Goal: Task Accomplishment & Management: Use online tool/utility

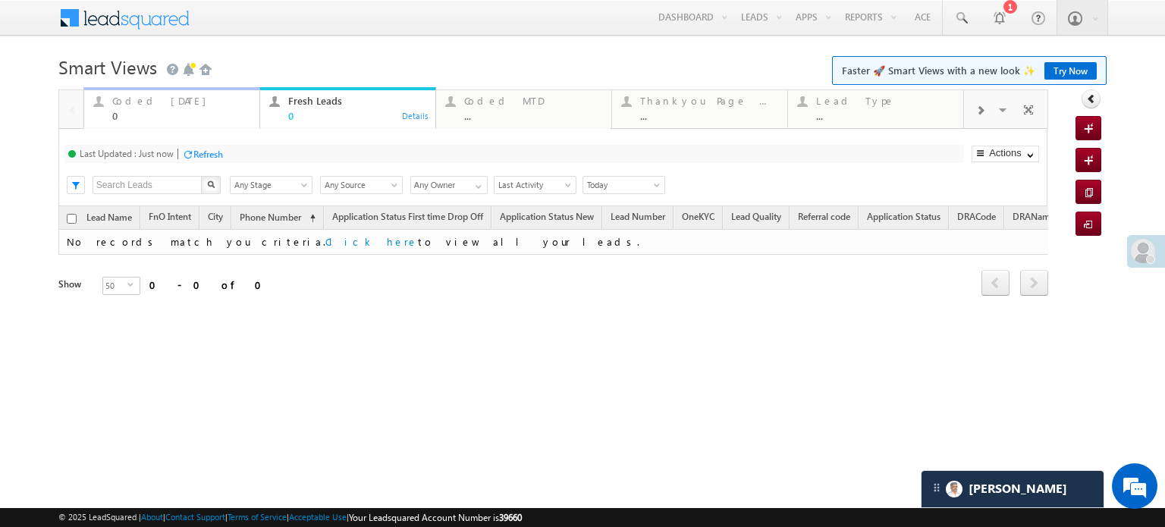
click at [196, 105] on div "Coded Today" at bounding box center [181, 101] width 138 height 12
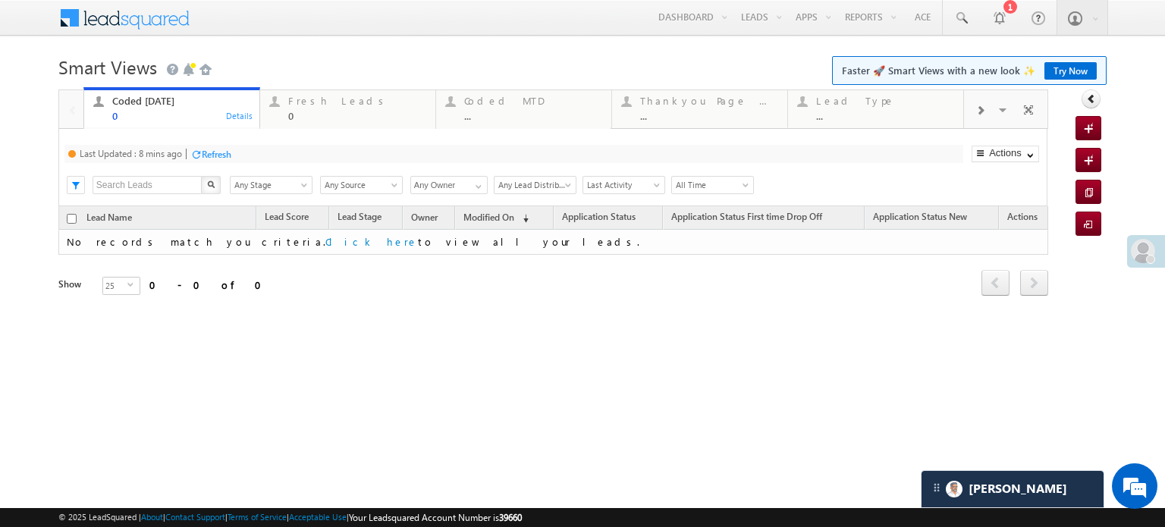
click at [228, 149] on div "Refresh" at bounding box center [217, 154] width 30 height 11
click at [279, 100] on div at bounding box center [274, 101] width 19 height 19
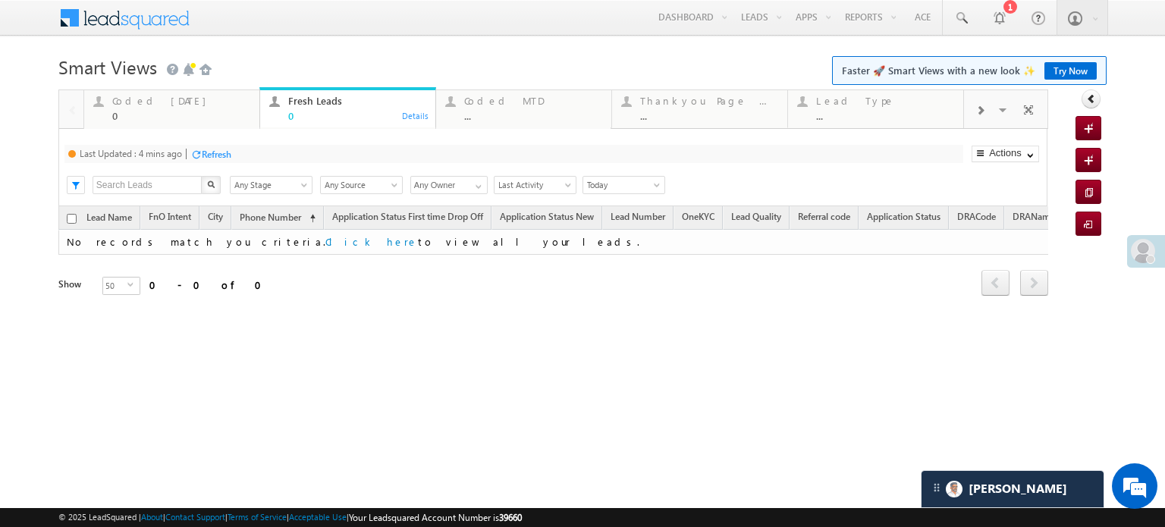
click at [224, 152] on div "Refresh" at bounding box center [217, 154] width 30 height 11
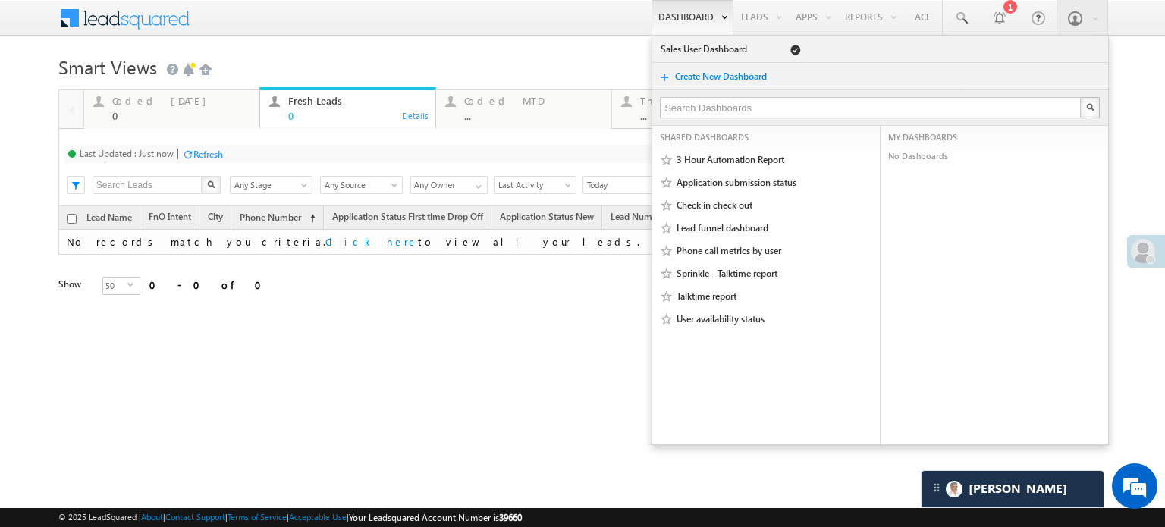
scroll to position [7439, 0]
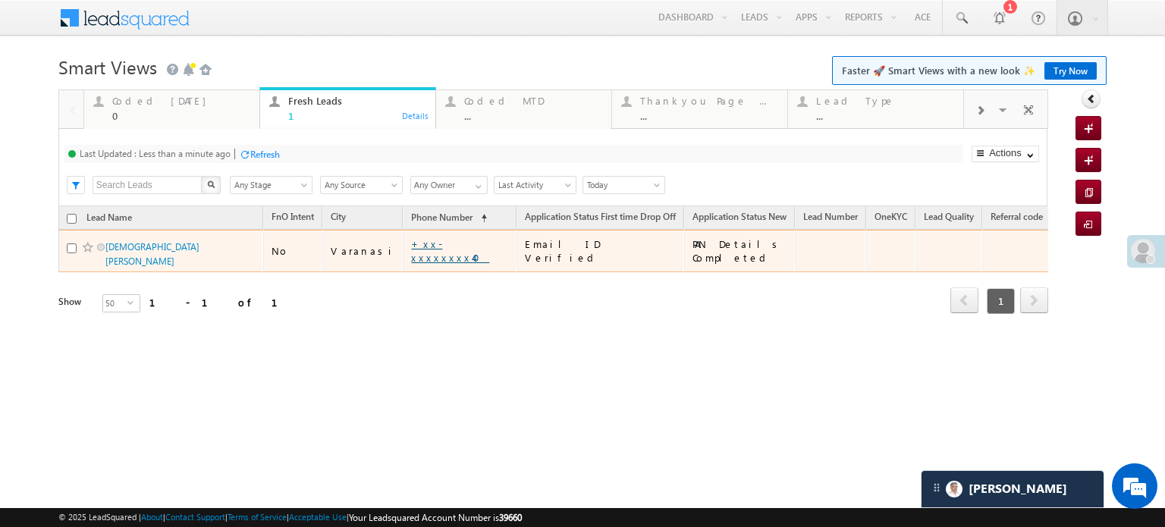
click at [411, 244] on link "+xx-xxxxxxxx40" at bounding box center [450, 250] width 78 height 27
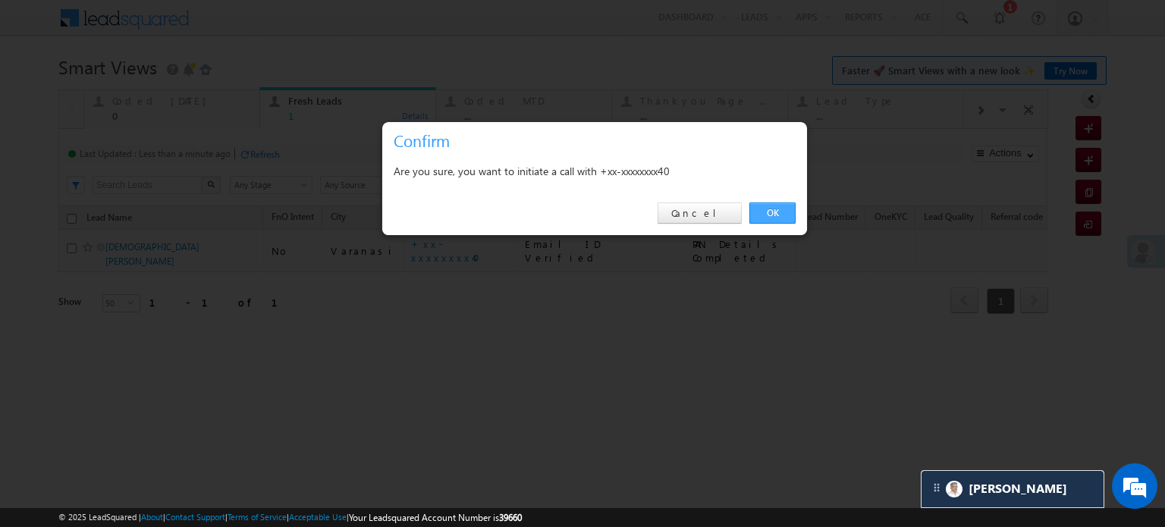
click at [777, 208] on link "OK" at bounding box center [772, 213] width 46 height 21
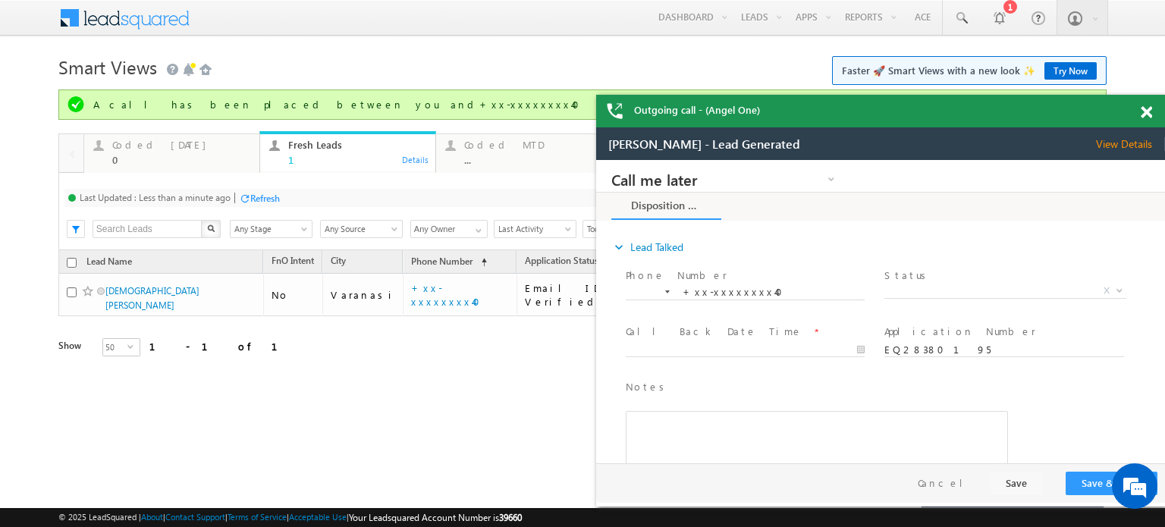
scroll to position [0, 0]
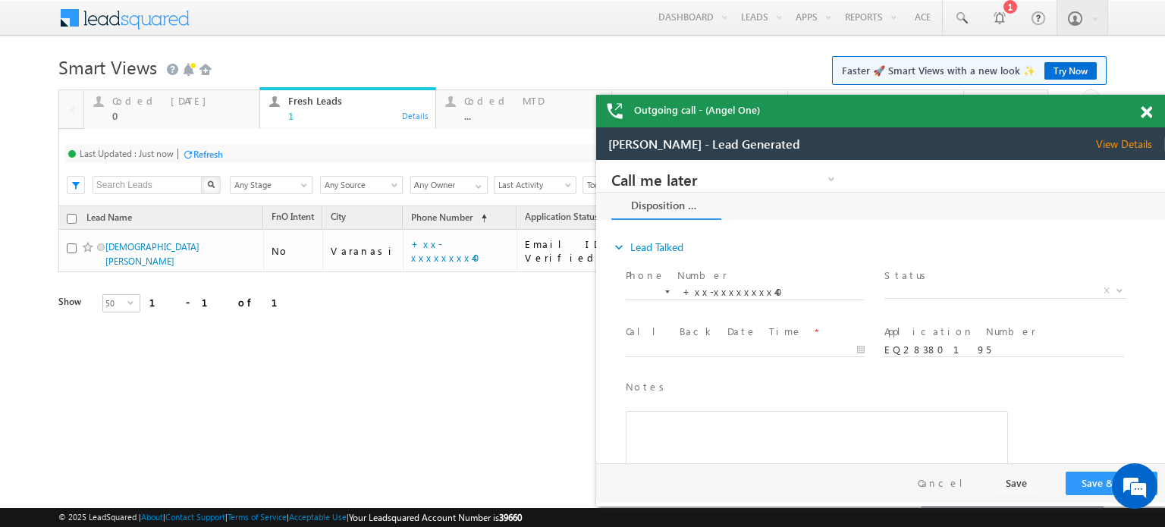
click at [234, 148] on div "Last Updated : Just now Refresh Refreshing..." at bounding box center [513, 154] width 899 height 18
click at [223, 153] on div "Refresh" at bounding box center [208, 154] width 30 height 11
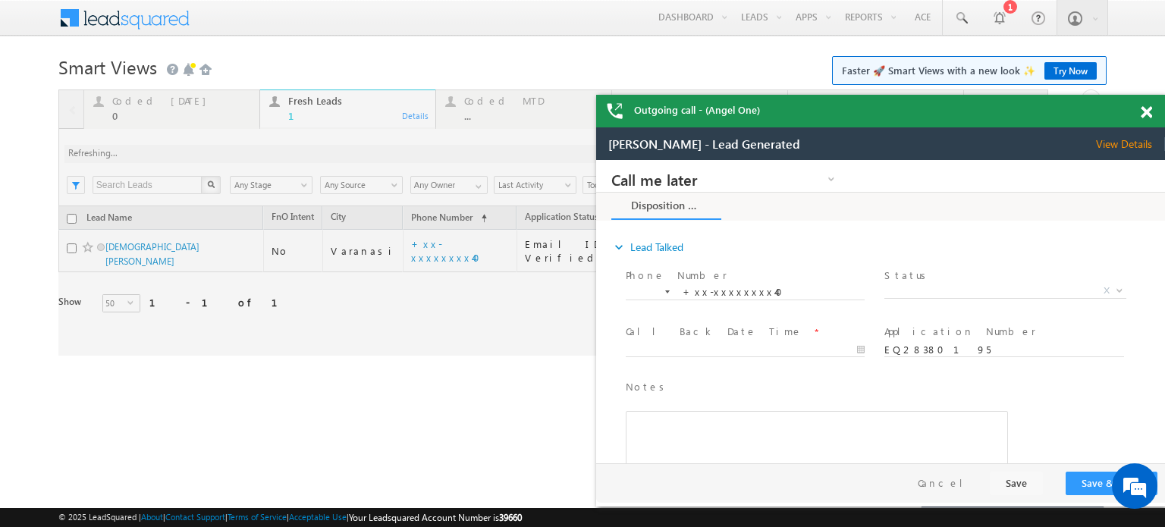
click at [1145, 109] on span at bounding box center [1146, 112] width 11 height 13
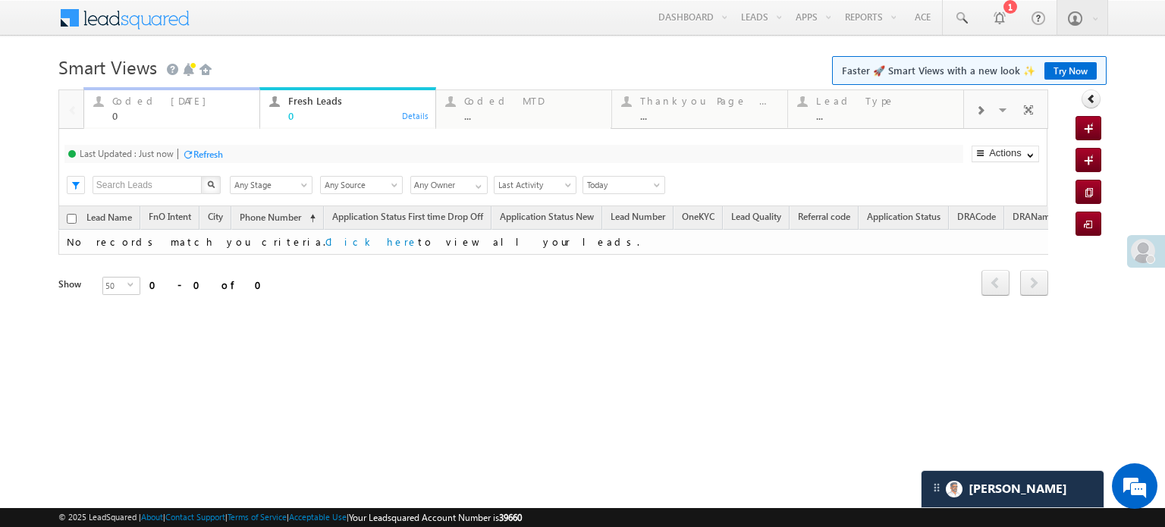
click at [171, 106] on div "Coded Today" at bounding box center [181, 101] width 138 height 12
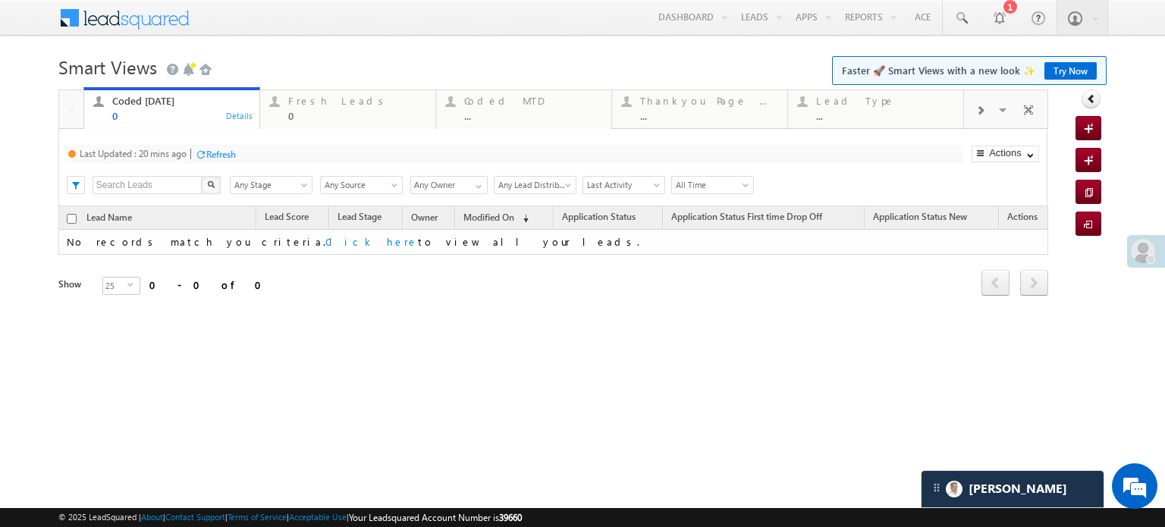
click at [215, 143] on div "Last Updated : 20 mins ago Refresh Refreshing... Search X Lead Stage Any Stage …" at bounding box center [552, 167] width 989 height 77
click at [221, 151] on div "Refresh" at bounding box center [221, 154] width 30 height 11
click at [319, 108] on div "Fresh Leads 0" at bounding box center [357, 107] width 138 height 30
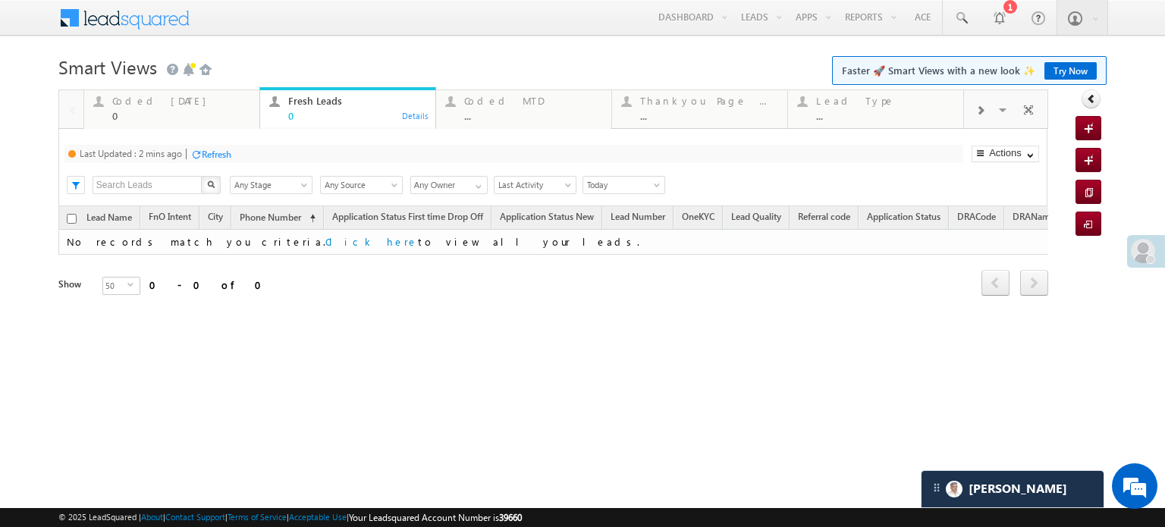
click at [215, 147] on div "Refresh" at bounding box center [210, 153] width 41 height 14
click at [192, 105] on div "Coded Today" at bounding box center [181, 101] width 138 height 12
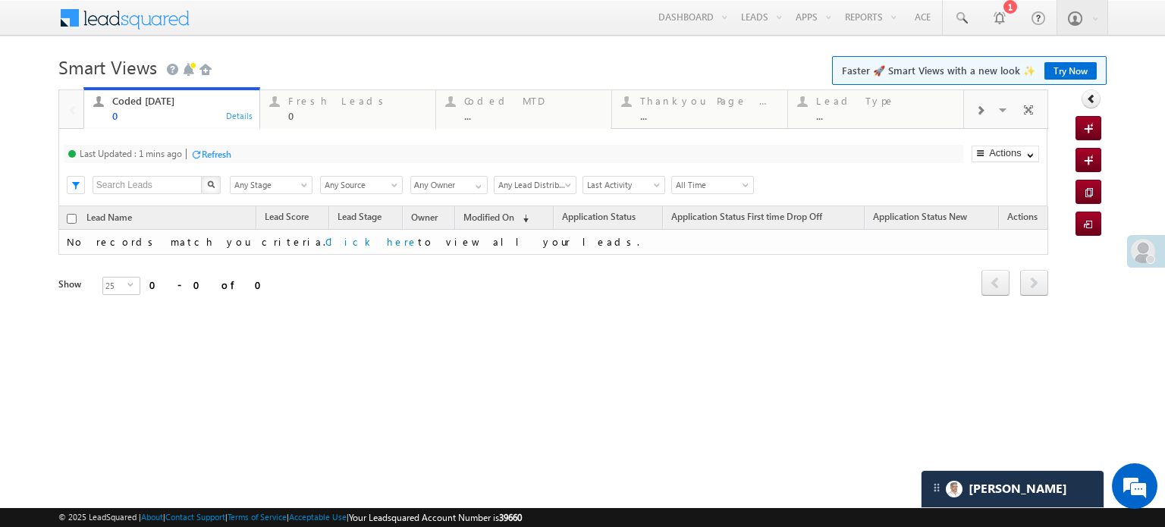
click at [228, 155] on div "Refresh" at bounding box center [217, 154] width 30 height 11
click at [331, 102] on div "Fresh Leads" at bounding box center [357, 101] width 138 height 12
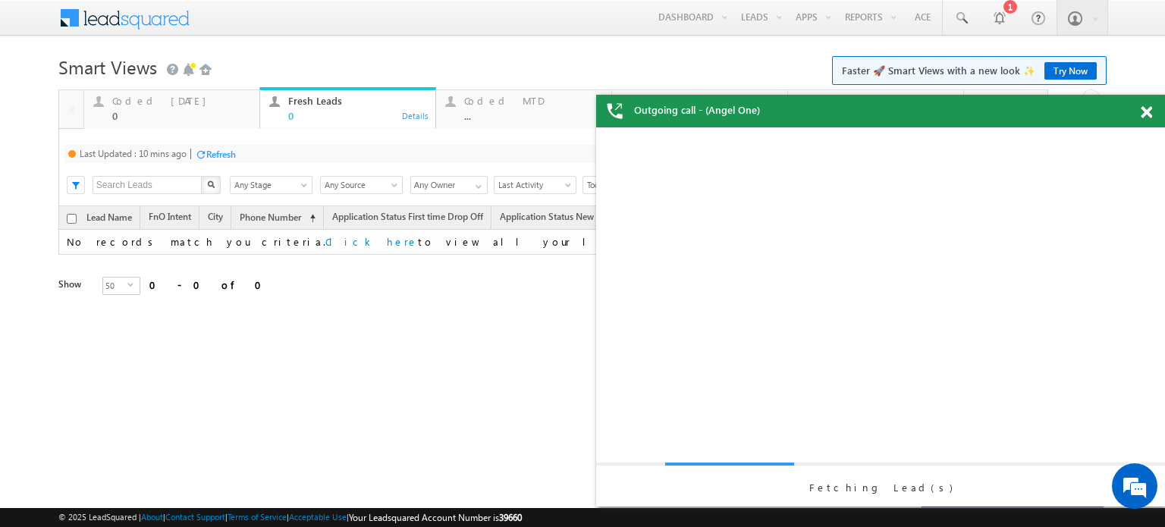
click at [227, 149] on div "Refresh" at bounding box center [221, 154] width 30 height 11
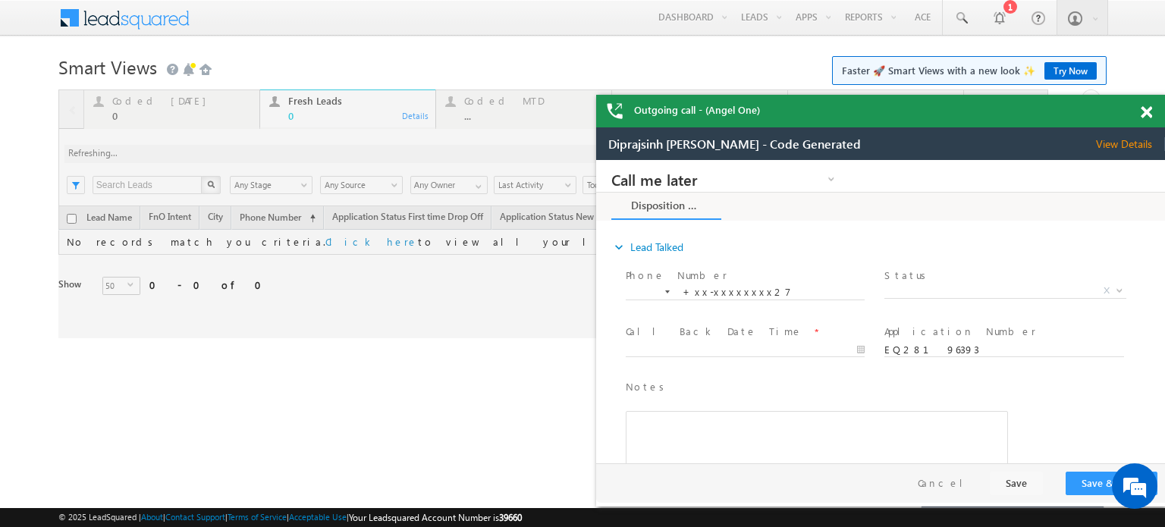
click at [1144, 110] on span at bounding box center [1146, 112] width 11 height 13
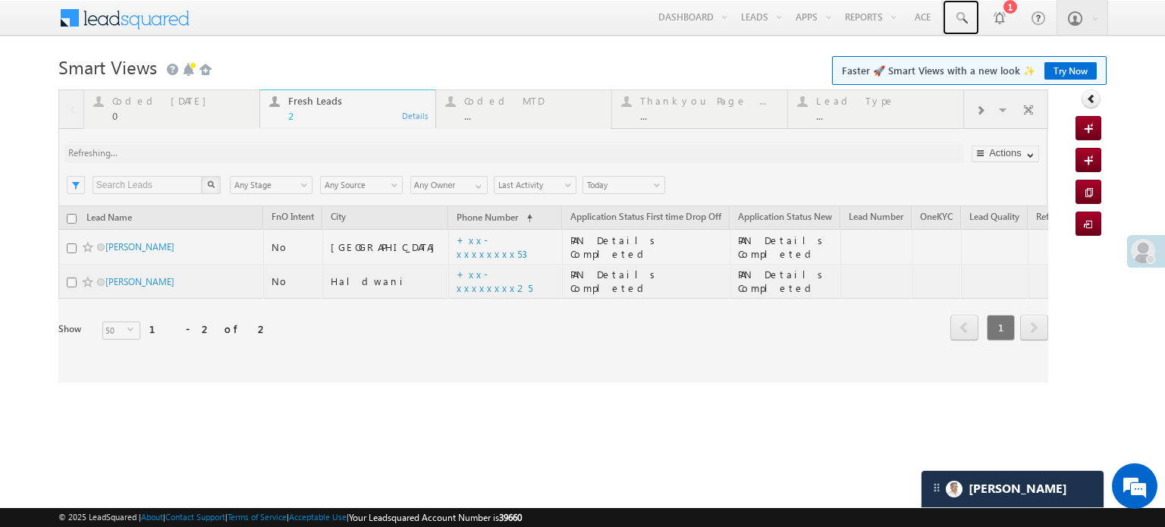
click at [965, 19] on span at bounding box center [960, 18] width 15 height 15
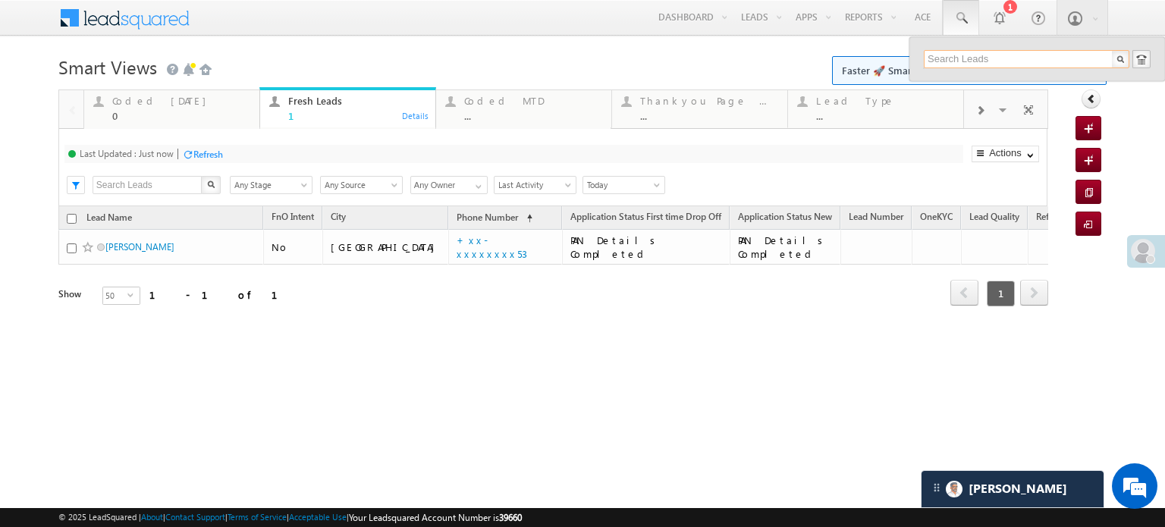
paste input "EQ28376864"
type input "EQ28376864"
click at [988, 88] on div "SWaran Singh" at bounding box center [1032, 81] width 203 height 17
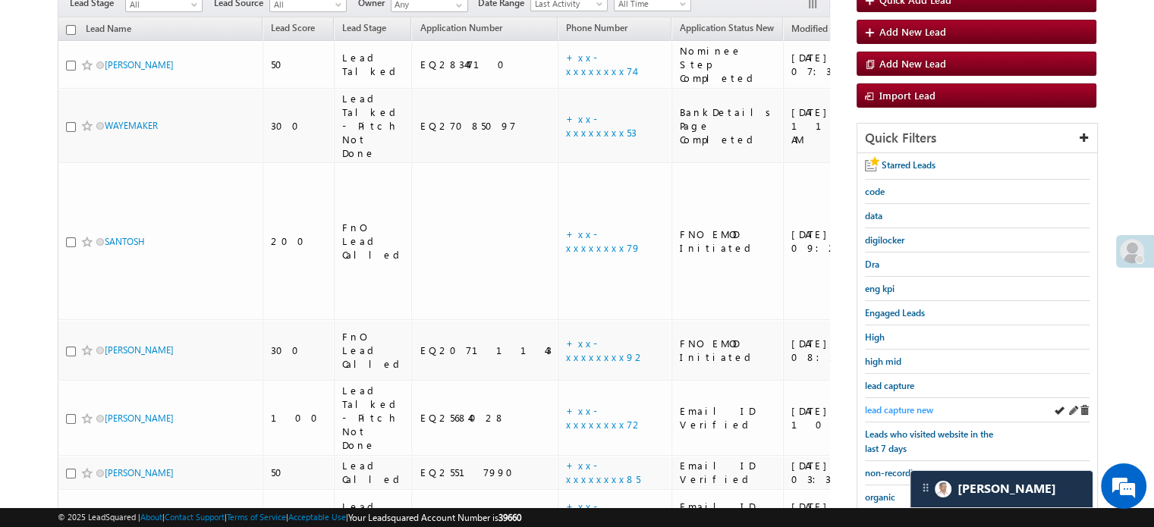
click at [900, 406] on span "lead capture new" at bounding box center [899, 409] width 68 height 11
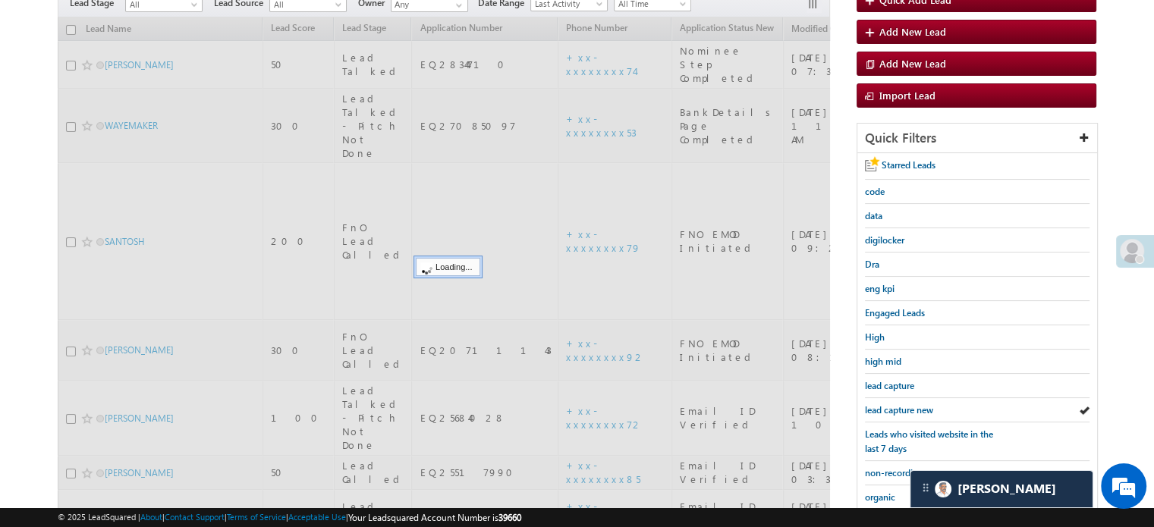
click at [900, 406] on span "lead capture new" at bounding box center [899, 409] width 68 height 11
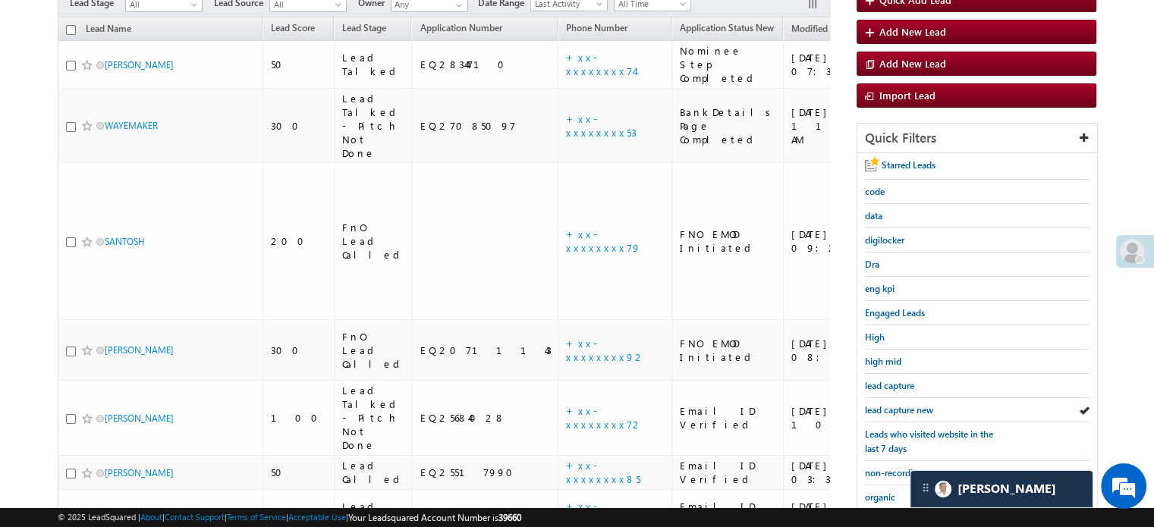
click at [900, 406] on span "lead capture new" at bounding box center [899, 409] width 68 height 11
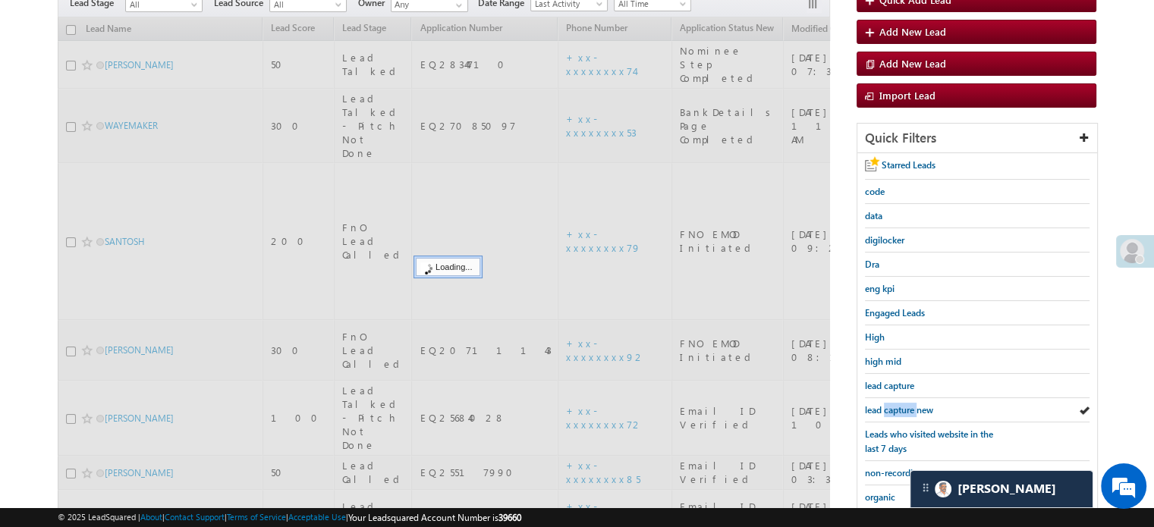
click at [900, 406] on span "lead capture new" at bounding box center [899, 409] width 68 height 11
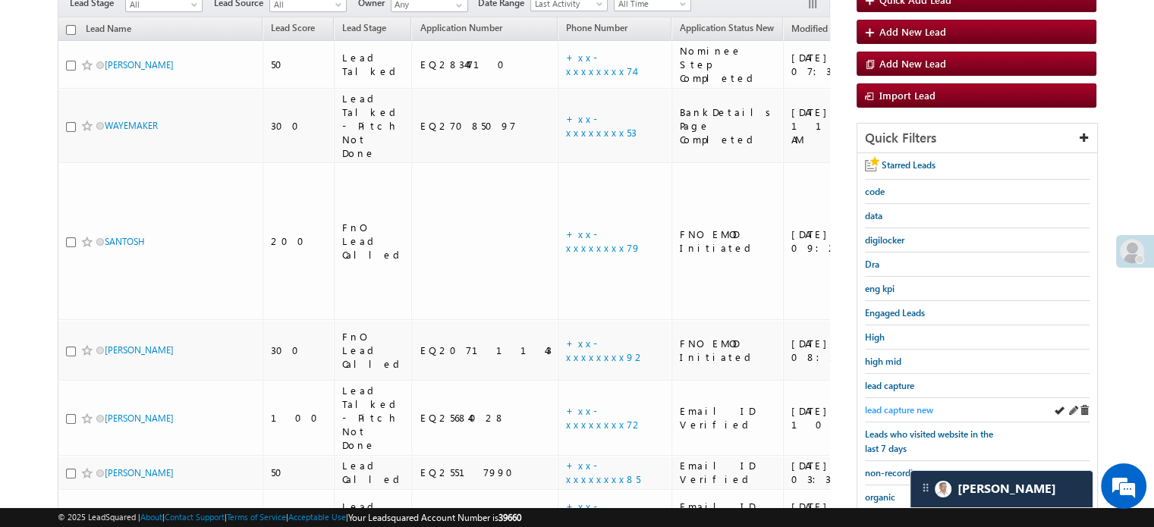
click at [876, 404] on span "lead capture new" at bounding box center [899, 409] width 68 height 11
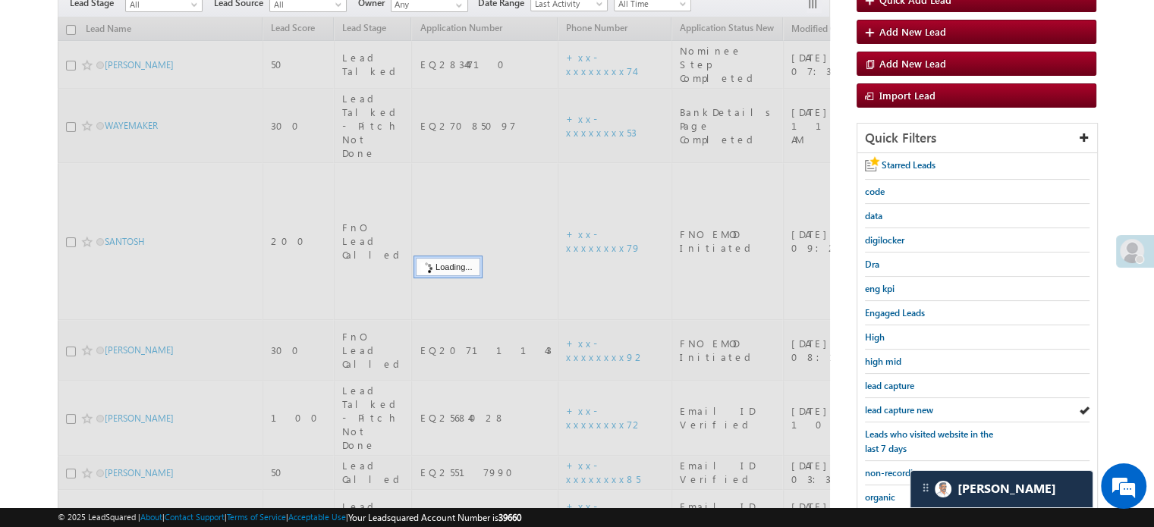
click at [876, 404] on span "lead capture new" at bounding box center [899, 409] width 68 height 11
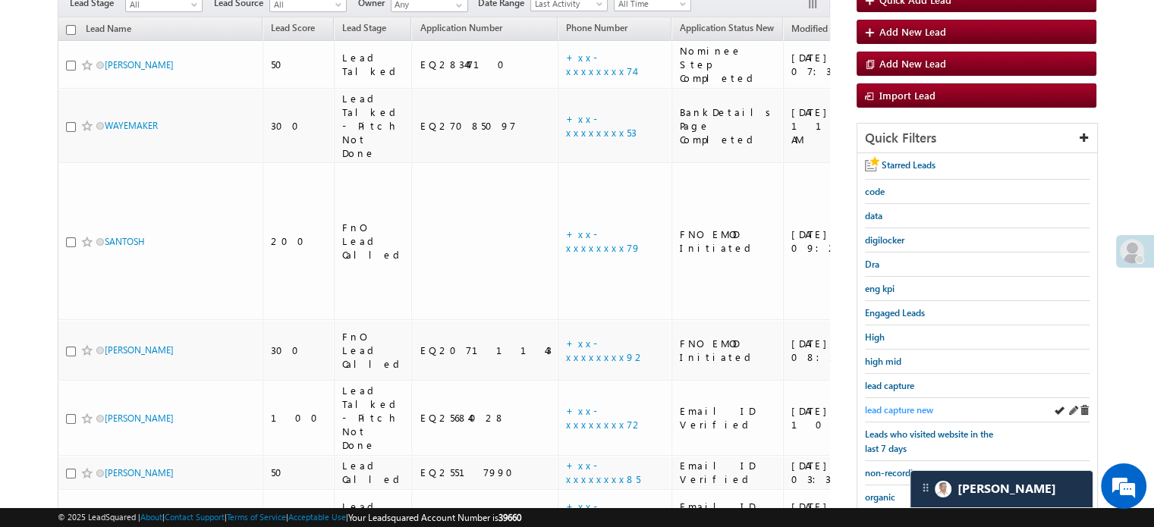
click at [884, 404] on span "lead capture new" at bounding box center [899, 409] width 68 height 11
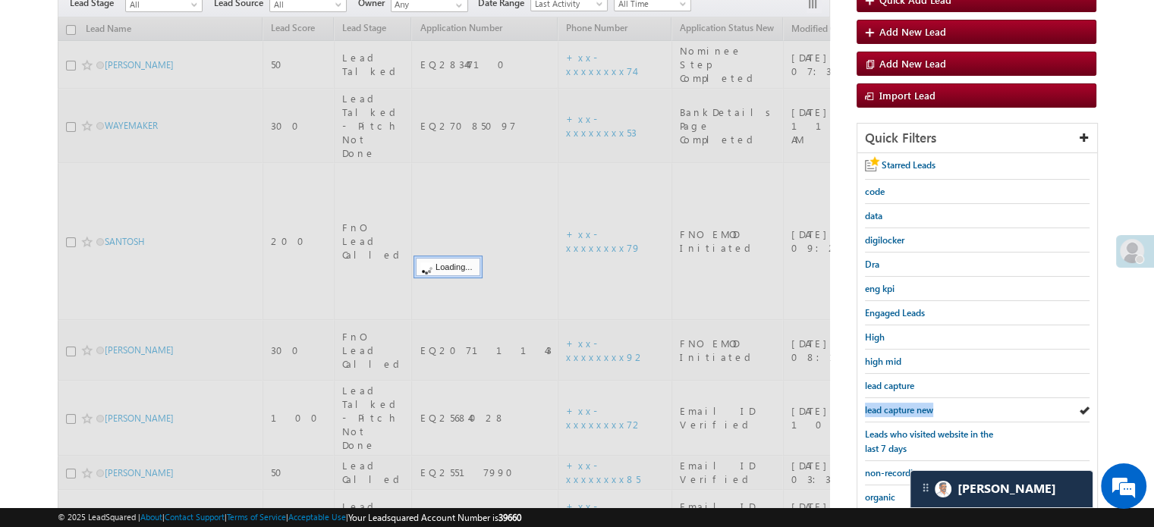
click at [884, 404] on span "lead capture new" at bounding box center [899, 409] width 68 height 11
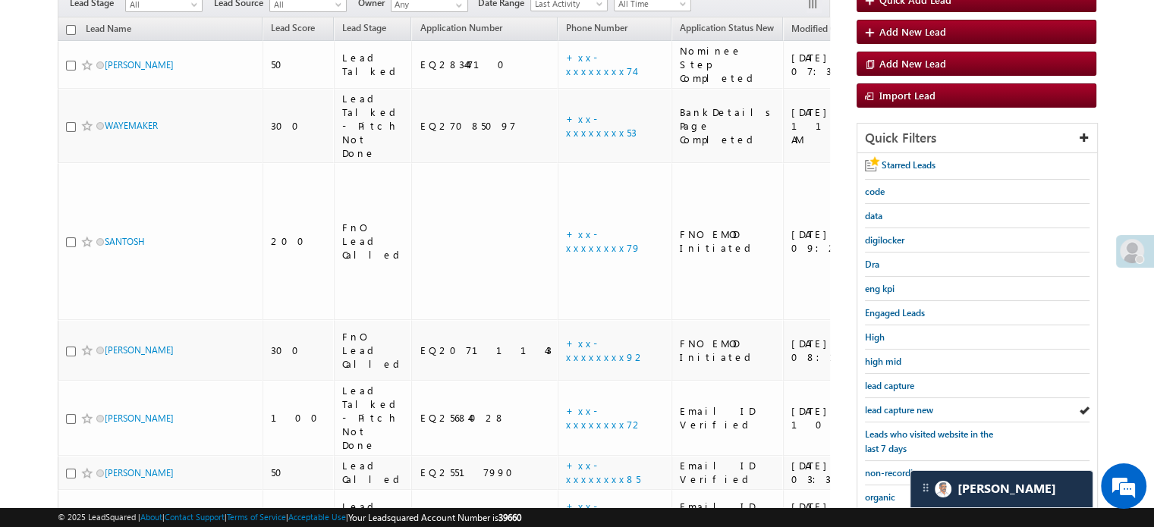
click at [884, 404] on span "lead capture new" at bounding box center [899, 409] width 68 height 11
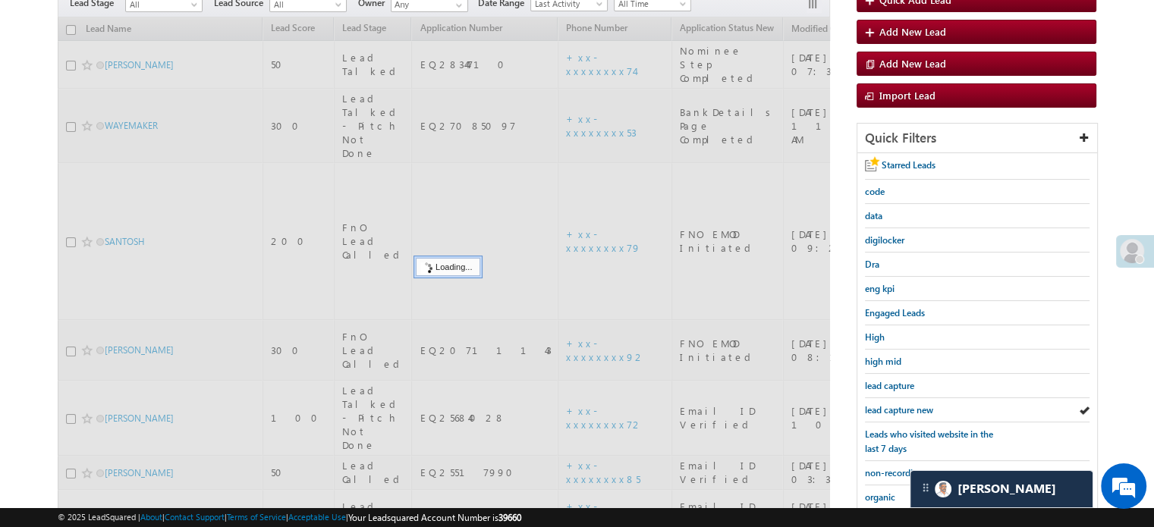
click at [884, 404] on span "lead capture new" at bounding box center [899, 409] width 68 height 11
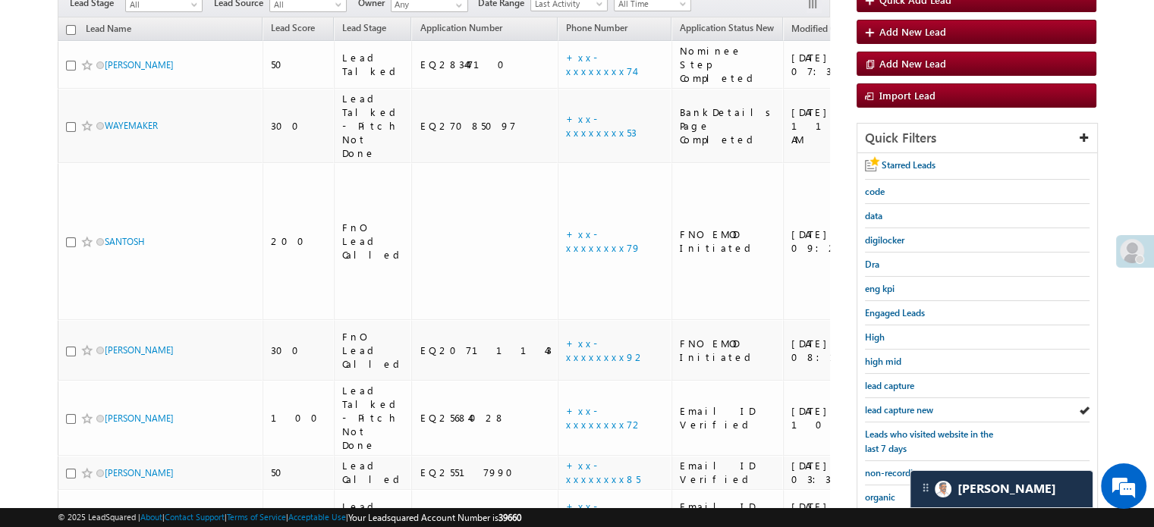
click at [884, 404] on span "lead capture new" at bounding box center [899, 409] width 68 height 11
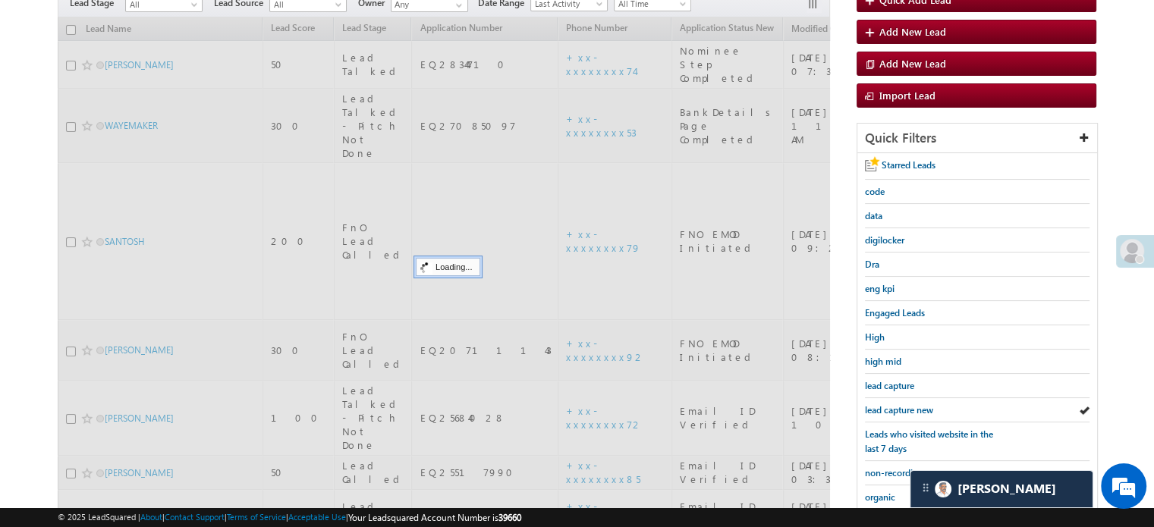
click at [884, 404] on span "lead capture new" at bounding box center [899, 409] width 68 height 11
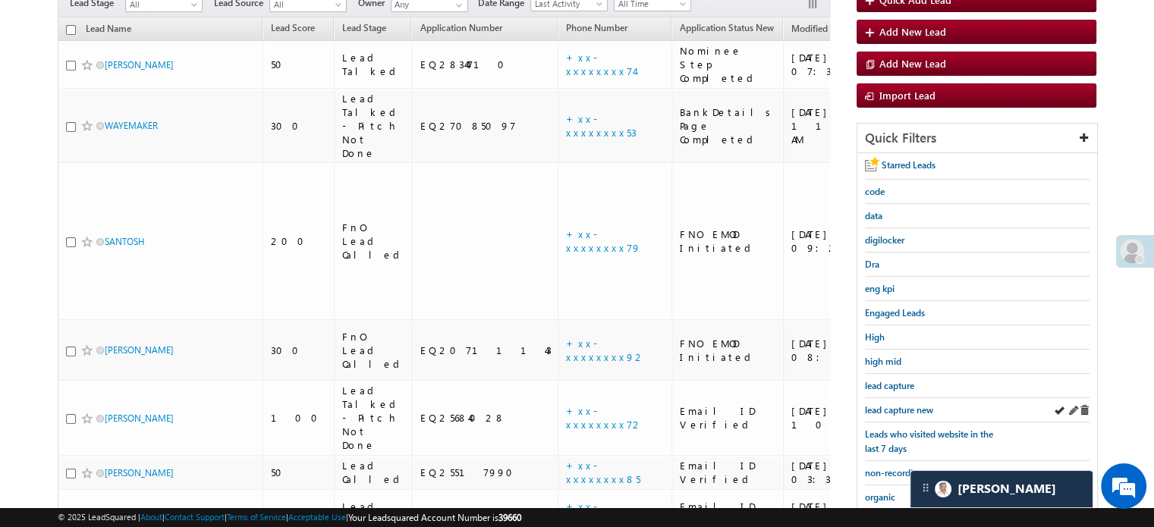
click at [892, 398] on div "lead capture new" at bounding box center [977, 410] width 225 height 24
click at [892, 404] on span "lead capture new" at bounding box center [899, 409] width 68 height 11
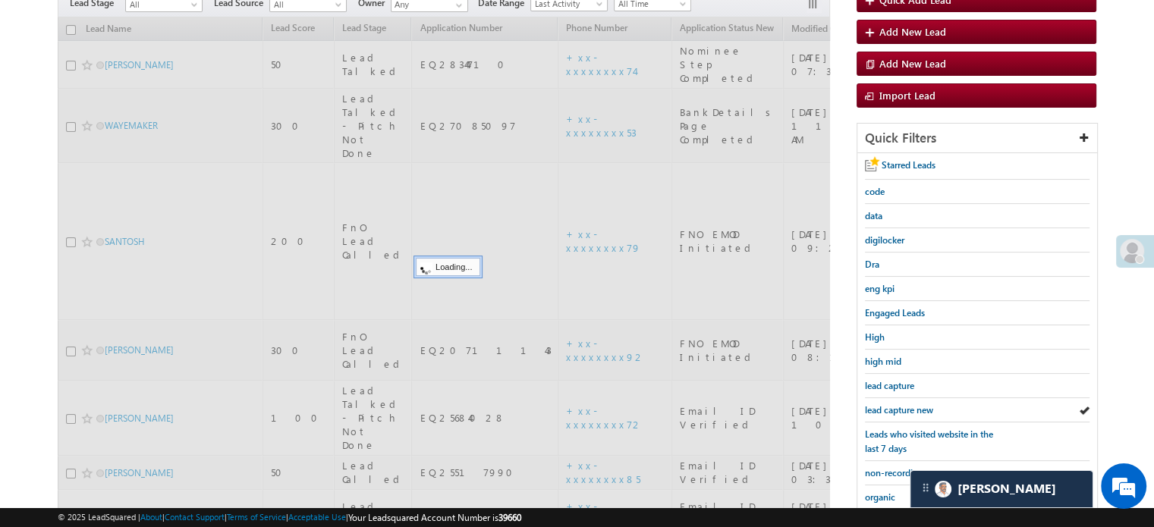
click at [892, 404] on span "lead capture new" at bounding box center [899, 409] width 68 height 11
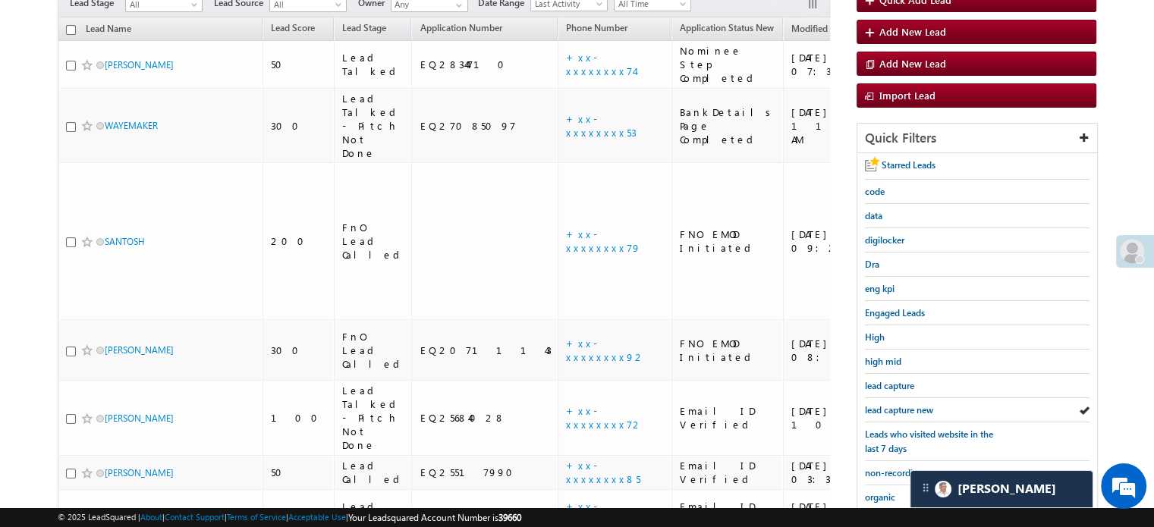
click at [892, 404] on span "lead capture new" at bounding box center [899, 409] width 68 height 11
click at [1138, 246] on span at bounding box center [1132, 251] width 24 height 24
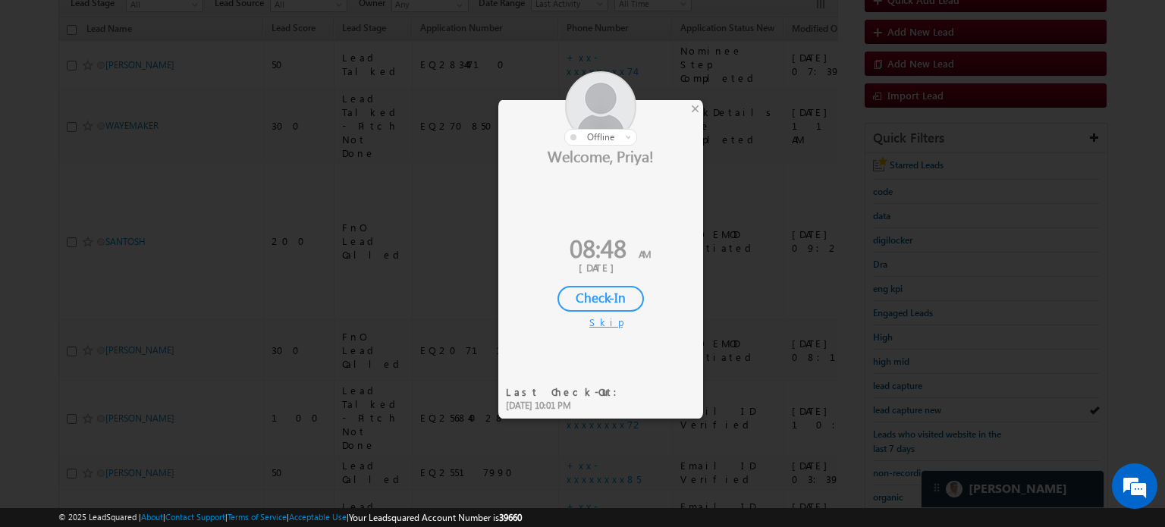
click at [620, 287] on div "Check-In" at bounding box center [600, 299] width 86 height 26
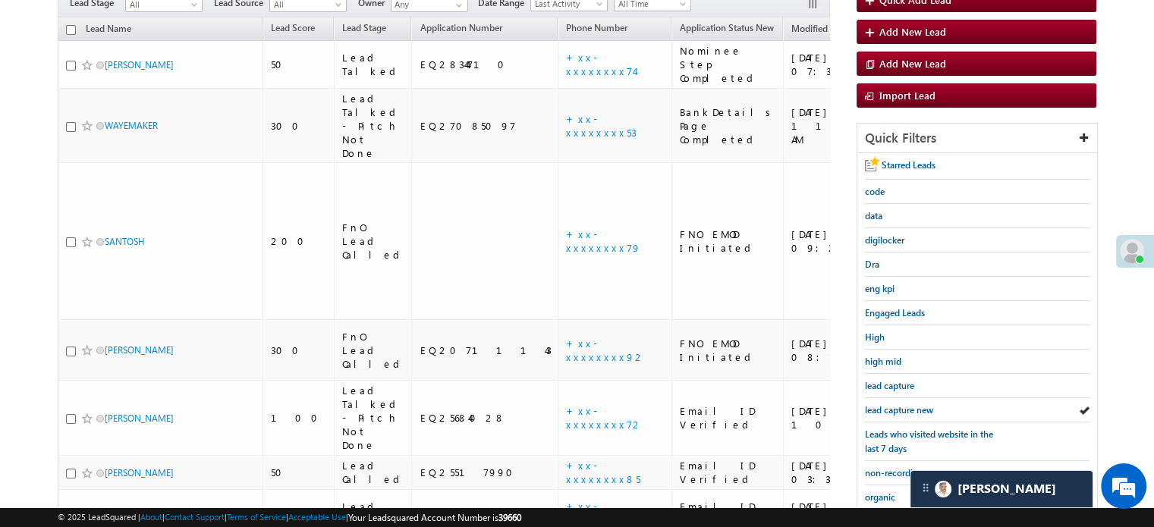
click at [902, 407] on span "lead capture new" at bounding box center [899, 409] width 68 height 11
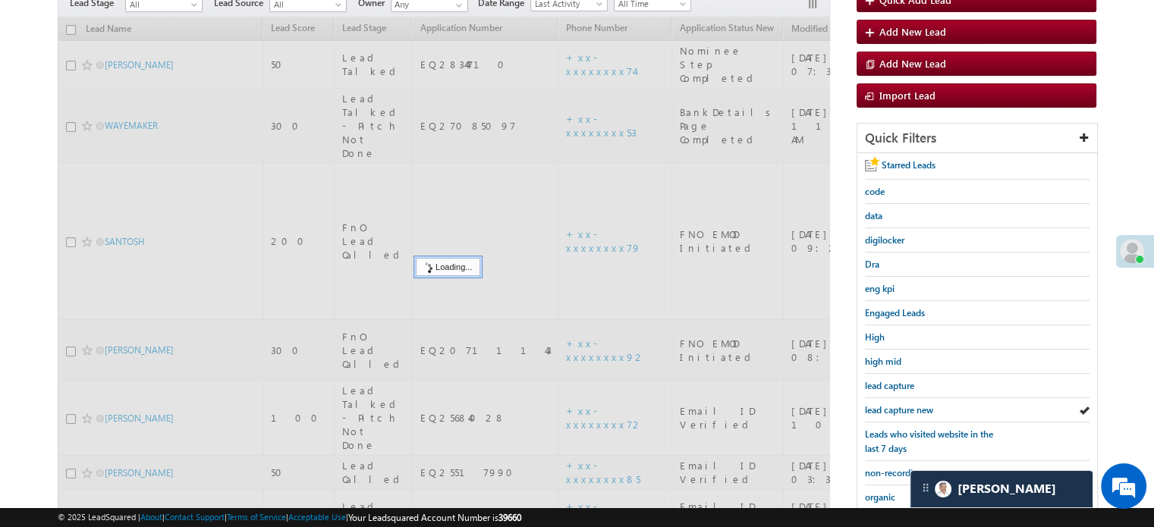
click at [902, 407] on span "lead capture new" at bounding box center [899, 409] width 68 height 11
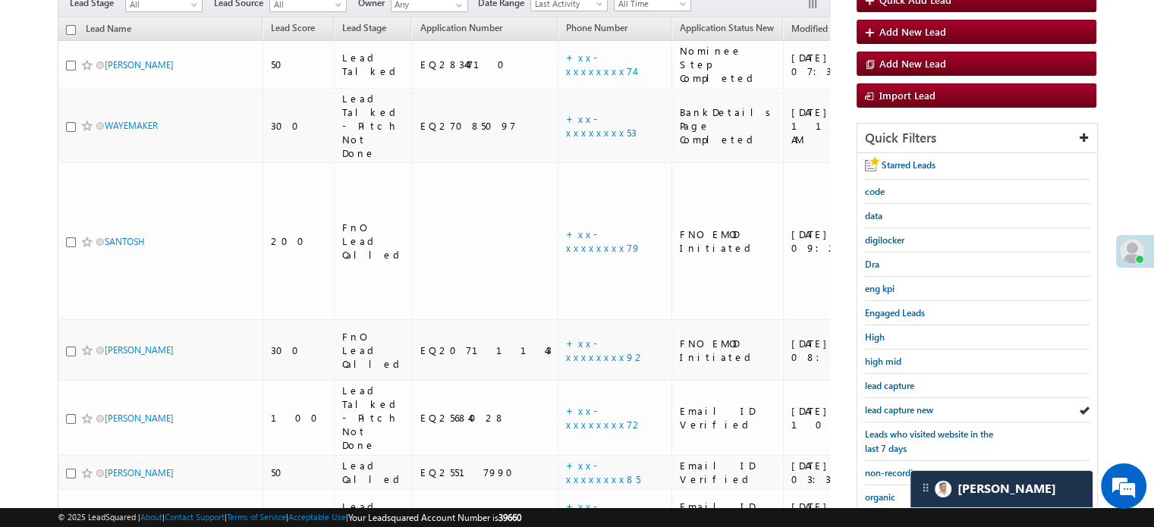
click at [902, 407] on span "lead capture new" at bounding box center [899, 409] width 68 height 11
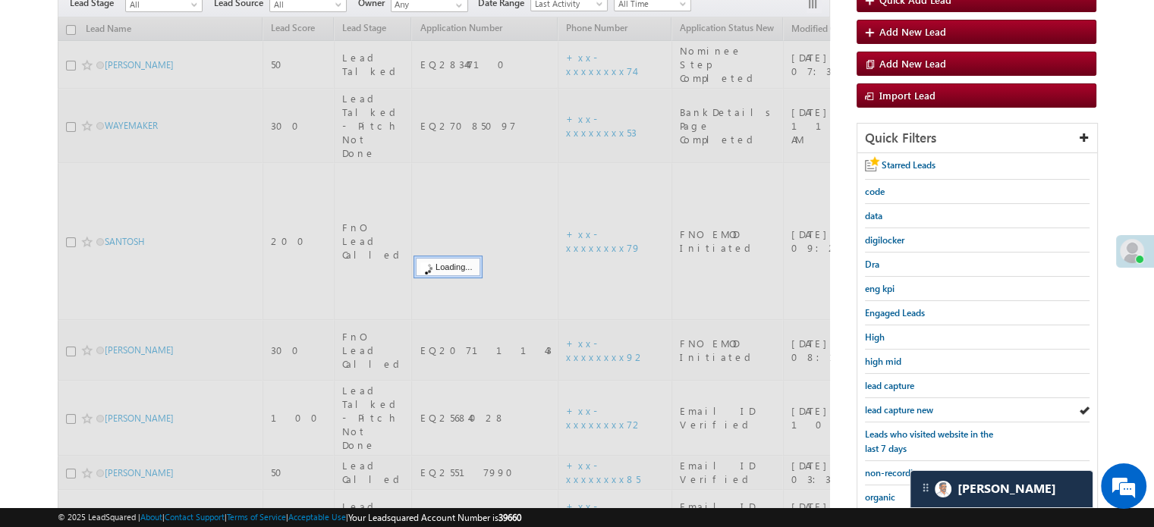
click at [902, 407] on span "lead capture new" at bounding box center [899, 409] width 68 height 11
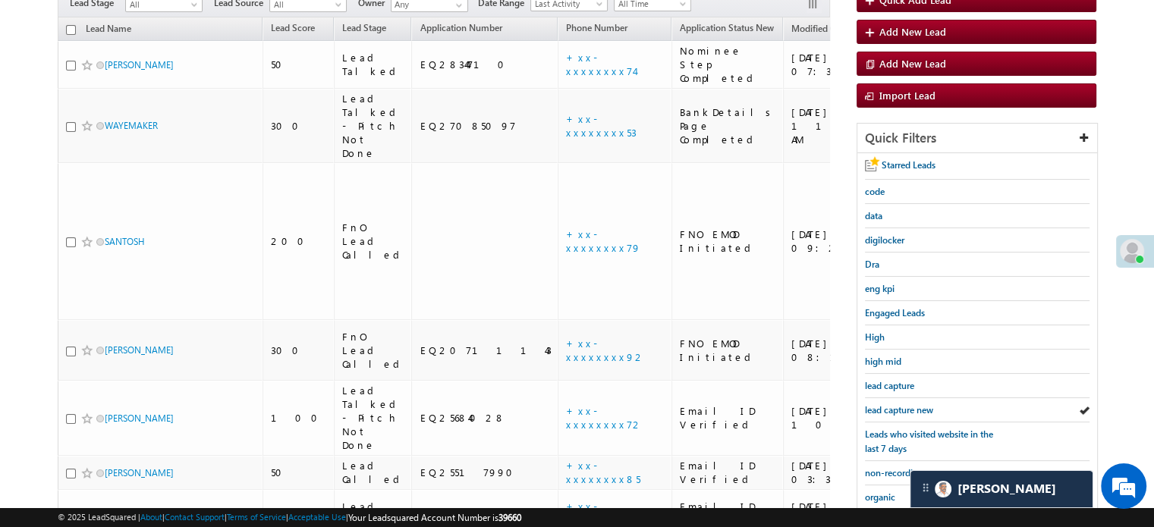
click at [902, 407] on span "lead capture new" at bounding box center [899, 409] width 68 height 11
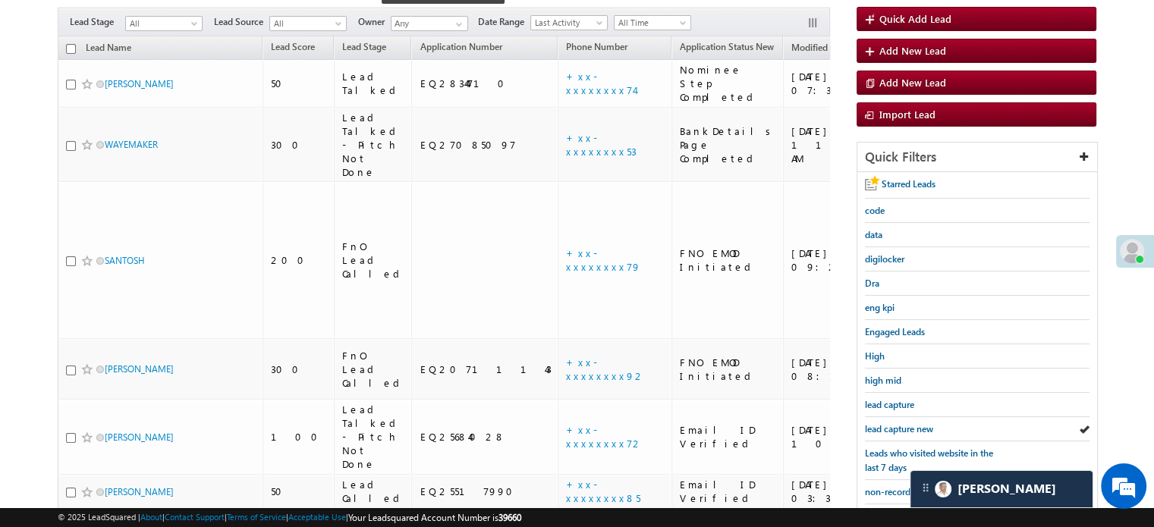
scroll to position [98, 0]
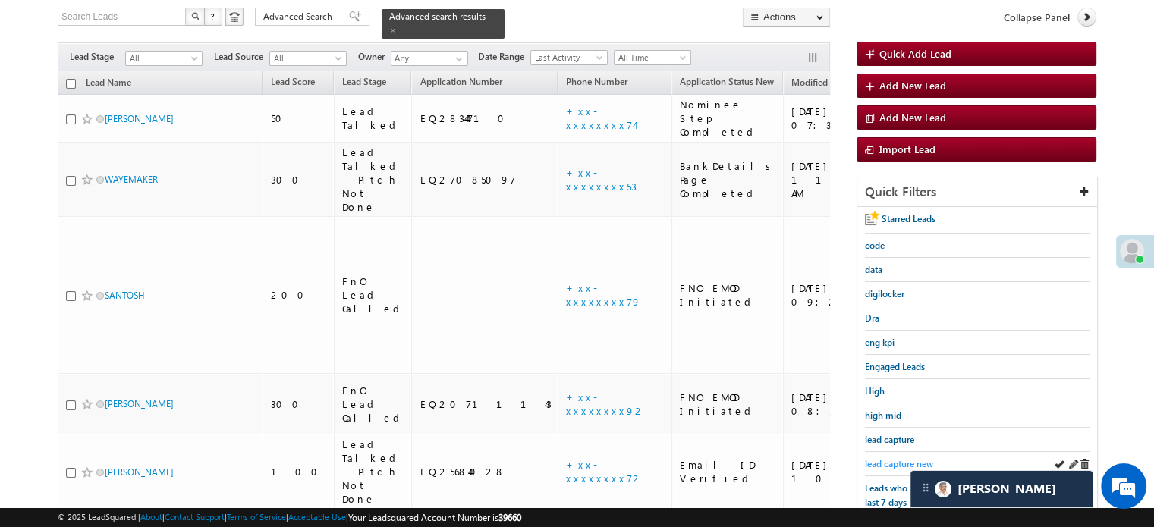
click at [874, 460] on span "lead capture new" at bounding box center [899, 463] width 68 height 11
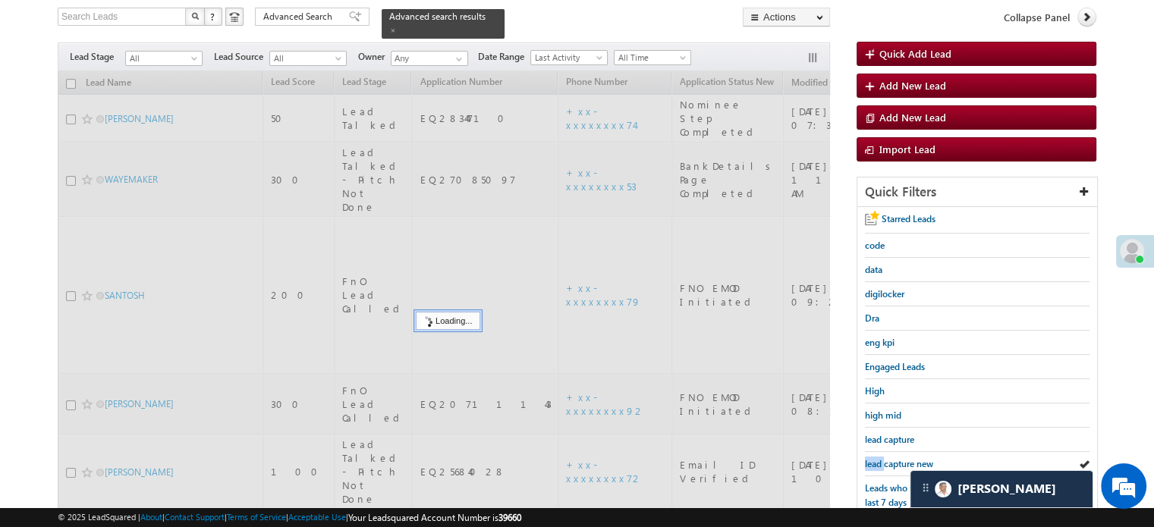
click at [874, 460] on span "lead capture new" at bounding box center [899, 463] width 68 height 11
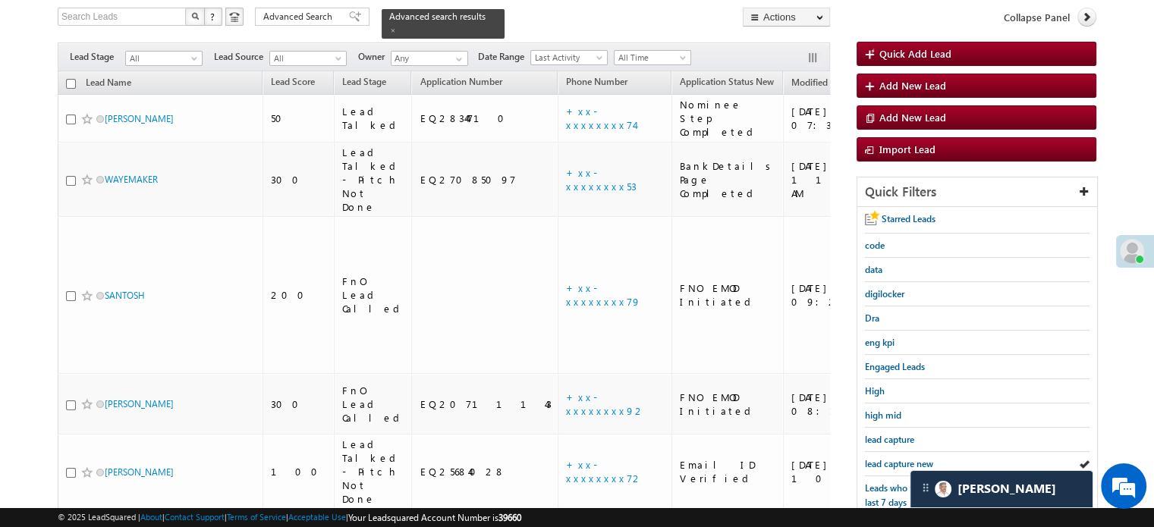
click at [874, 460] on span "lead capture new" at bounding box center [899, 463] width 68 height 11
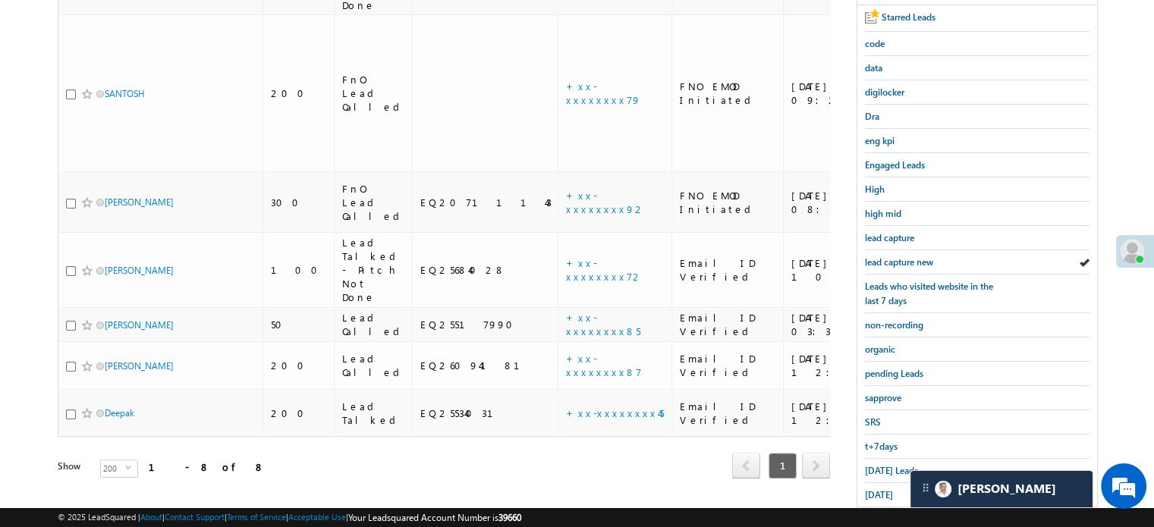
scroll to position [325, 0]
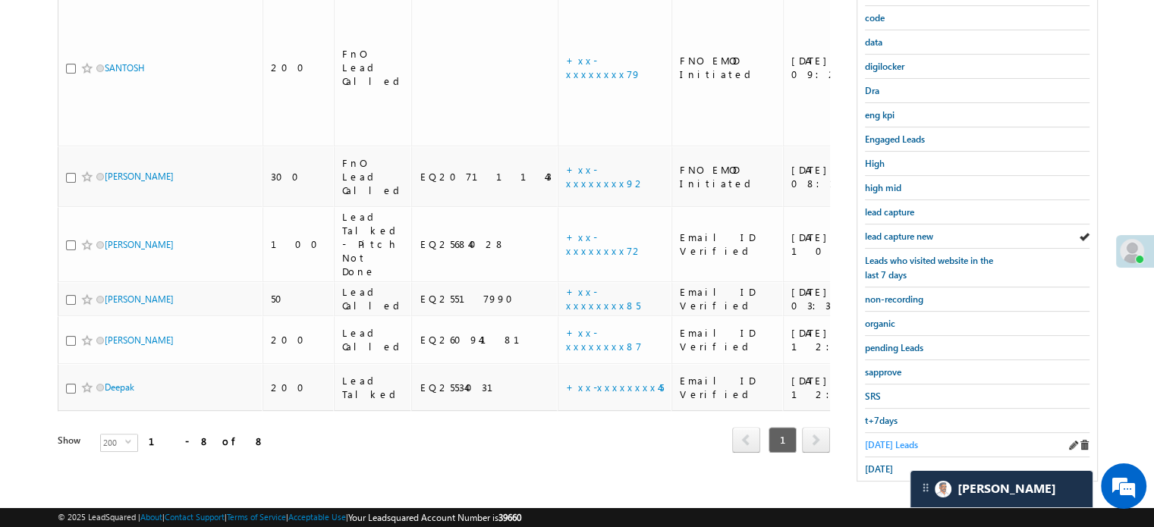
click at [891, 439] on span "Today's Leads" at bounding box center [891, 444] width 53 height 11
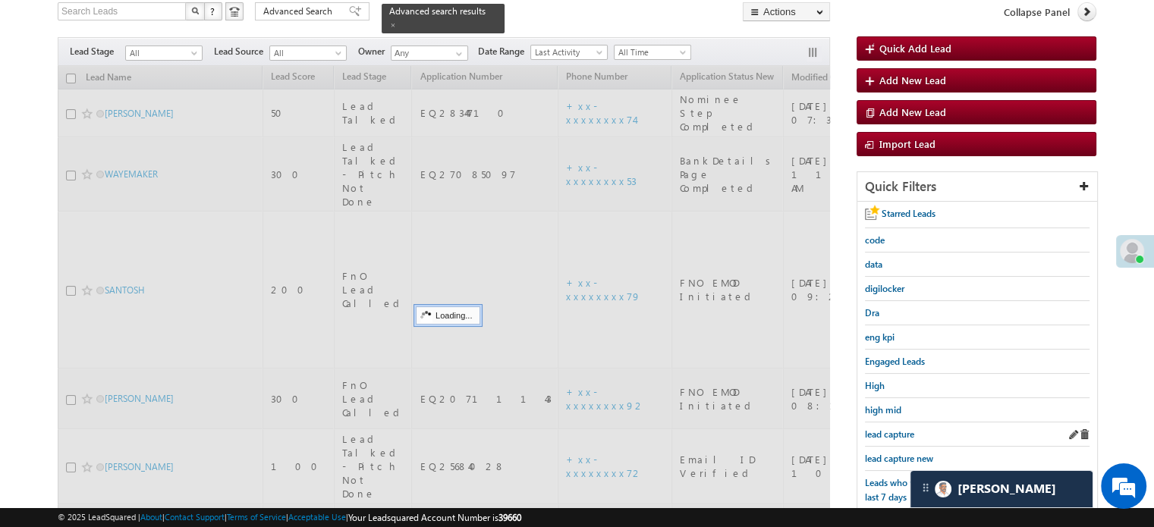
scroll to position [152, 0]
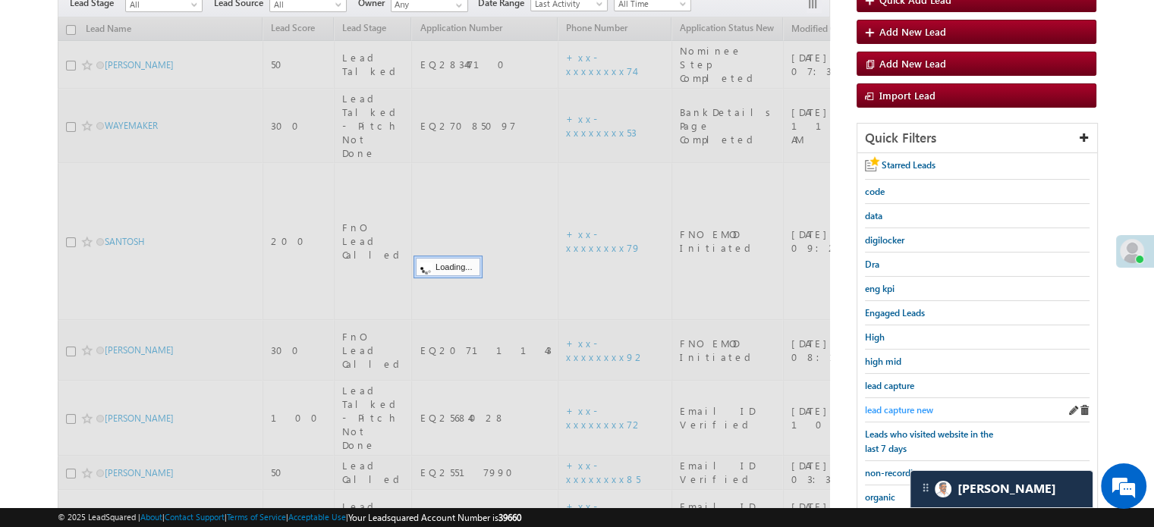
click at [895, 406] on span "lead capture new" at bounding box center [899, 409] width 68 height 11
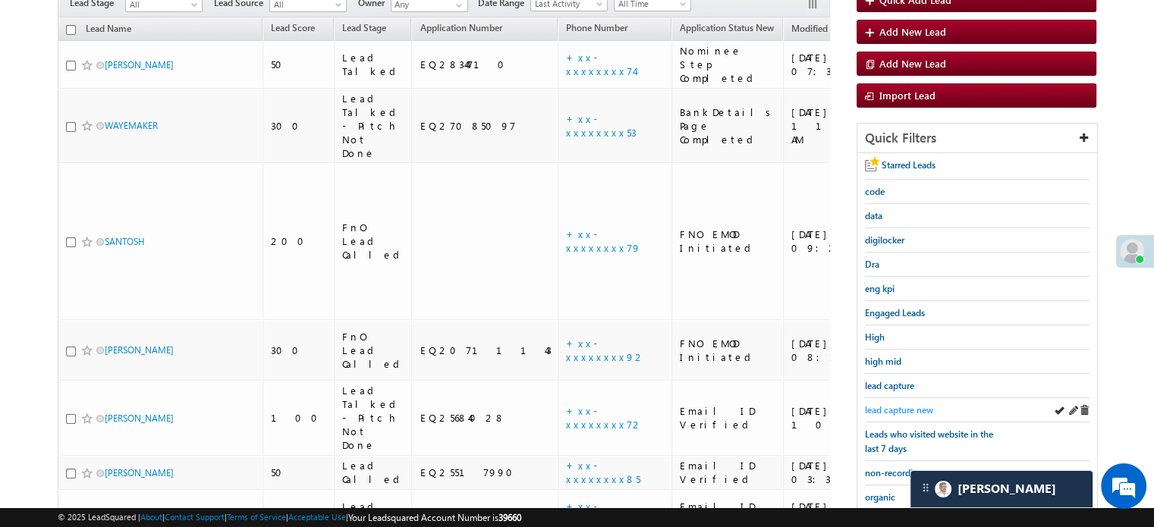
click at [898, 410] on span "lead capture new" at bounding box center [899, 409] width 68 height 11
click at [884, 408] on span "lead capture new" at bounding box center [899, 409] width 68 height 11
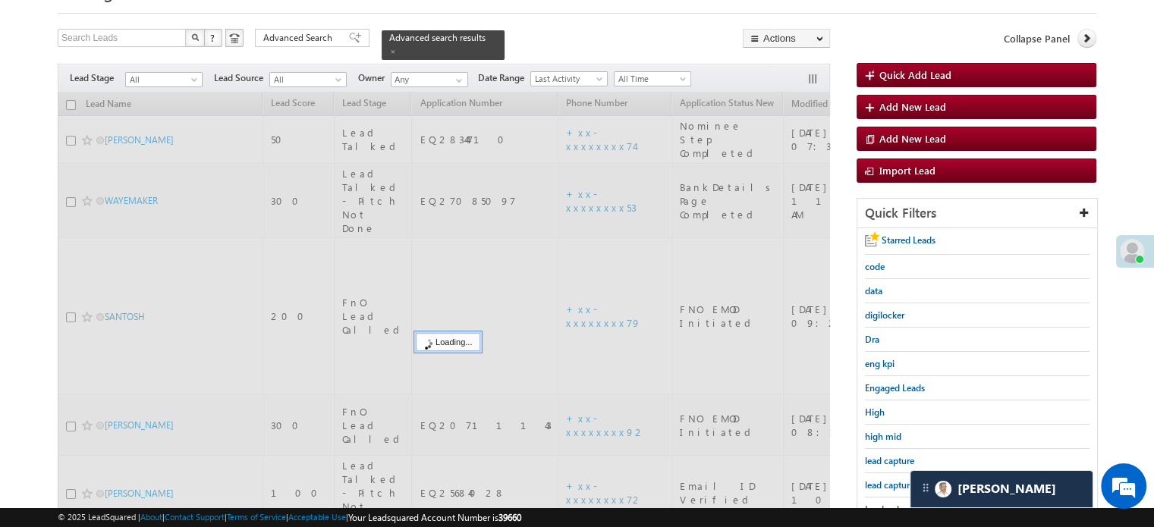
scroll to position [0, 0]
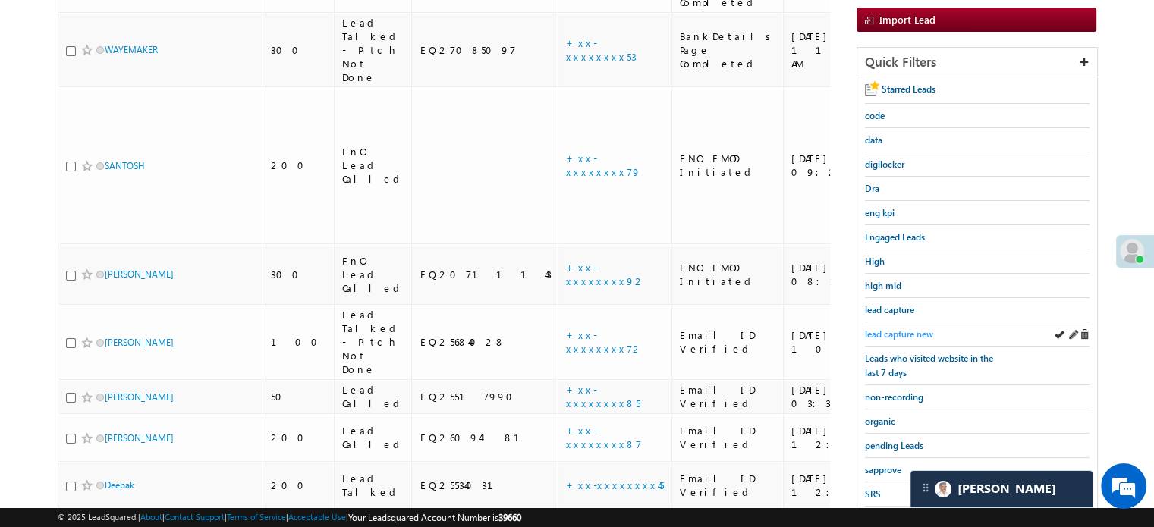
click at [898, 328] on span "lead capture new" at bounding box center [899, 333] width 68 height 11
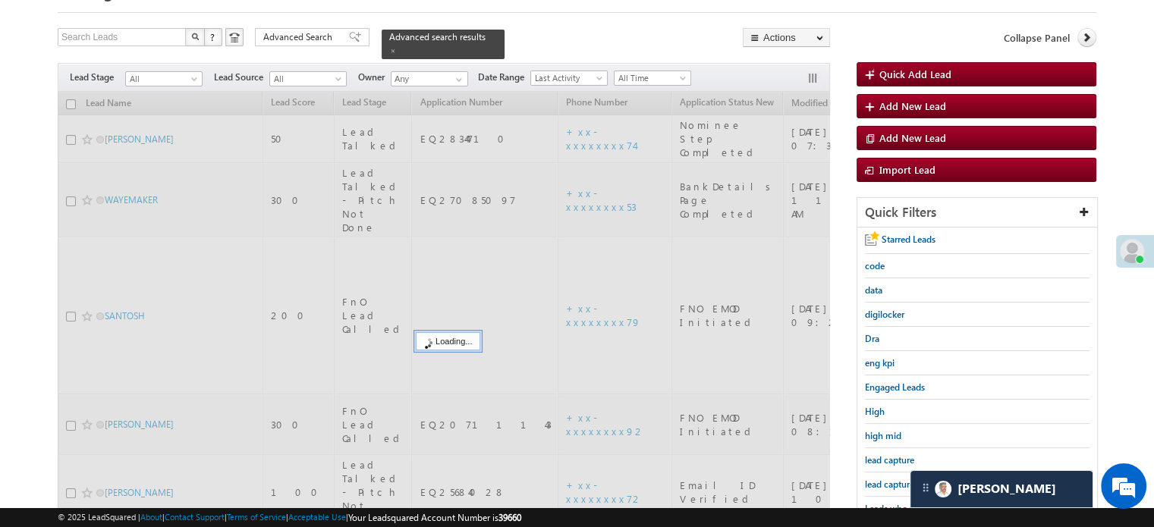
scroll to position [76, 0]
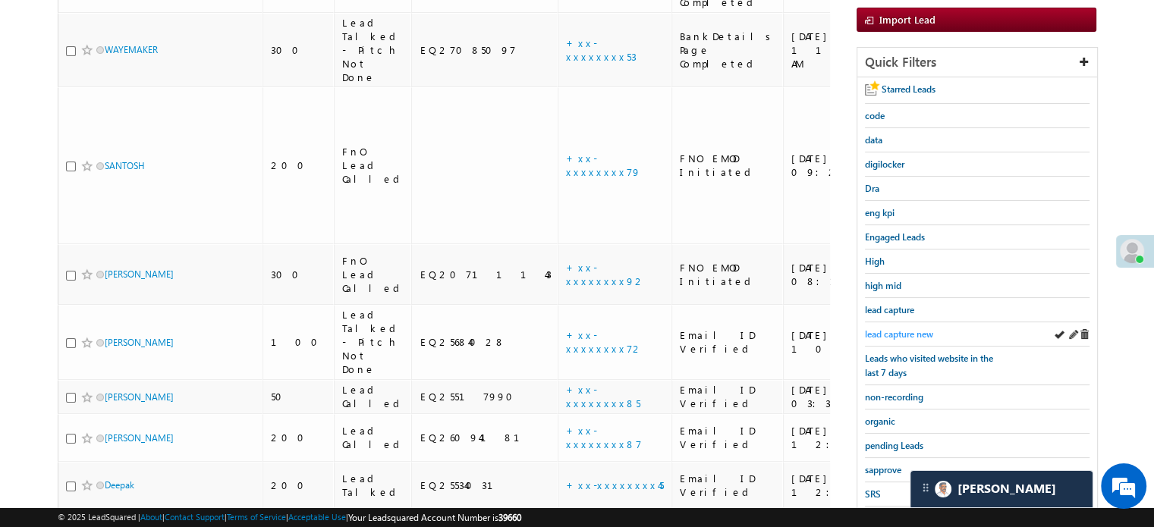
click at [898, 332] on span "lead capture new" at bounding box center [899, 333] width 68 height 11
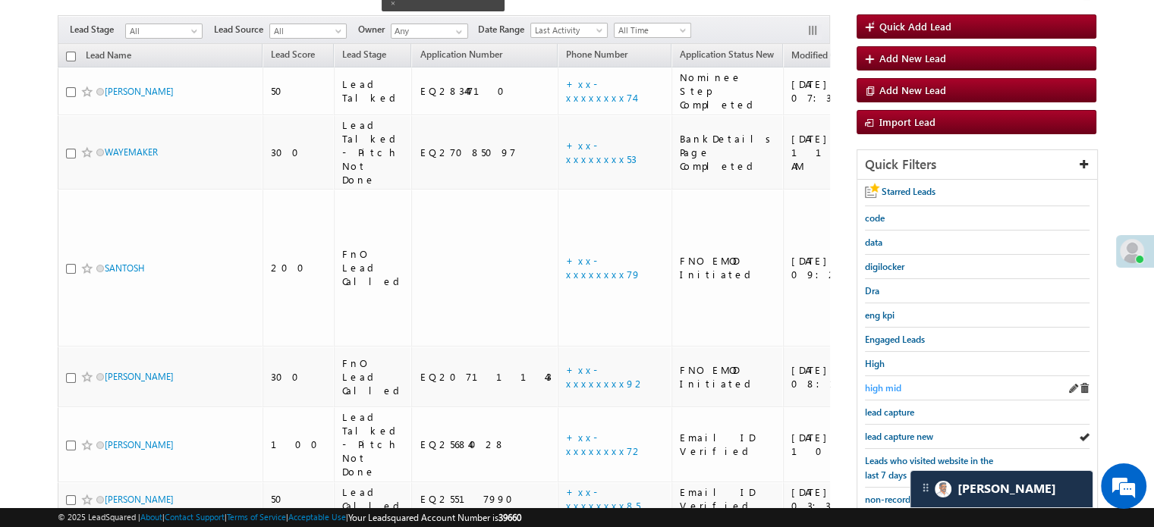
scroll to position [152, 0]
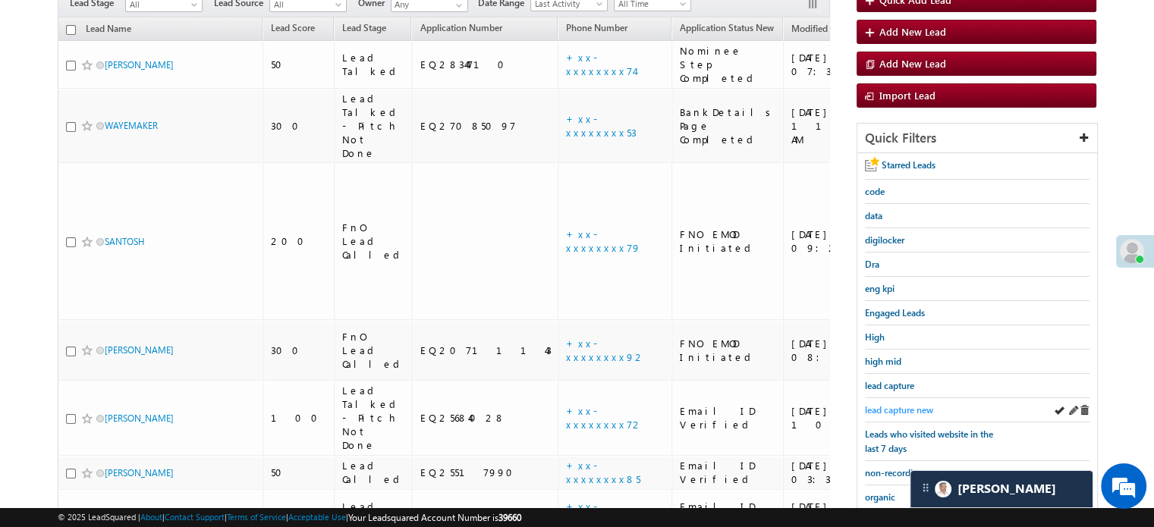
click at [877, 409] on span "lead capture new" at bounding box center [899, 409] width 68 height 11
click at [878, 410] on span "lead capture new" at bounding box center [899, 409] width 68 height 11
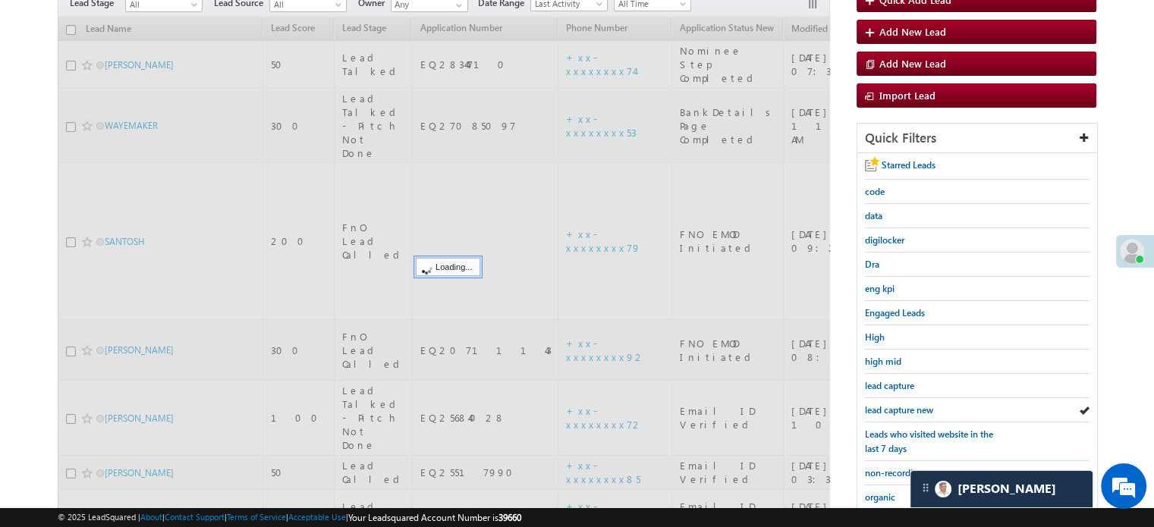
scroll to position [0, 0]
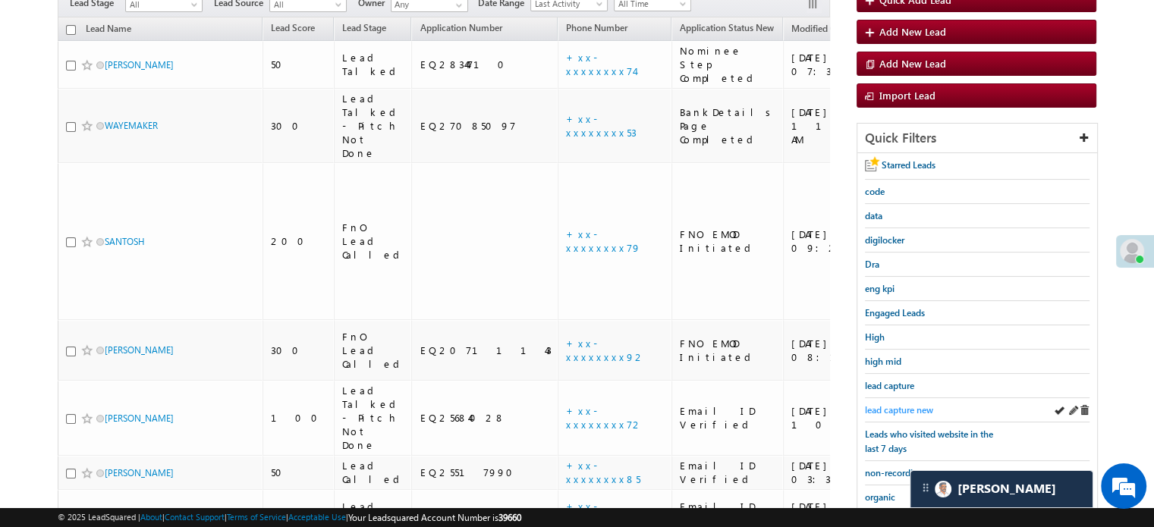
click at [893, 404] on span "lead capture new" at bounding box center [899, 409] width 68 height 11
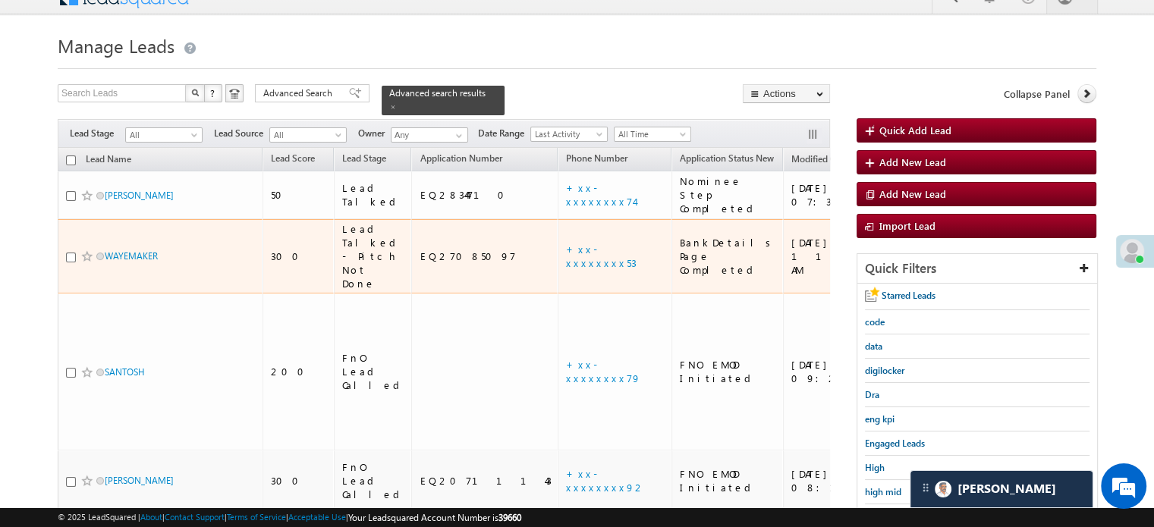
scroll to position [76, 0]
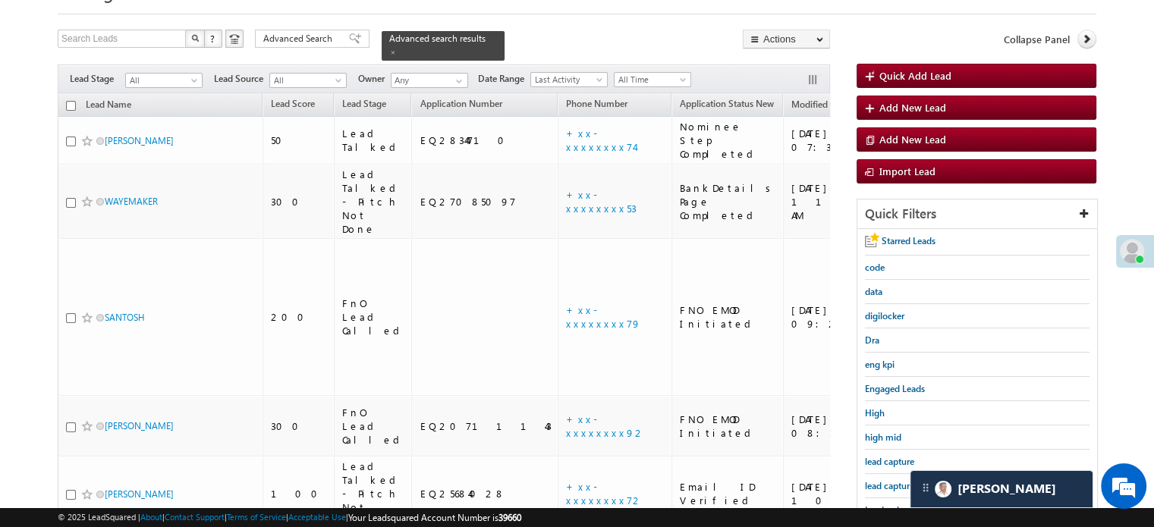
click at [884, 474] on div "lead capture new" at bounding box center [977, 486] width 225 height 24
click at [884, 480] on span "lead capture new" at bounding box center [899, 485] width 68 height 11
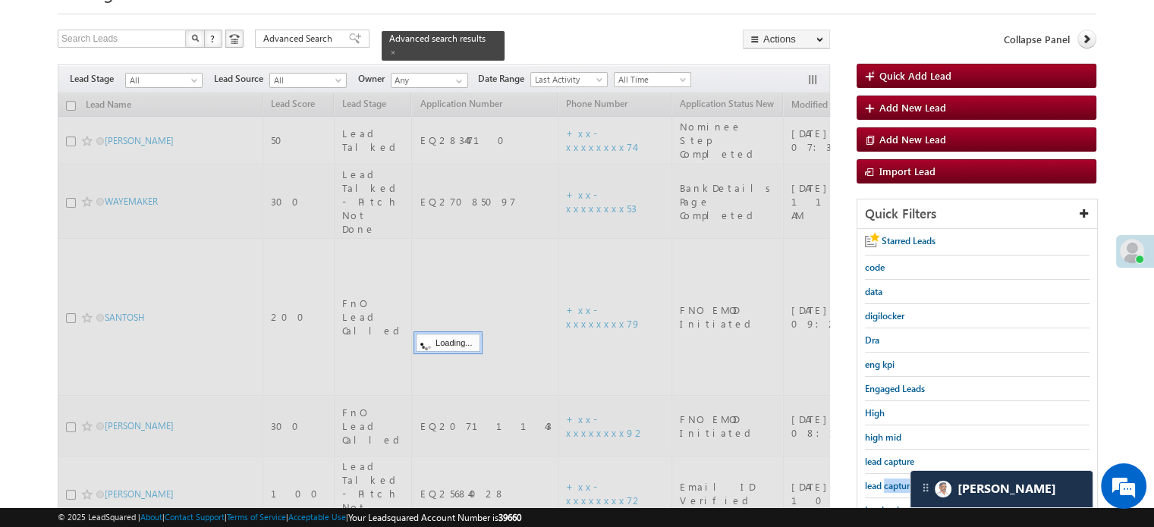
click at [884, 480] on span "lead capture new" at bounding box center [899, 485] width 68 height 11
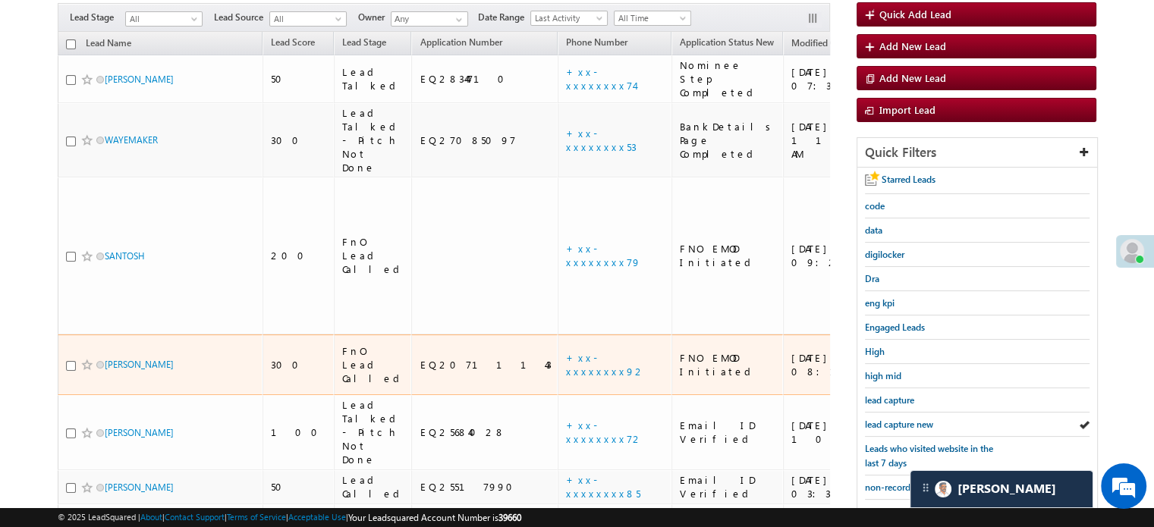
scroll to position [228, 0]
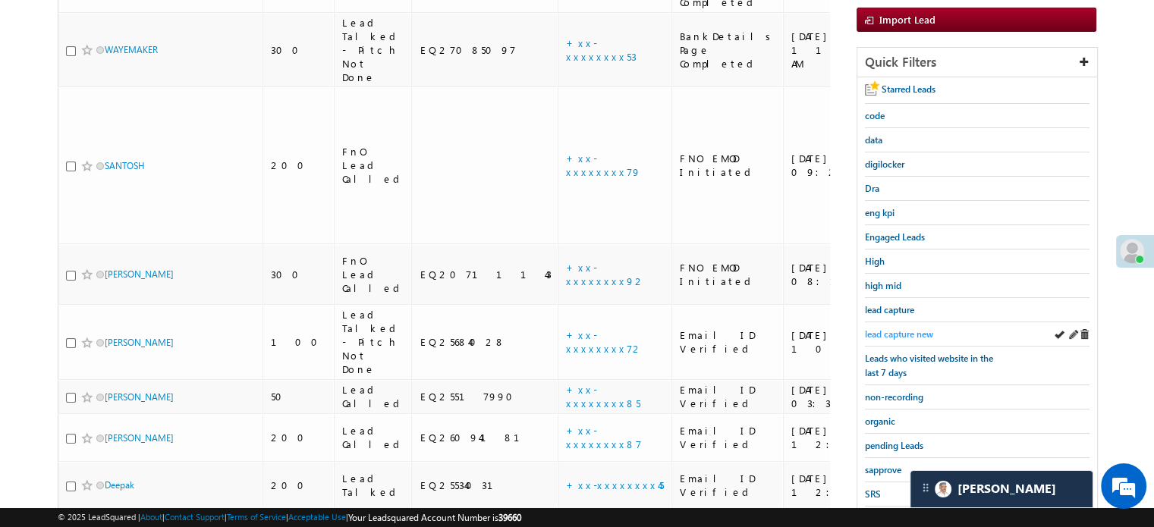
click at [900, 328] on span "lead capture new" at bounding box center [899, 333] width 68 height 11
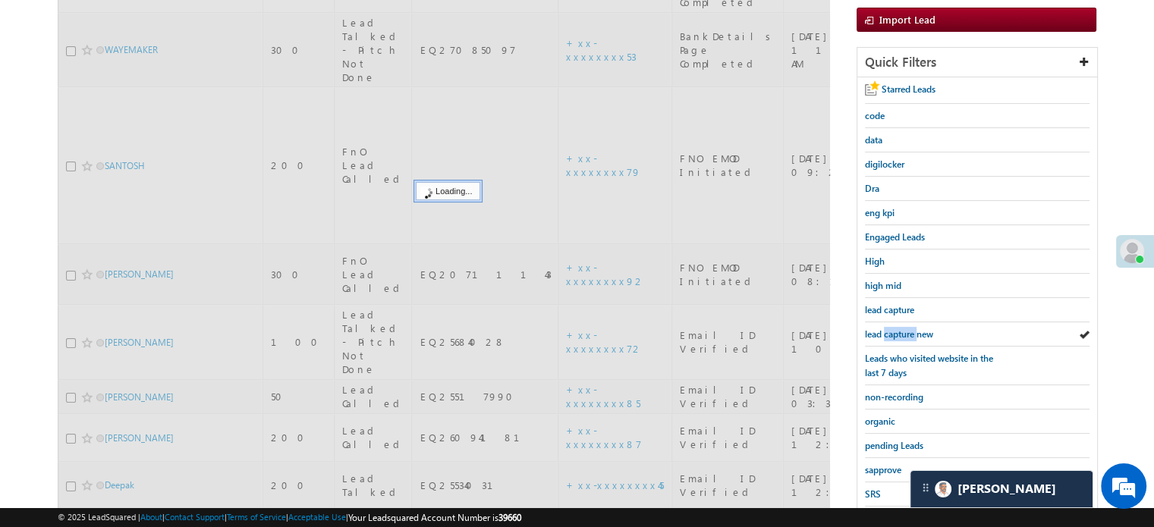
click at [900, 328] on span "lead capture new" at bounding box center [899, 333] width 68 height 11
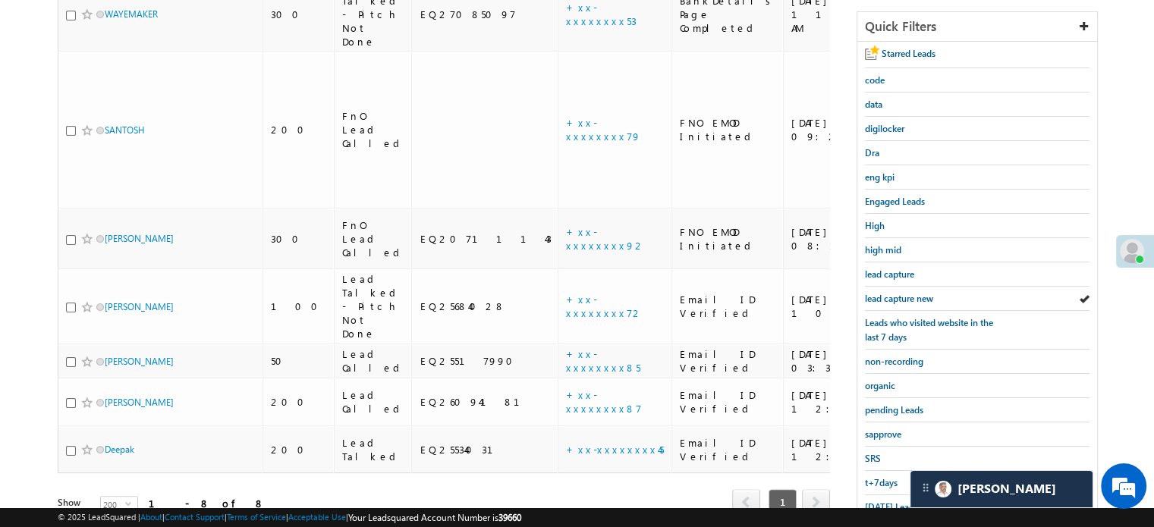
scroll to position [303, 0]
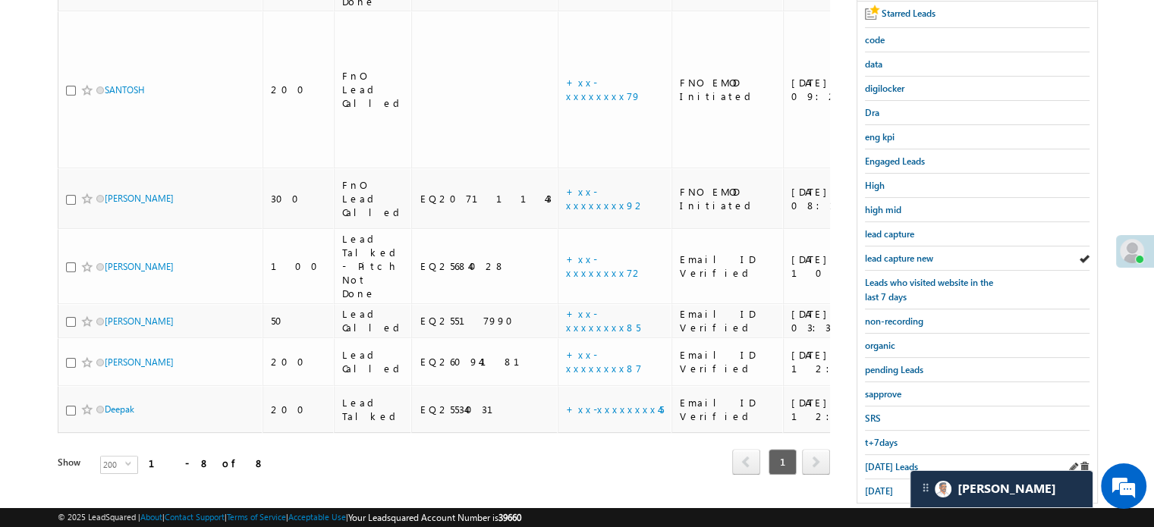
click at [882, 455] on div "Today's Leads" at bounding box center [977, 467] width 225 height 24
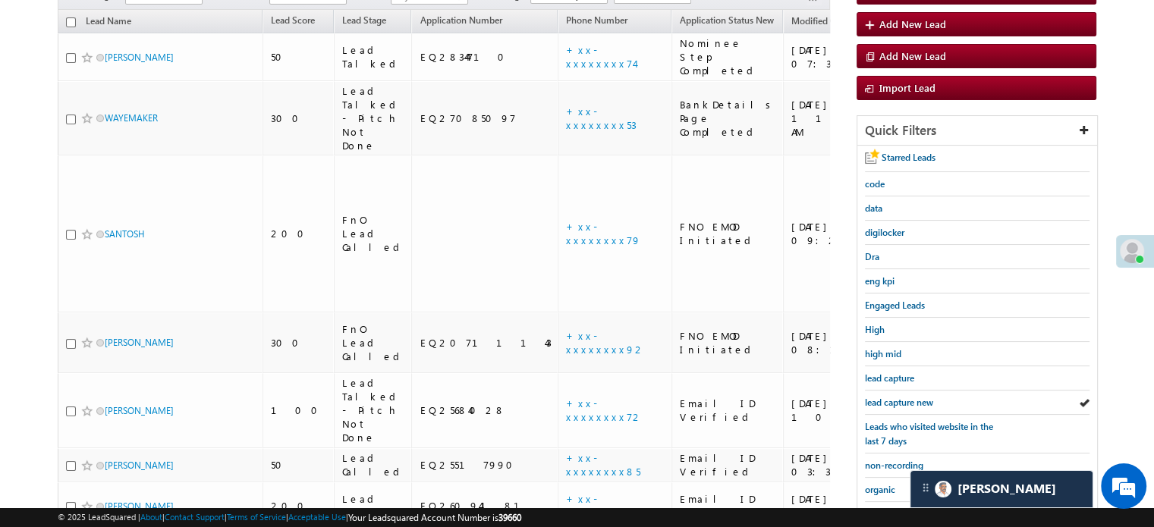
scroll to position [152, 0]
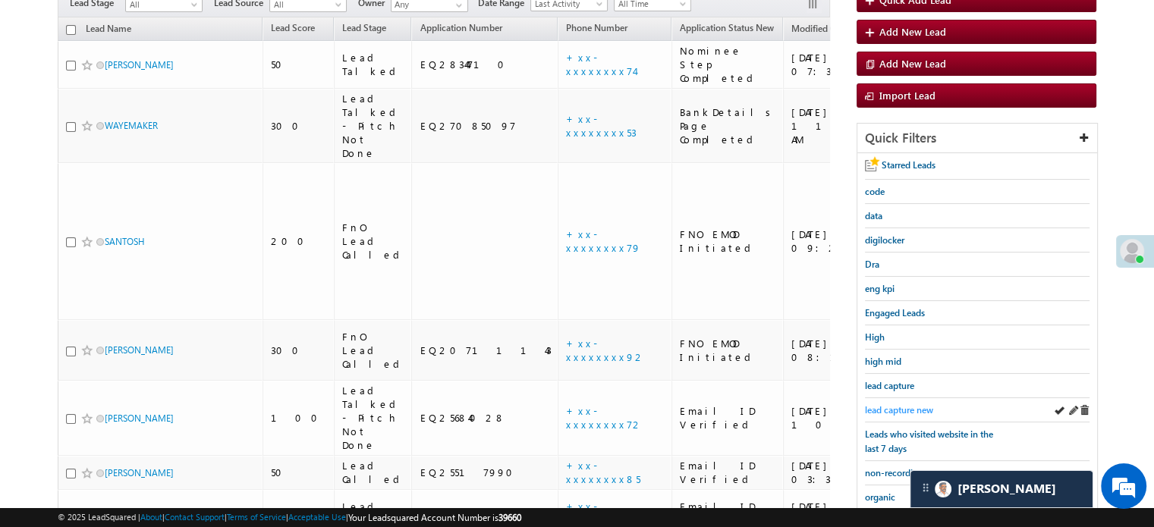
click at [904, 405] on span "lead capture new" at bounding box center [899, 409] width 68 height 11
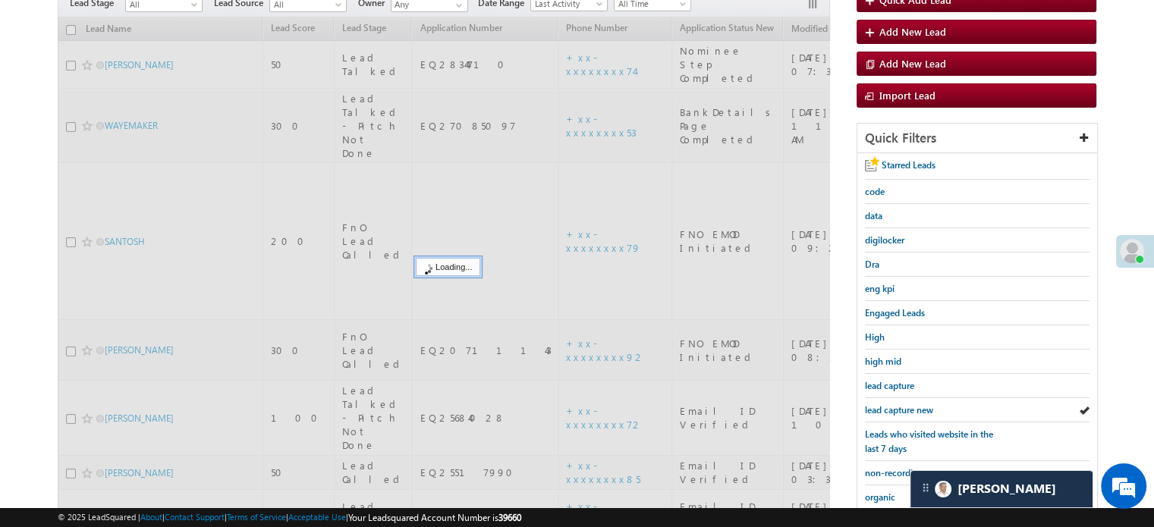
scroll to position [325, 0]
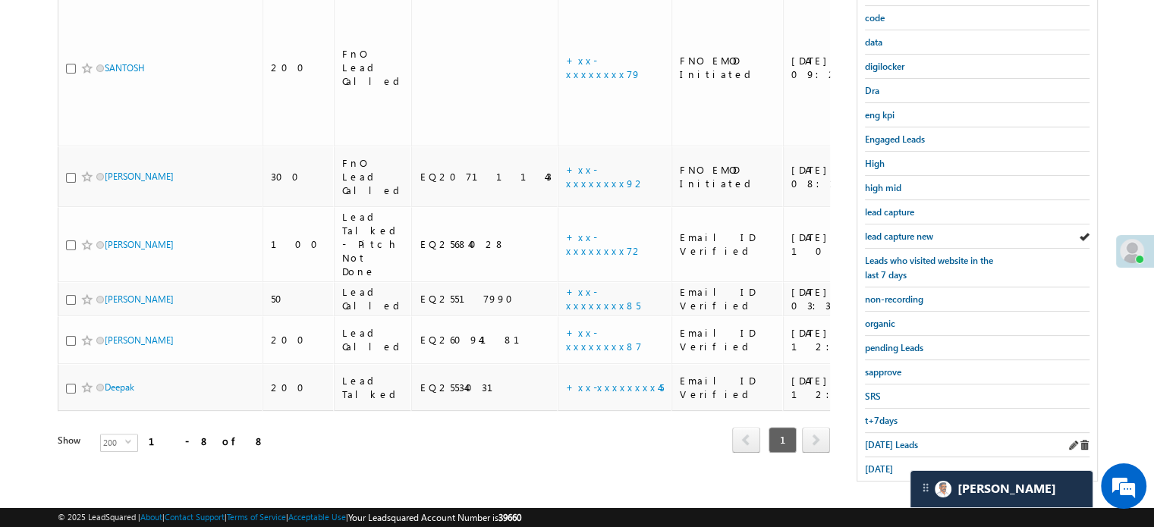
click at [887, 445] on div "Today's Leads" at bounding box center [977, 445] width 225 height 24
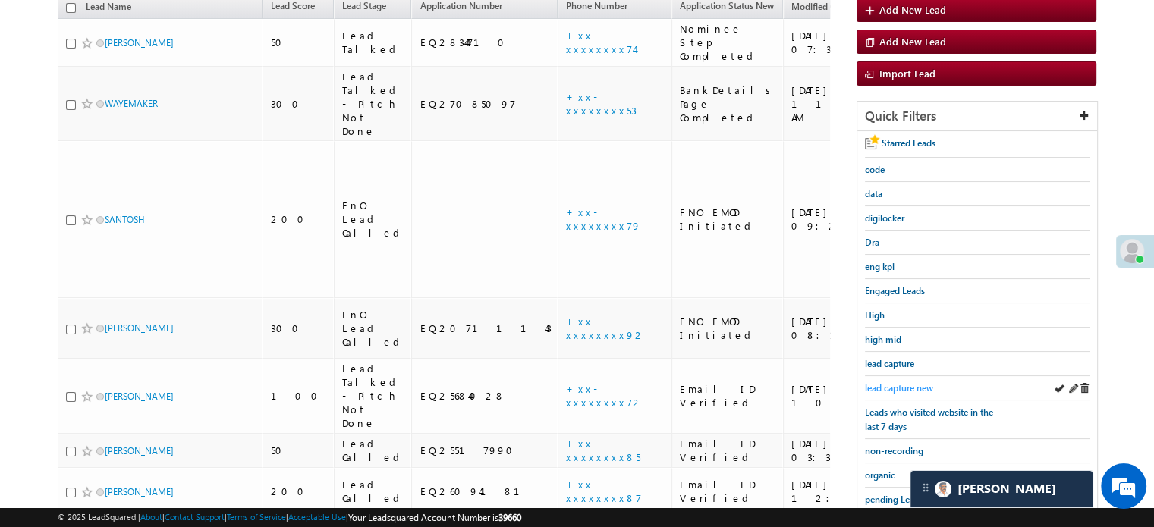
click at [910, 385] on span "lead capture new" at bounding box center [899, 387] width 68 height 11
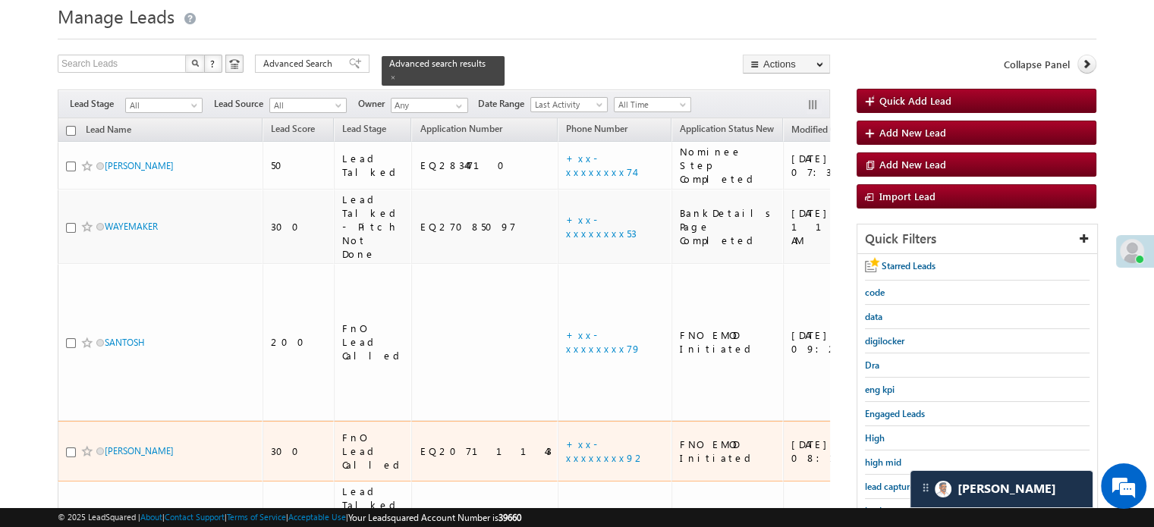
scroll to position [76, 0]
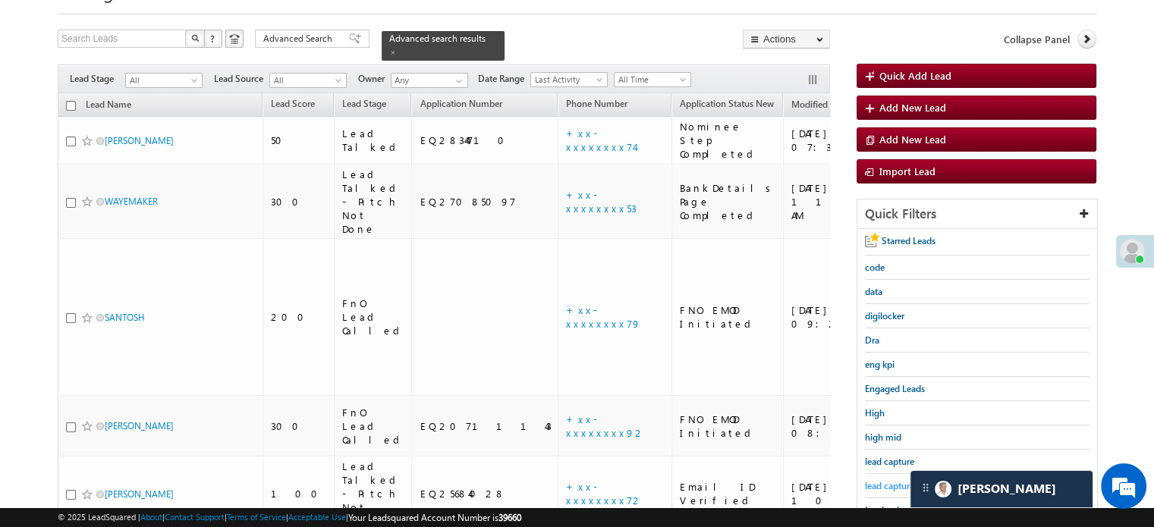
click at [884, 480] on span "lead capture new" at bounding box center [899, 485] width 68 height 11
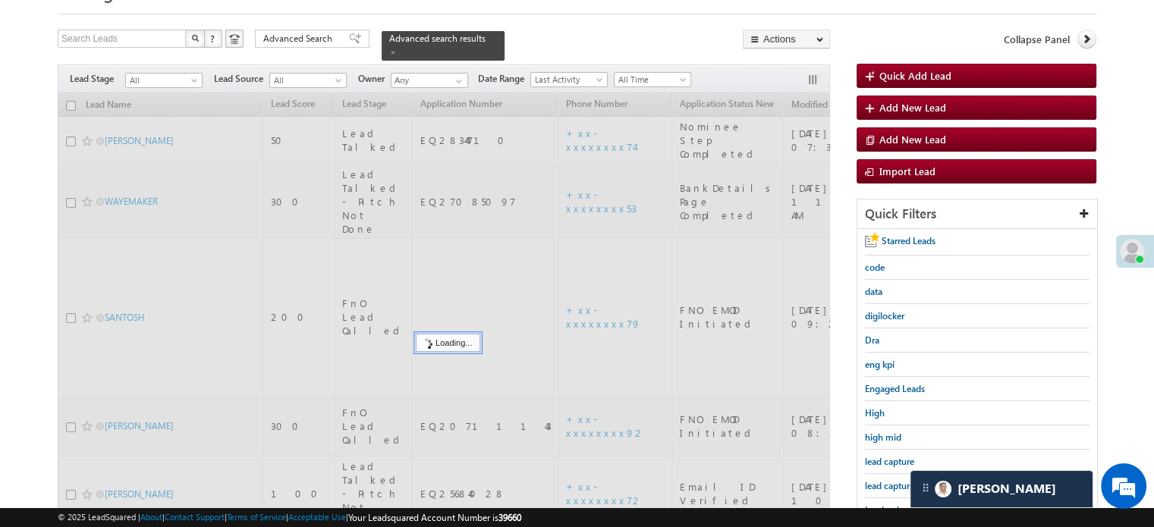
click at [886, 480] on span "lead capture new" at bounding box center [899, 485] width 68 height 11
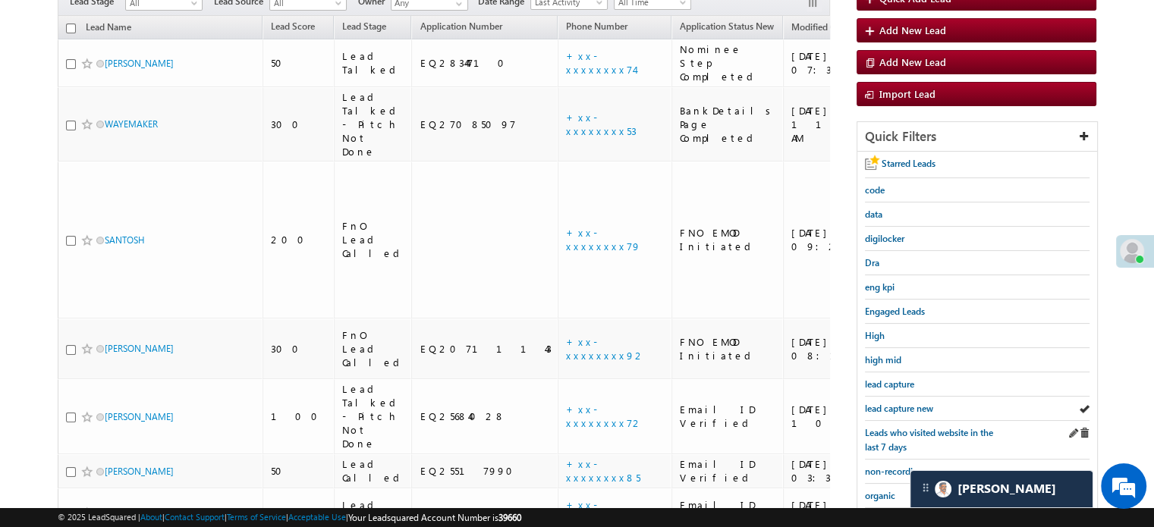
scroll to position [303, 0]
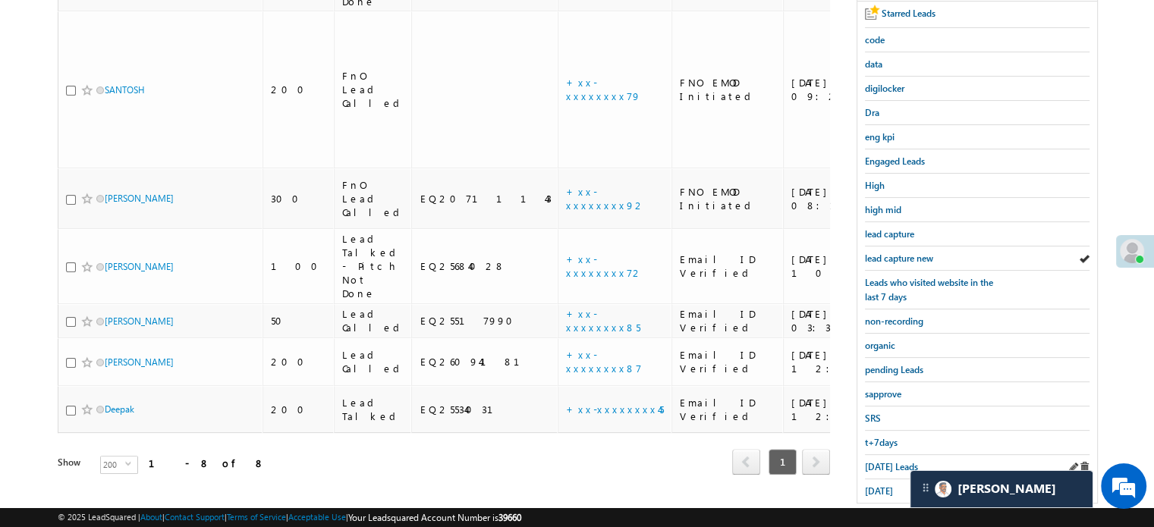
click at [887, 467] on div "Today's Leads" at bounding box center [977, 467] width 225 height 24
click at [882, 461] on span "Today's Leads" at bounding box center [891, 466] width 53 height 11
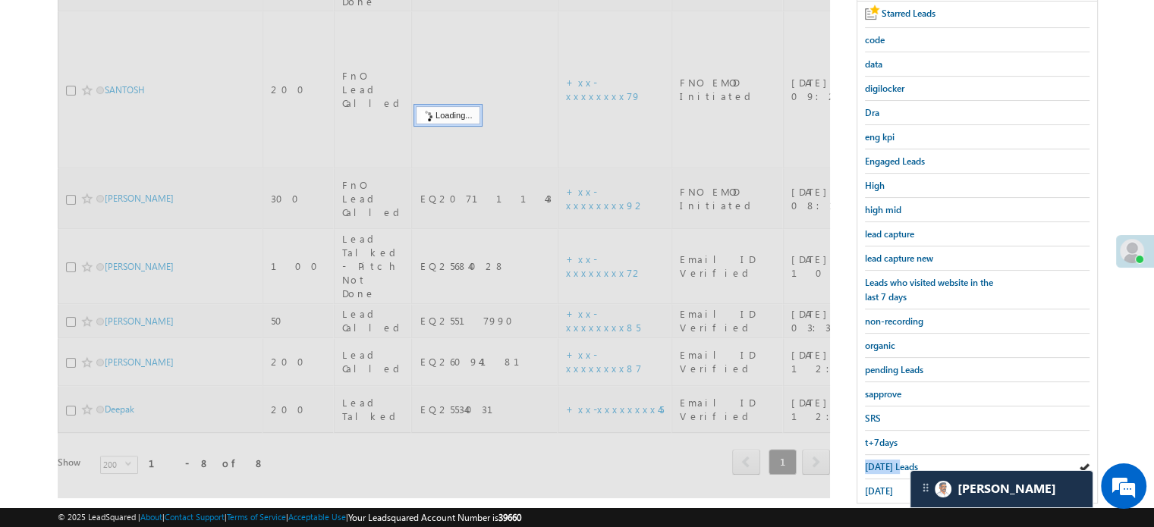
click at [882, 461] on span "Today's Leads" at bounding box center [891, 466] width 53 height 11
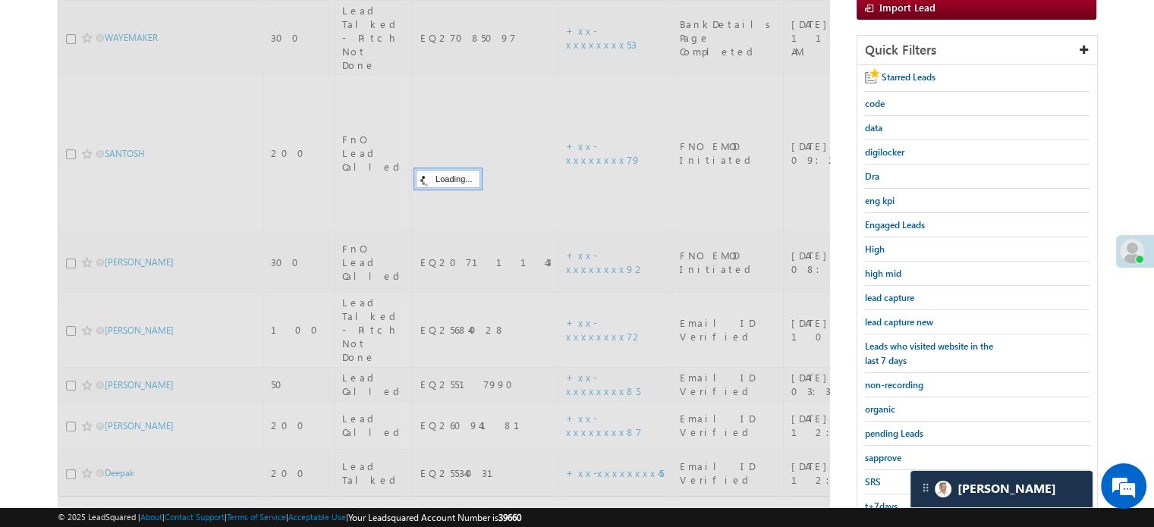
scroll to position [152, 0]
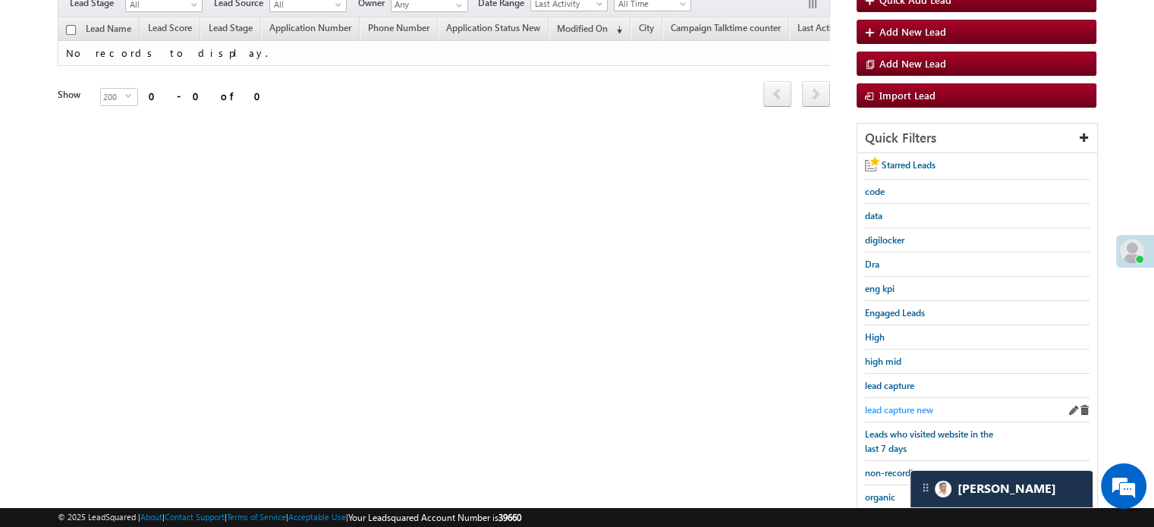
click at [887, 404] on span "lead capture new" at bounding box center [899, 409] width 68 height 11
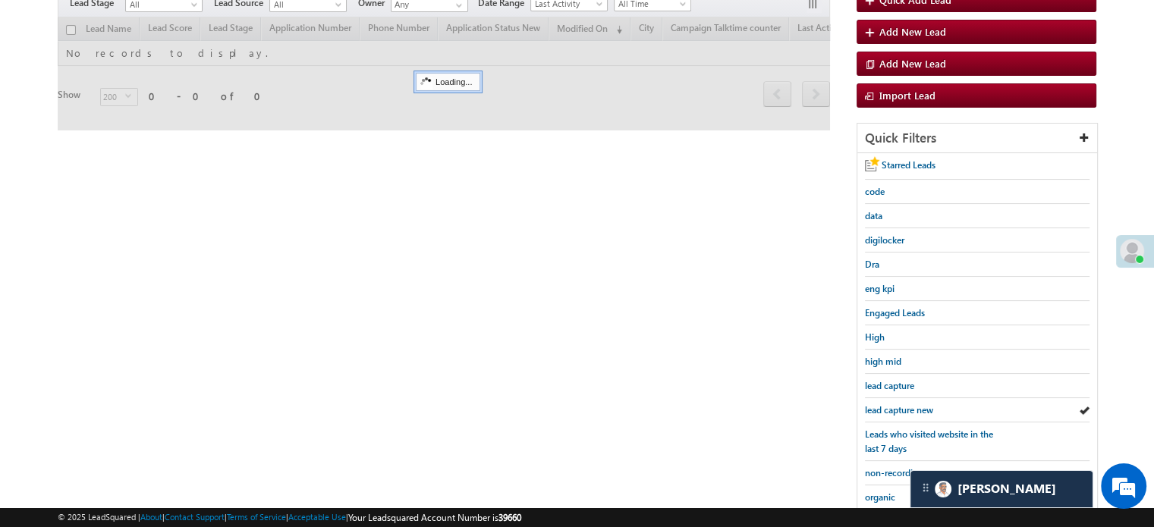
click at [887, 404] on span "lead capture new" at bounding box center [899, 409] width 68 height 11
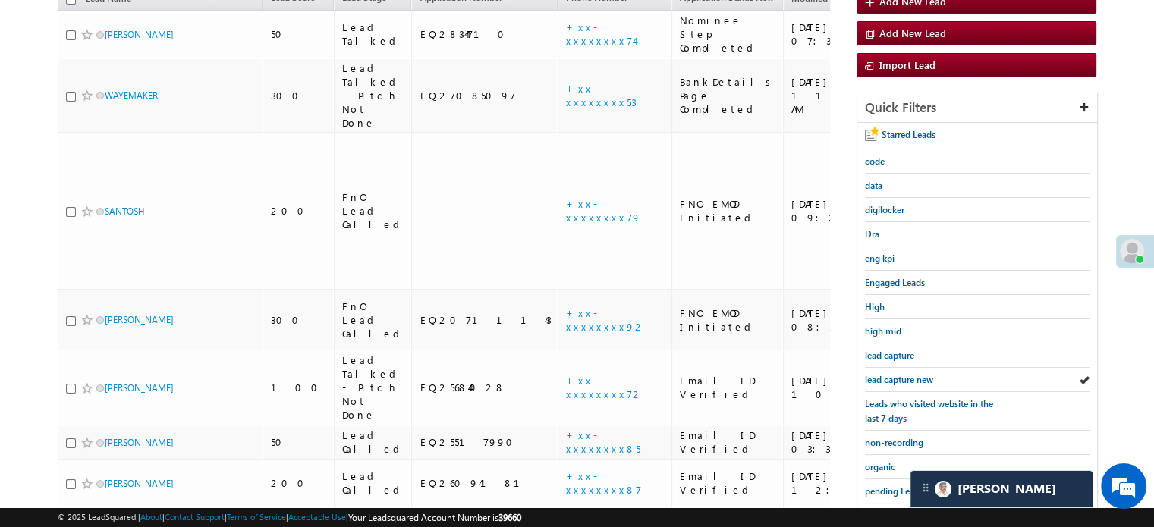
scroll to position [325, 0]
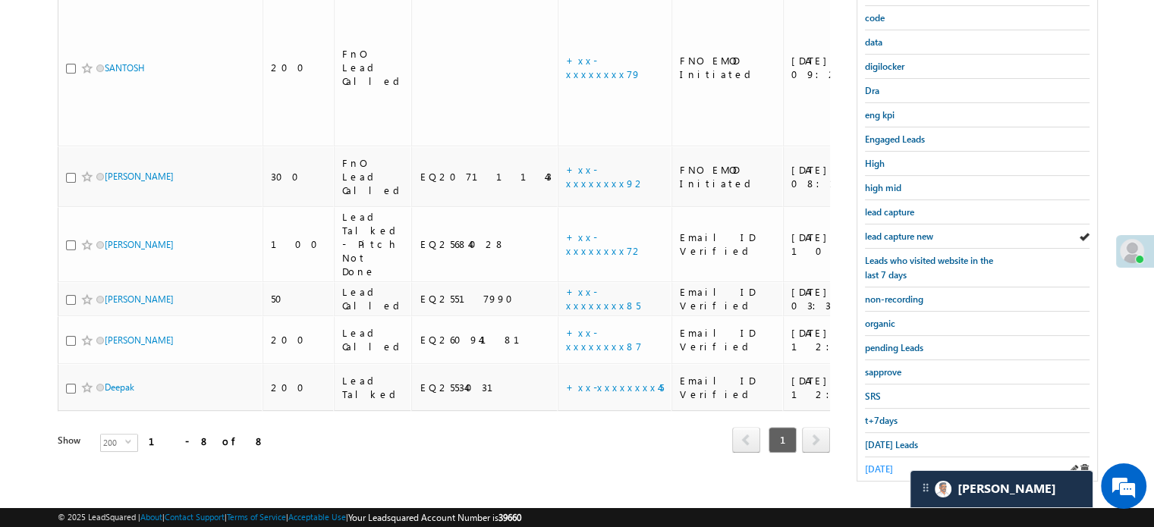
click at [891, 468] on link "yesterday" at bounding box center [879, 469] width 28 height 14
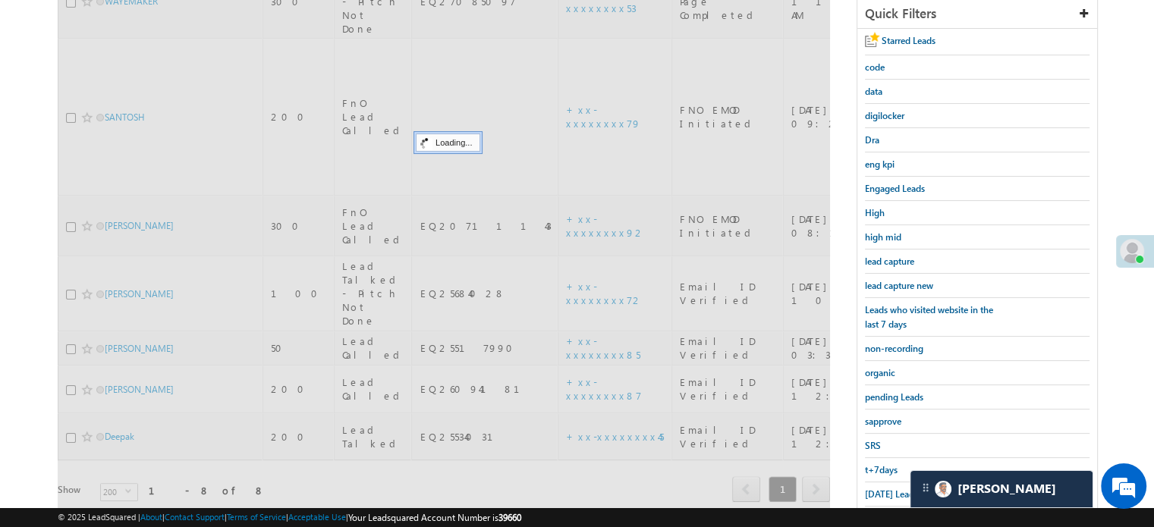
scroll to position [250, 0]
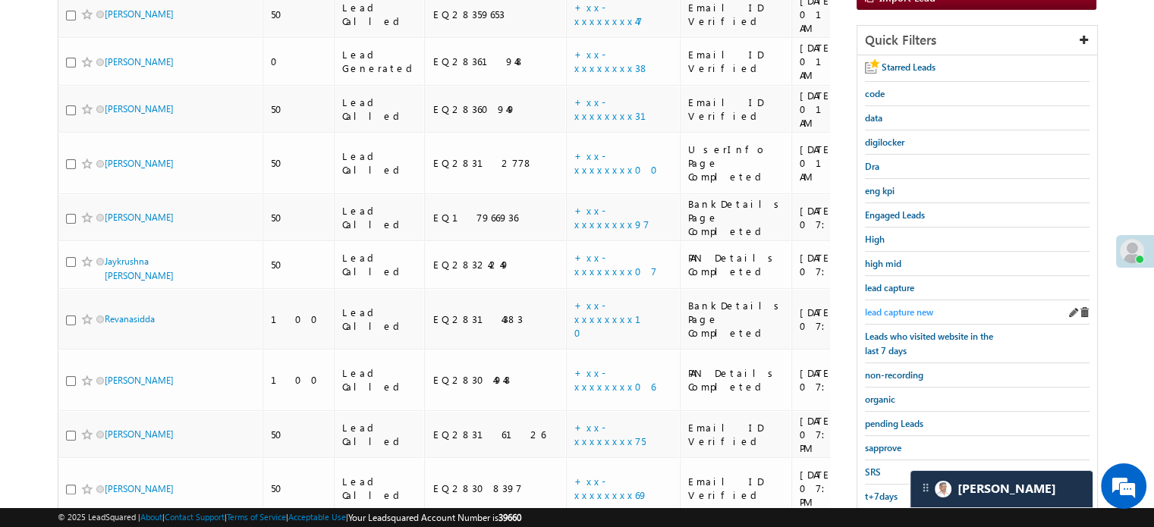
click at [912, 310] on span "lead capture new" at bounding box center [899, 311] width 68 height 11
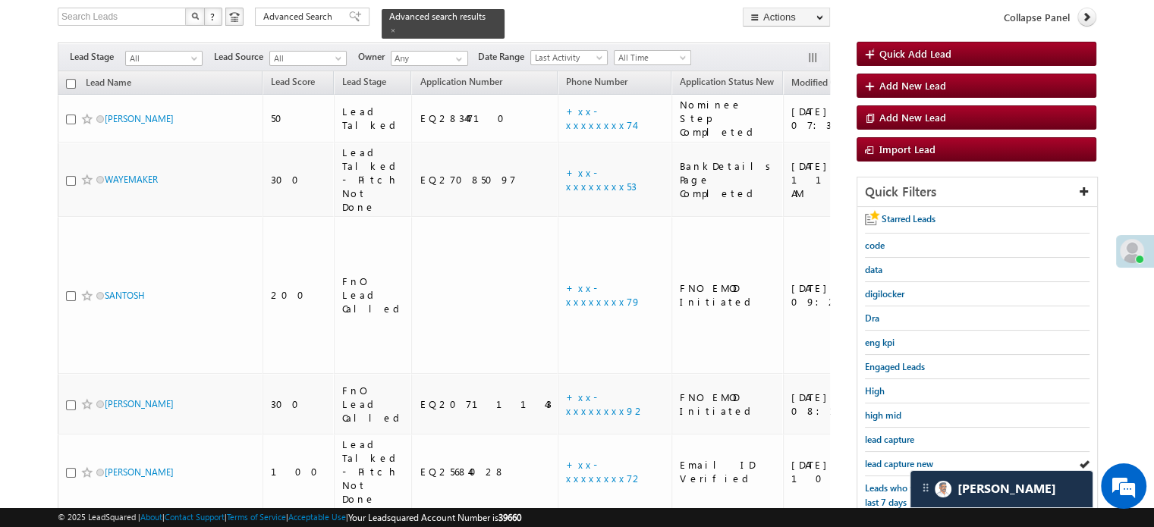
scroll to position [325, 0]
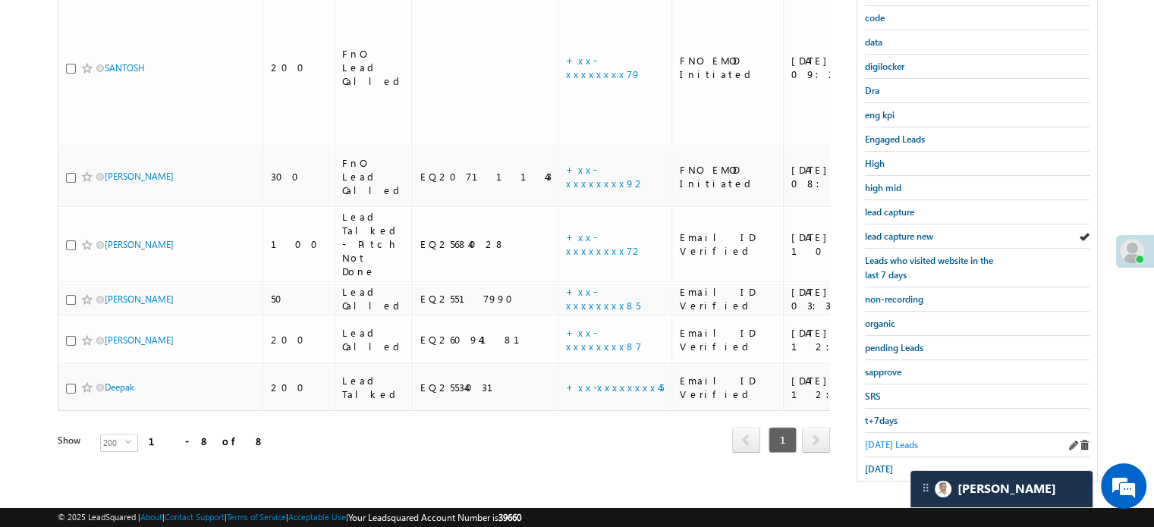
click at [873, 438] on link "Today's Leads" at bounding box center [891, 445] width 53 height 14
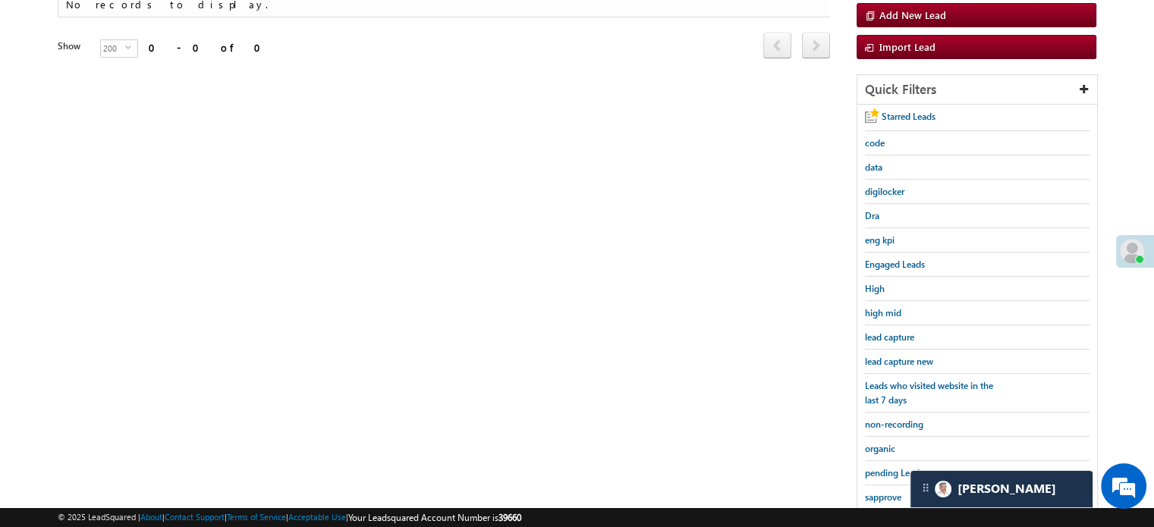
scroll to position [174, 0]
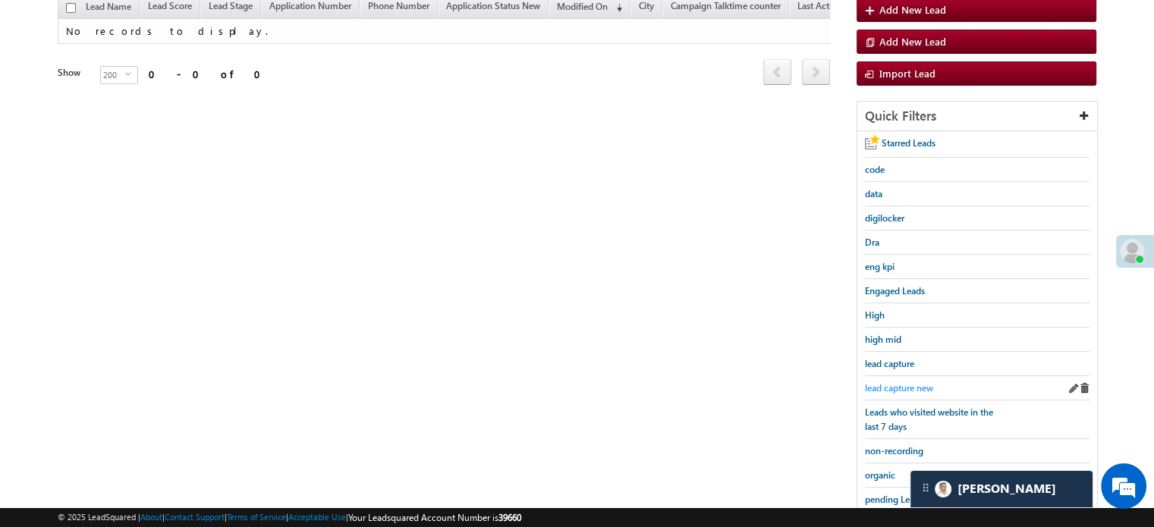
click at [895, 386] on span "lead capture new" at bounding box center [899, 387] width 68 height 11
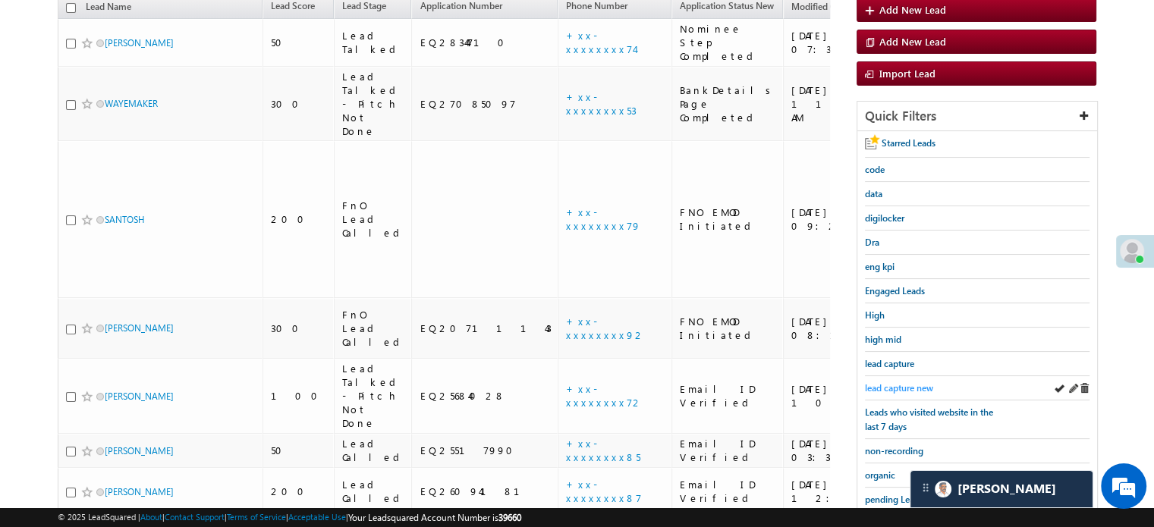
click at [872, 382] on span "lead capture new" at bounding box center [899, 387] width 68 height 11
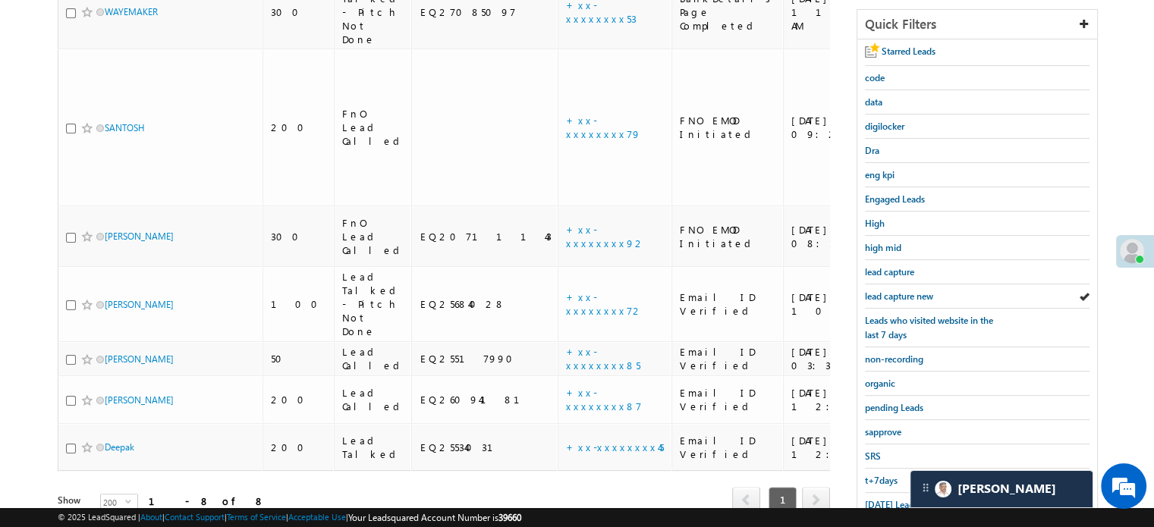
scroll to position [325, 0]
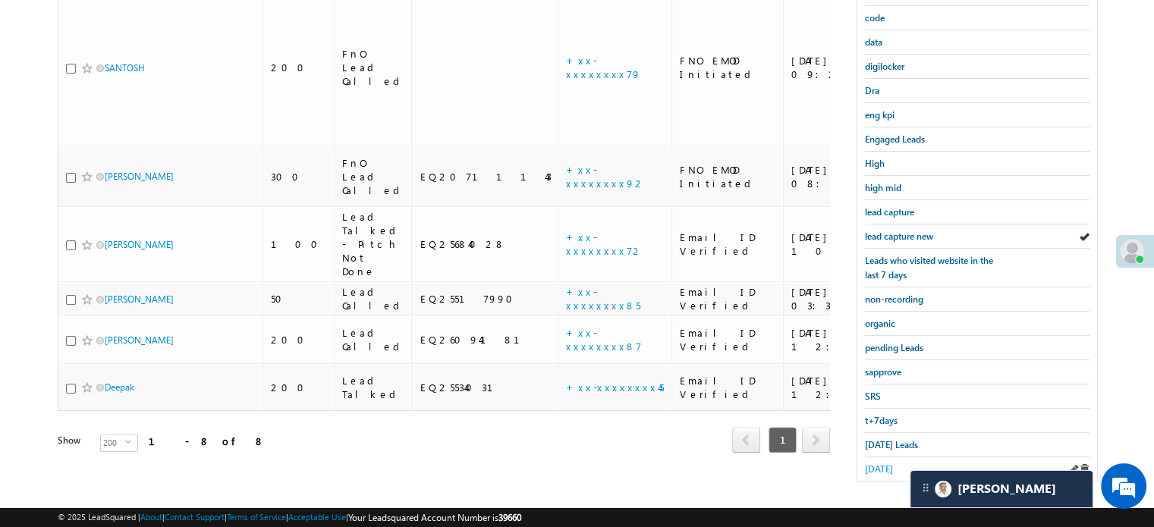
click at [877, 463] on span "yesterday" at bounding box center [879, 468] width 28 height 11
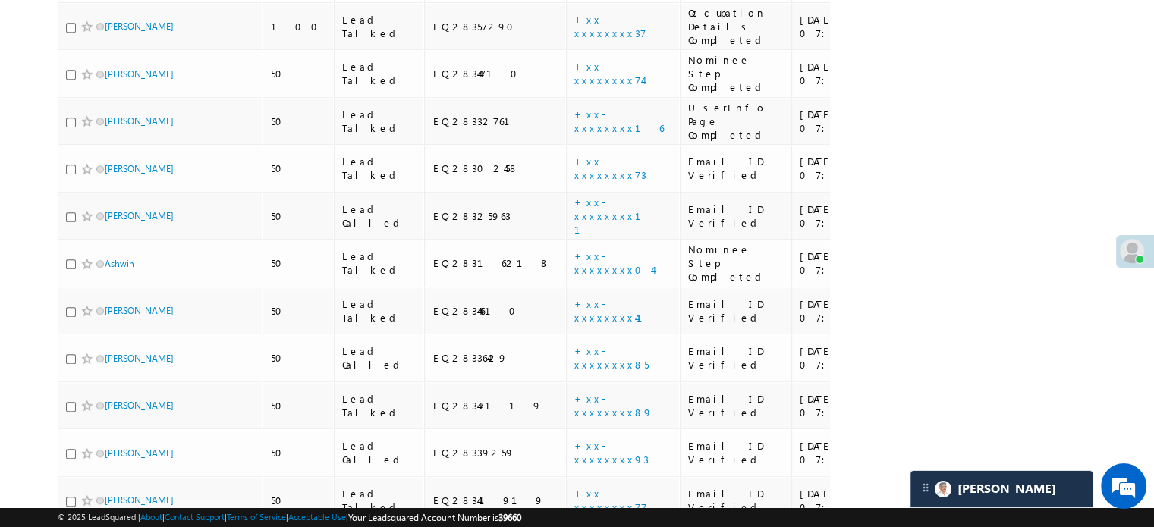
scroll to position [198, 0]
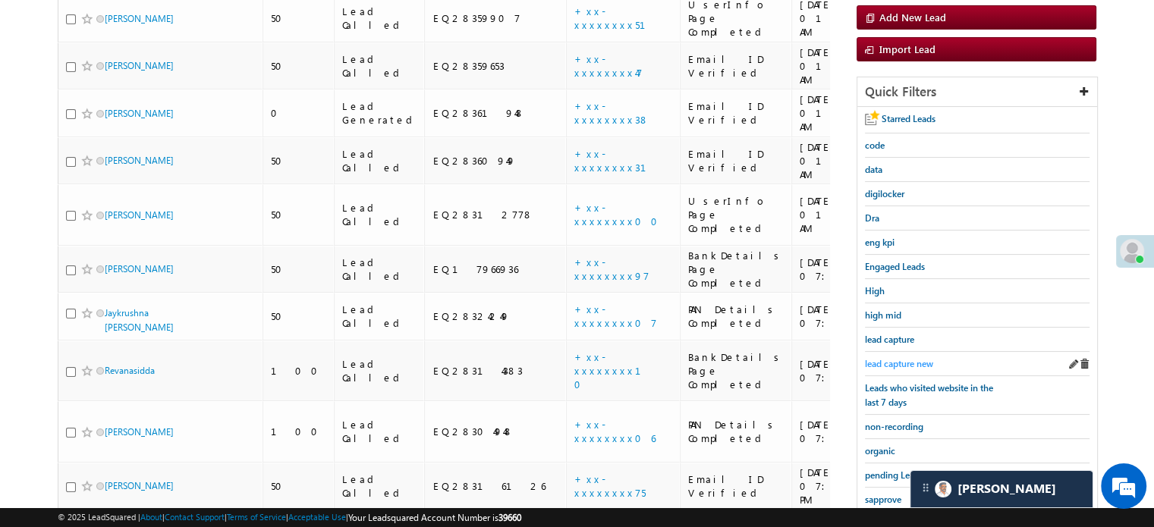
click at [896, 358] on span "lead capture new" at bounding box center [899, 363] width 68 height 11
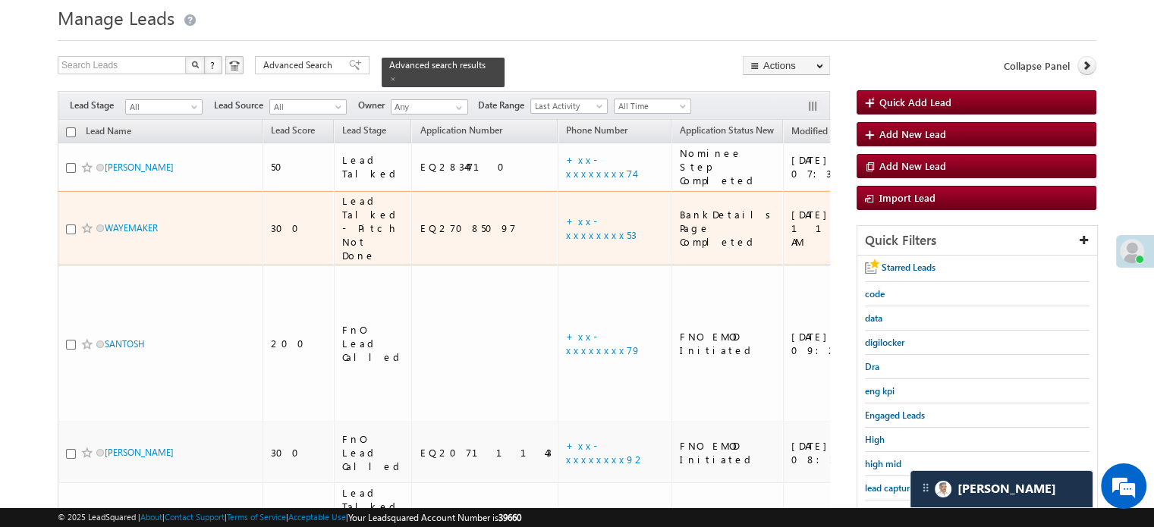
scroll to position [76, 0]
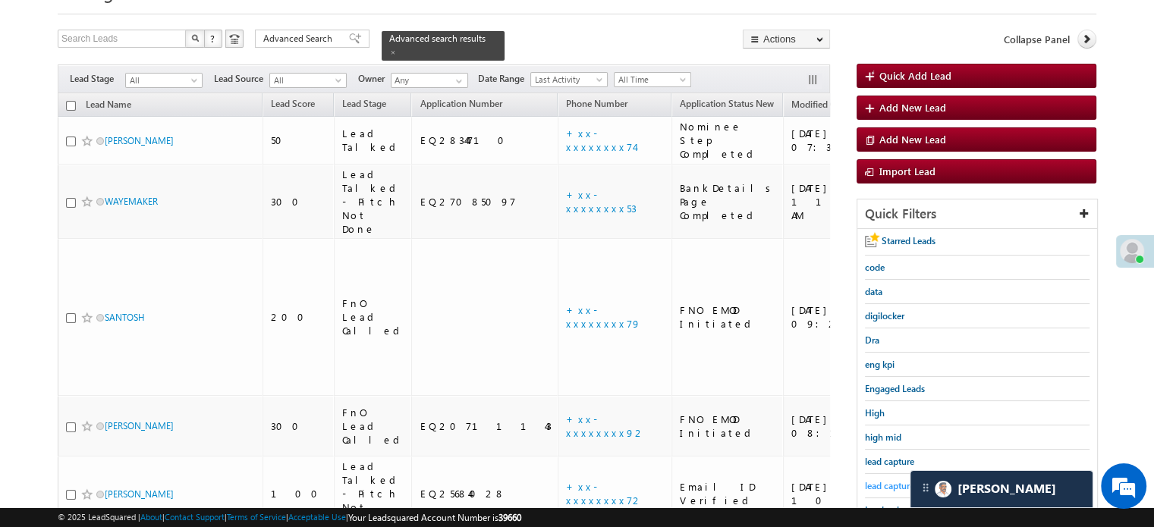
click at [899, 485] on span "lead capture new" at bounding box center [899, 485] width 68 height 11
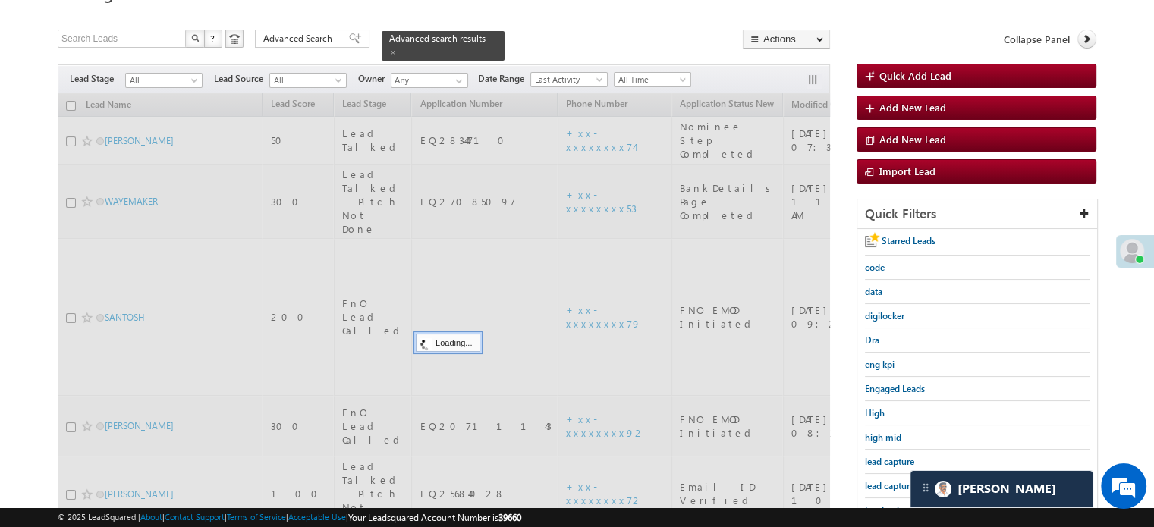
click at [899, 485] on span "lead capture new" at bounding box center [899, 485] width 68 height 11
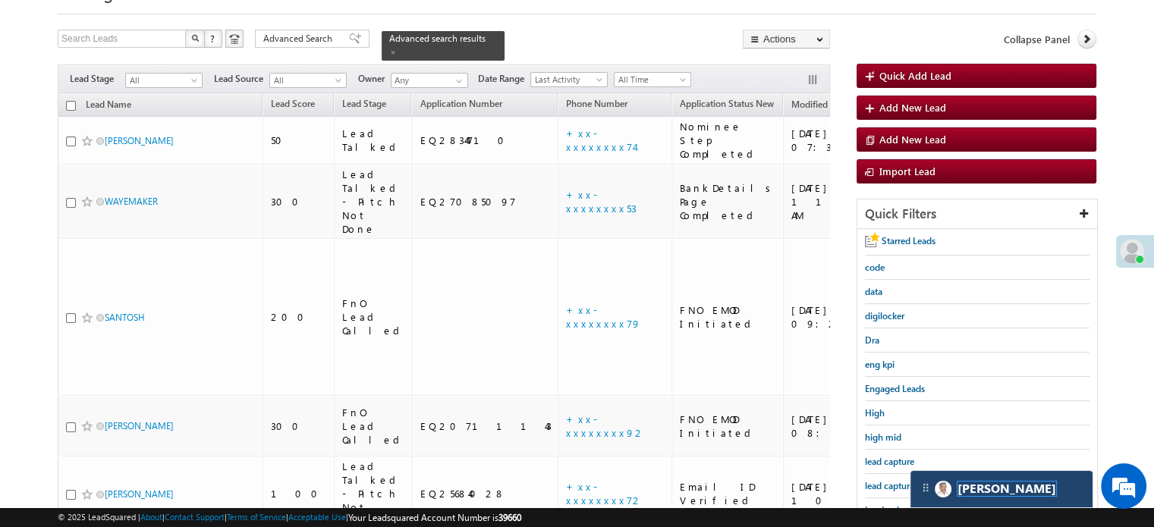
click at [973, 488] on span "[PERSON_NAME]" at bounding box center [1006, 489] width 99 height 14
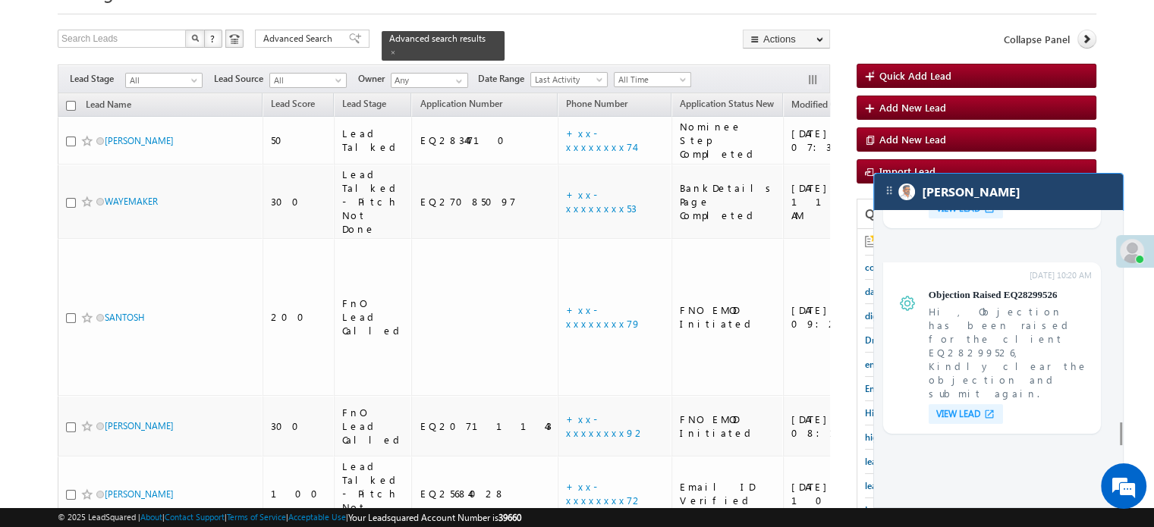
click at [997, 184] on div "[PERSON_NAME]" at bounding box center [998, 192] width 249 height 36
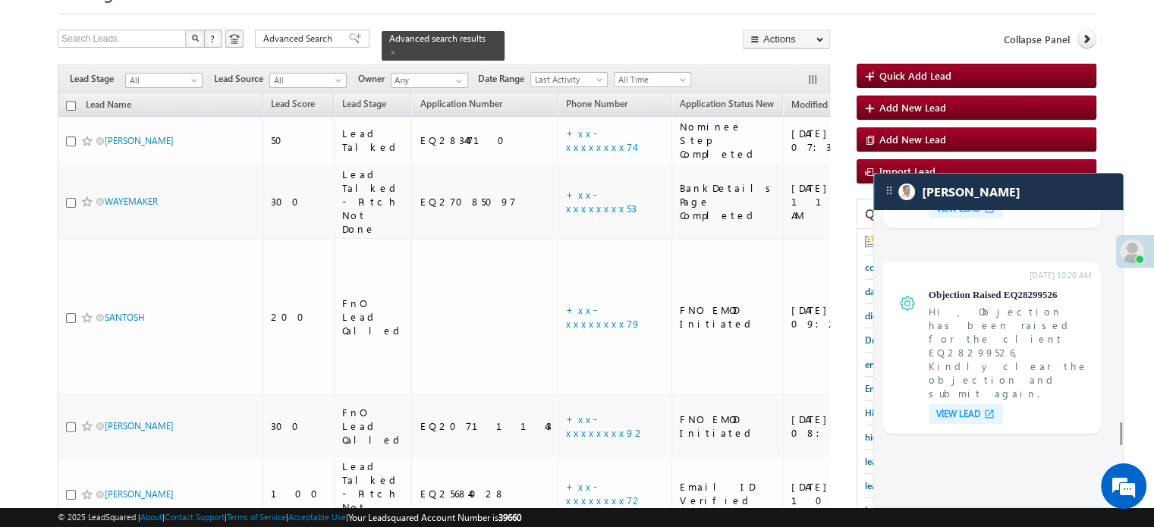
scroll to position [6101, 0]
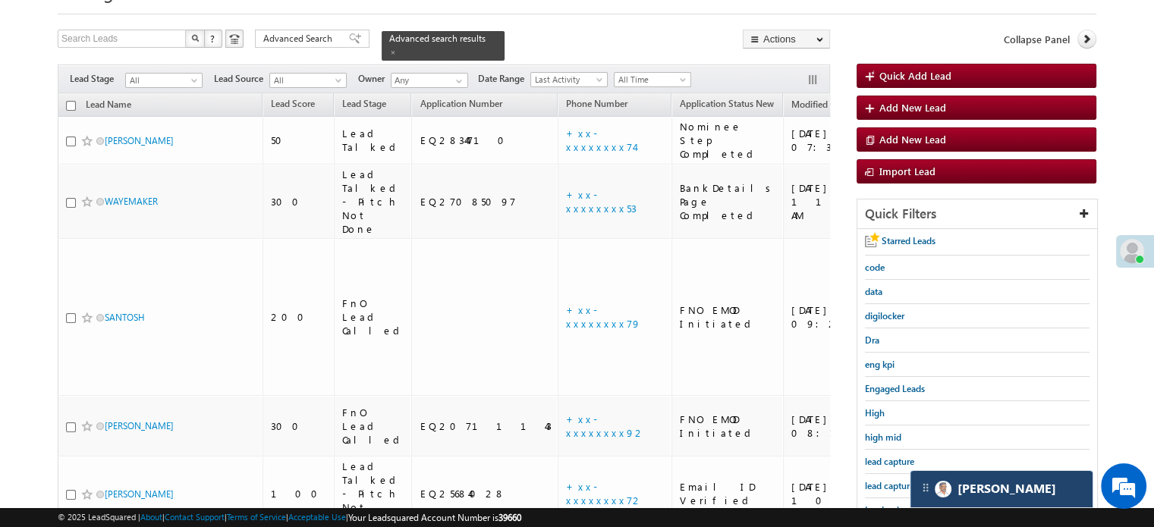
click at [1010, 478] on div "[PERSON_NAME]" at bounding box center [1001, 489] width 182 height 36
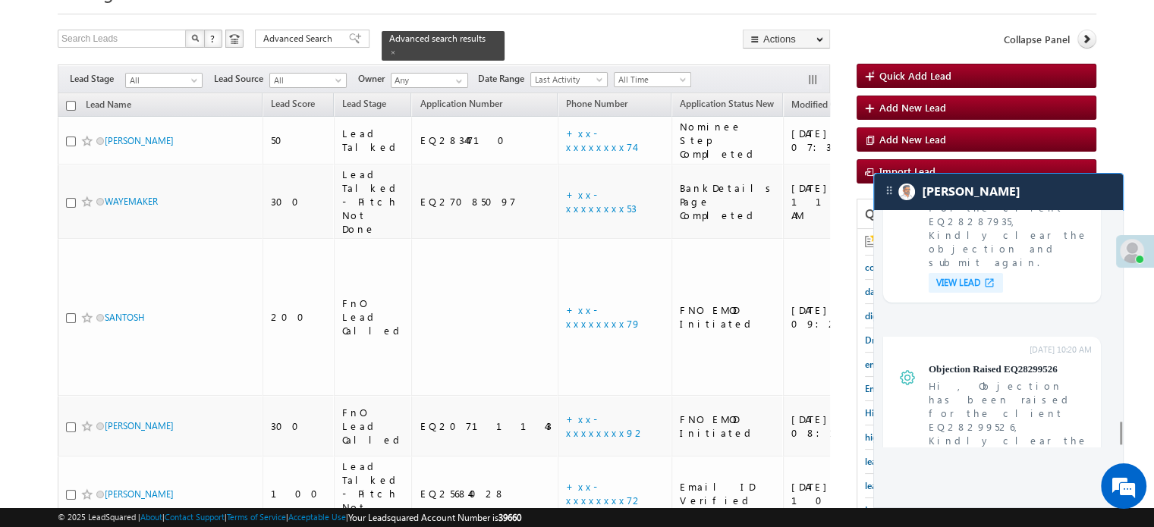
scroll to position [6015, 0]
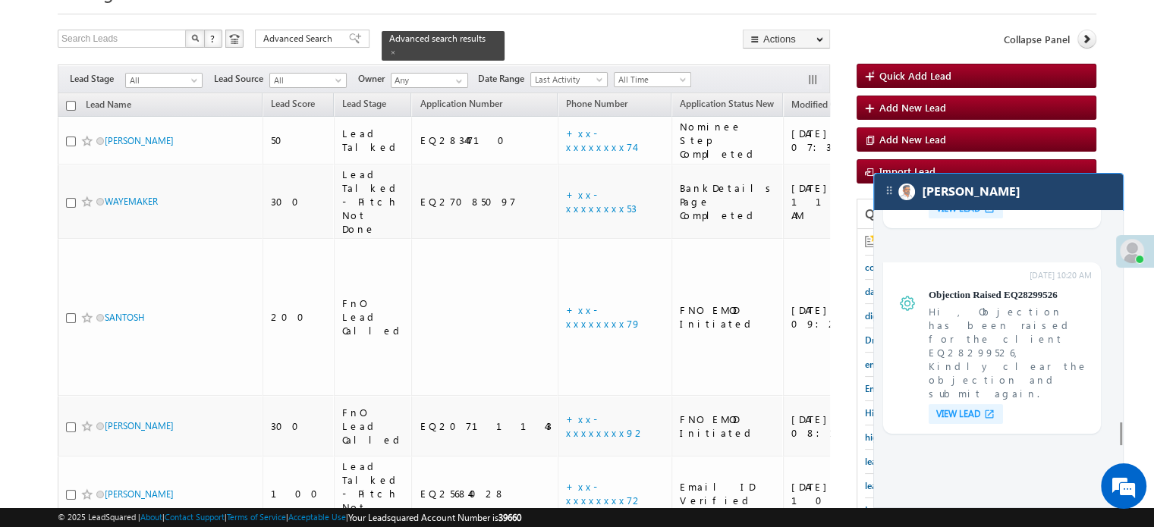
click at [992, 193] on div "[PERSON_NAME]" at bounding box center [998, 192] width 249 height 36
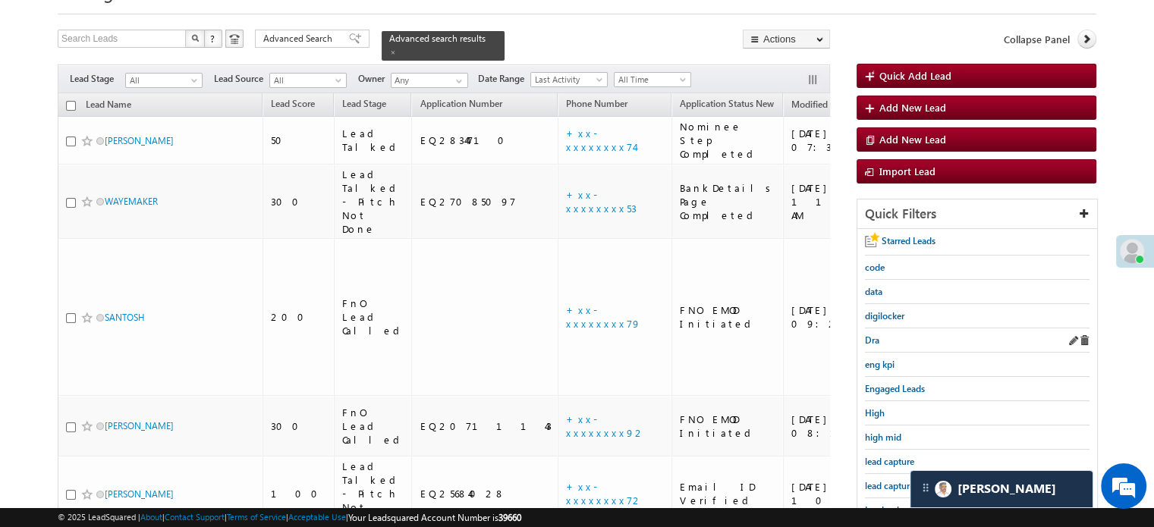
scroll to position [6101, 0]
click at [882, 482] on span "lead capture new" at bounding box center [899, 485] width 68 height 11
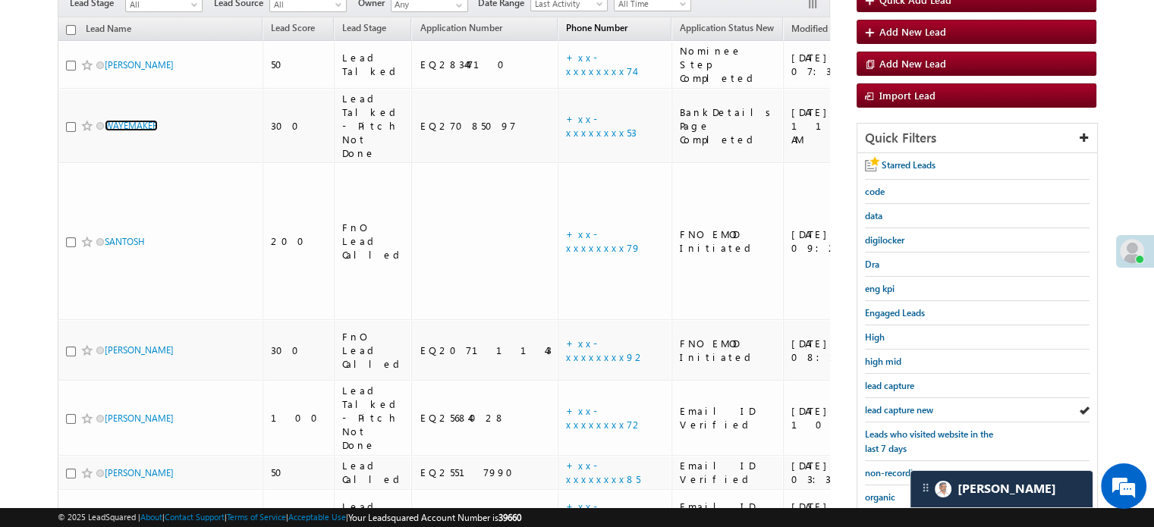
scroll to position [7260, 0]
click at [879, 404] on span "lead capture new" at bounding box center [899, 409] width 68 height 11
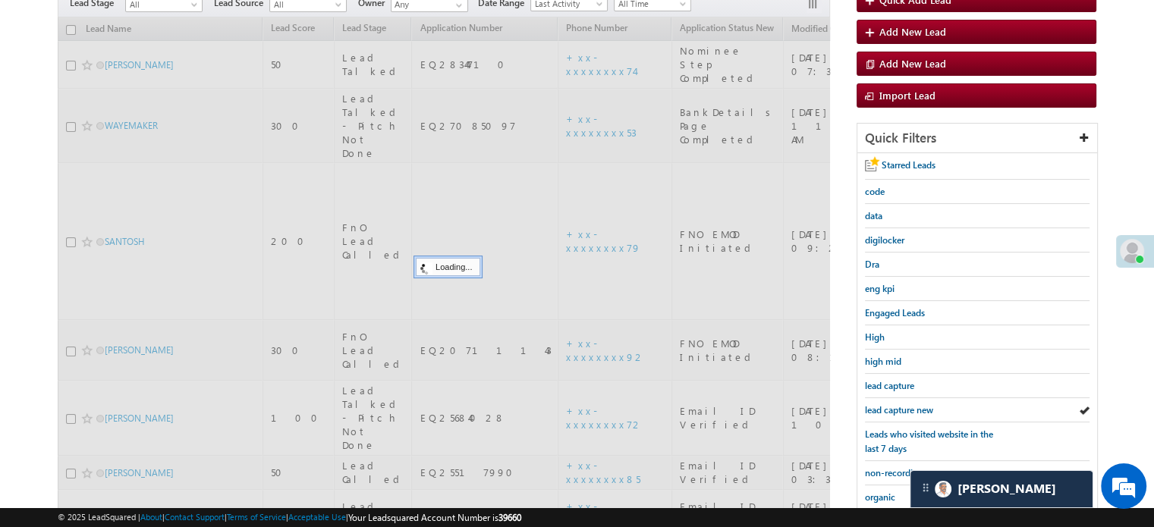
click at [879, 404] on span "lead capture new" at bounding box center [899, 409] width 68 height 11
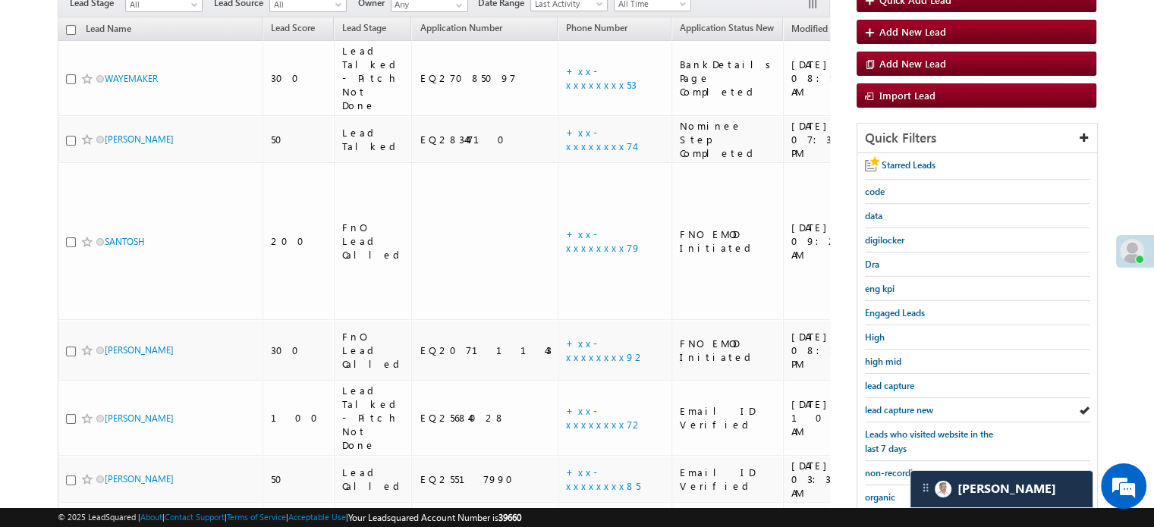
click at [879, 404] on span "lead capture new" at bounding box center [899, 409] width 68 height 11
click at [895, 406] on span "lead capture new" at bounding box center [899, 409] width 68 height 11
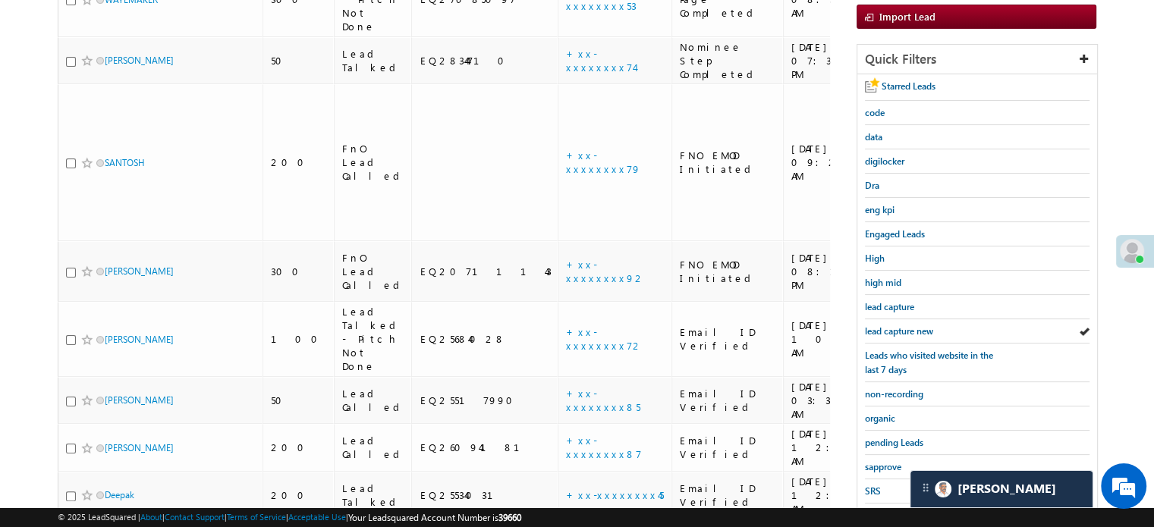
scroll to position [325, 0]
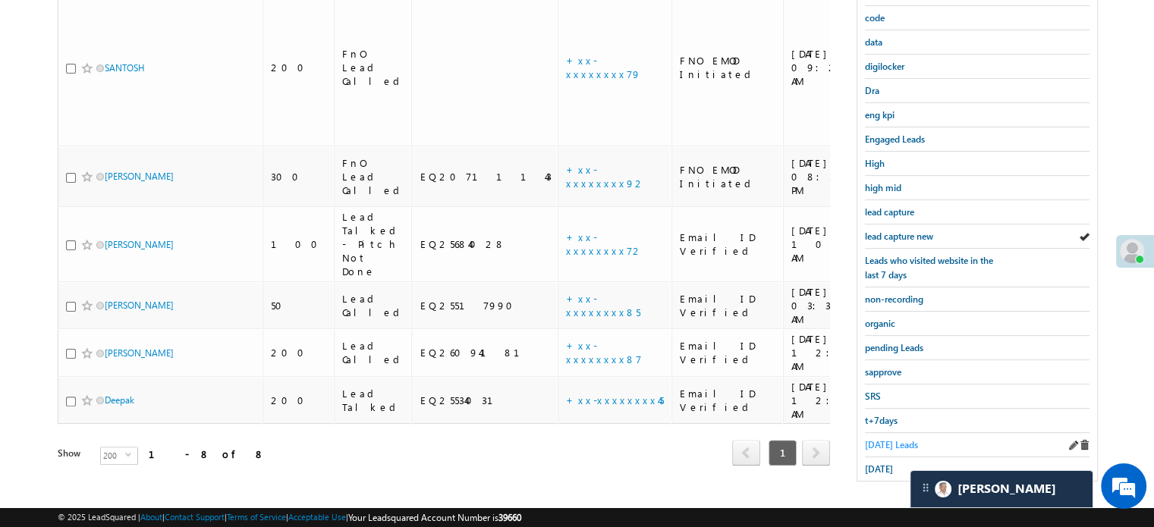
click at [884, 439] on span "Today's Leads" at bounding box center [891, 444] width 53 height 11
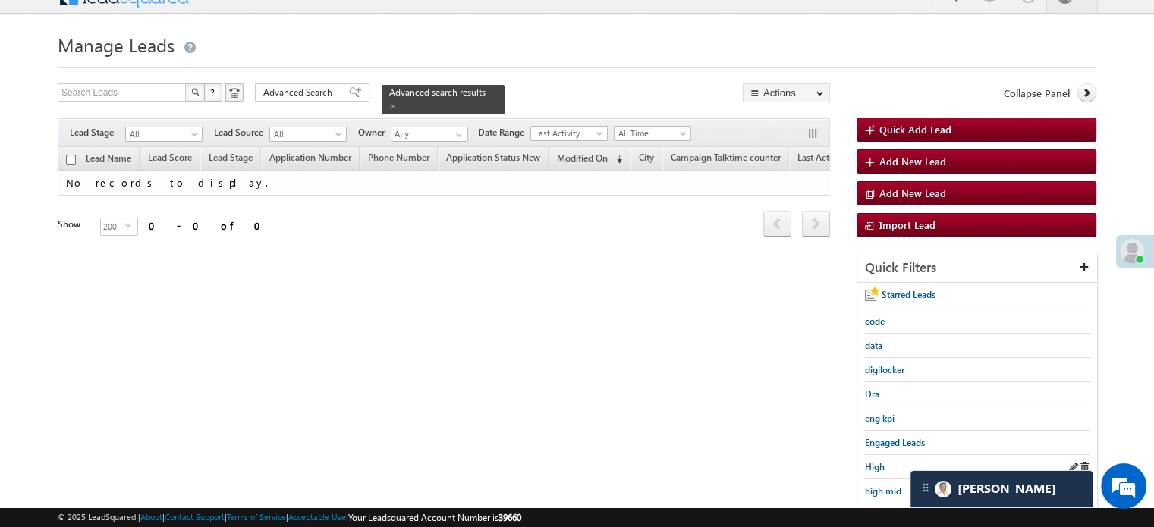
scroll to position [98, 0]
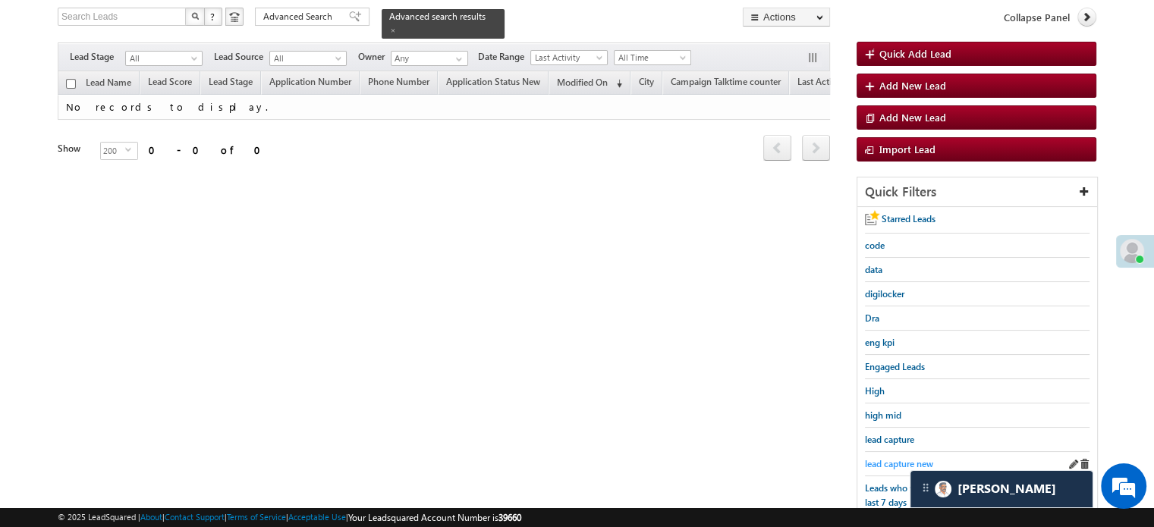
click at [885, 458] on span "lead capture new" at bounding box center [899, 463] width 68 height 11
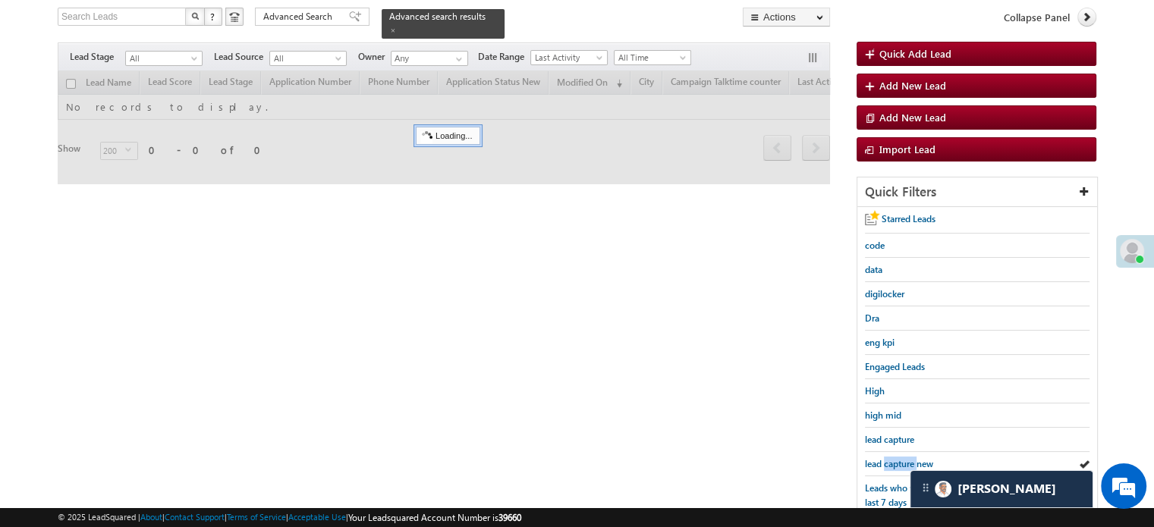
click at [885, 458] on span "lead capture new" at bounding box center [899, 463] width 68 height 11
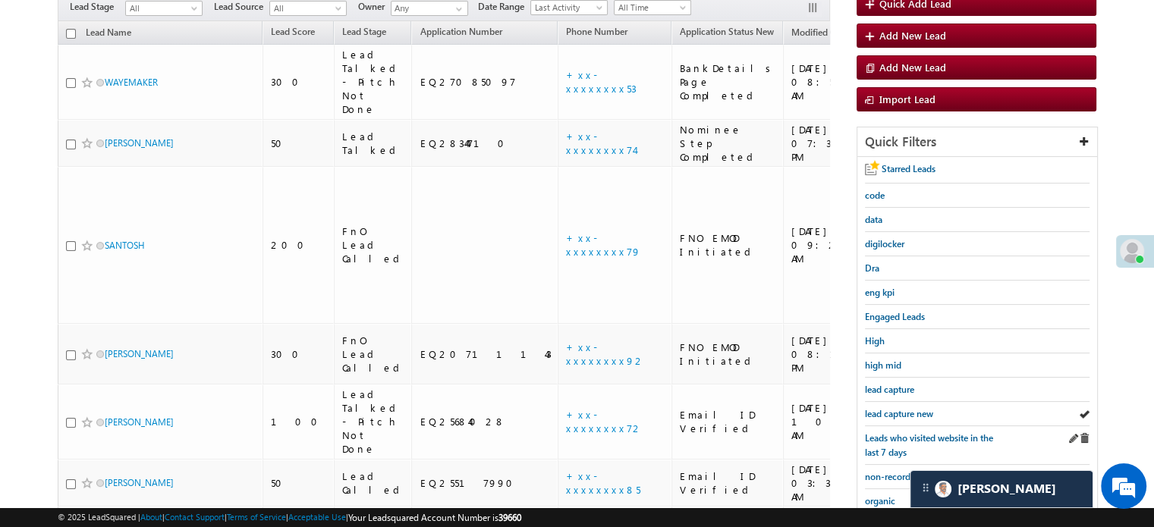
scroll to position [174, 0]
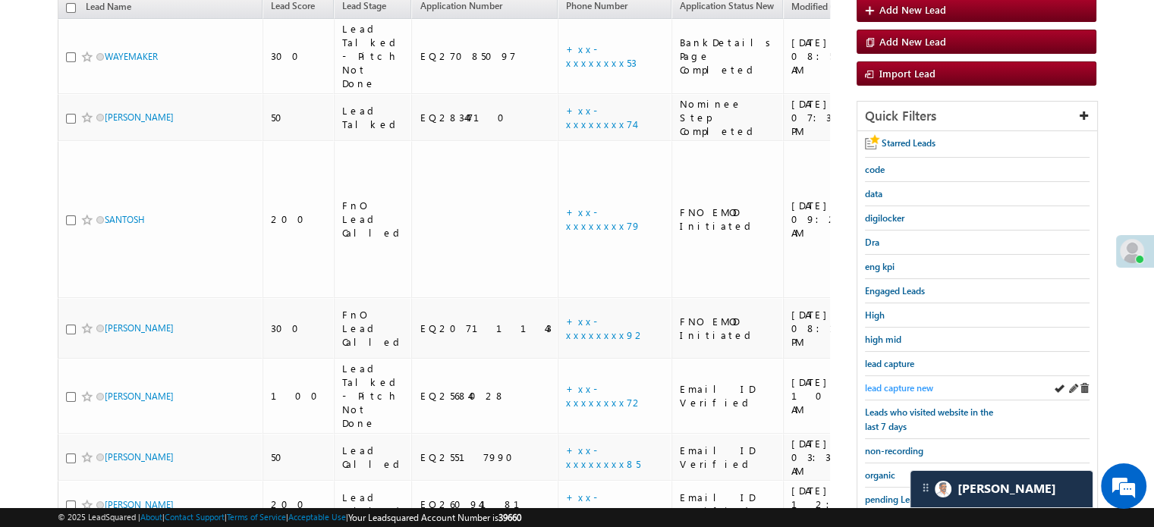
click at [905, 382] on span "lead capture new" at bounding box center [899, 387] width 68 height 11
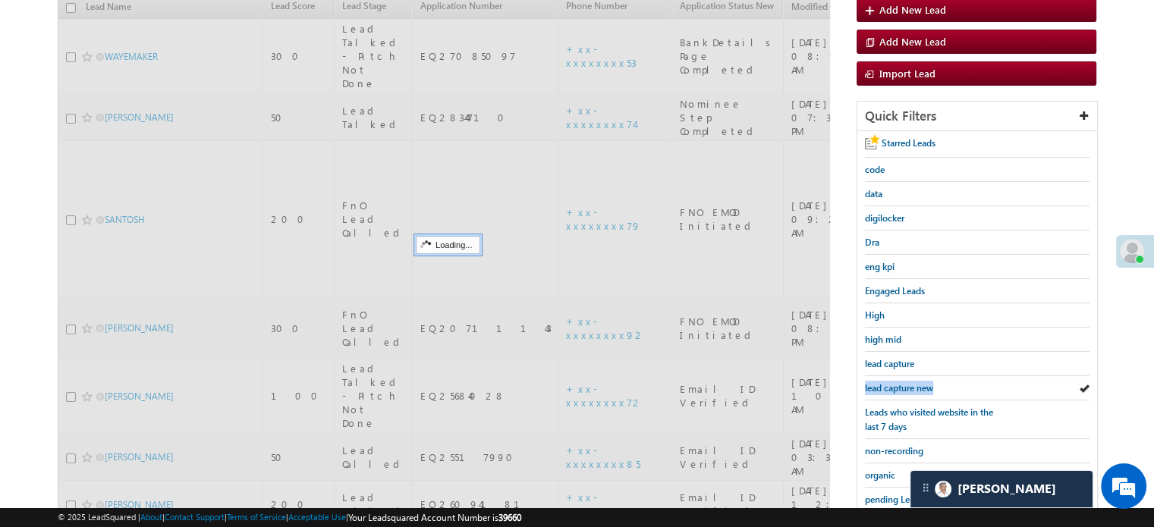
click at [905, 382] on span "lead capture new" at bounding box center [899, 387] width 68 height 11
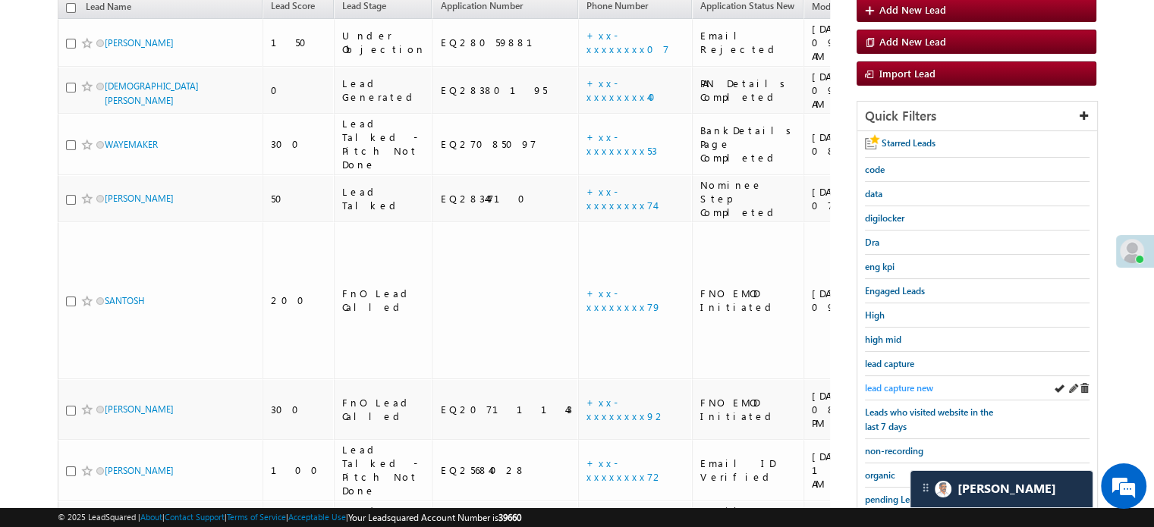
scroll to position [98, 0]
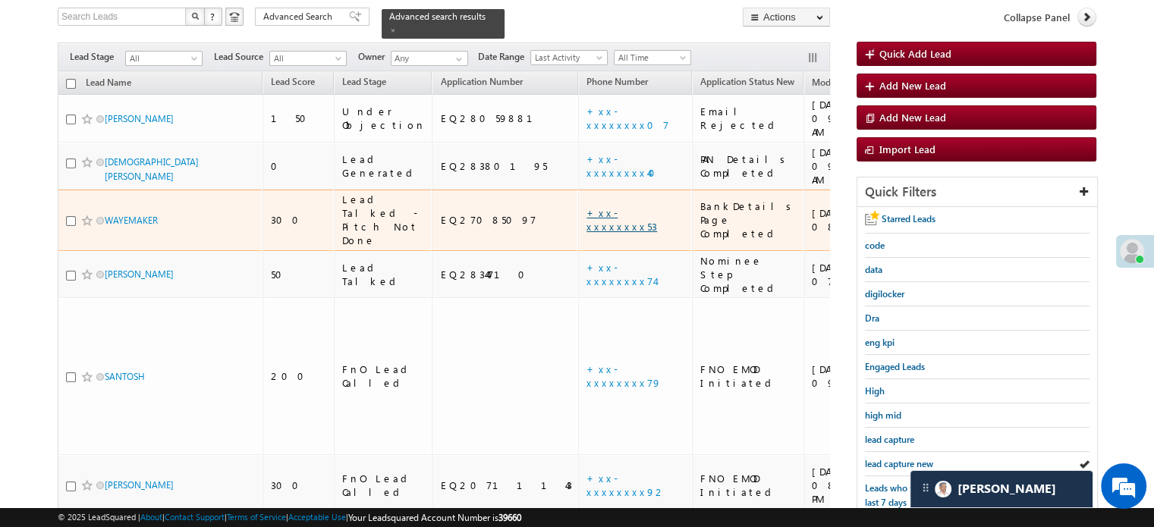
click at [586, 206] on link "+xx-xxxxxxxx53" at bounding box center [621, 219] width 71 height 27
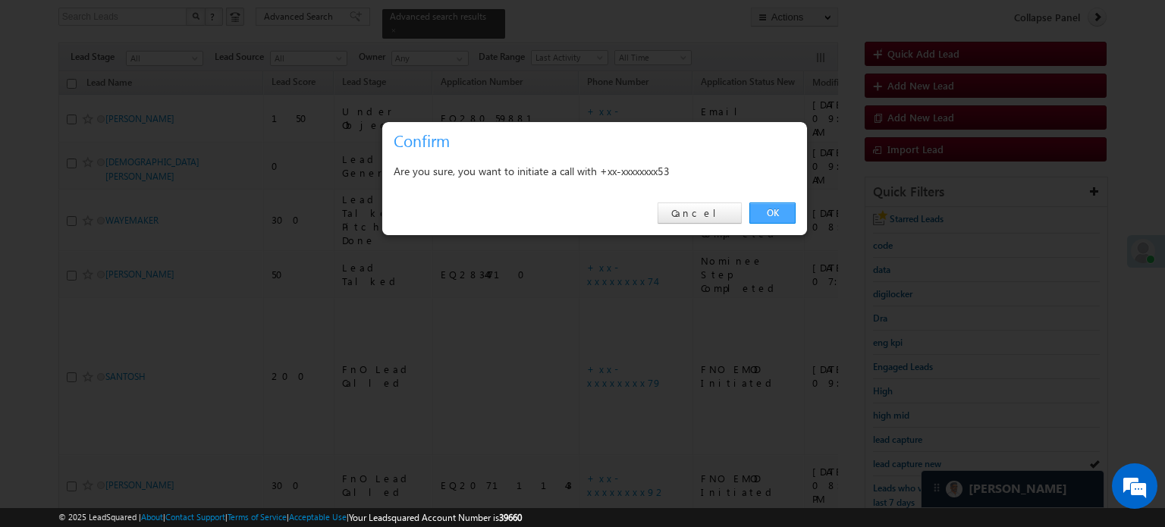
click at [789, 221] on link "OK" at bounding box center [772, 213] width 46 height 21
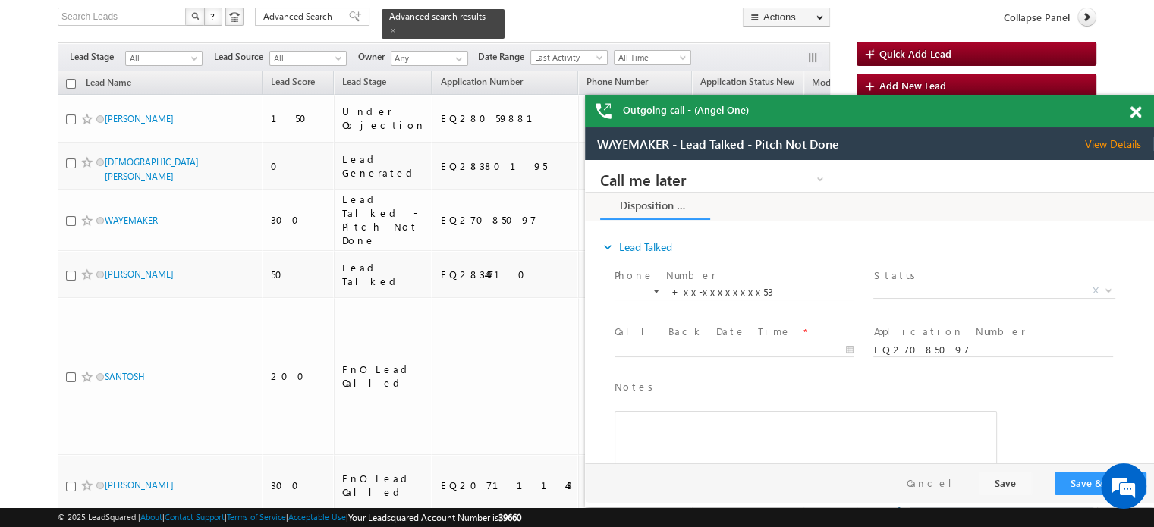
scroll to position [0, 0]
click at [1135, 102] on div at bounding box center [1143, 110] width 20 height 30
click at [1135, 111] on span at bounding box center [1134, 112] width 11 height 13
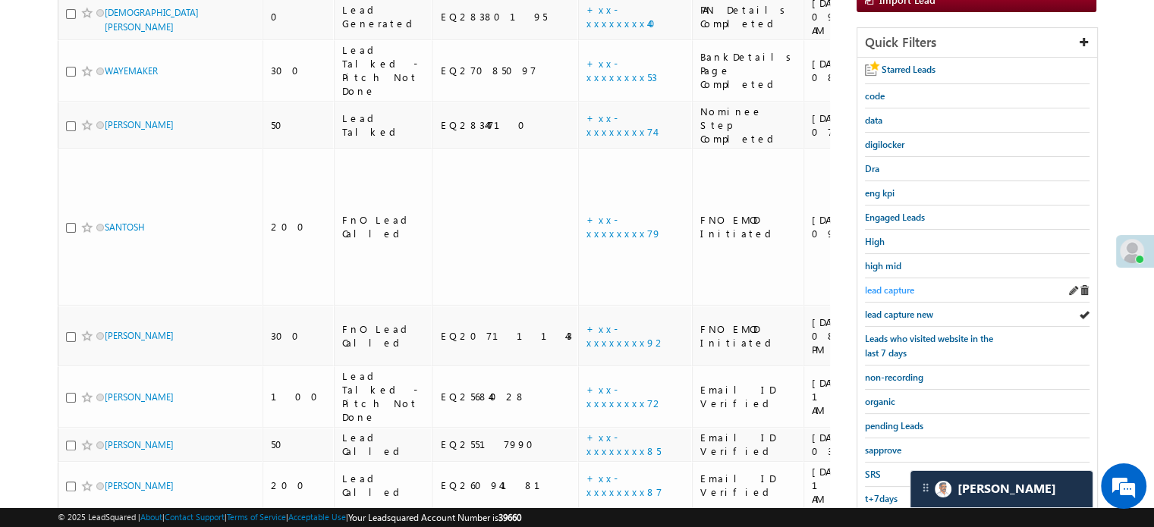
scroll to position [291, 0]
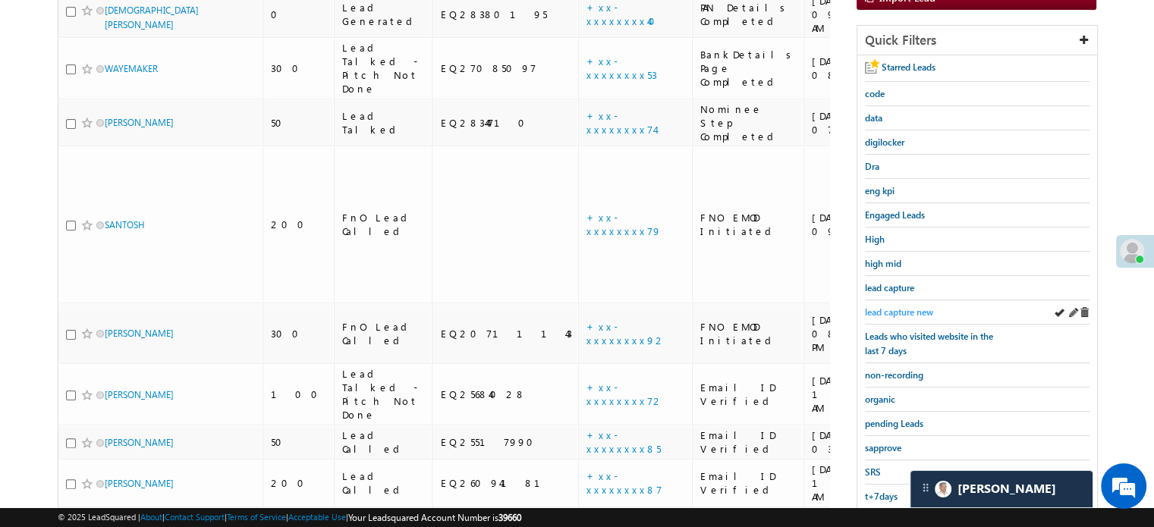
click at [911, 306] on span "lead capture new" at bounding box center [899, 311] width 68 height 11
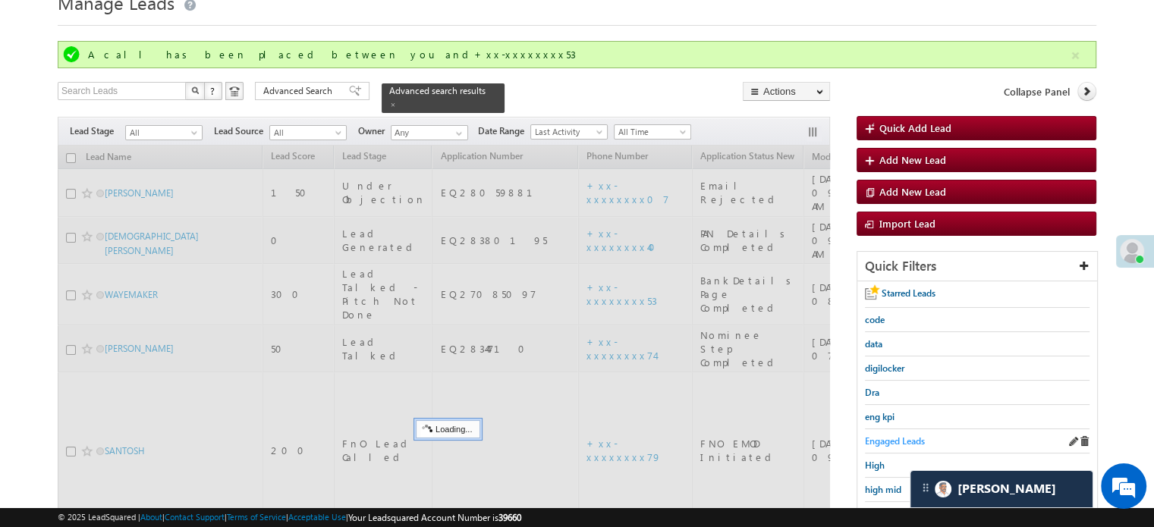
scroll to position [63, 0]
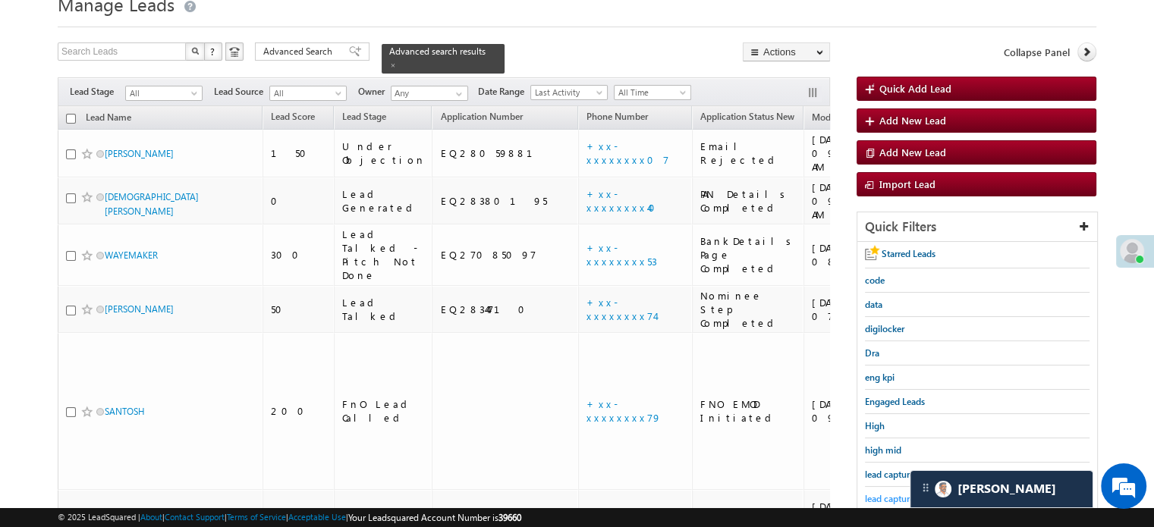
click at [878, 497] on span "lead capture new" at bounding box center [899, 498] width 68 height 11
click at [879, 497] on span "lead capture new" at bounding box center [899, 498] width 68 height 11
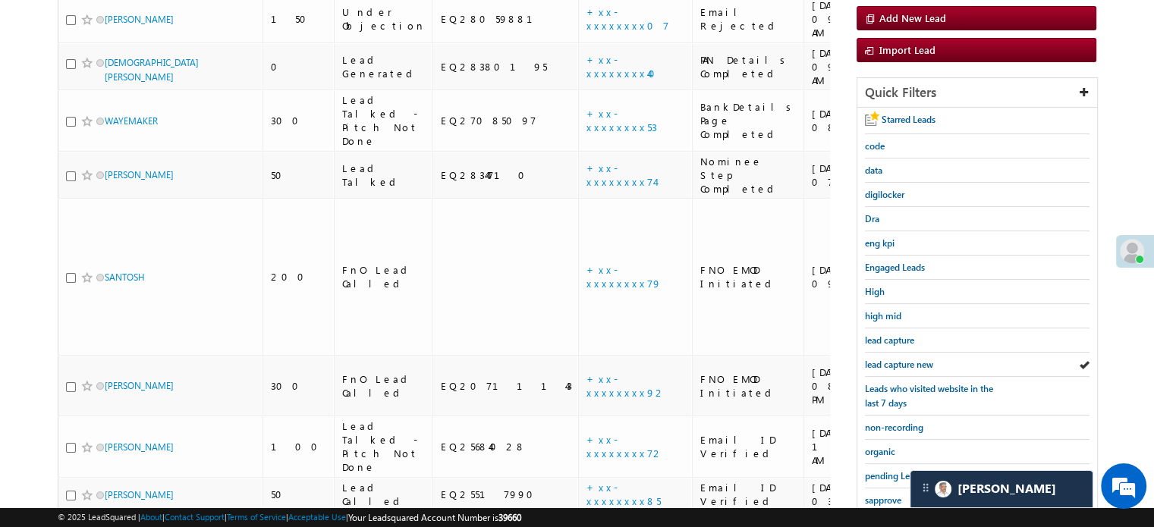
scroll to position [215, 0]
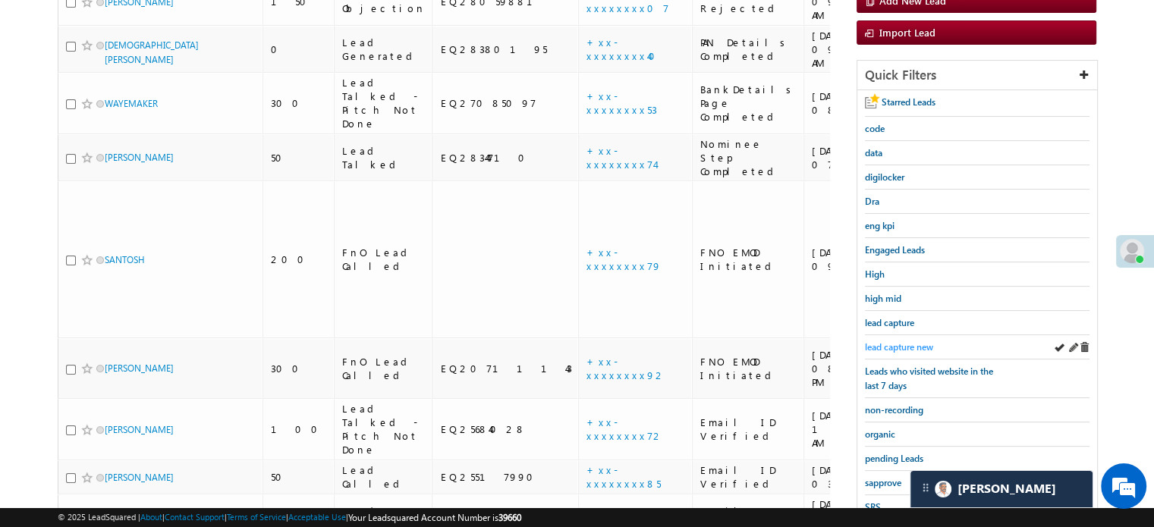
click at [899, 341] on span "lead capture new" at bounding box center [899, 346] width 68 height 11
click at [897, 342] on span "lead capture new" at bounding box center [899, 346] width 68 height 11
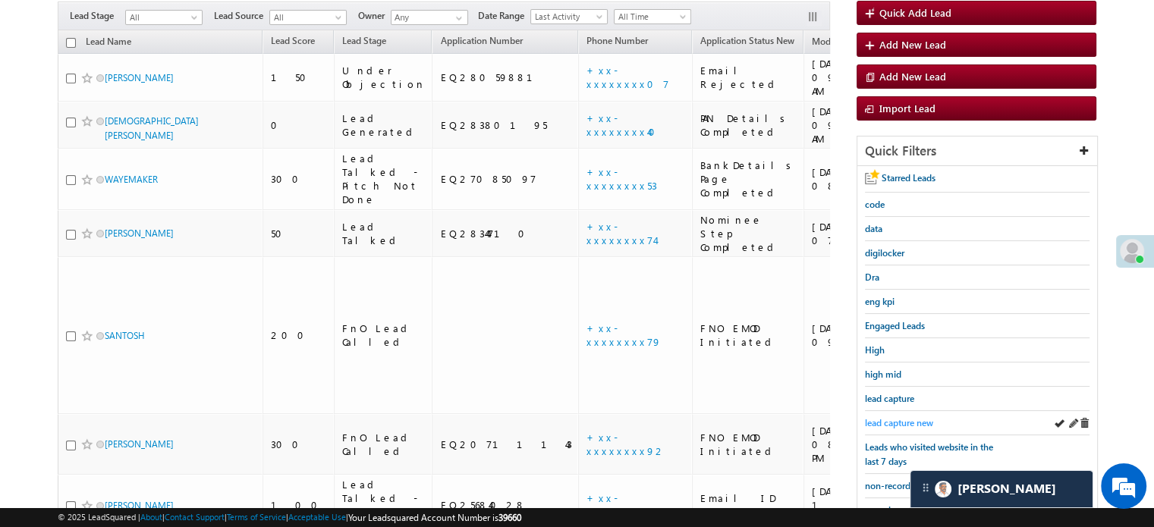
click at [897, 417] on span "lead capture new" at bounding box center [899, 422] width 68 height 11
click at [919, 425] on link "lead capture new" at bounding box center [899, 423] width 68 height 14
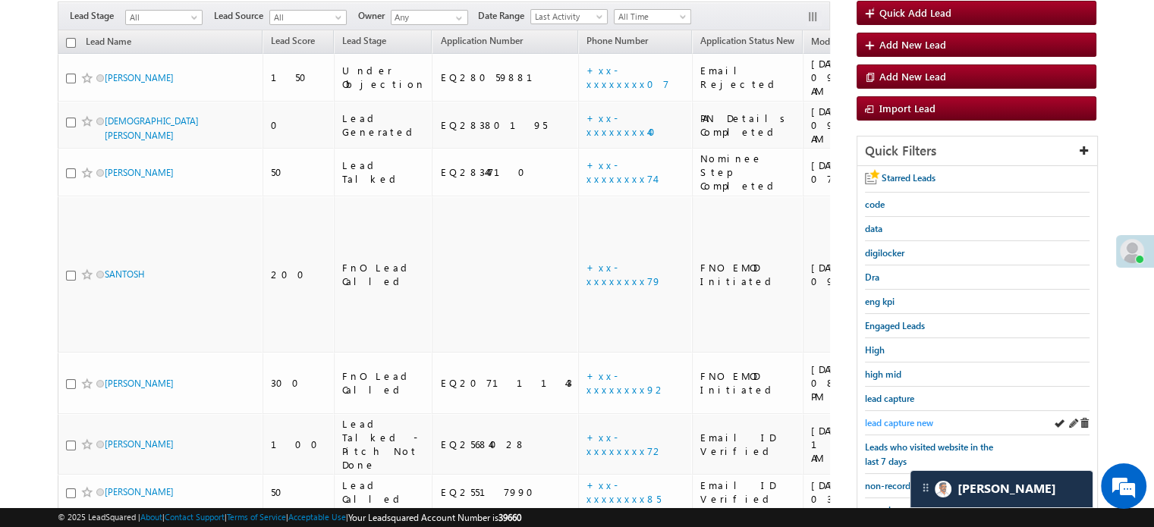
click at [923, 417] on span "lead capture new" at bounding box center [899, 422] width 68 height 11
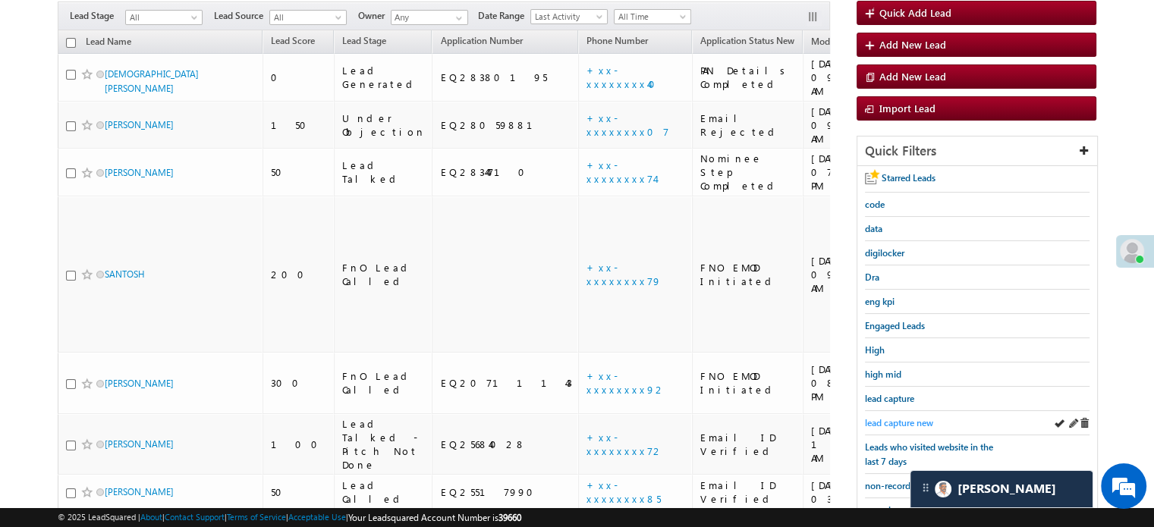
click at [912, 419] on span "lead capture new" at bounding box center [899, 422] width 68 height 11
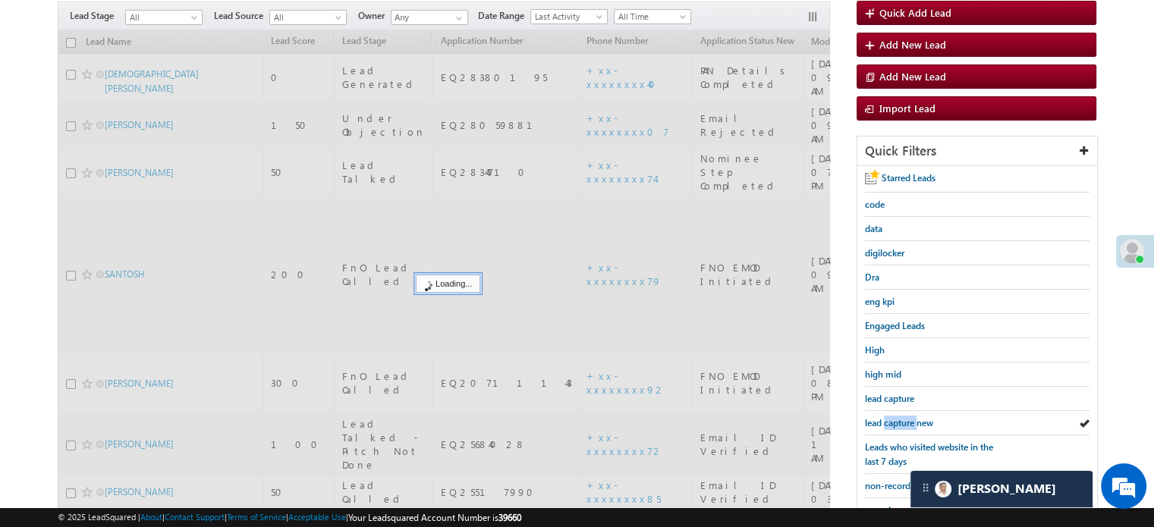
click at [912, 419] on span "lead capture new" at bounding box center [899, 422] width 68 height 11
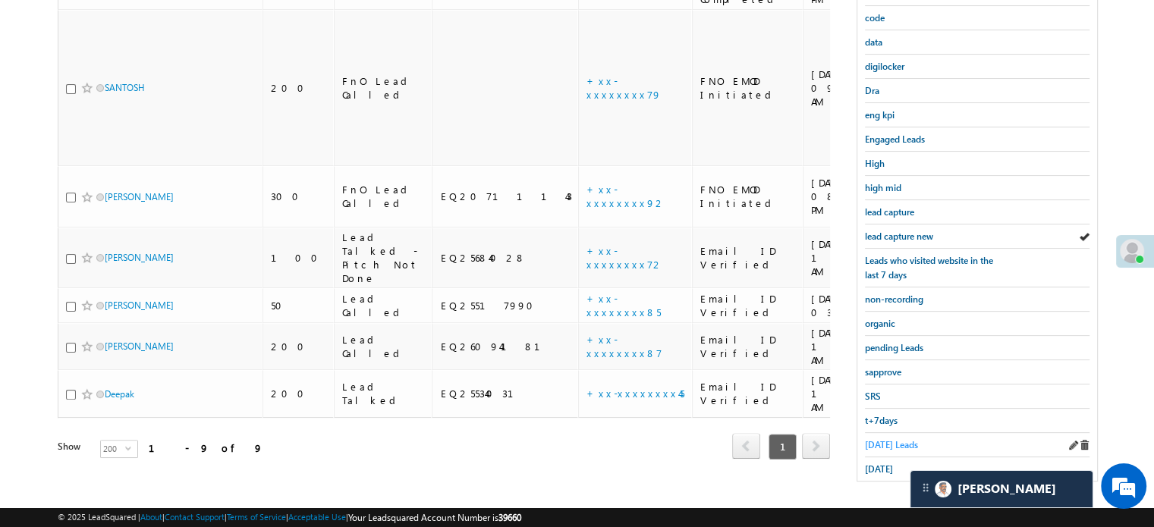
click at [898, 439] on span "Today's Leads" at bounding box center [891, 444] width 53 height 11
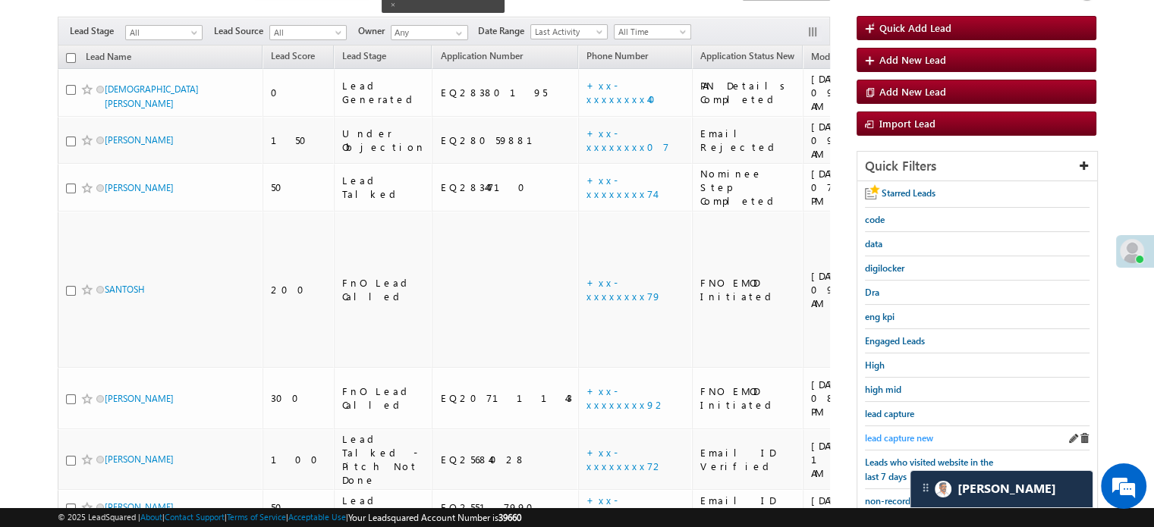
scroll to position [98, 0]
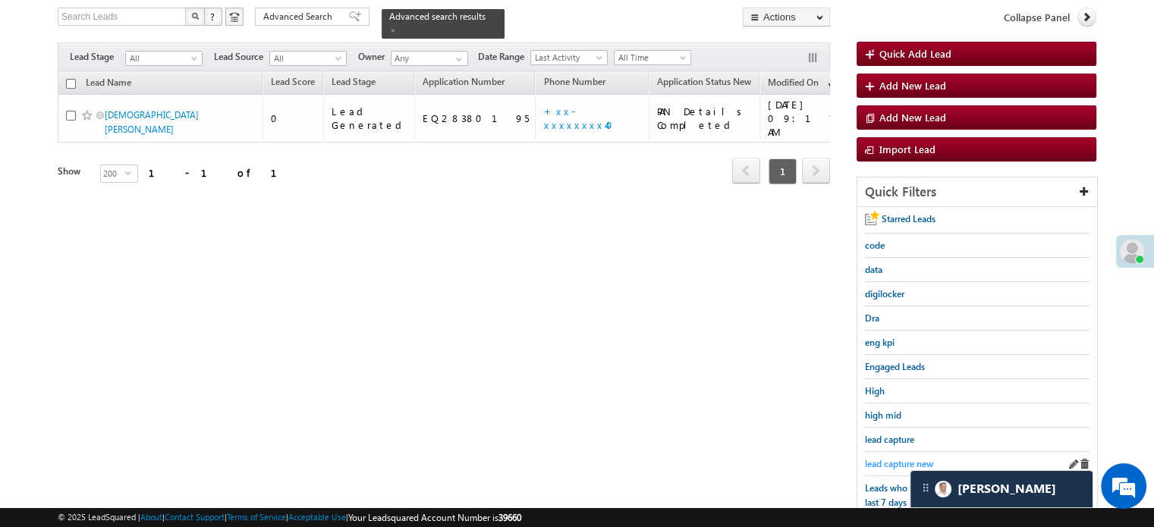
click at [892, 457] on link "lead capture new" at bounding box center [899, 464] width 68 height 14
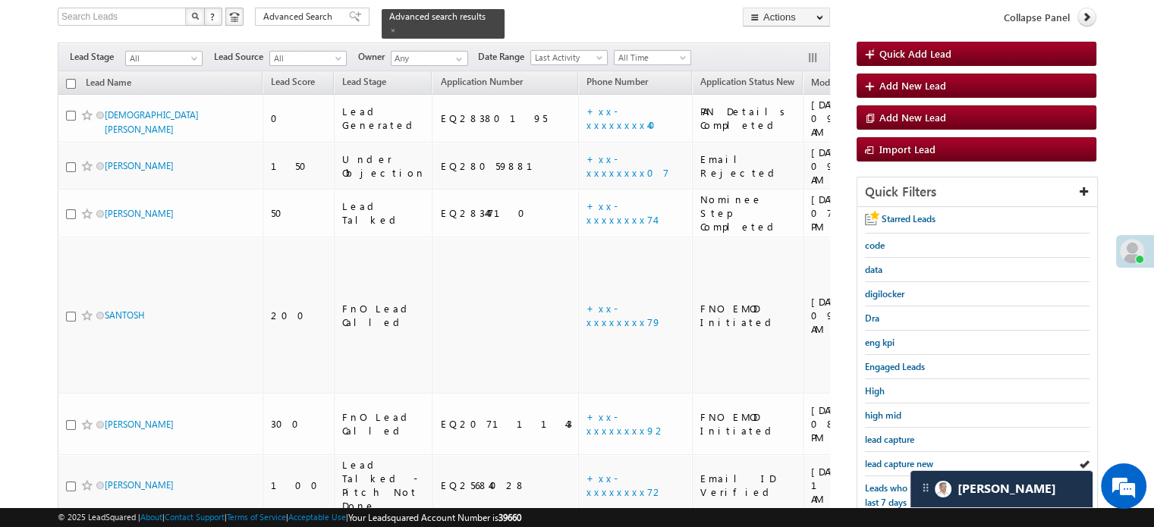
click at [892, 457] on link "lead capture new" at bounding box center [899, 464] width 68 height 14
click at [879, 458] on span "lead capture new" at bounding box center [899, 463] width 68 height 11
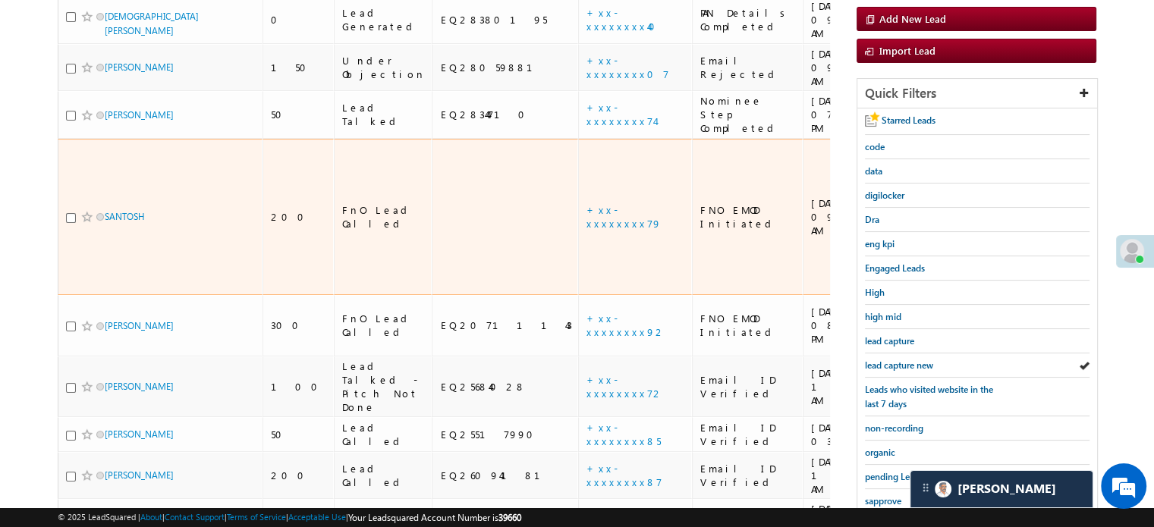
scroll to position [325, 0]
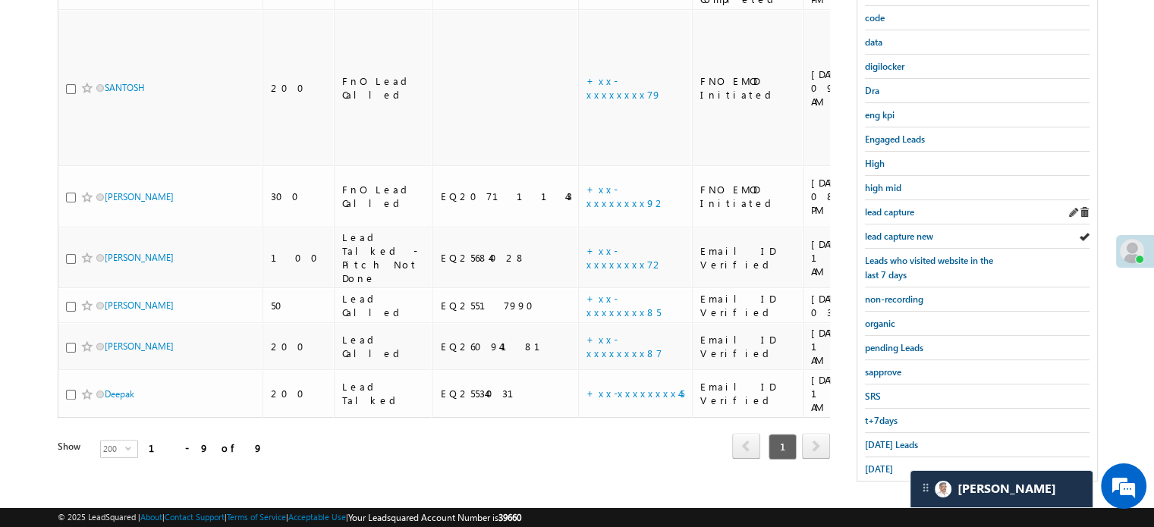
click at [920, 215] on div "lead capture" at bounding box center [977, 212] width 225 height 24
click at [911, 231] on span "lead capture new" at bounding box center [899, 236] width 68 height 11
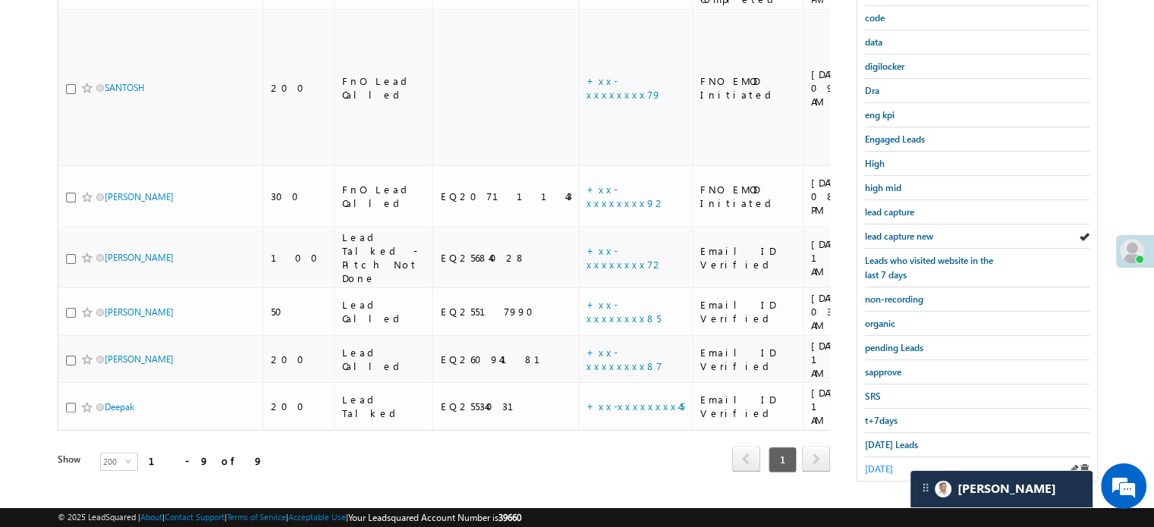
click at [879, 463] on span "yesterday" at bounding box center [879, 468] width 28 height 11
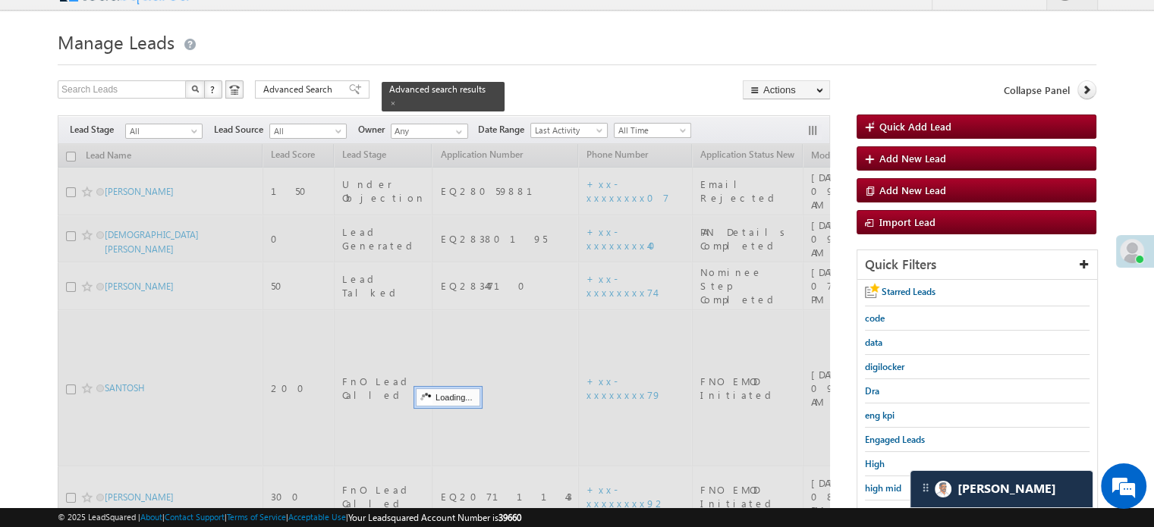
scroll to position [22, 0]
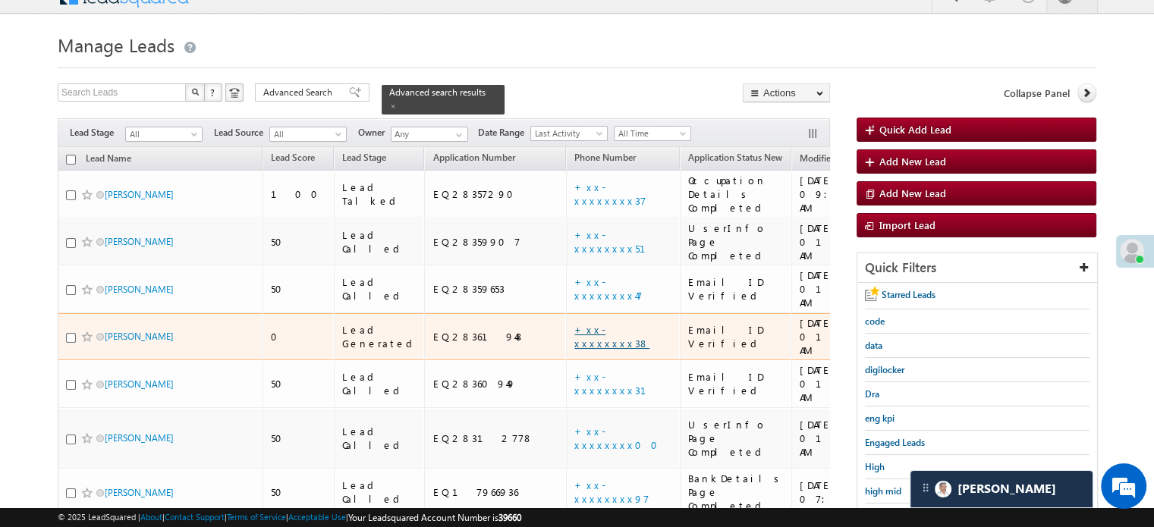
click at [574, 323] on link "+xx-xxxxxxxx38" at bounding box center [611, 336] width 75 height 27
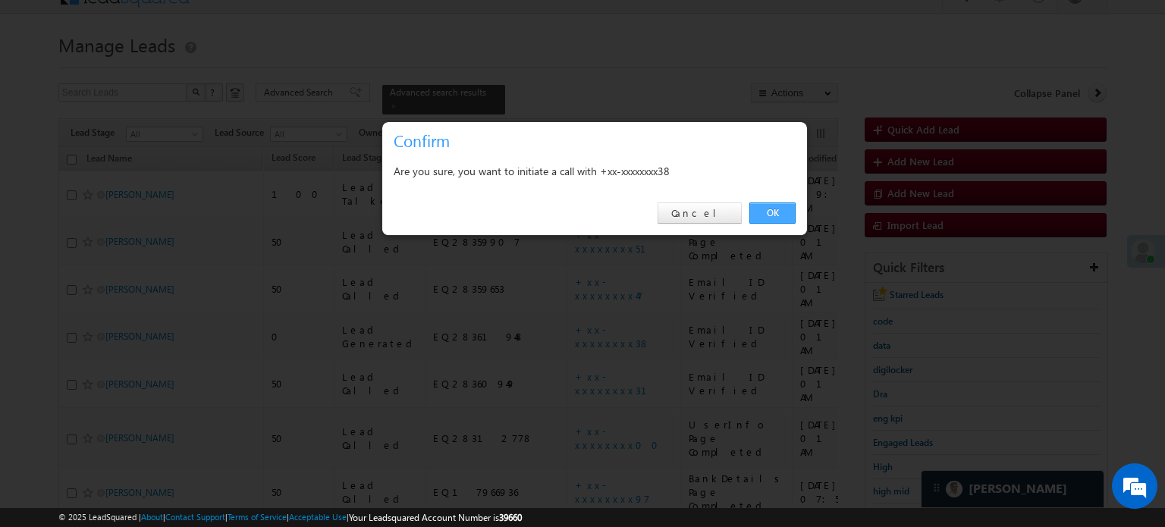
click at [762, 218] on link "OK" at bounding box center [772, 213] width 46 height 21
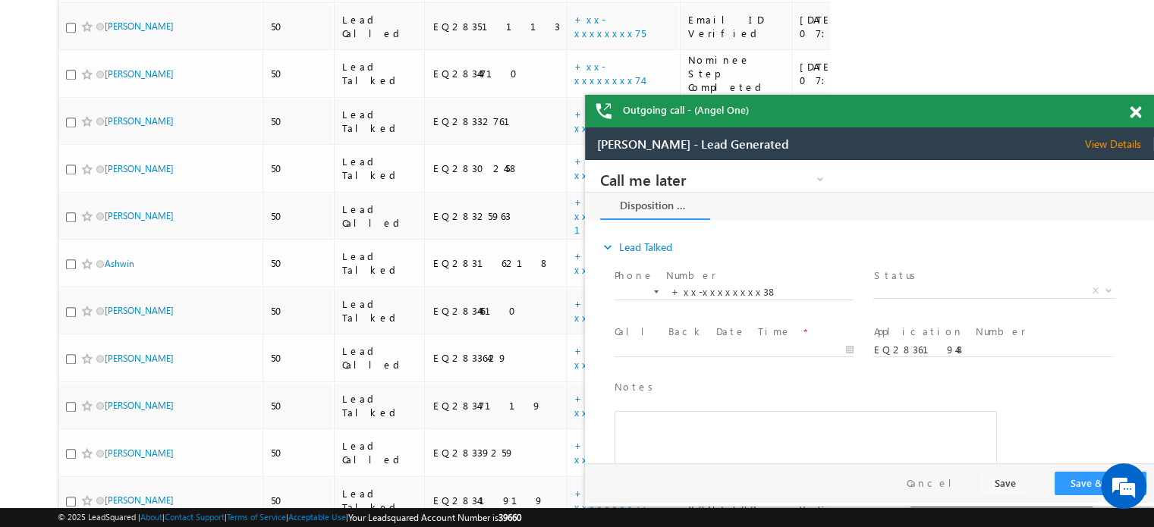
scroll to position [0, 0]
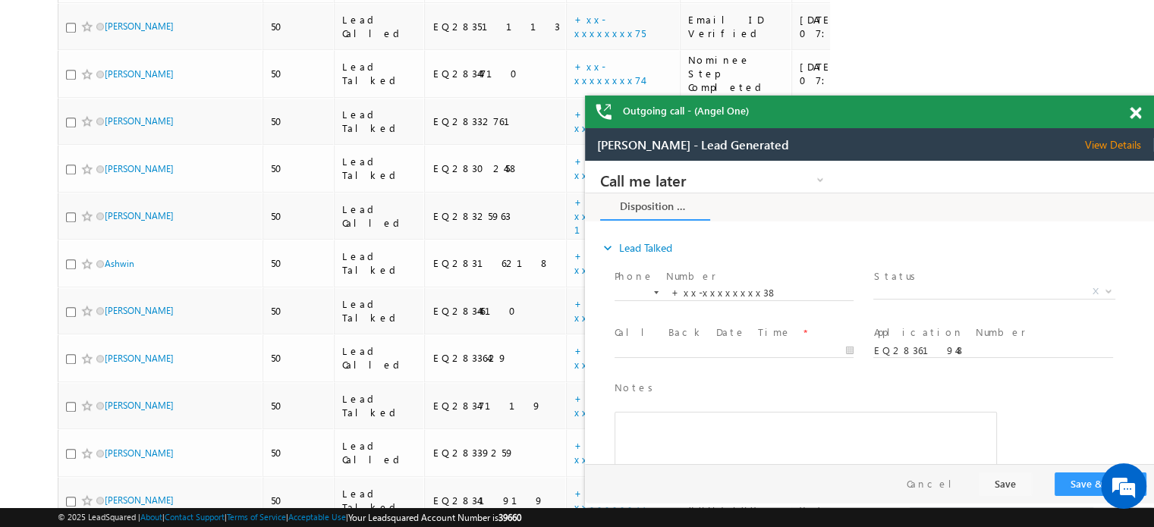
click at [1138, 114] on div "Outgoing call - (Angel One)" at bounding box center [869, 112] width 569 height 33
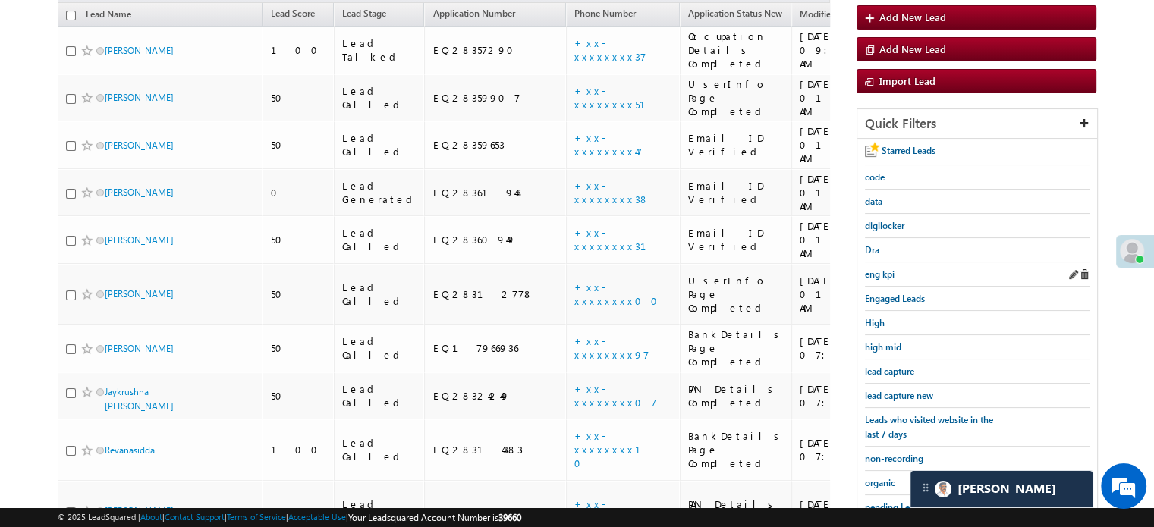
scroll to position [234, 0]
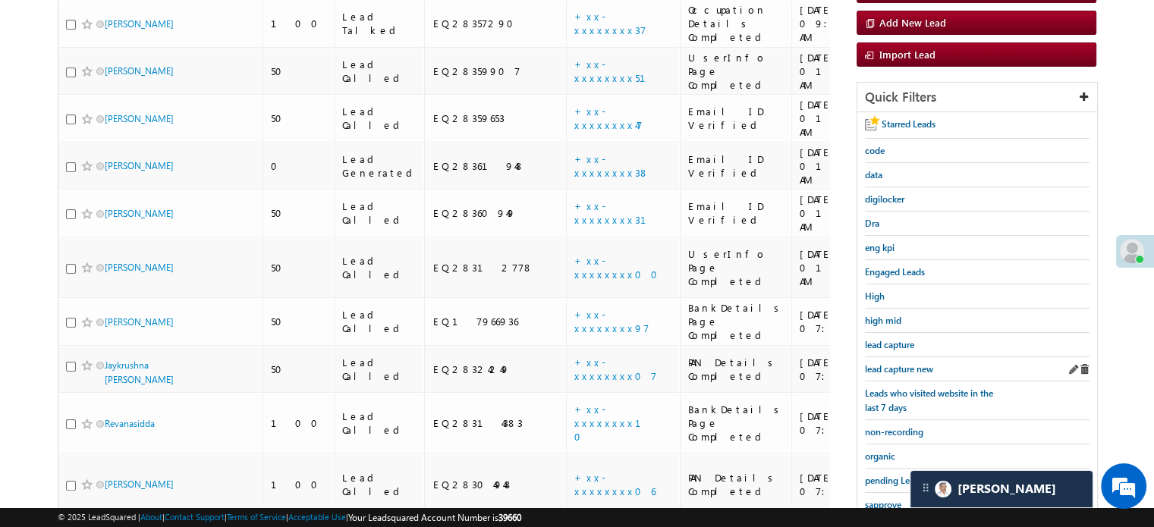
click at [912, 357] on div "lead capture new" at bounding box center [977, 369] width 225 height 24
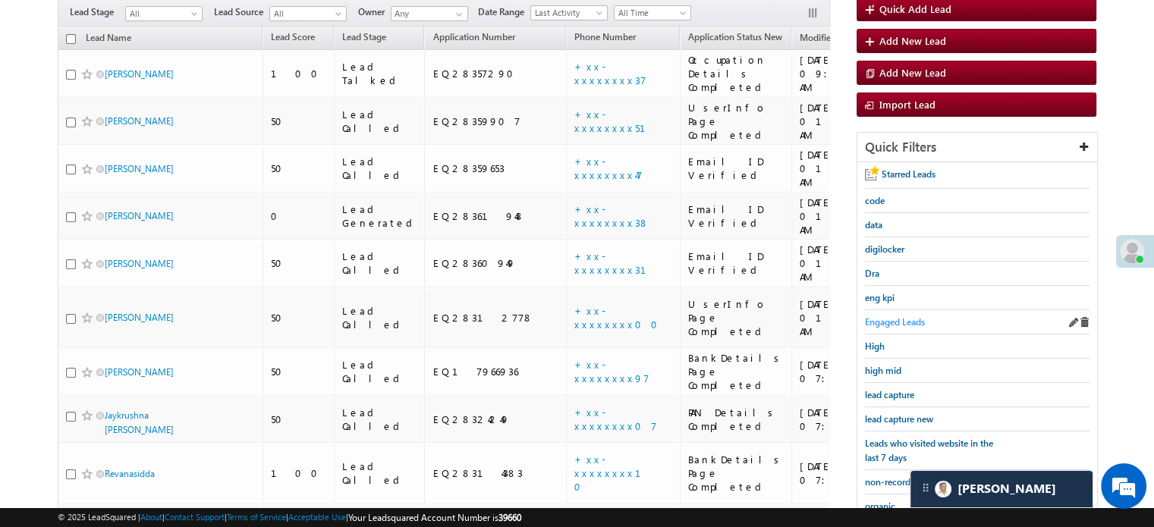
scroll to position [158, 0]
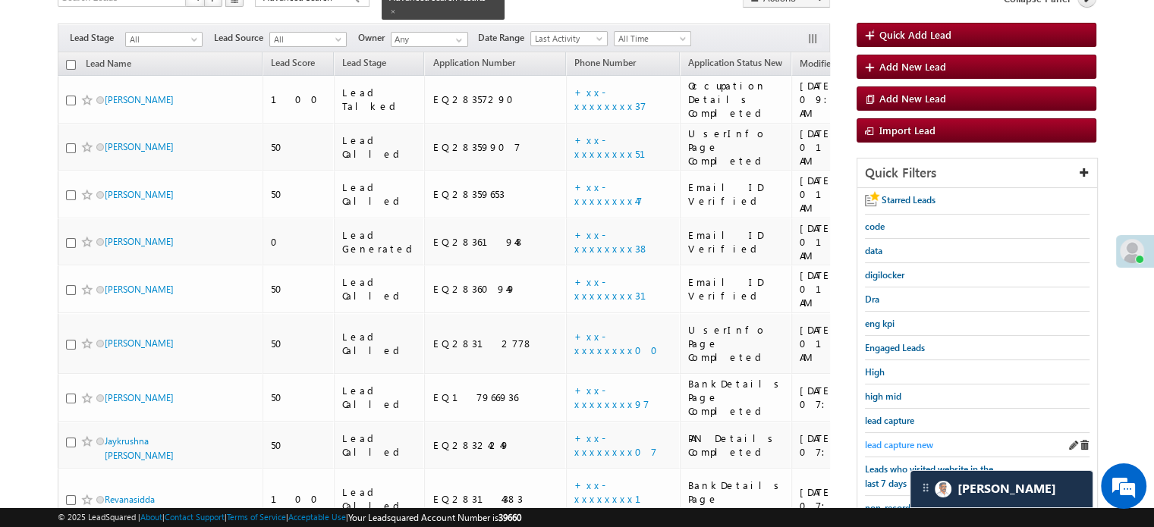
drag, startPoint x: 874, startPoint y: 448, endPoint x: 899, endPoint y: 436, distance: 27.8
click at [876, 448] on div "lead capture new" at bounding box center [977, 445] width 225 height 24
click at [900, 439] on span "lead capture new" at bounding box center [899, 444] width 68 height 11
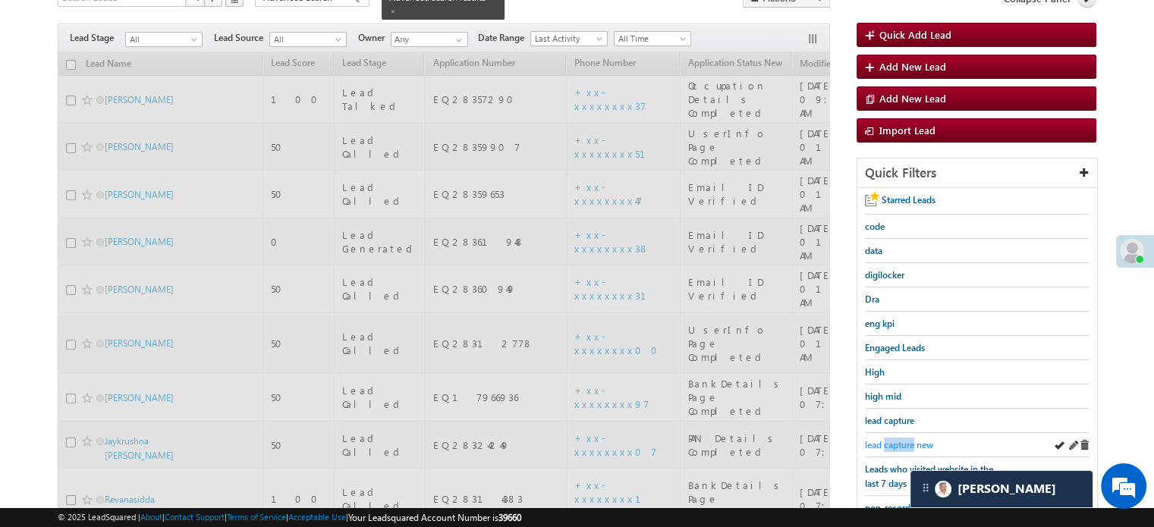
click at [898, 439] on span "lead capture new" at bounding box center [899, 444] width 68 height 11
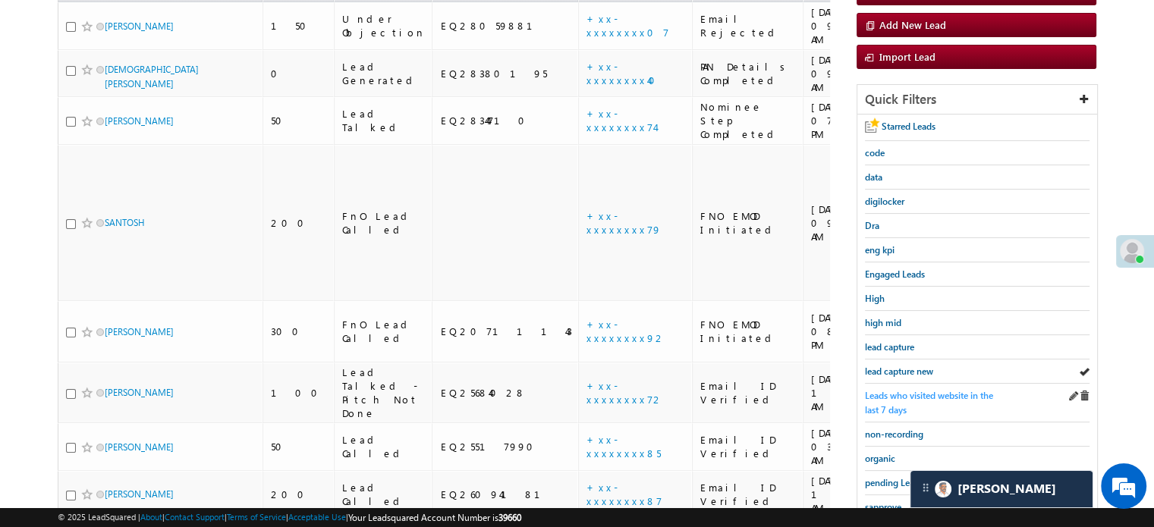
scroll to position [325, 0]
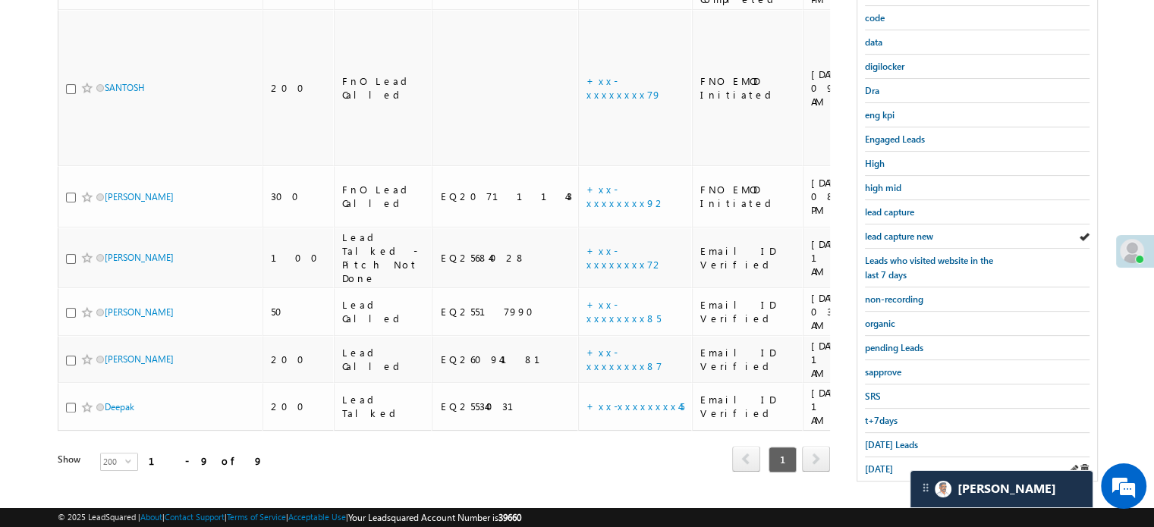
click at [883, 470] on div "yesterday" at bounding box center [977, 469] width 225 height 24
click at [889, 463] on span "yesterday" at bounding box center [879, 468] width 28 height 11
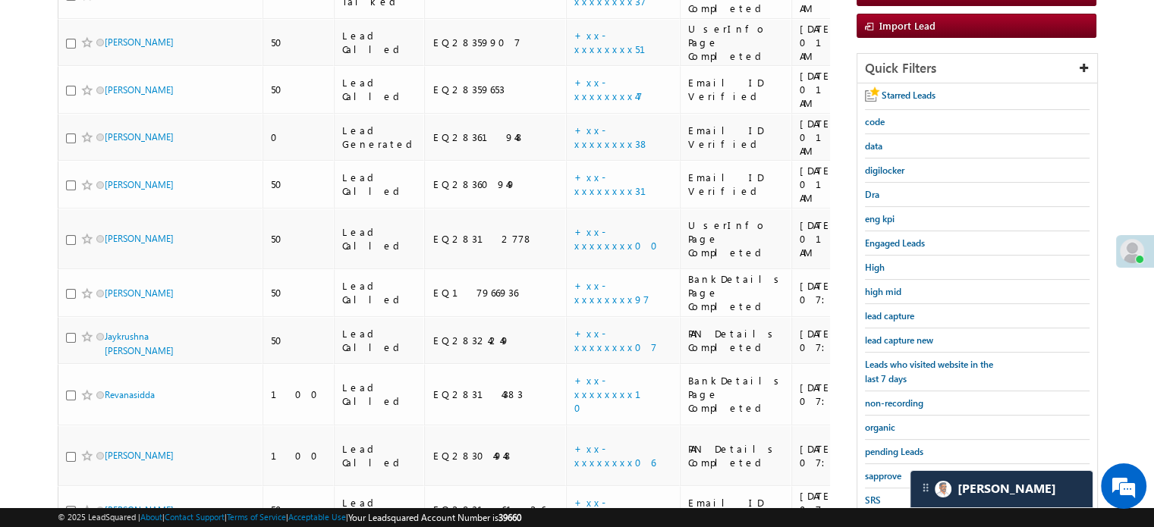
scroll to position [147, 0]
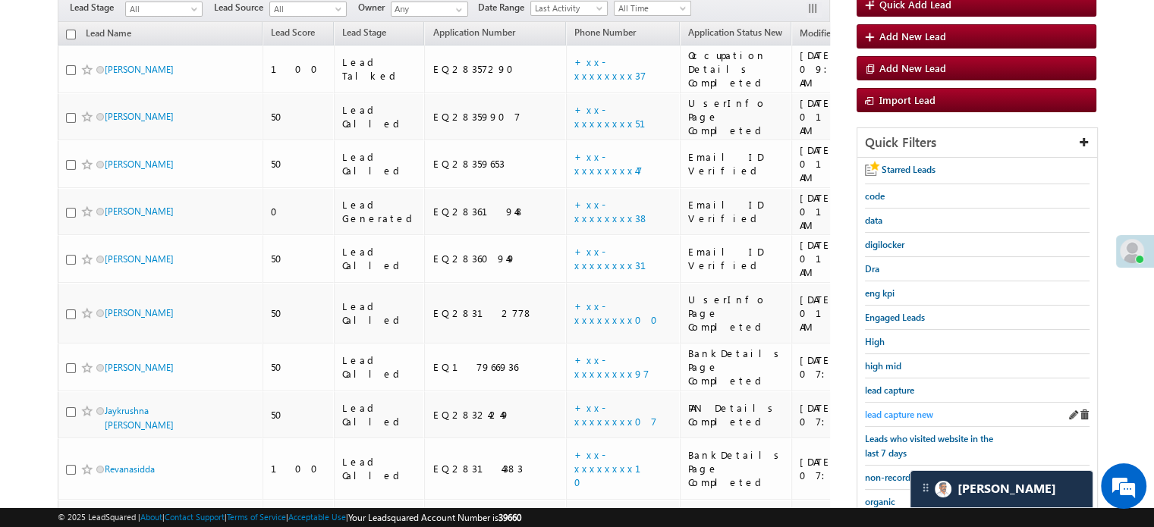
click at [907, 409] on span "lead capture new" at bounding box center [899, 414] width 68 height 11
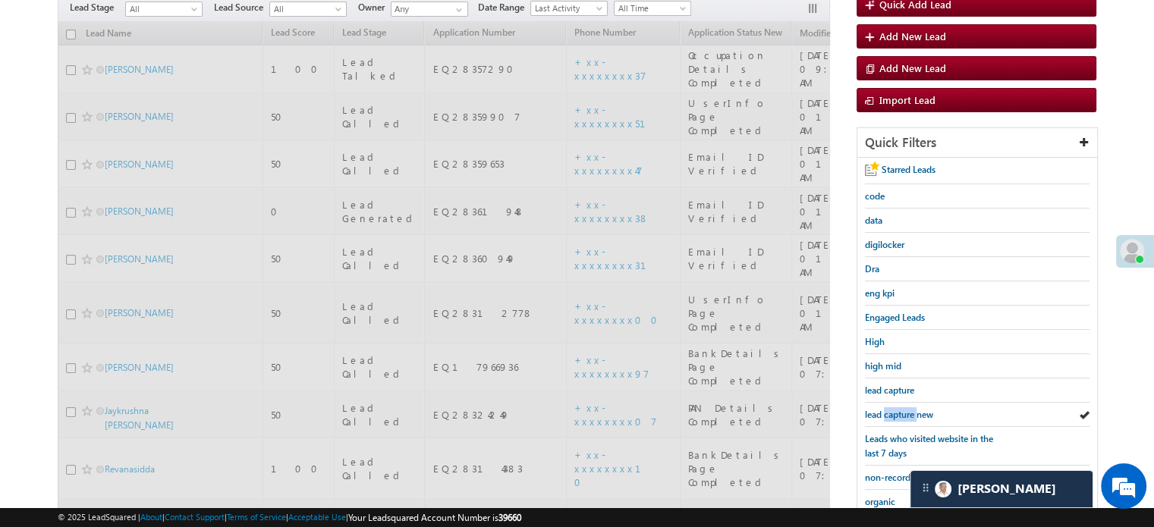
click at [907, 409] on span "lead capture new" at bounding box center [899, 414] width 68 height 11
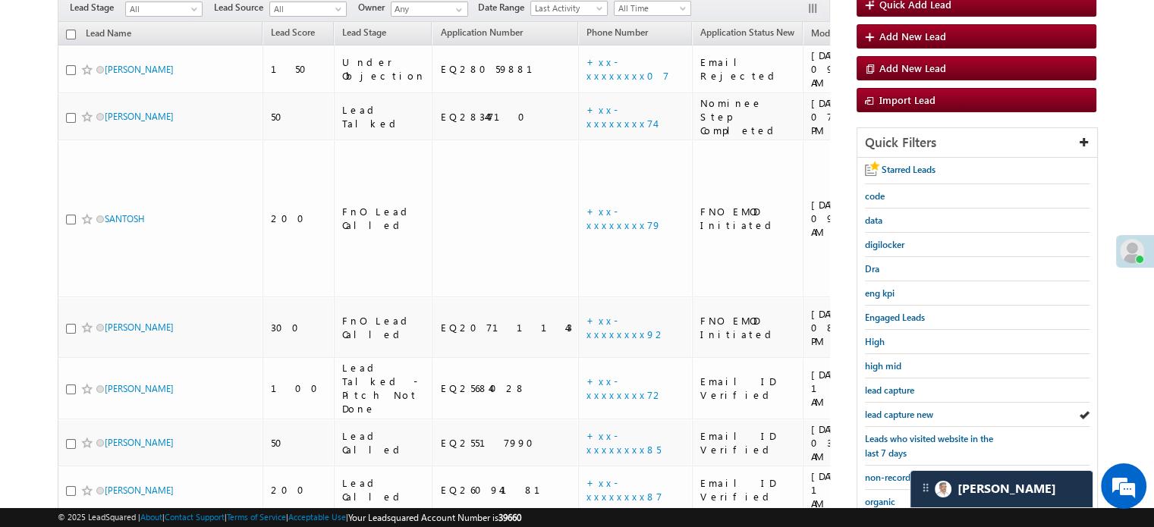
click at [907, 409] on span "lead capture new" at bounding box center [899, 414] width 68 height 11
click at [891, 409] on span "lead capture new" at bounding box center [899, 414] width 68 height 11
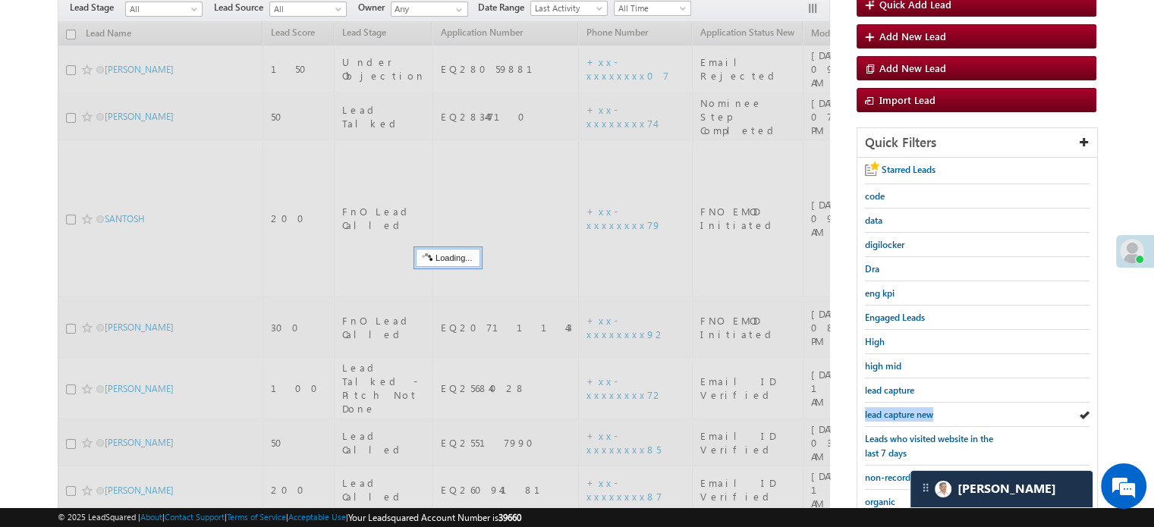
click at [891, 409] on span "lead capture new" at bounding box center [899, 414] width 68 height 11
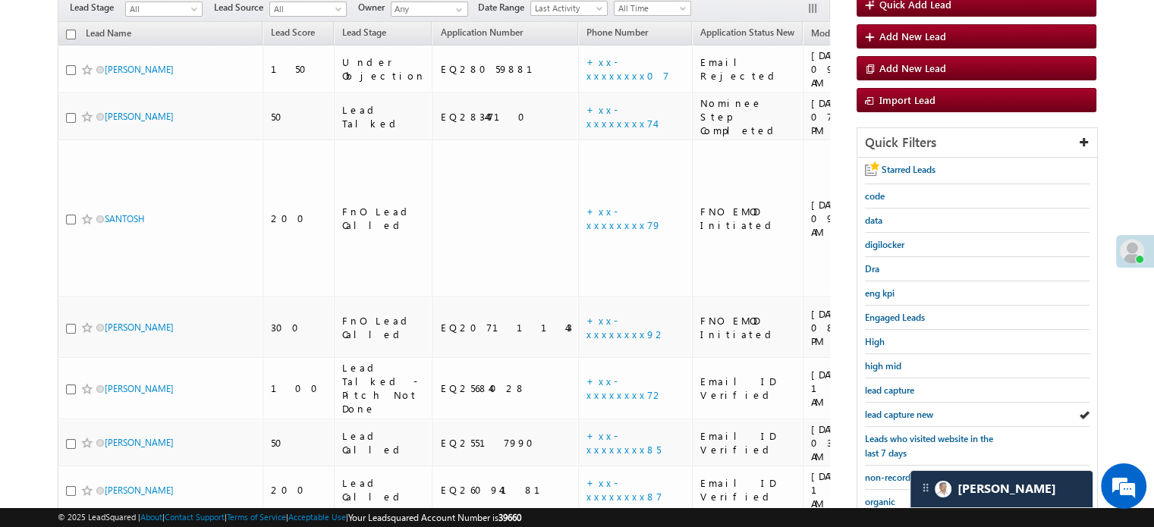
click at [891, 409] on span "lead capture new" at bounding box center [899, 414] width 68 height 11
click at [871, 409] on span "lead capture new" at bounding box center [899, 414] width 68 height 11
click at [931, 409] on span "lead capture new" at bounding box center [899, 414] width 68 height 11
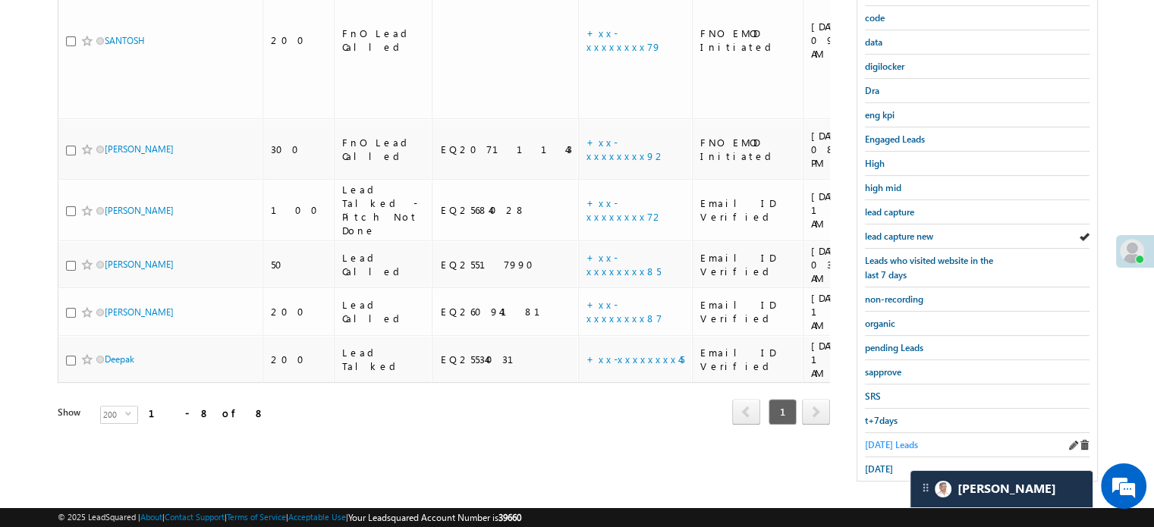
click at [882, 442] on span "Today's Leads" at bounding box center [891, 444] width 53 height 11
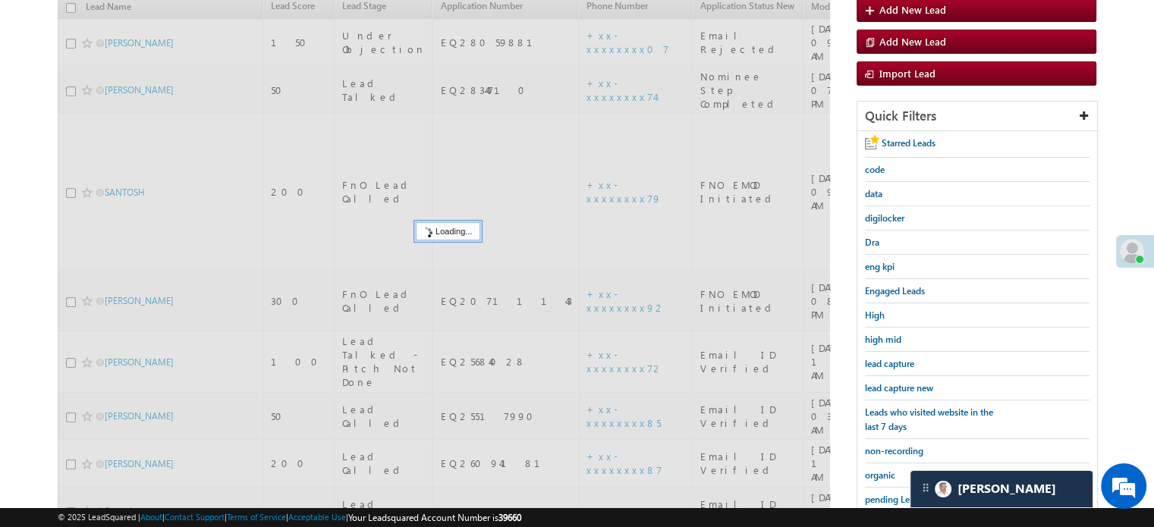
scroll to position [98, 0]
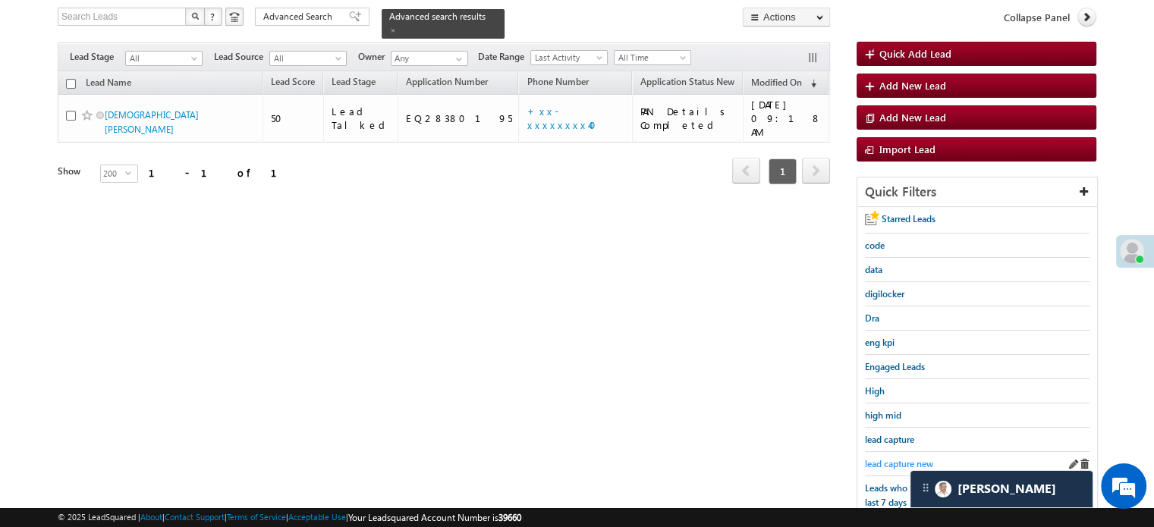
click at [881, 458] on span "lead capture new" at bounding box center [899, 463] width 68 height 11
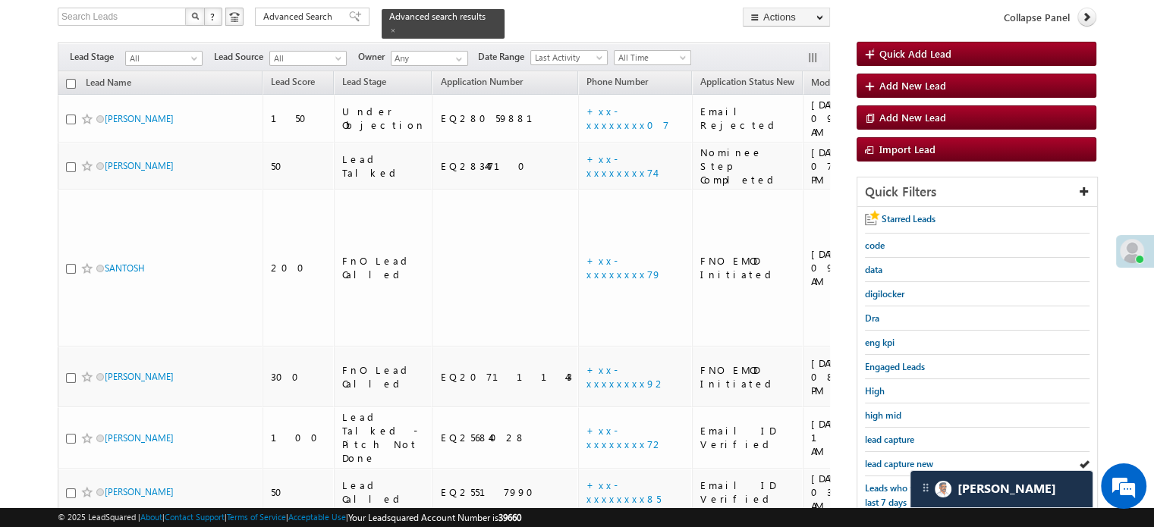
click at [881, 458] on span "lead capture new" at bounding box center [899, 463] width 68 height 11
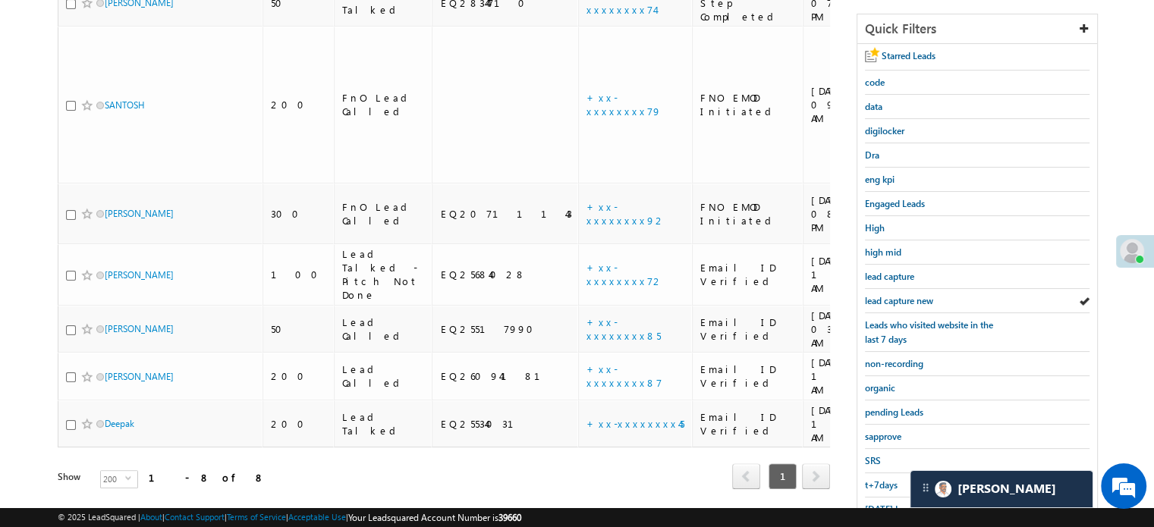
scroll to position [325, 0]
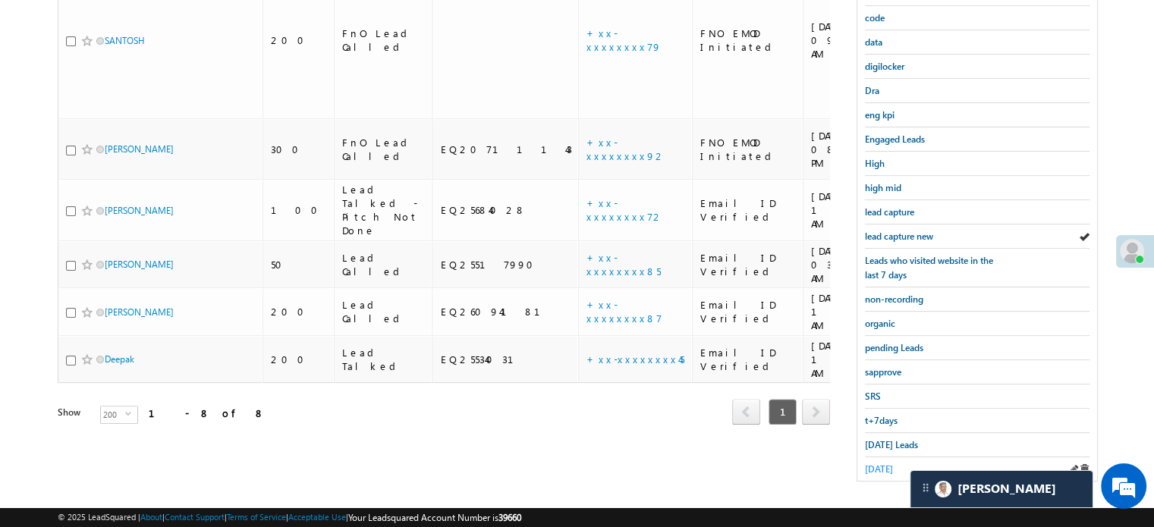
click at [893, 464] on span "yesterday" at bounding box center [879, 468] width 28 height 11
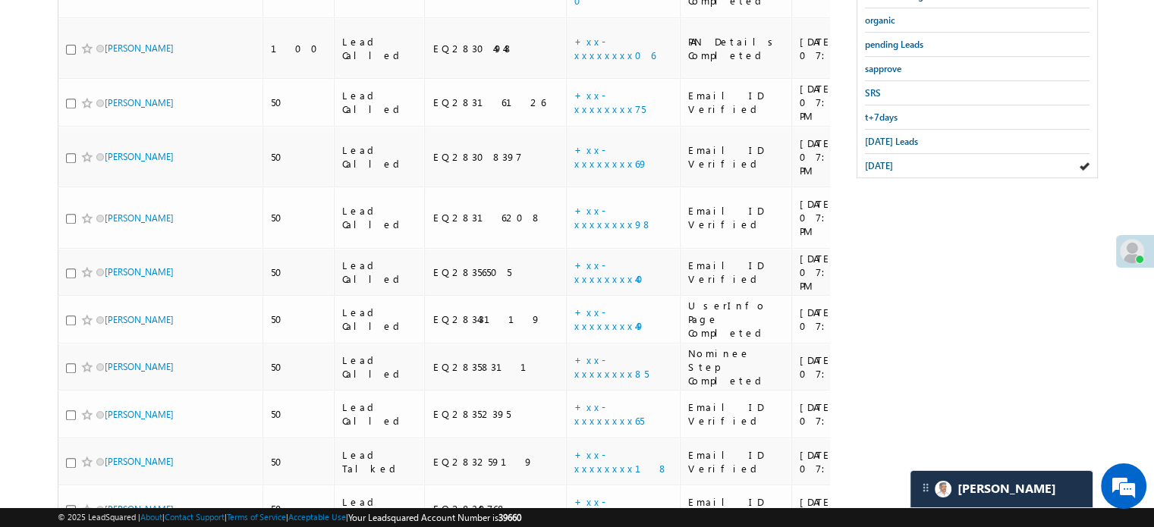
scroll to position [1254, 0]
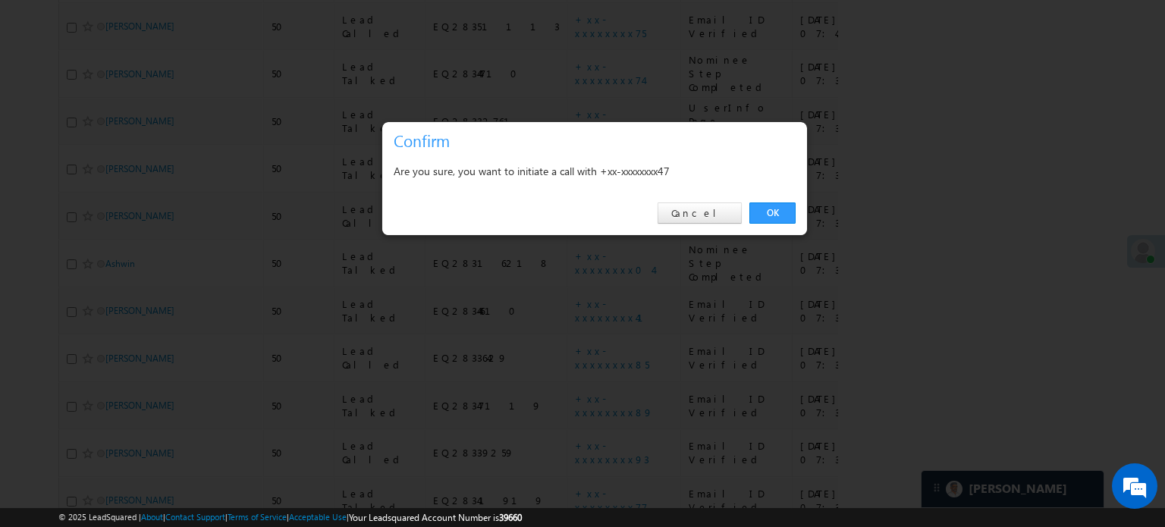
click at [749, 199] on div "OK Cancel" at bounding box center [594, 213] width 425 height 43
click at [758, 211] on link "OK" at bounding box center [772, 213] width 46 height 21
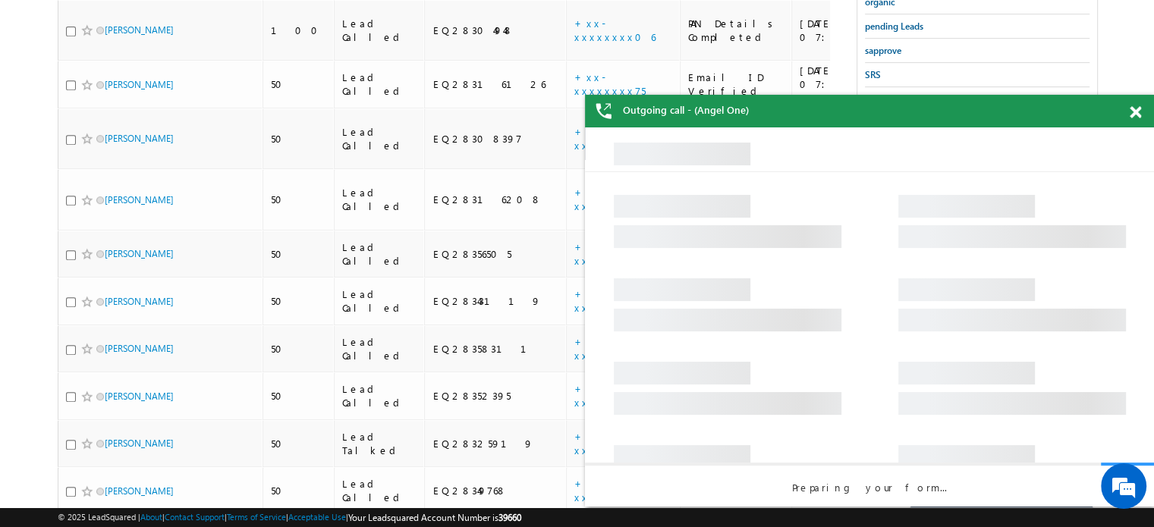
scroll to position [0, 0]
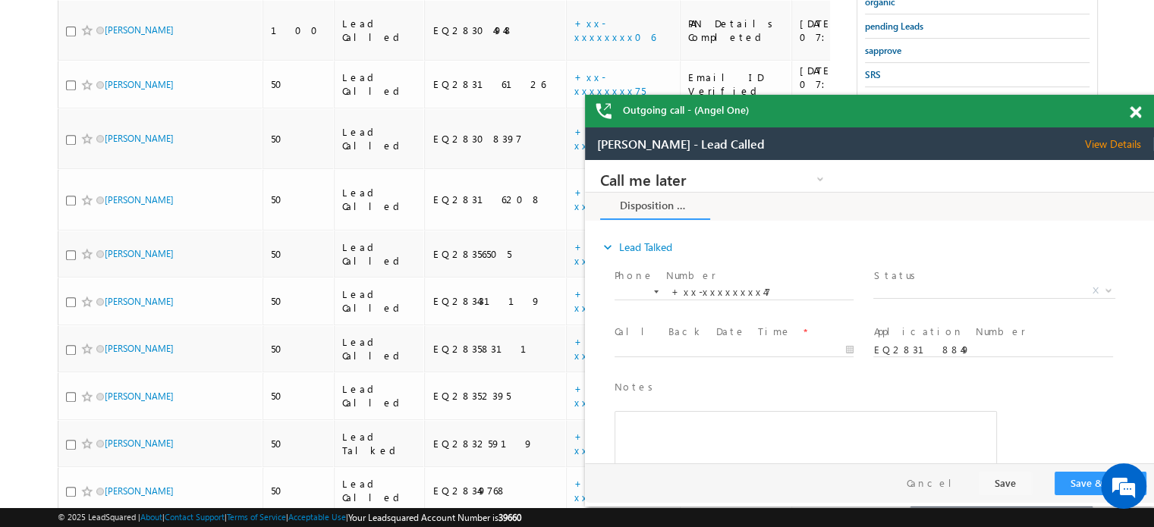
click at [1137, 106] on span at bounding box center [1134, 112] width 11 height 13
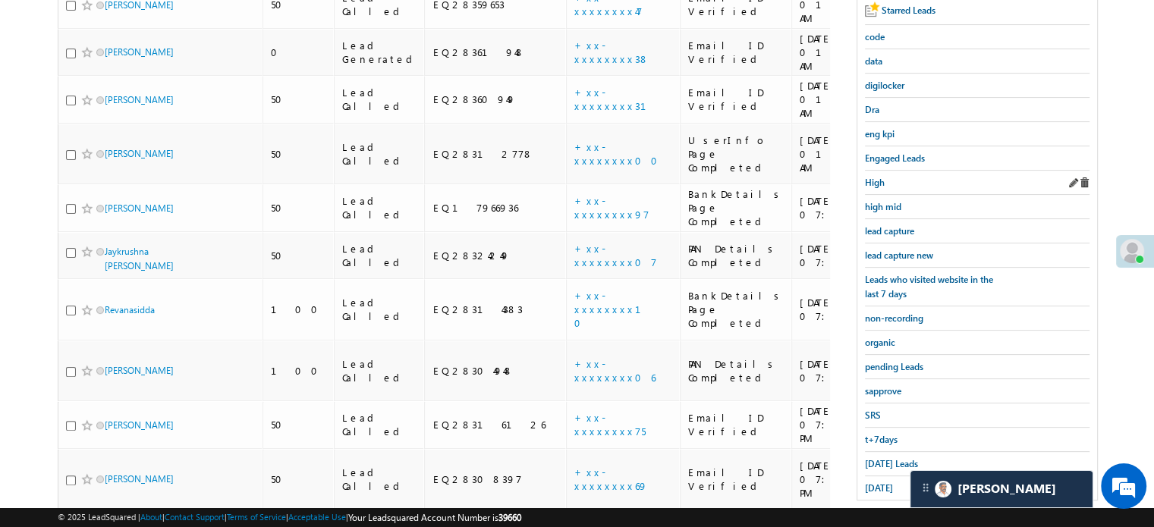
scroll to position [309, 0]
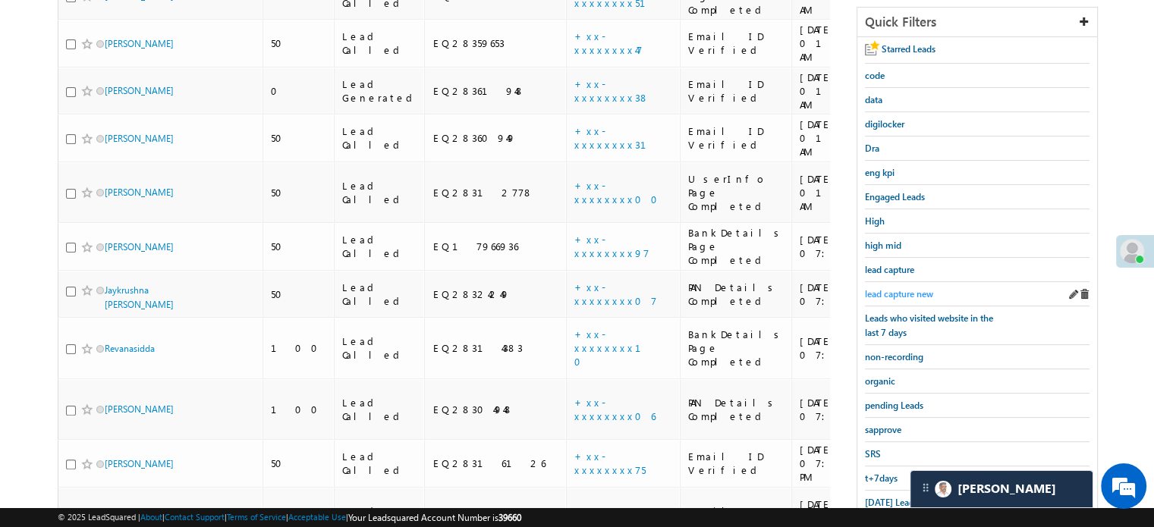
click at [881, 288] on span "lead capture new" at bounding box center [899, 293] width 68 height 11
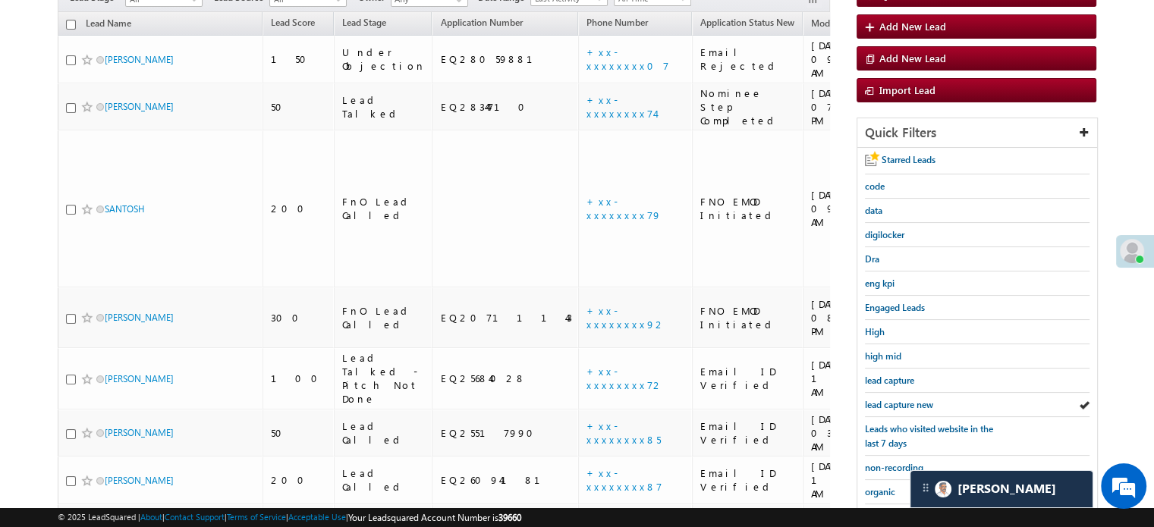
scroll to position [116, 0]
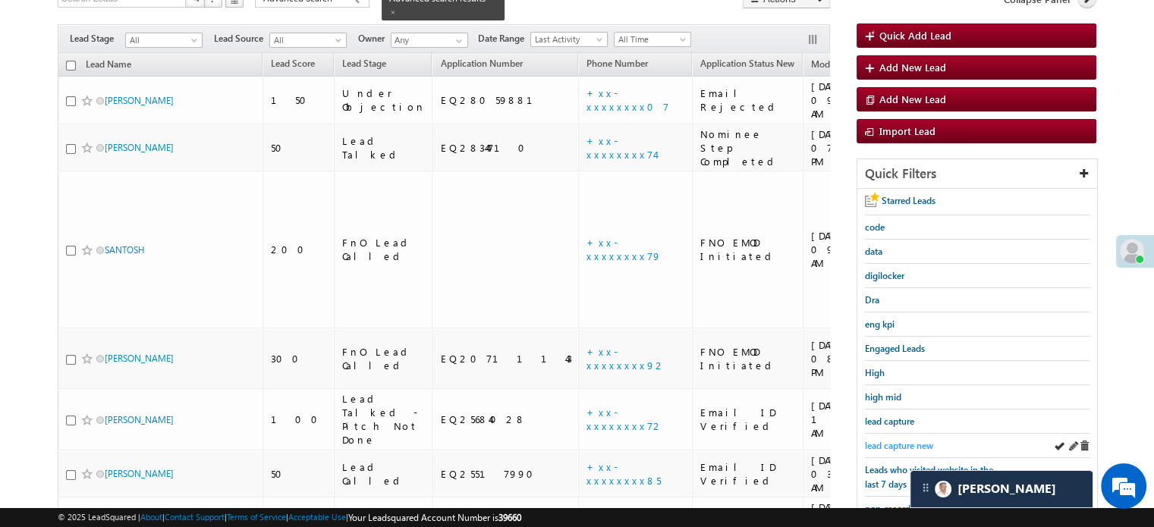
click at [887, 443] on span "lead capture new" at bounding box center [899, 445] width 68 height 11
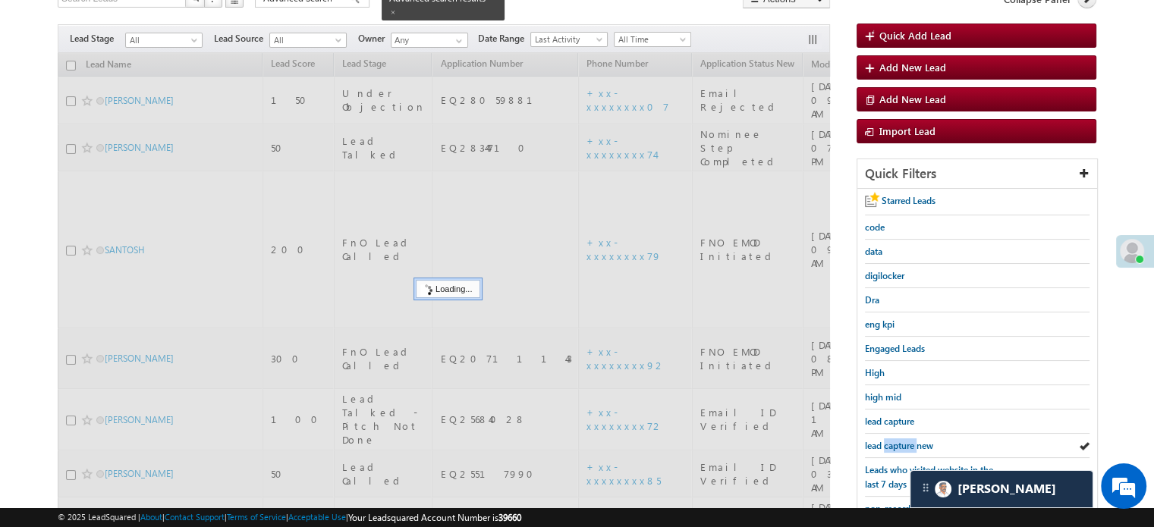
click at [887, 443] on span "lead capture new" at bounding box center [899, 445] width 68 height 11
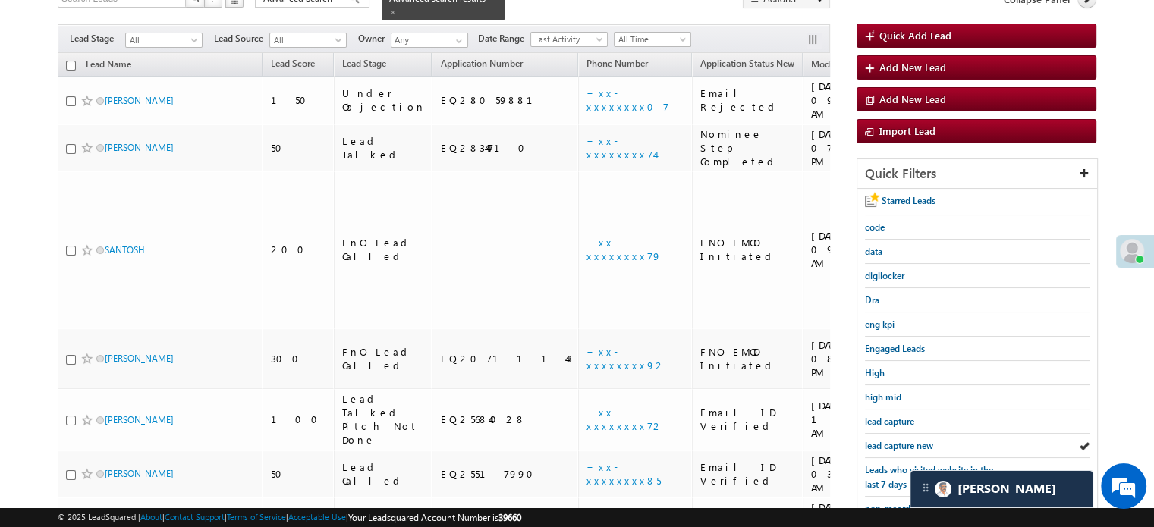
click at [887, 443] on span "lead capture new" at bounding box center [899, 445] width 68 height 11
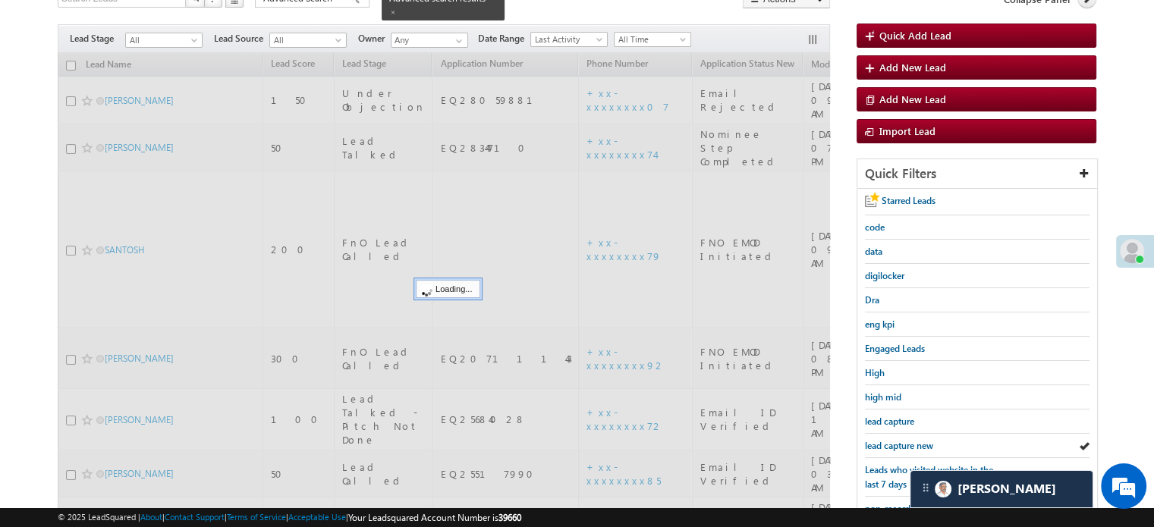
click at [887, 443] on span "lead capture new" at bounding box center [899, 445] width 68 height 11
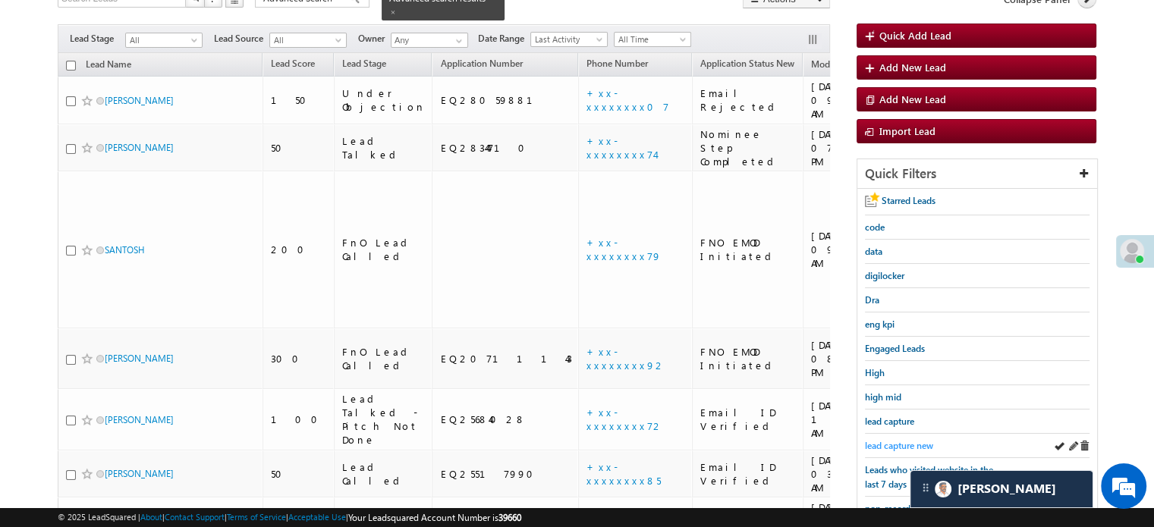
click at [883, 440] on span "lead capture new" at bounding box center [899, 445] width 68 height 11
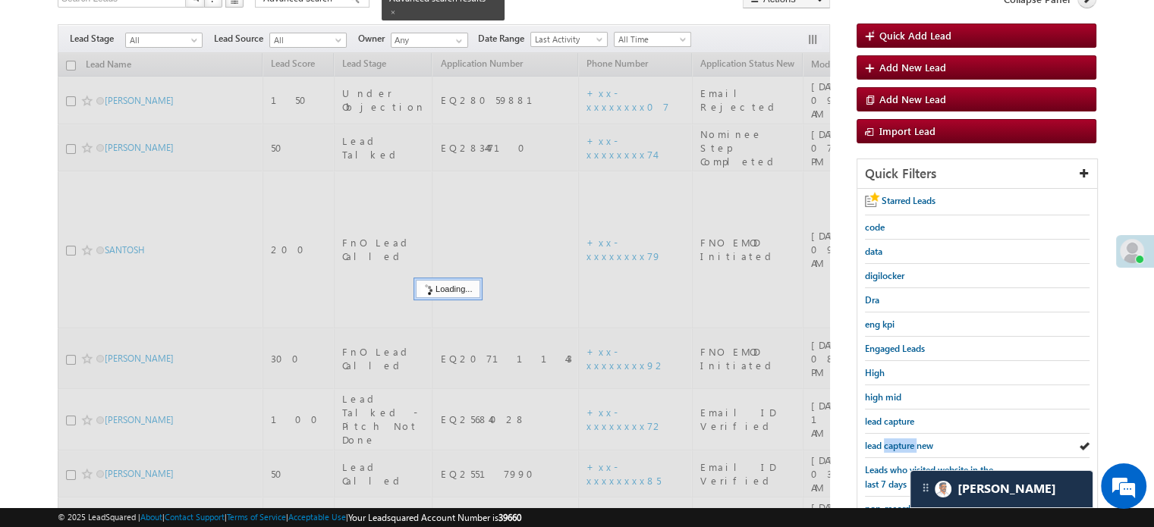
click at [883, 440] on span "lead capture new" at bounding box center [899, 445] width 68 height 11
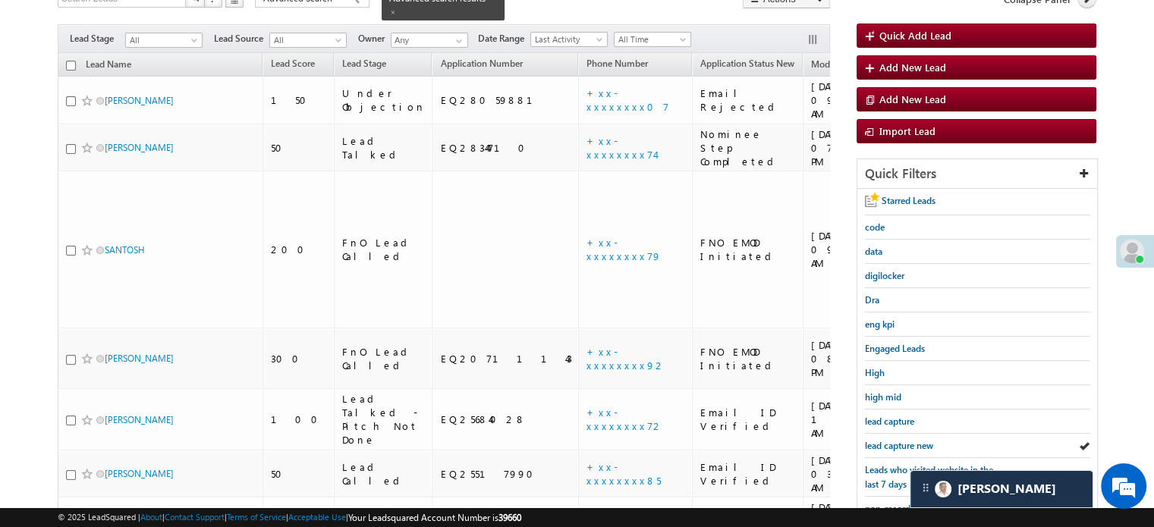
click at [883, 440] on span "lead capture new" at bounding box center [899, 445] width 68 height 11
click at [912, 440] on span "lead capture new" at bounding box center [899, 445] width 68 height 11
click at [909, 441] on span "lead capture new" at bounding box center [899, 445] width 68 height 11
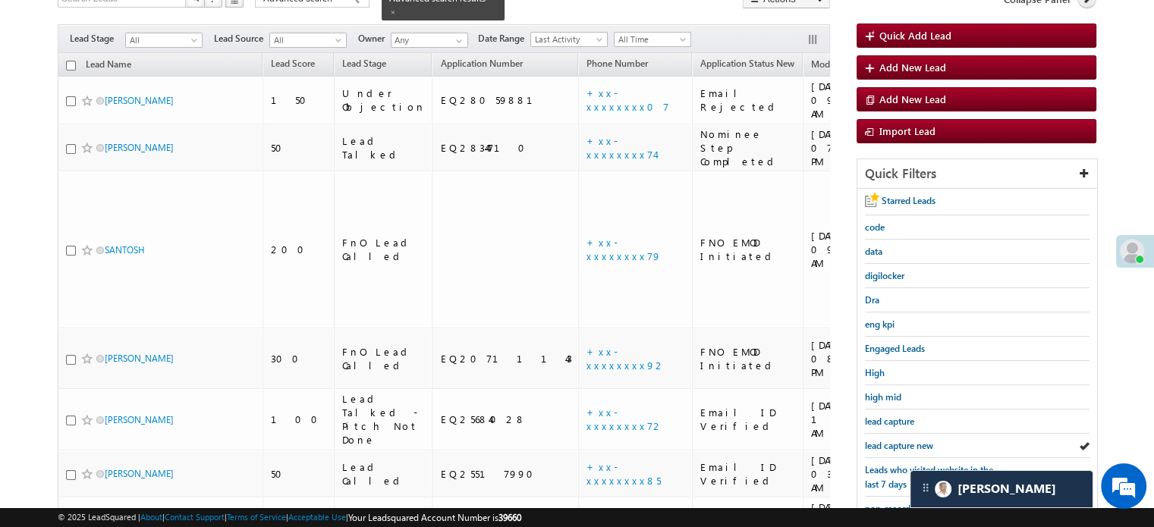
scroll to position [268, 0]
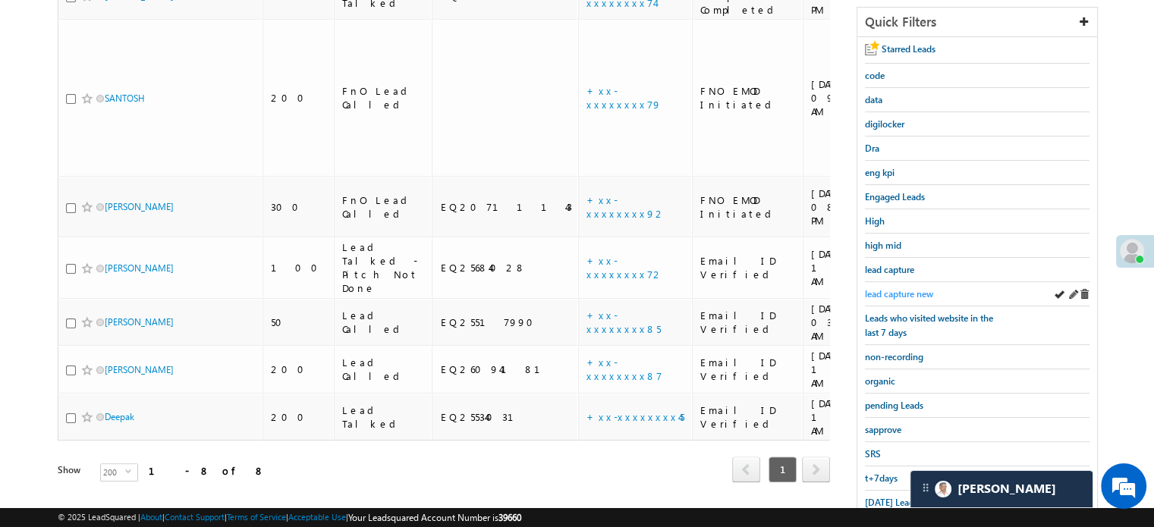
click at [880, 287] on link "lead capture new" at bounding box center [899, 294] width 68 height 14
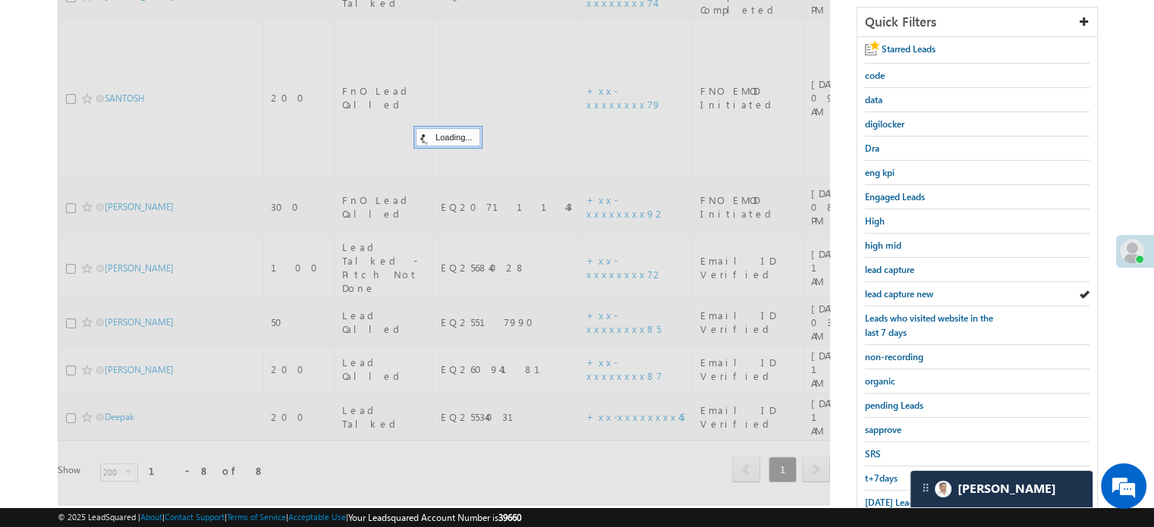
click at [884, 288] on span "lead capture new" at bounding box center [899, 293] width 68 height 11
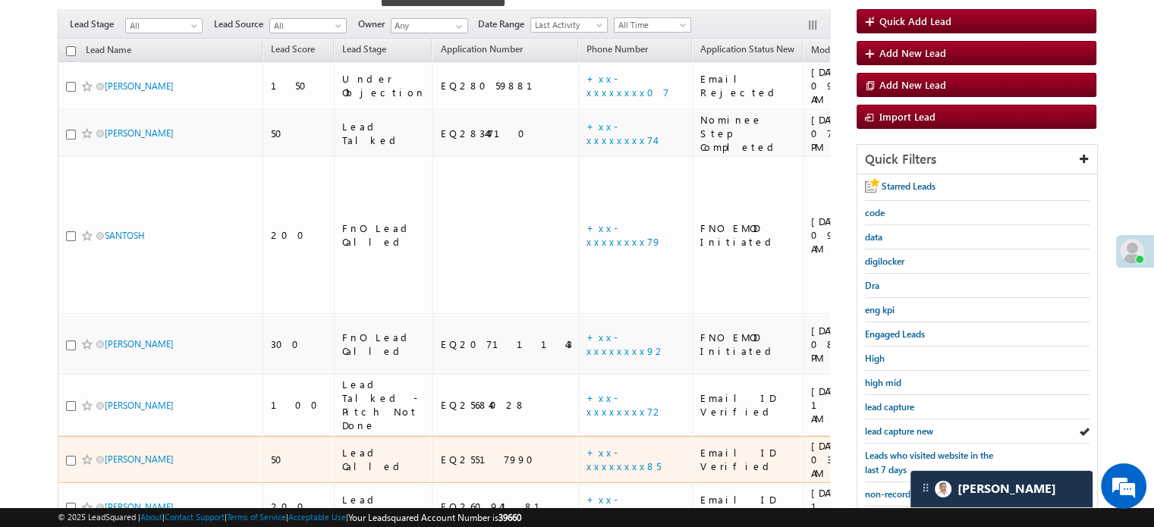
scroll to position [192, 0]
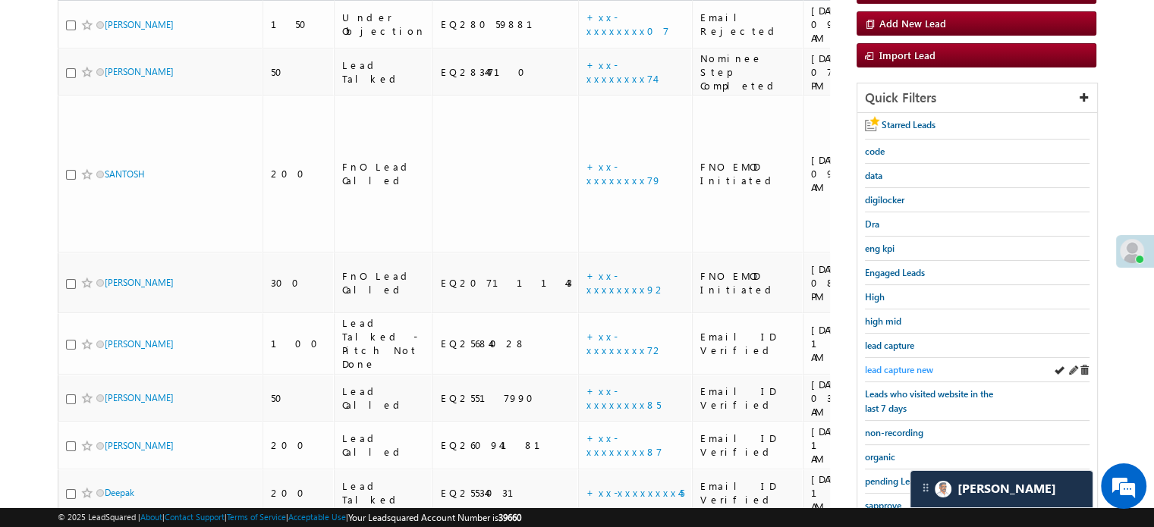
click at [909, 364] on span "lead capture new" at bounding box center [899, 369] width 68 height 11
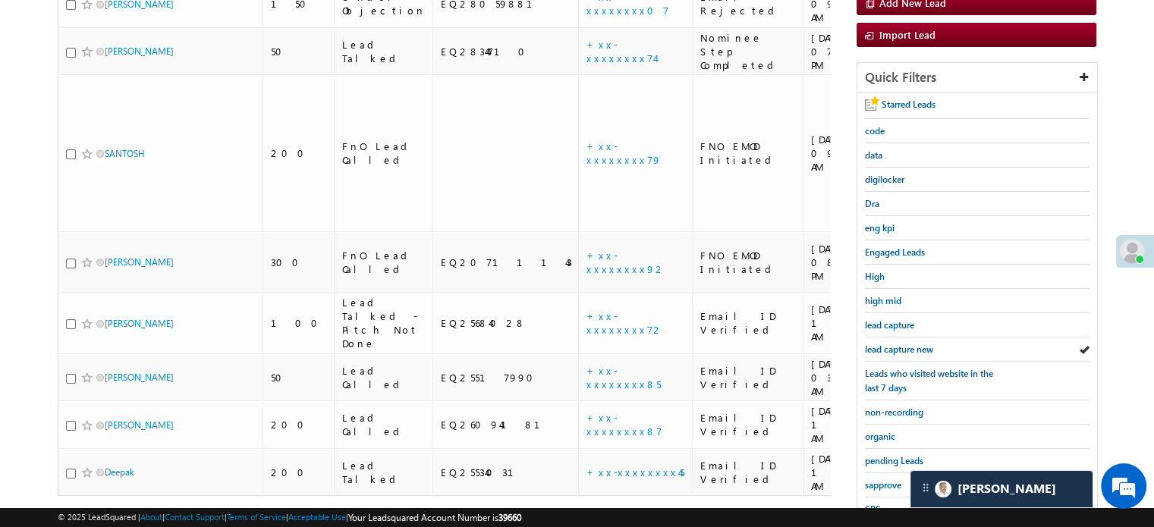
scroll to position [325, 0]
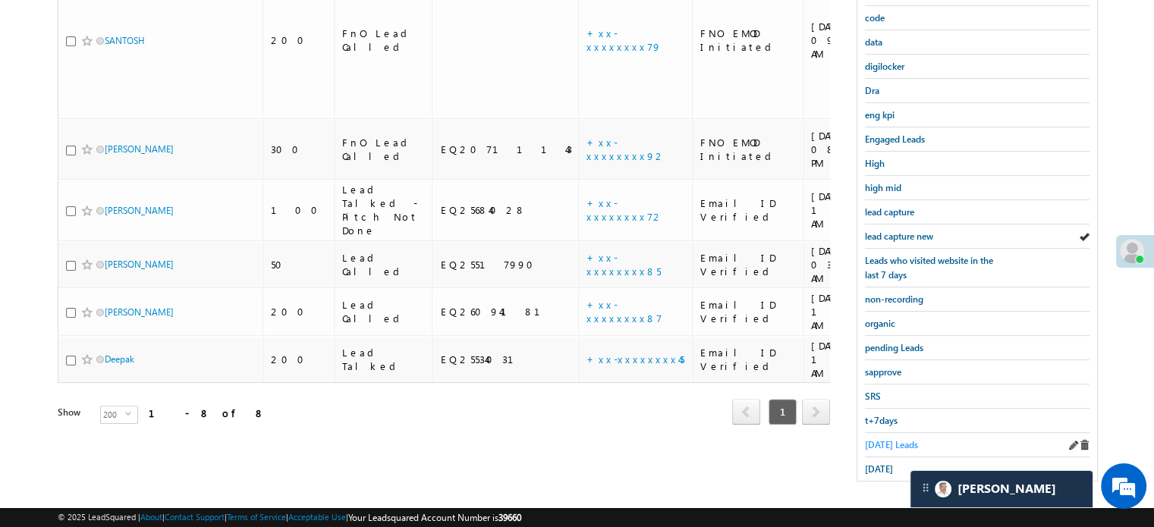
click at [886, 439] on span "Today's Leads" at bounding box center [891, 444] width 53 height 11
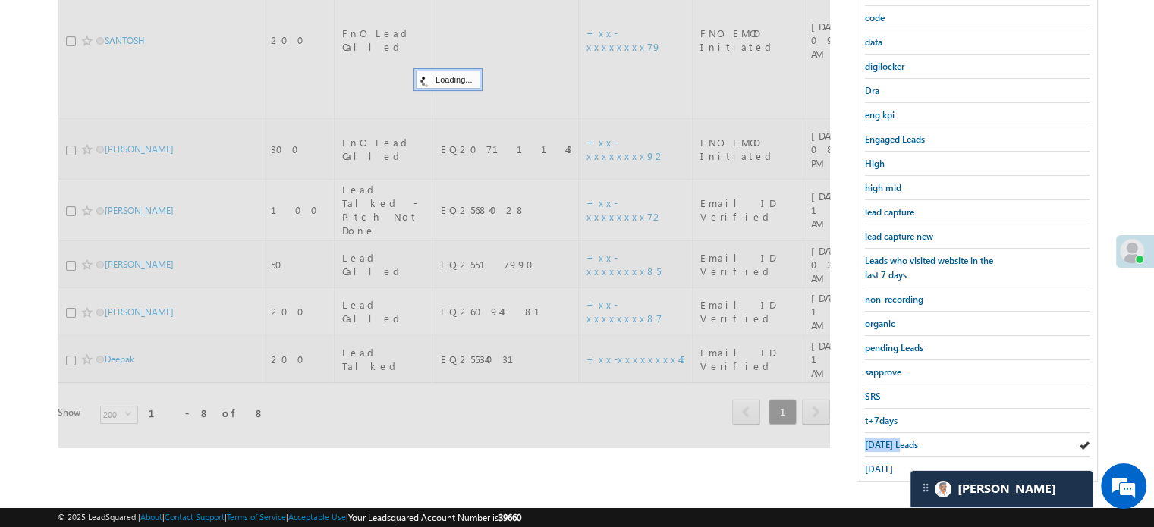
click at [886, 439] on span "Today's Leads" at bounding box center [891, 444] width 53 height 11
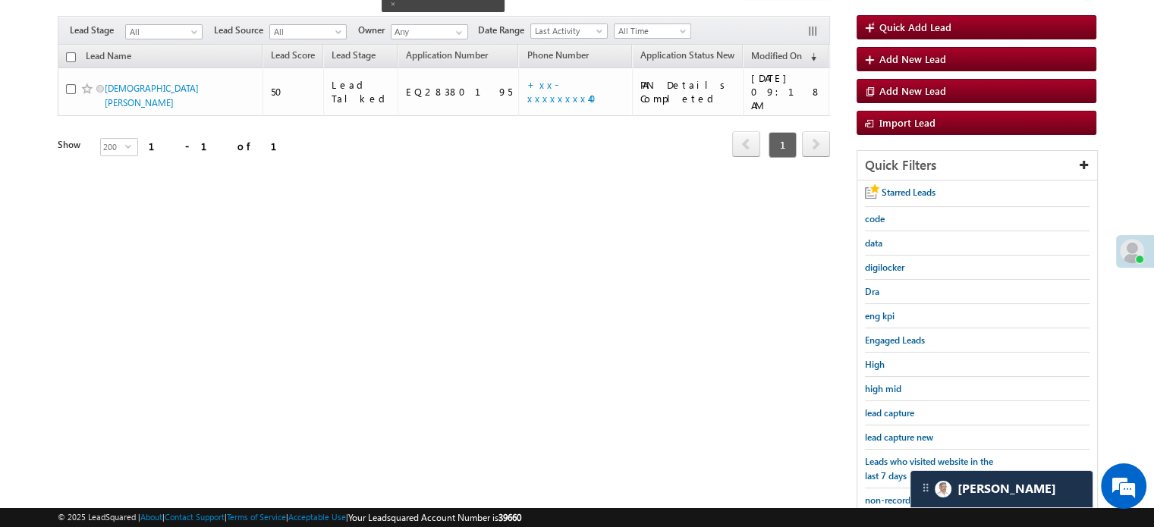
scroll to position [98, 0]
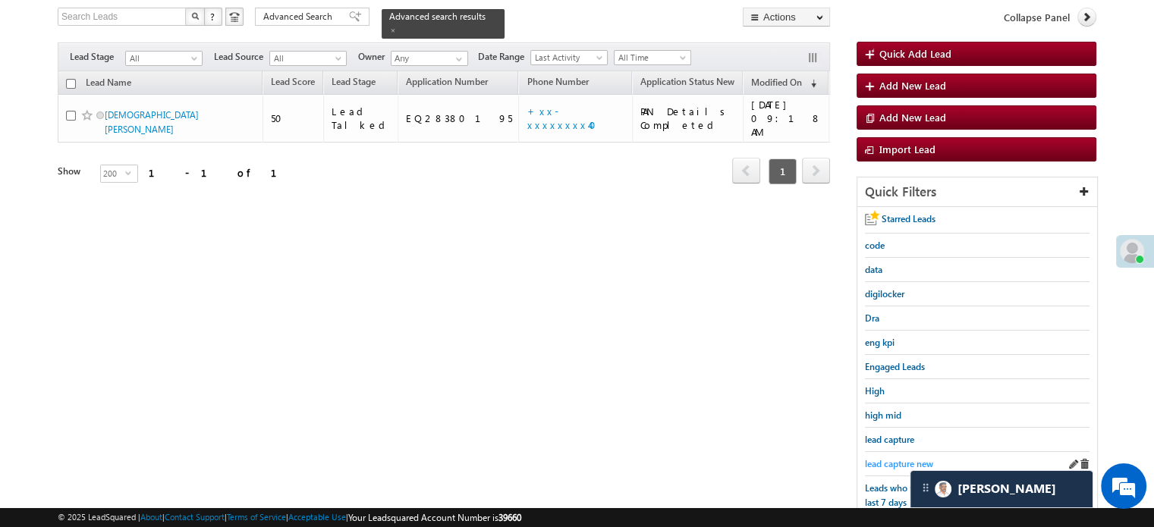
click at [886, 460] on span "lead capture new" at bounding box center [899, 463] width 68 height 11
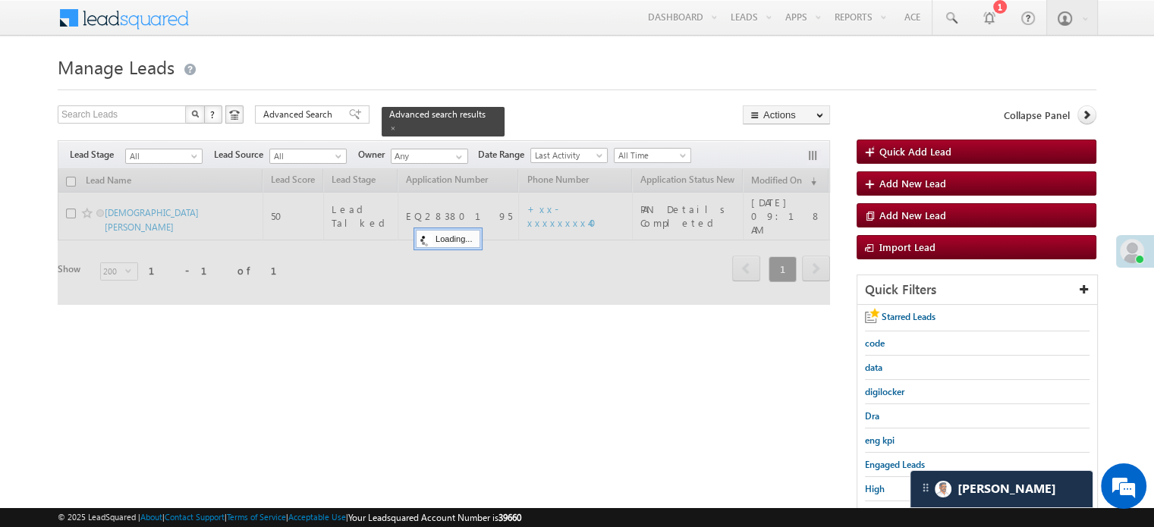
scroll to position [0, 0]
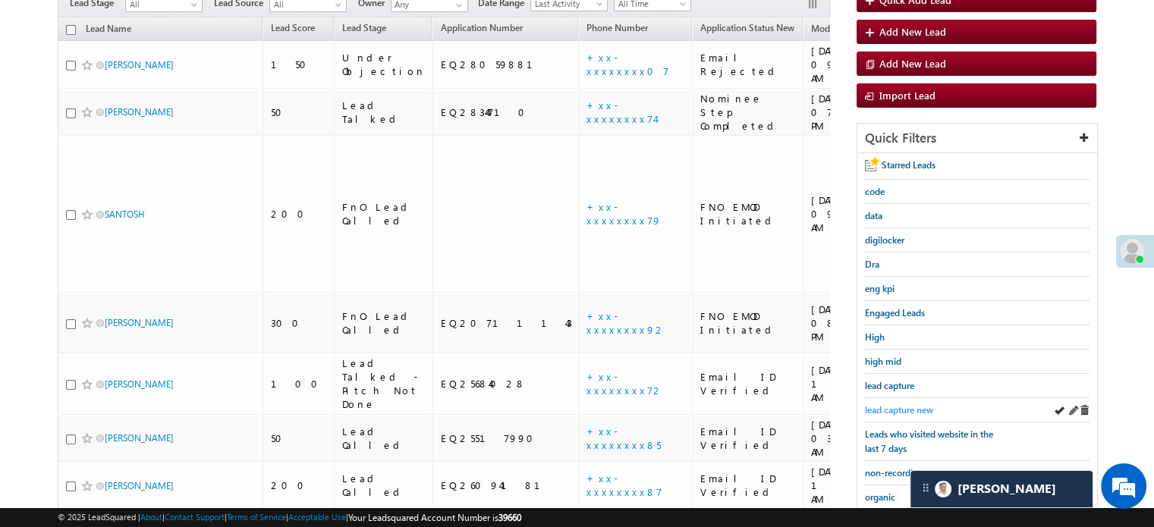
click at [895, 405] on span "lead capture new" at bounding box center [899, 409] width 68 height 11
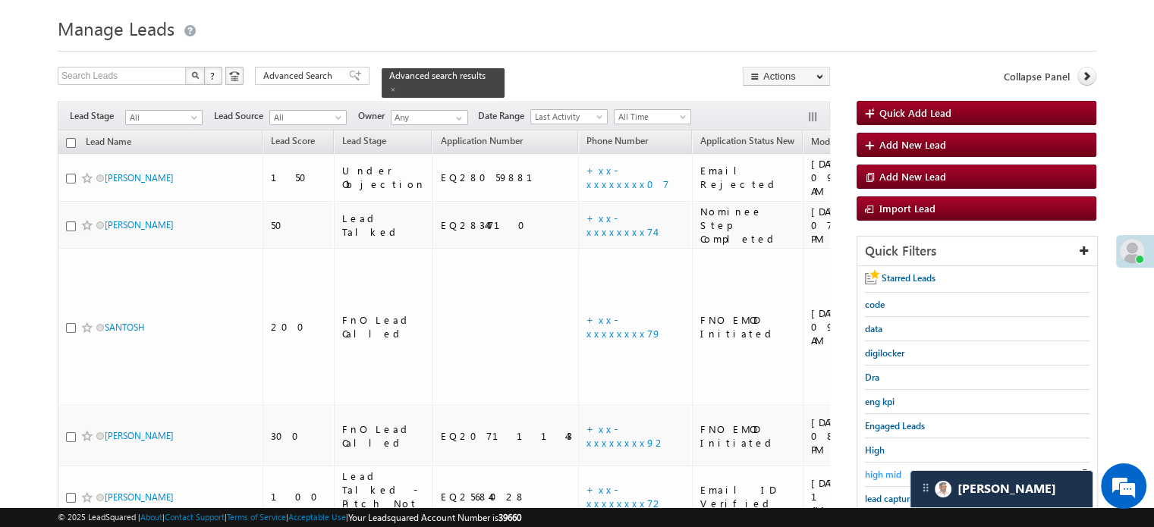
scroll to position [76, 0]
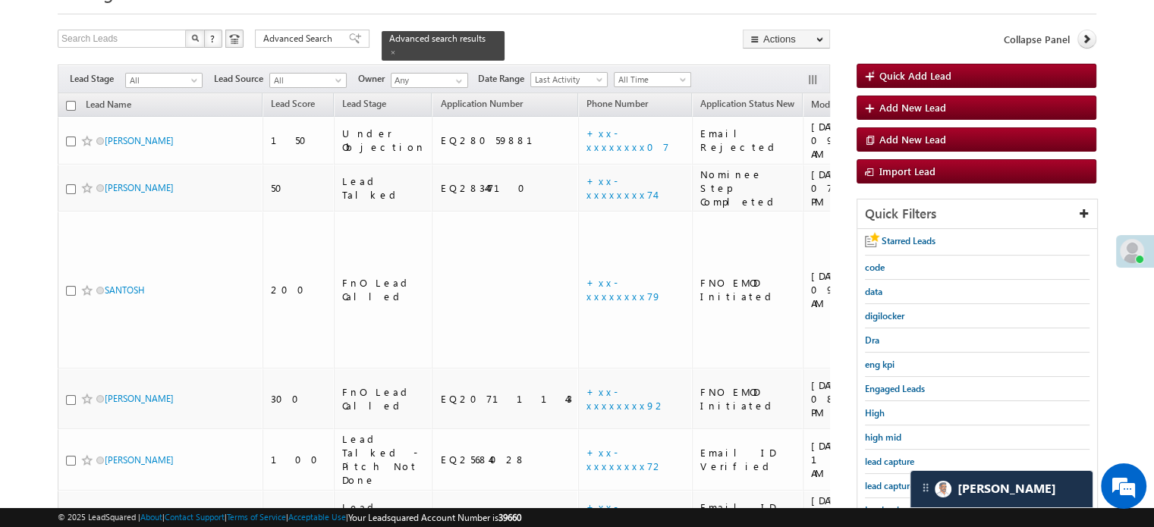
click at [887, 474] on div "lead capture new" at bounding box center [977, 486] width 225 height 24
click at [892, 480] on span "lead capture new" at bounding box center [899, 485] width 68 height 11
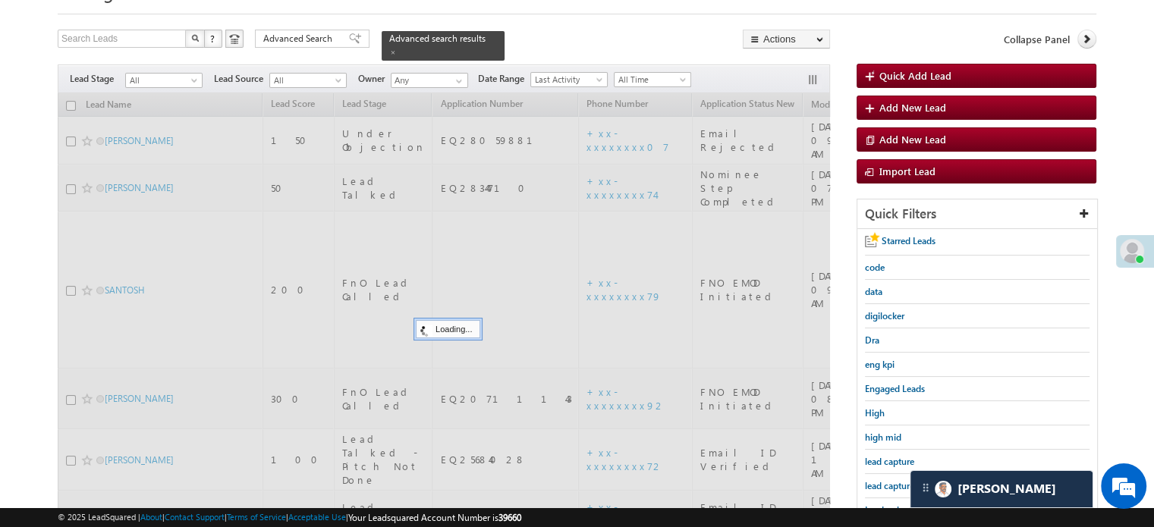
click at [892, 480] on span "lead capture new" at bounding box center [899, 485] width 68 height 11
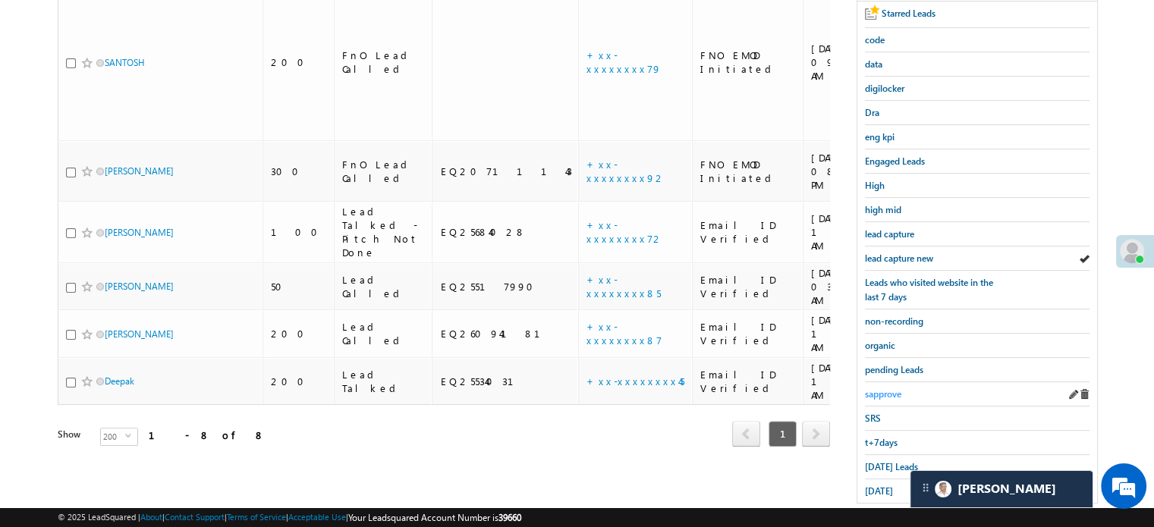
click at [889, 461] on span "Today's Leads" at bounding box center [891, 466] width 53 height 11
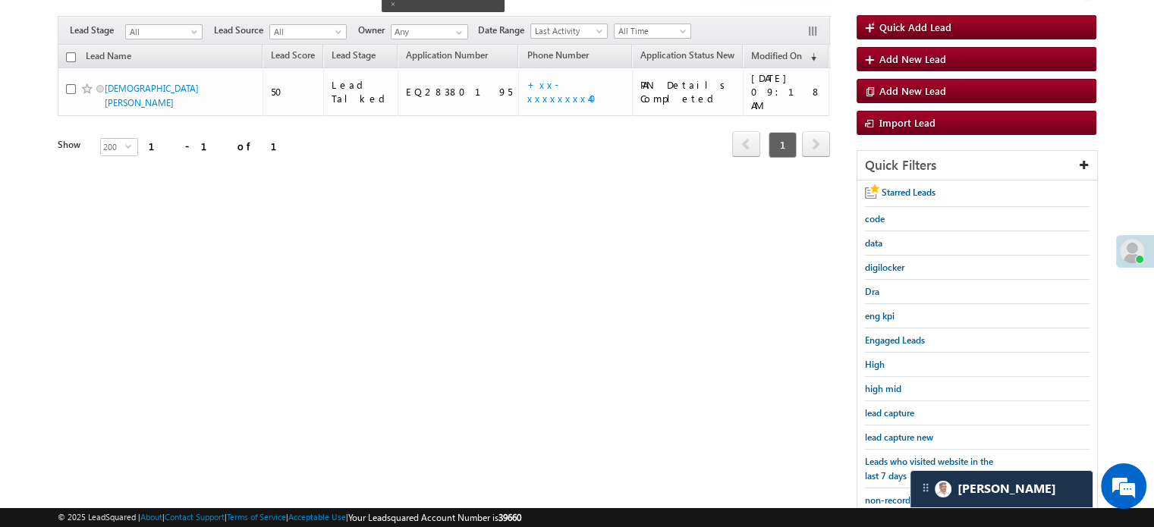
scroll to position [152, 0]
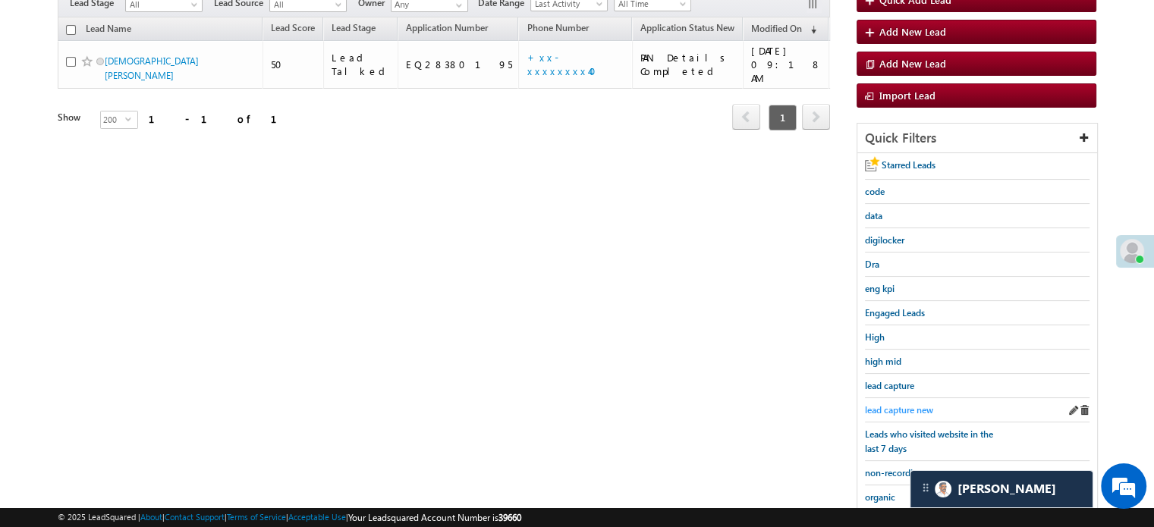
click at [898, 405] on span "lead capture new" at bounding box center [899, 409] width 68 height 11
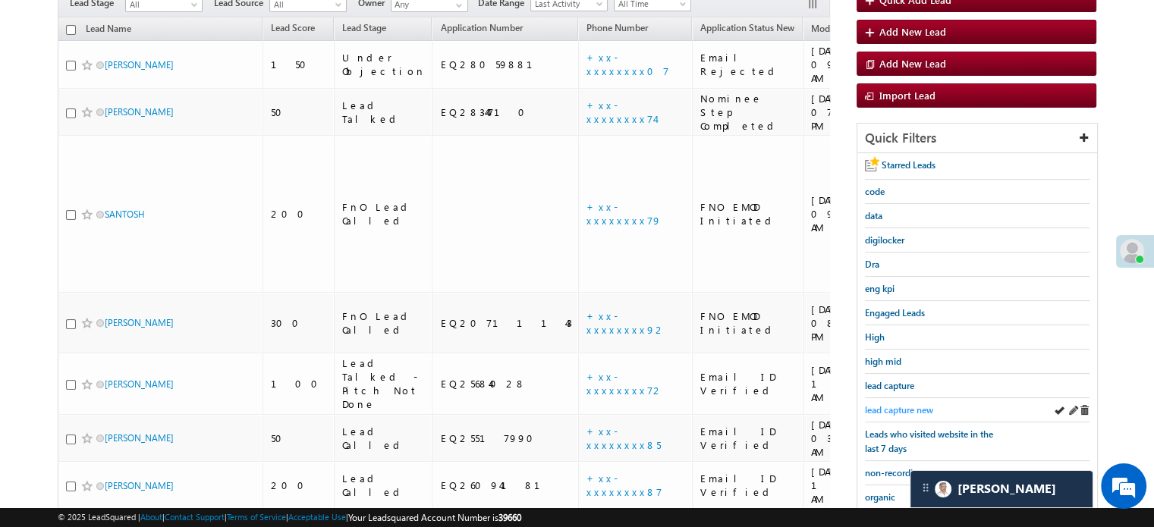
click at [895, 410] on span "lead capture new" at bounding box center [899, 409] width 68 height 11
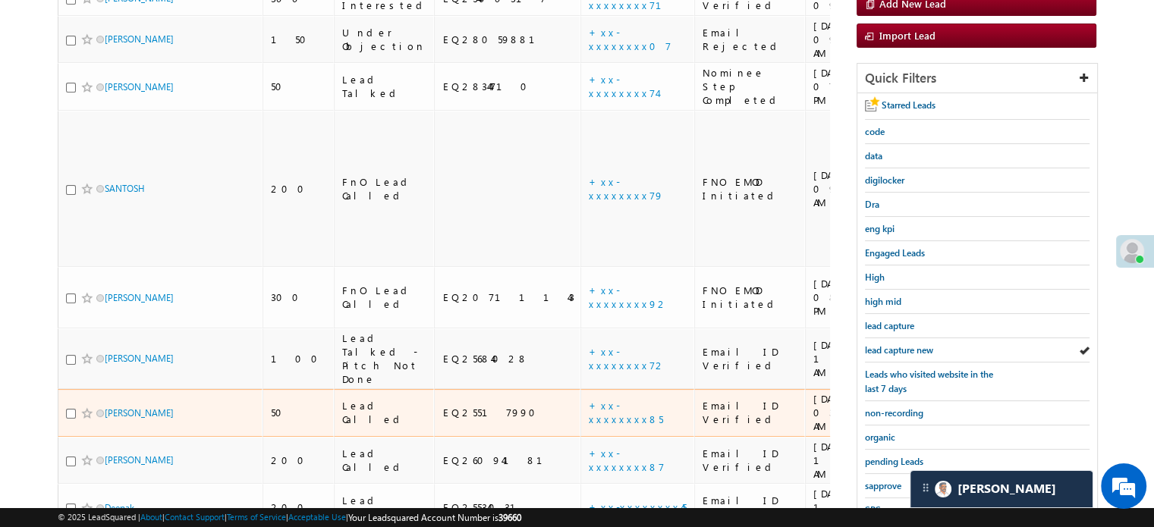
scroll to position [303, 0]
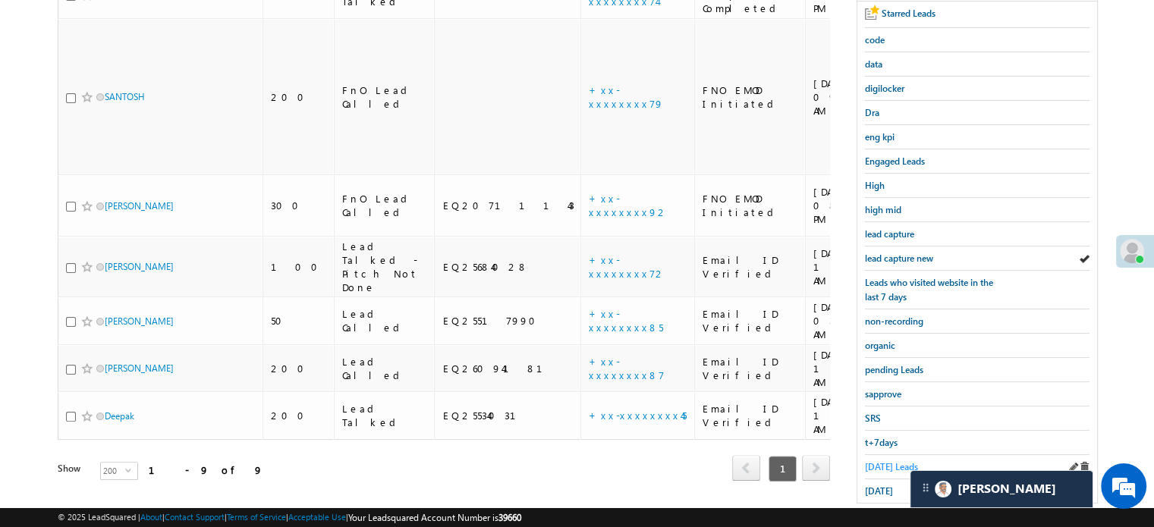
click at [890, 461] on span "Today's Leads" at bounding box center [891, 466] width 53 height 11
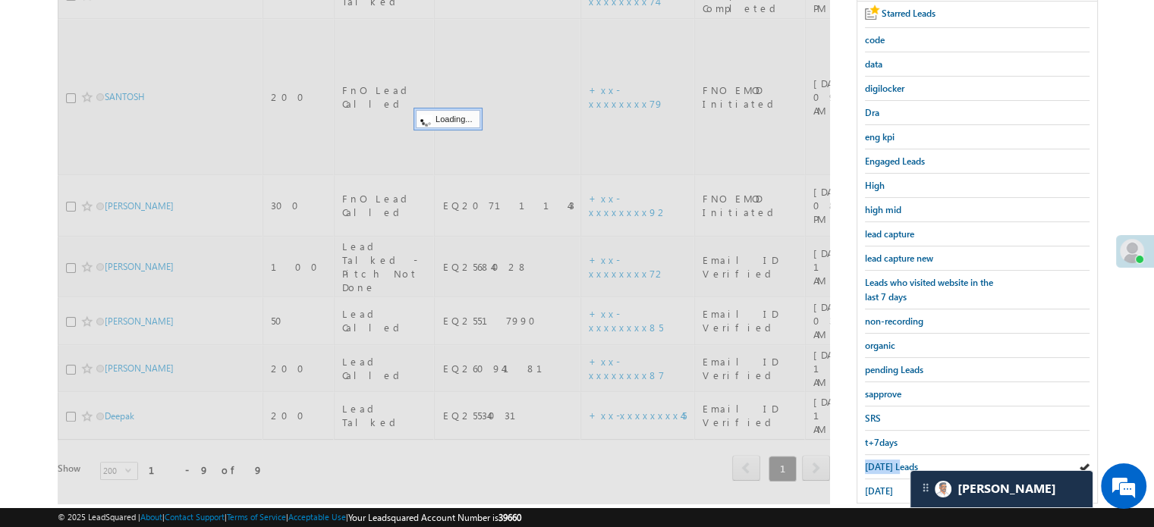
click at [890, 461] on span "Today's Leads" at bounding box center [891, 466] width 53 height 11
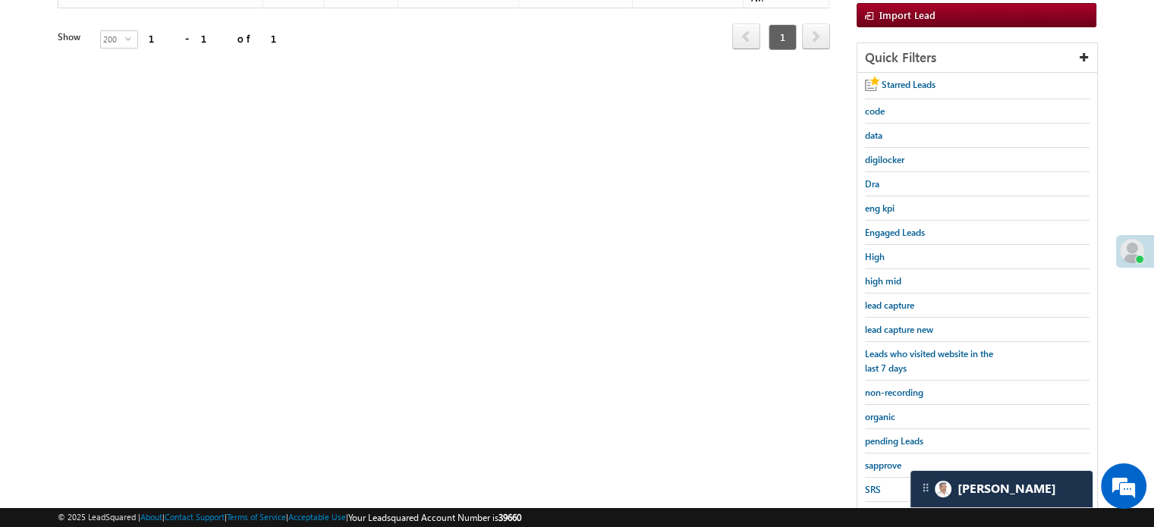
scroll to position [152, 0]
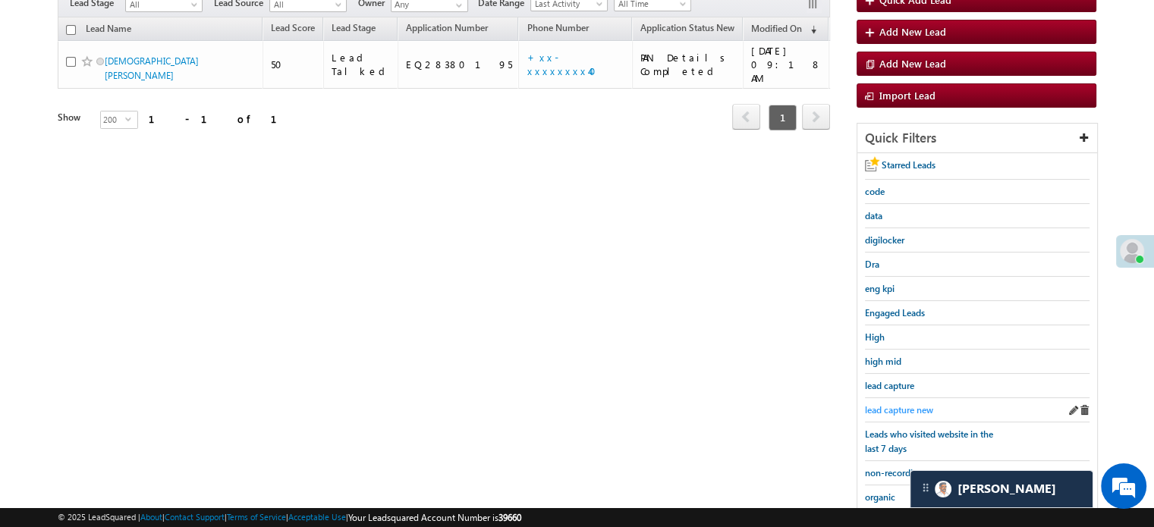
click at [890, 404] on span "lead capture new" at bounding box center [899, 409] width 68 height 11
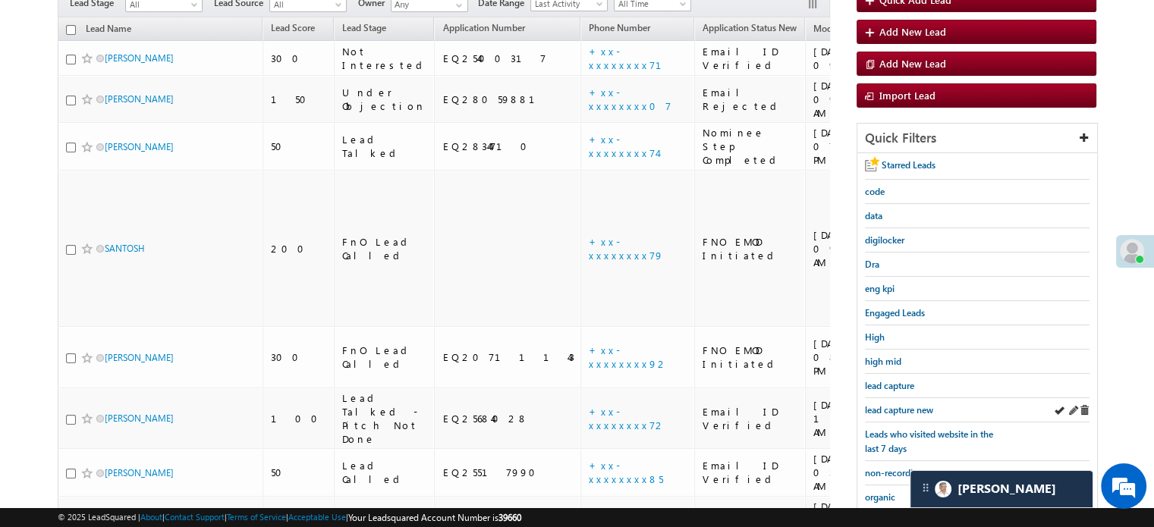
click at [903, 398] on div "lead capture new" at bounding box center [977, 410] width 225 height 24
click at [904, 404] on span "lead capture new" at bounding box center [899, 409] width 68 height 11
click at [887, 405] on span "lead capture new" at bounding box center [899, 409] width 68 height 11
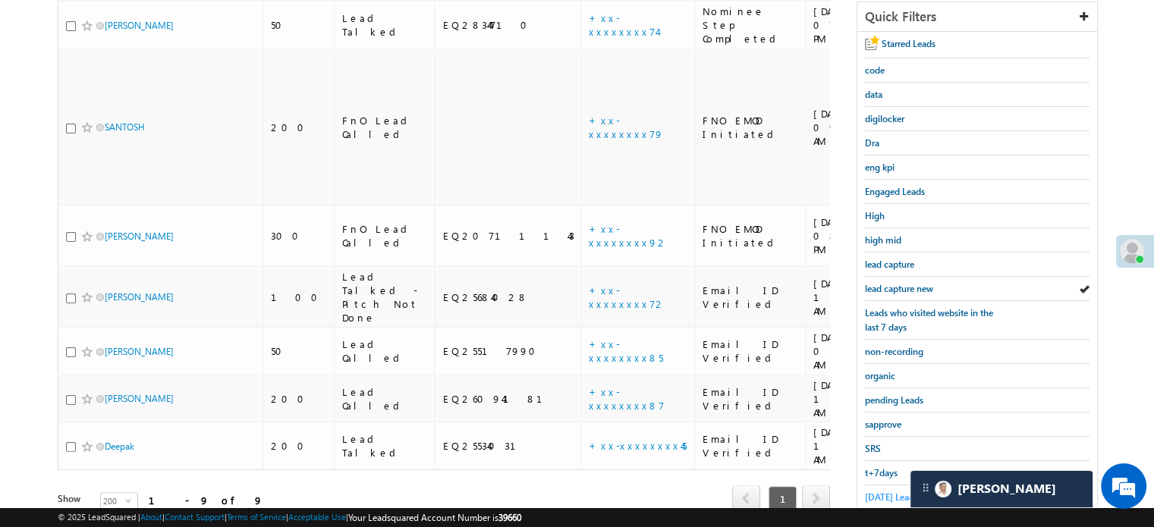
scroll to position [325, 0]
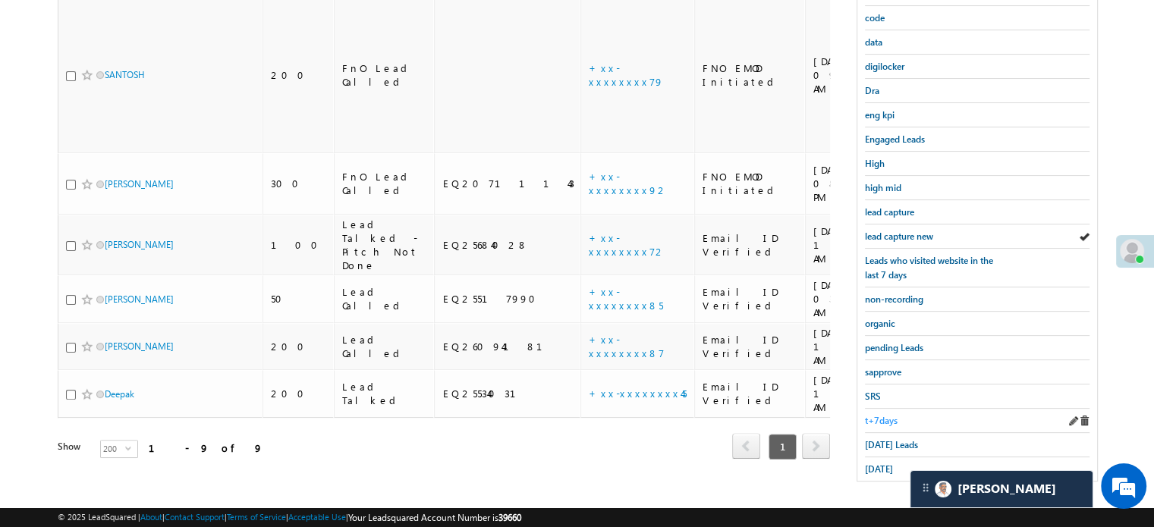
click at [878, 415] on span "t+7days" at bounding box center [881, 420] width 33 height 11
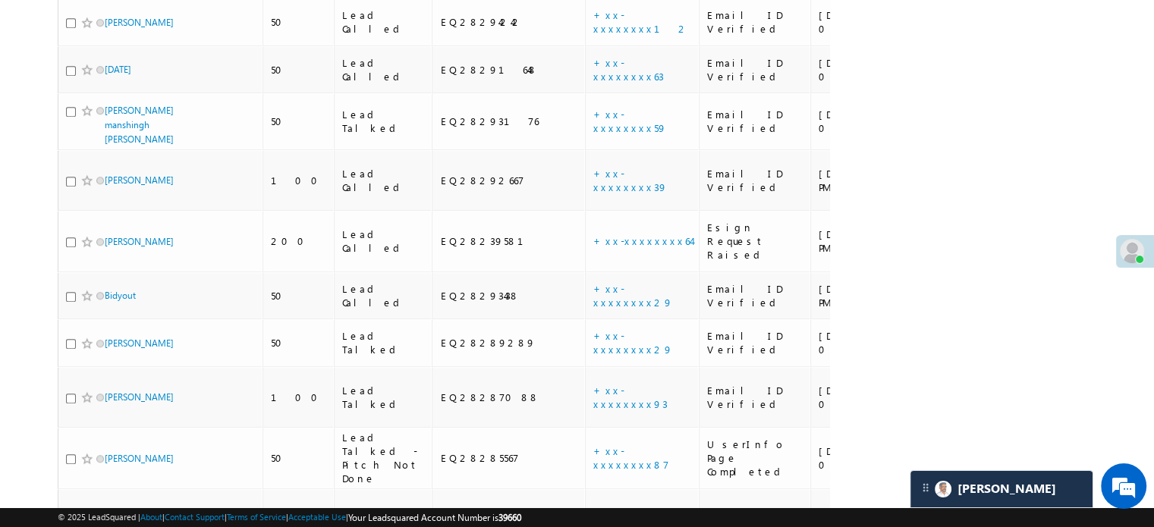
scroll to position [8259, 0]
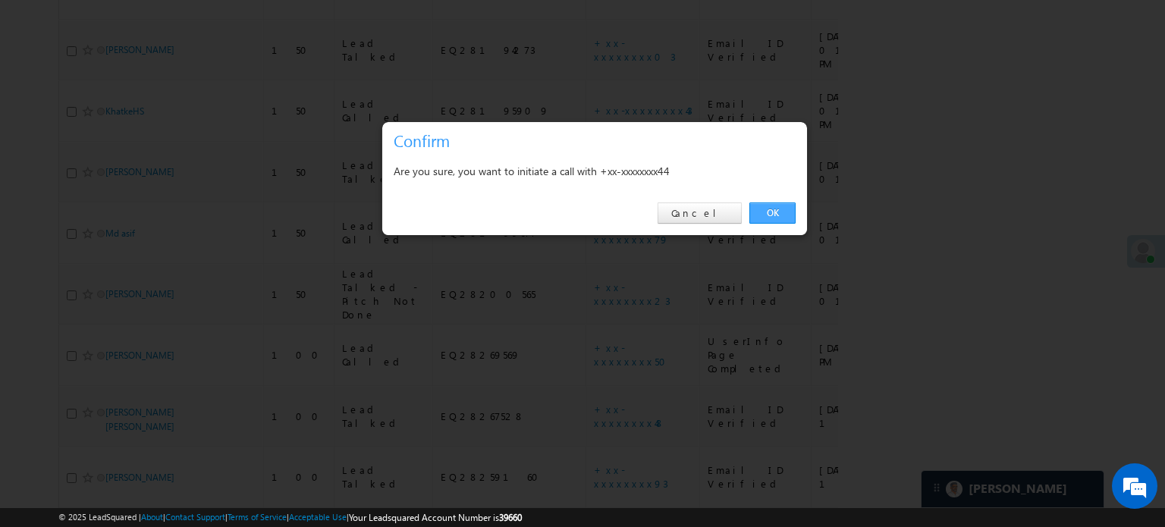
click at [786, 215] on link "OK" at bounding box center [772, 213] width 46 height 21
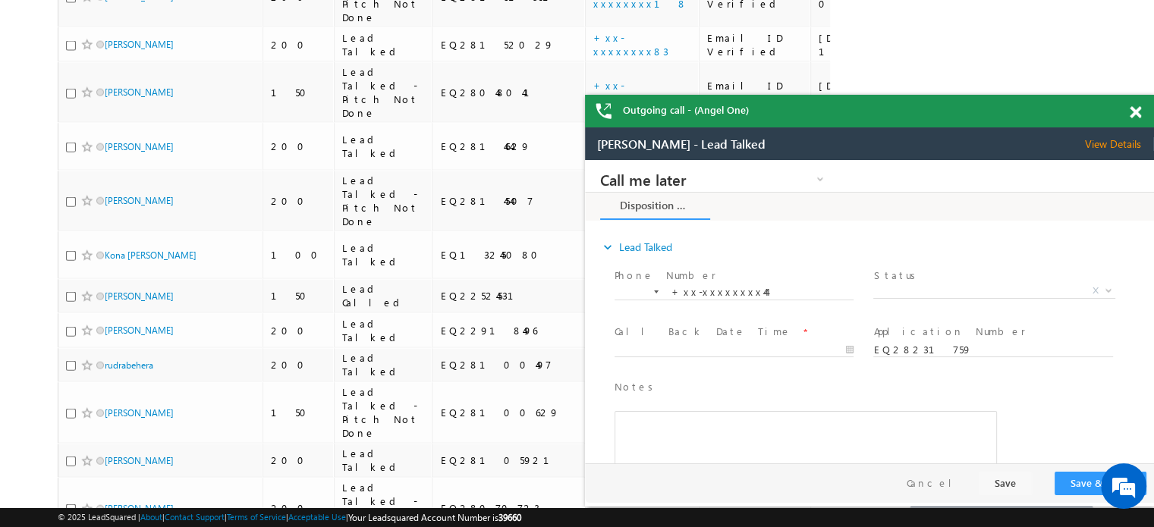
scroll to position [3522, 0]
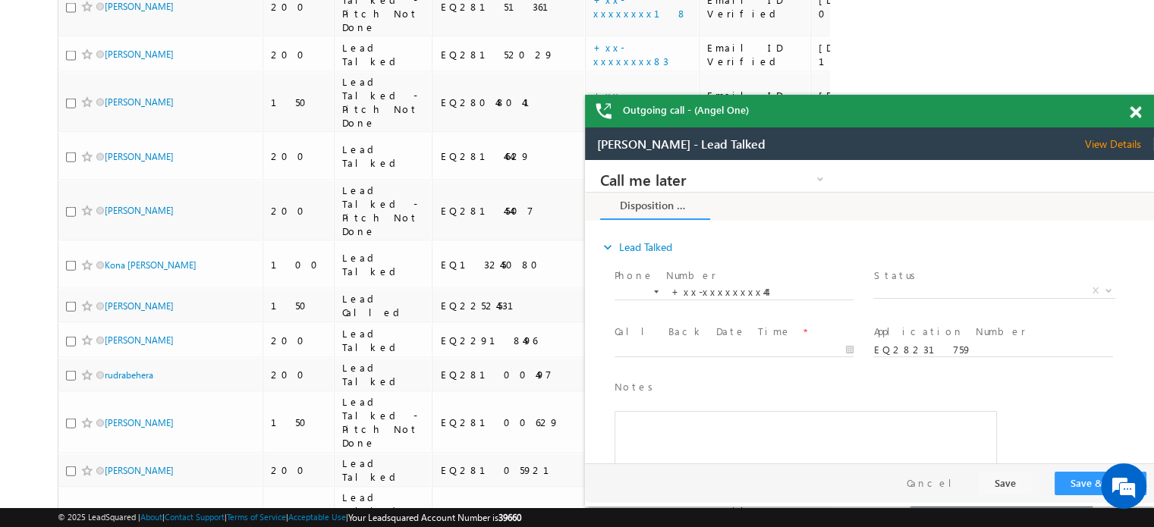
drag, startPoint x: 1138, startPoint y: 115, endPoint x: 422, endPoint y: 20, distance: 721.4
click at [1138, 115] on span at bounding box center [1134, 112] width 11 height 13
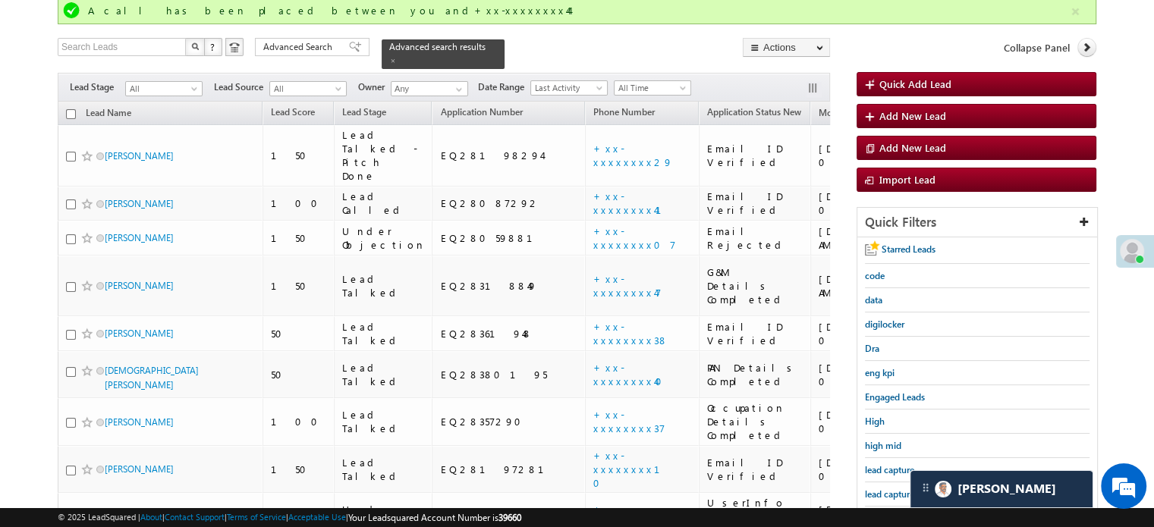
scroll to position [336, 0]
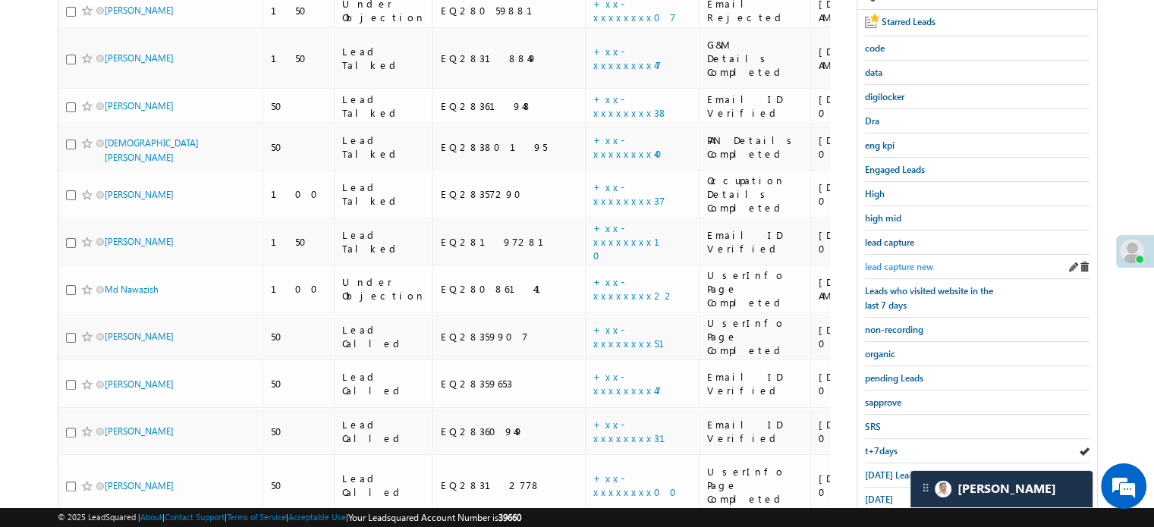
click at [907, 261] on span "lead capture new" at bounding box center [899, 266] width 68 height 11
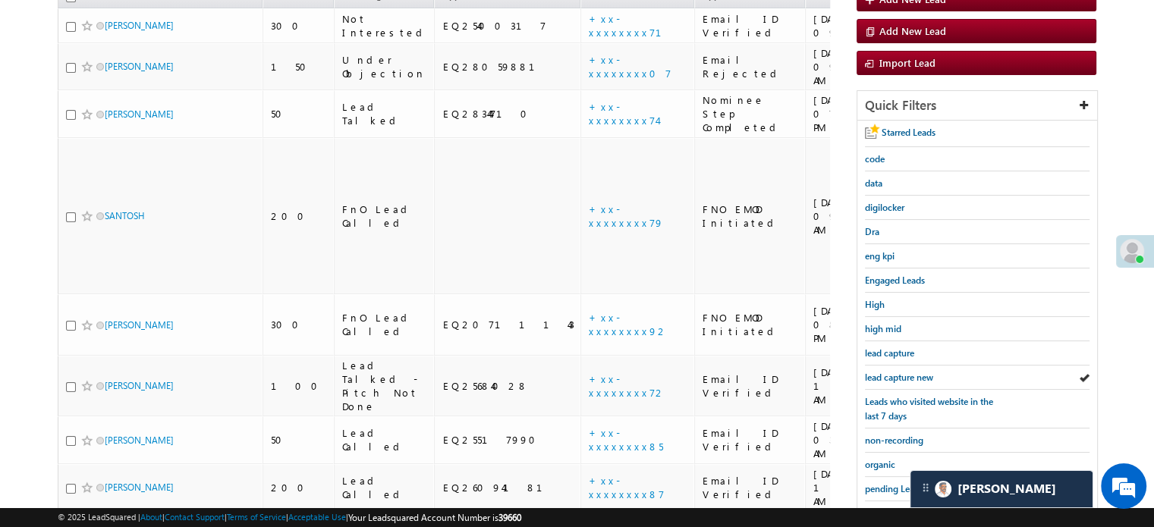
scroll to position [143, 0]
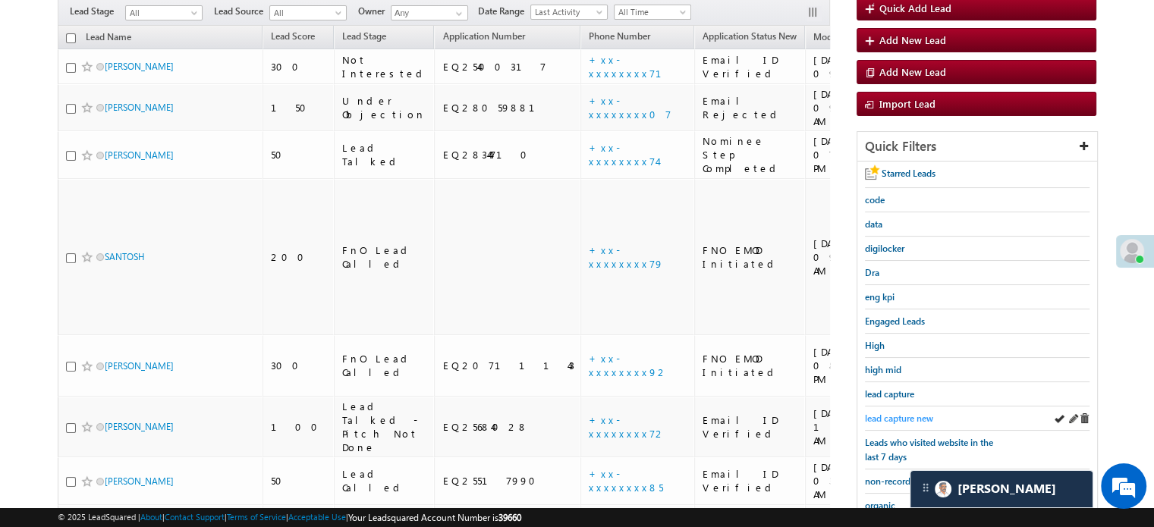
click at [872, 416] on span "lead capture new" at bounding box center [899, 418] width 68 height 11
click at [911, 413] on span "lead capture new" at bounding box center [899, 418] width 68 height 11
click at [901, 413] on span "lead capture new" at bounding box center [899, 418] width 68 height 11
click at [912, 419] on span "lead capture new" at bounding box center [899, 418] width 68 height 11
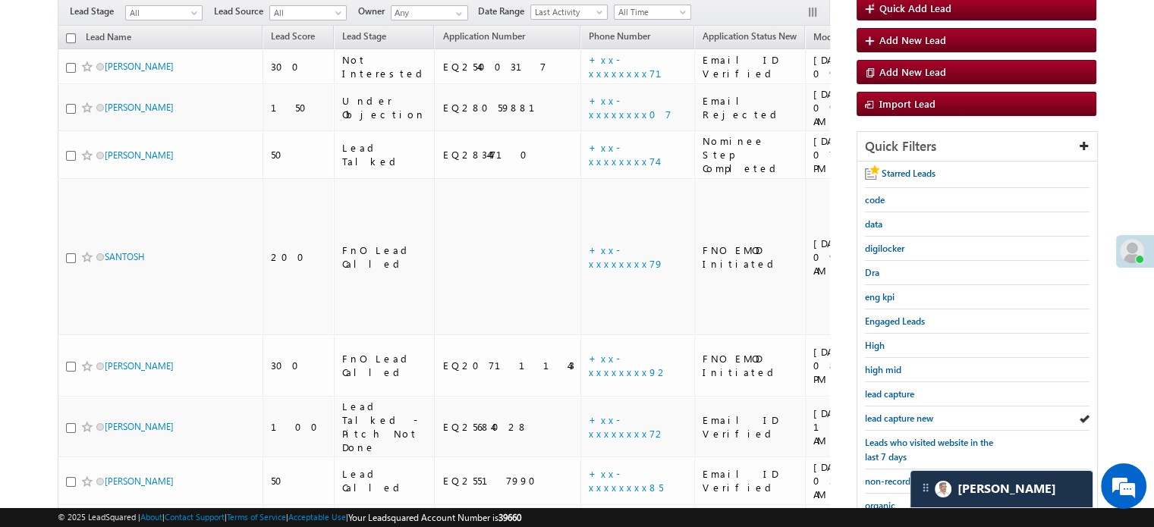
scroll to position [325, 0]
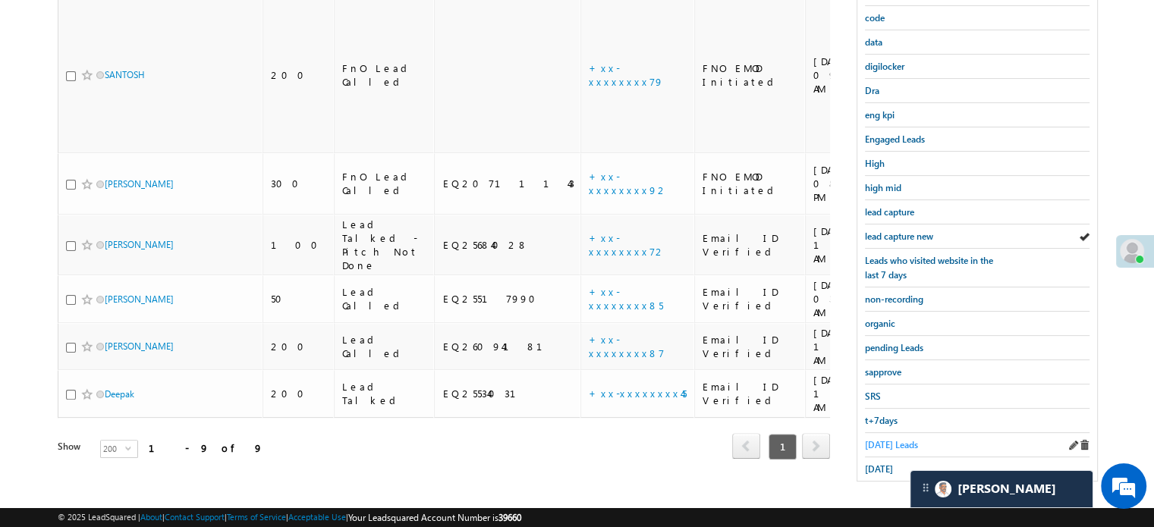
click at [881, 439] on span "Today's Leads" at bounding box center [891, 444] width 53 height 11
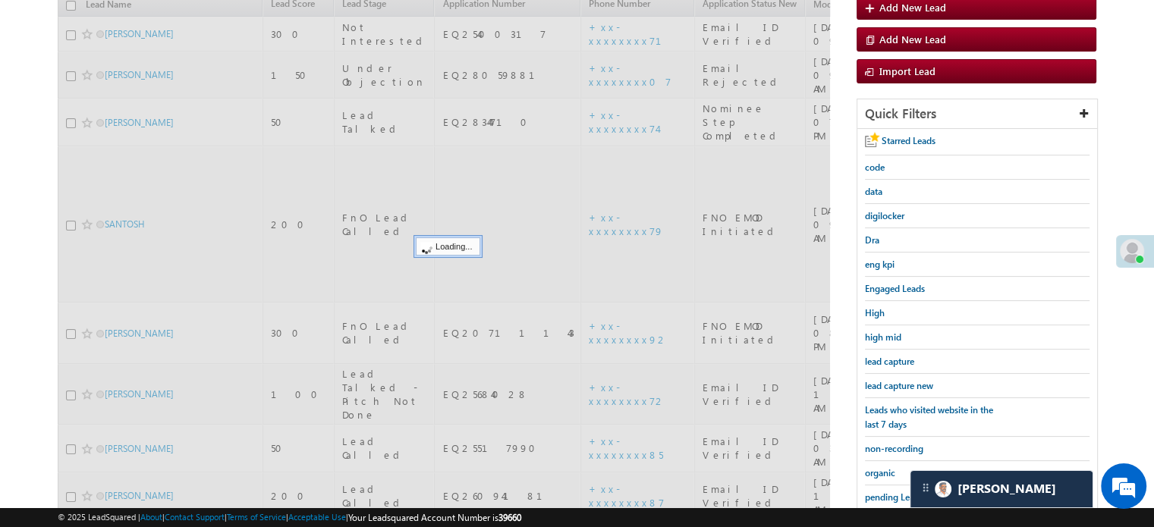
scroll to position [174, 0]
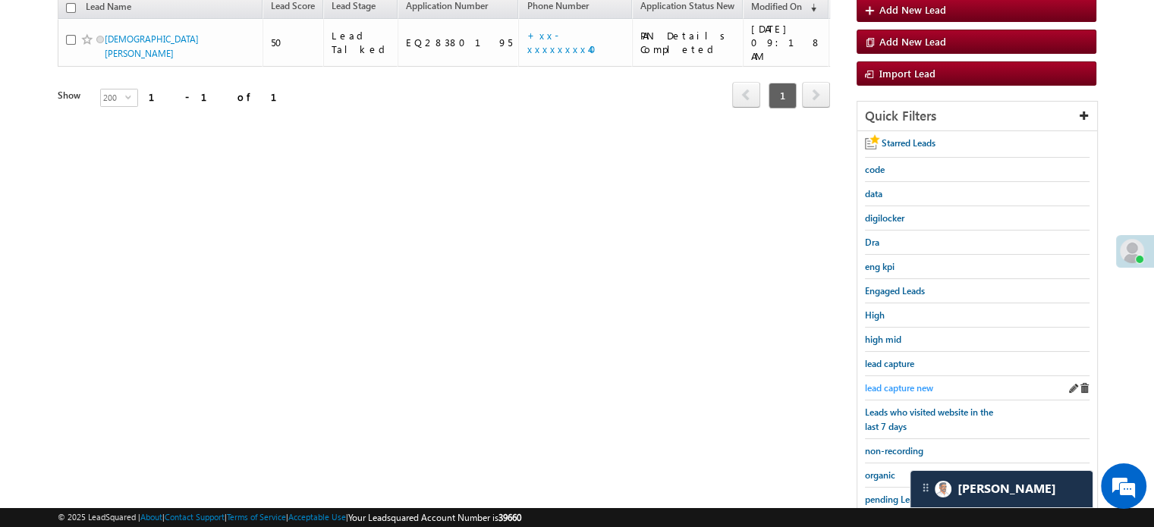
click at [897, 384] on span "lead capture new" at bounding box center [899, 387] width 68 height 11
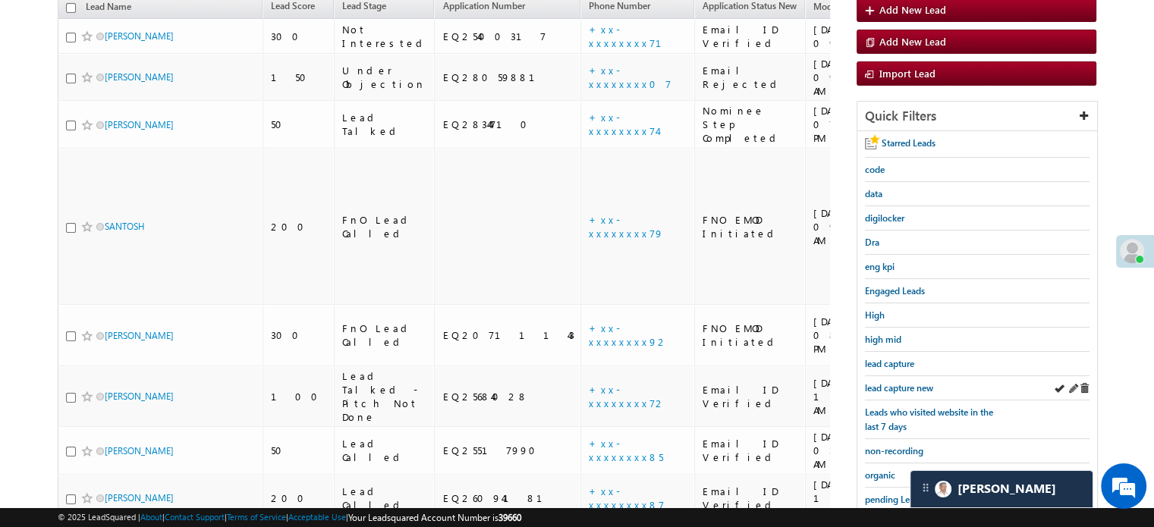
click at [890, 376] on div "lead capture new" at bounding box center [977, 388] width 225 height 24
click at [890, 382] on span "lead capture new" at bounding box center [899, 387] width 68 height 11
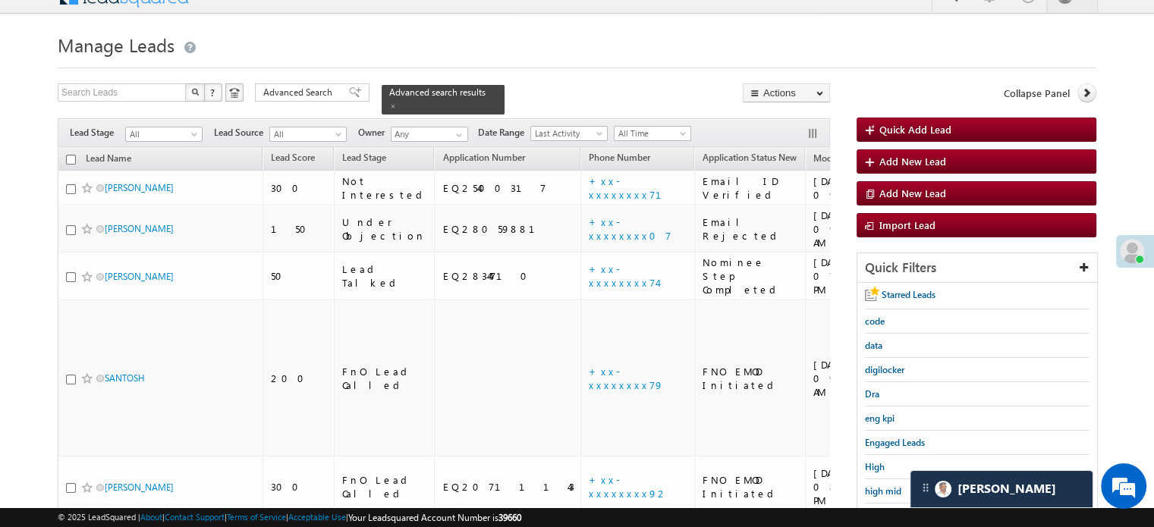
scroll to position [325, 0]
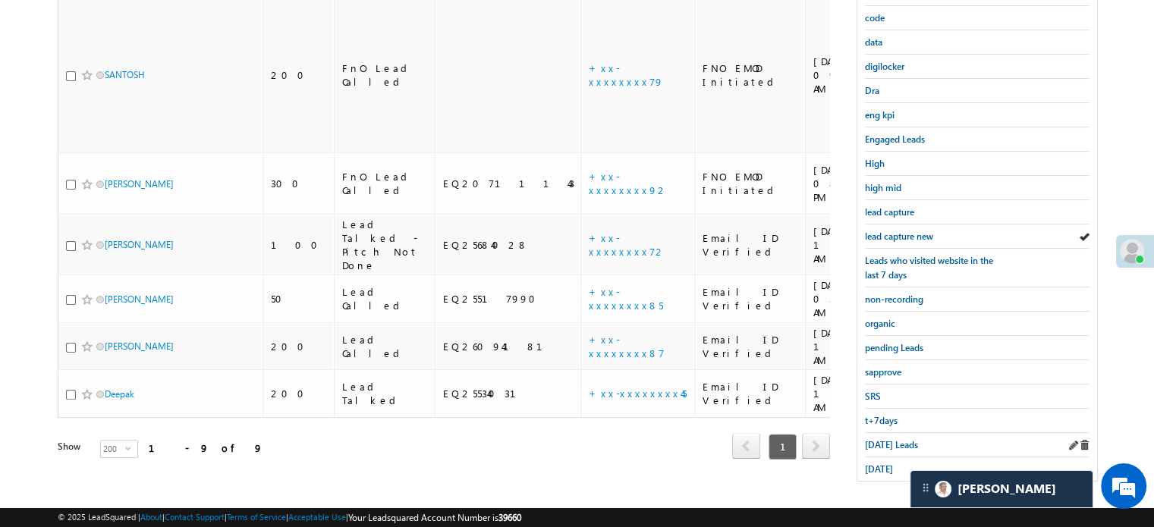
click at [872, 448] on div "Today's Leads" at bounding box center [977, 445] width 225 height 24
click at [886, 438] on link "Today's Leads" at bounding box center [891, 445] width 53 height 14
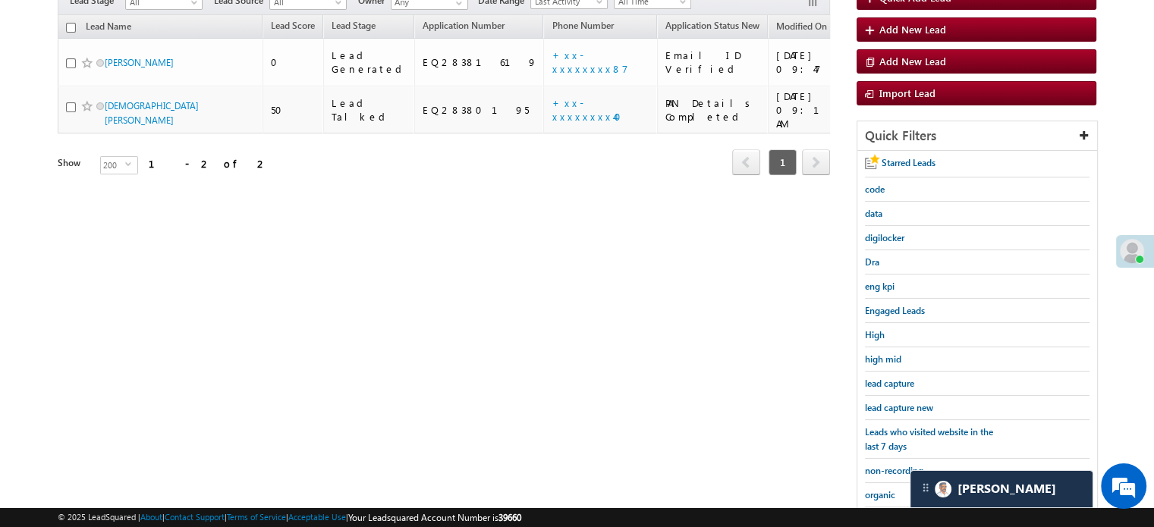
scroll to position [22, 0]
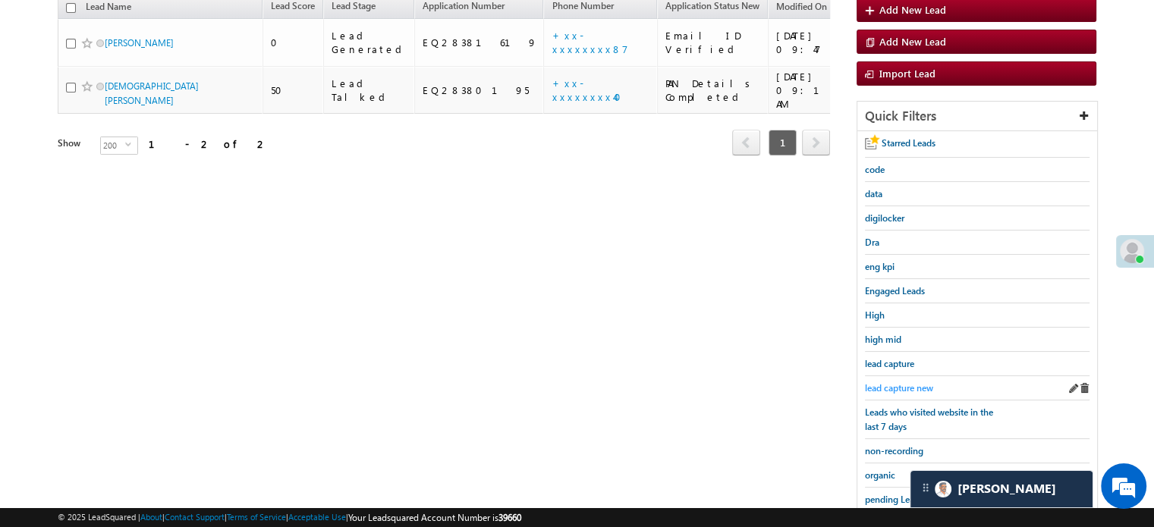
click at [874, 385] on span "lead capture new" at bounding box center [899, 387] width 68 height 11
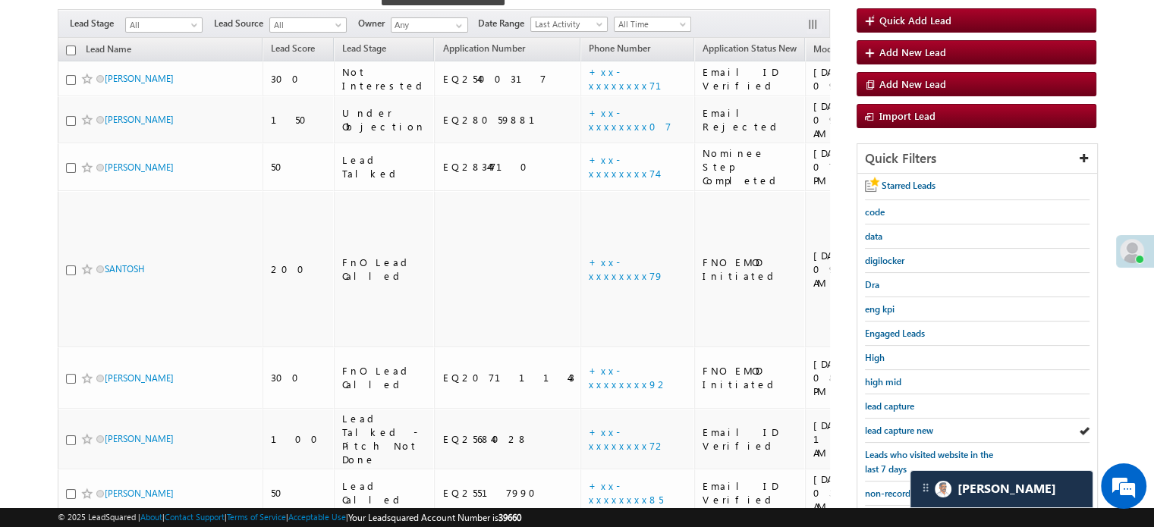
scroll to position [325, 0]
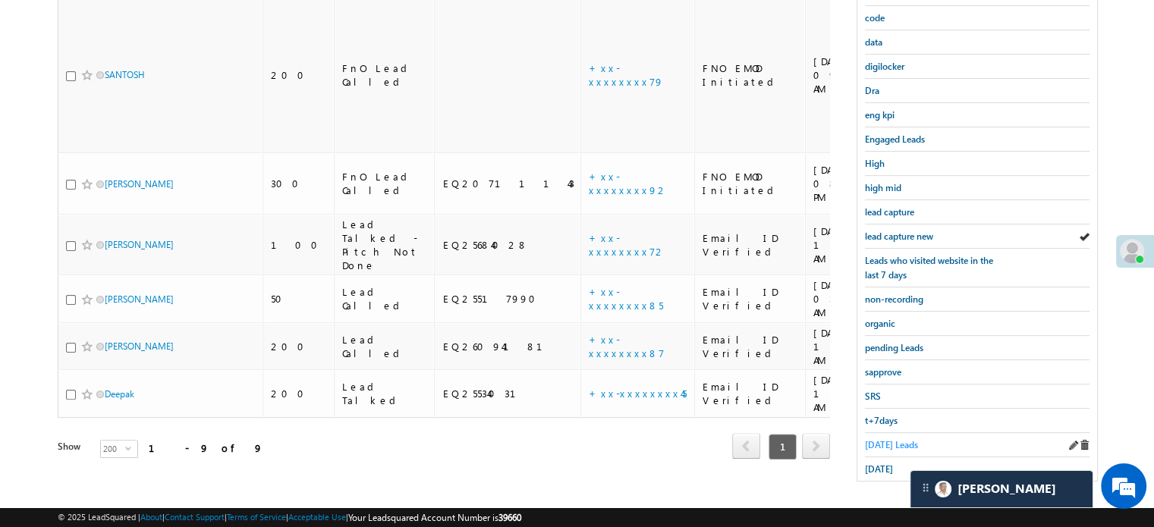
click at [876, 439] on span "Today's Leads" at bounding box center [891, 444] width 53 height 11
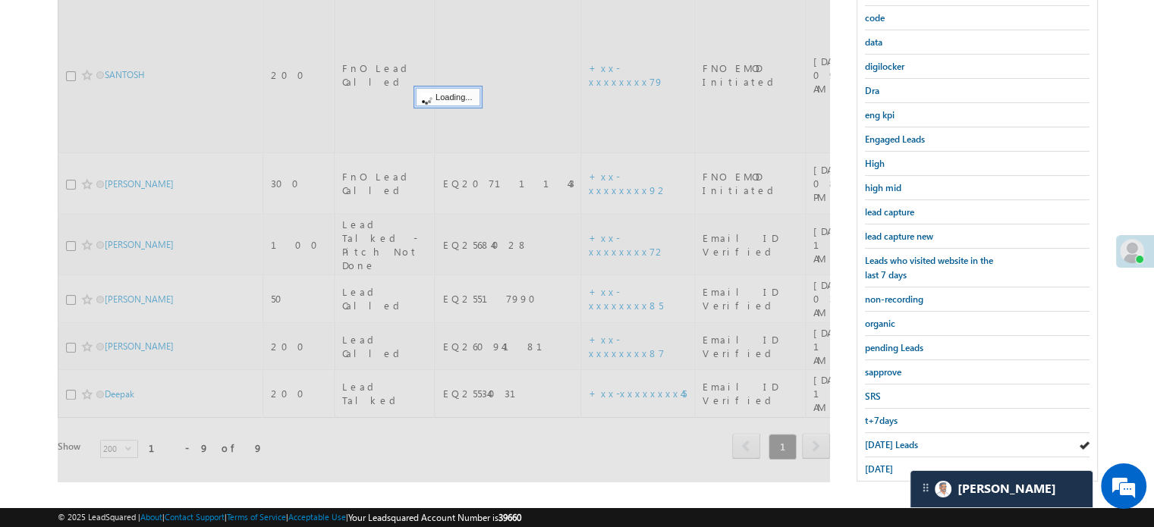
click at [876, 439] on span "Today's Leads" at bounding box center [891, 444] width 53 height 11
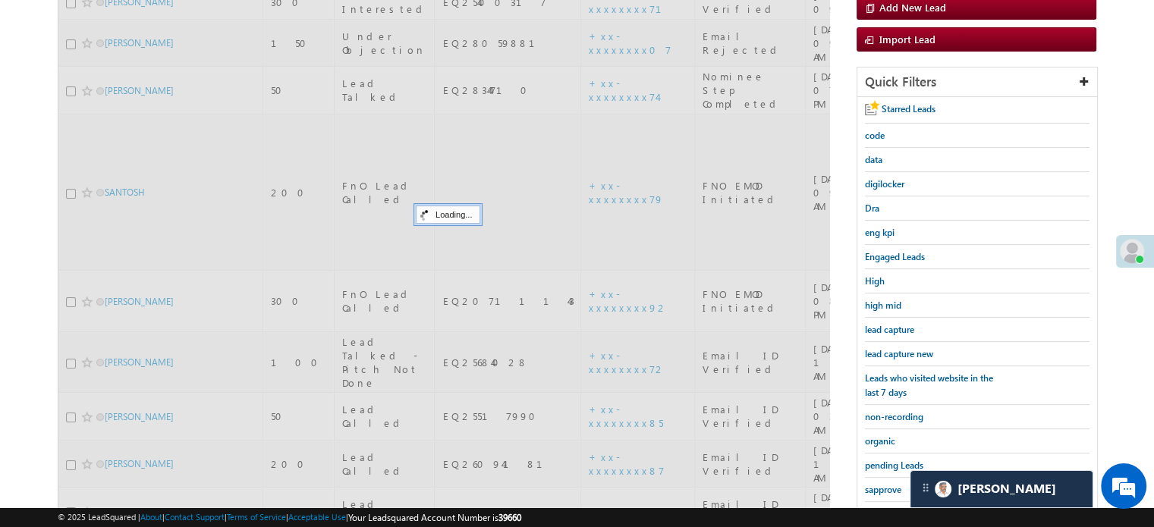
scroll to position [98, 0]
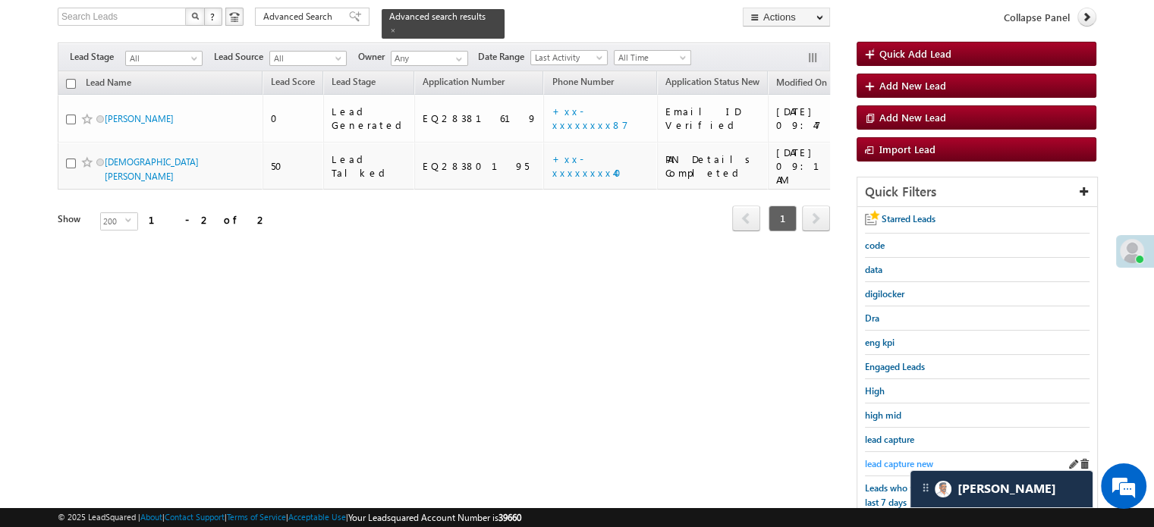
click at [887, 458] on span "lead capture new" at bounding box center [899, 463] width 68 height 11
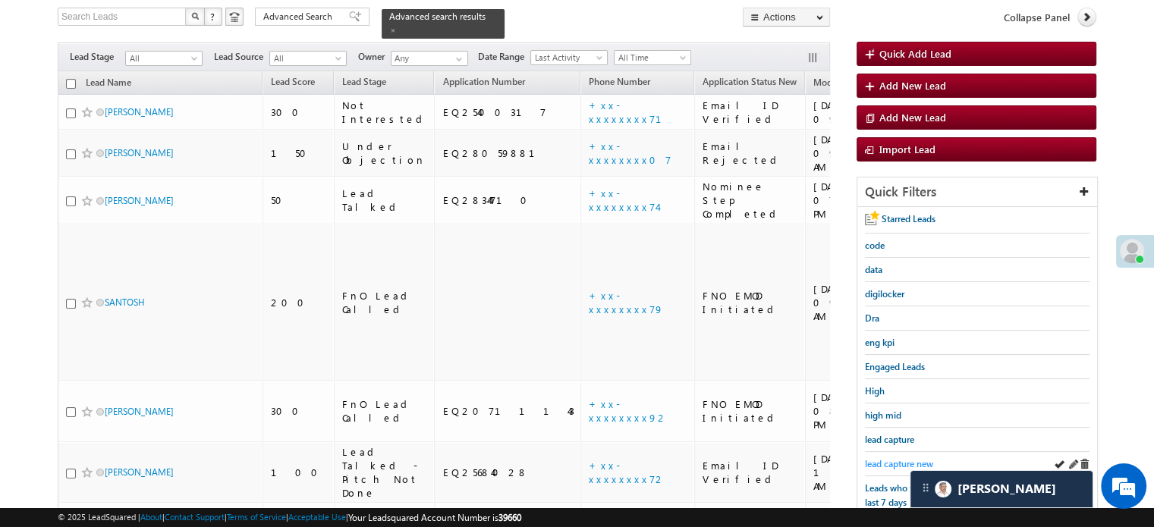
click at [874, 458] on span "lead capture new" at bounding box center [899, 463] width 68 height 11
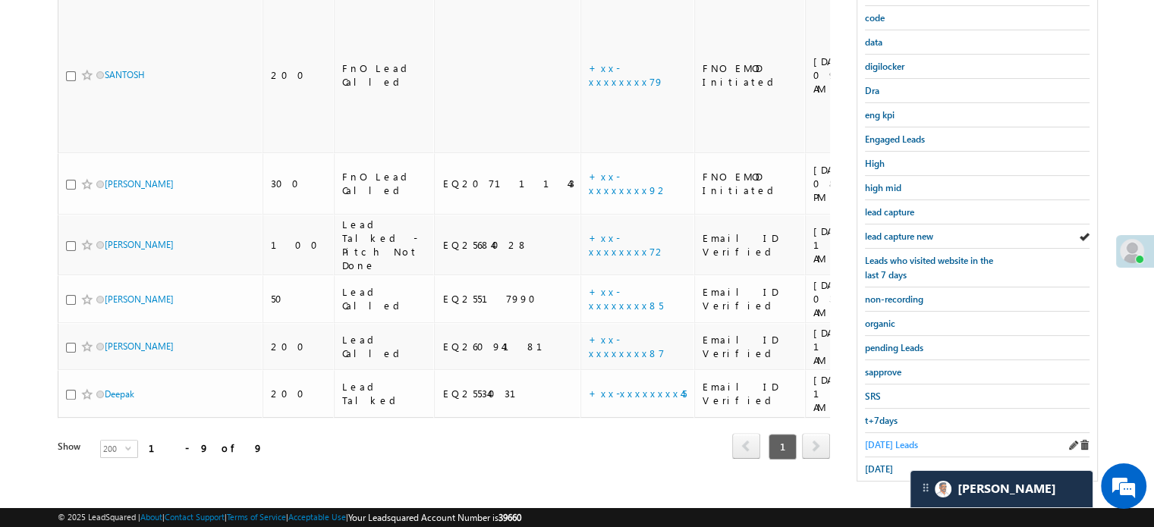
click at [879, 439] on span "Today's Leads" at bounding box center [891, 444] width 53 height 11
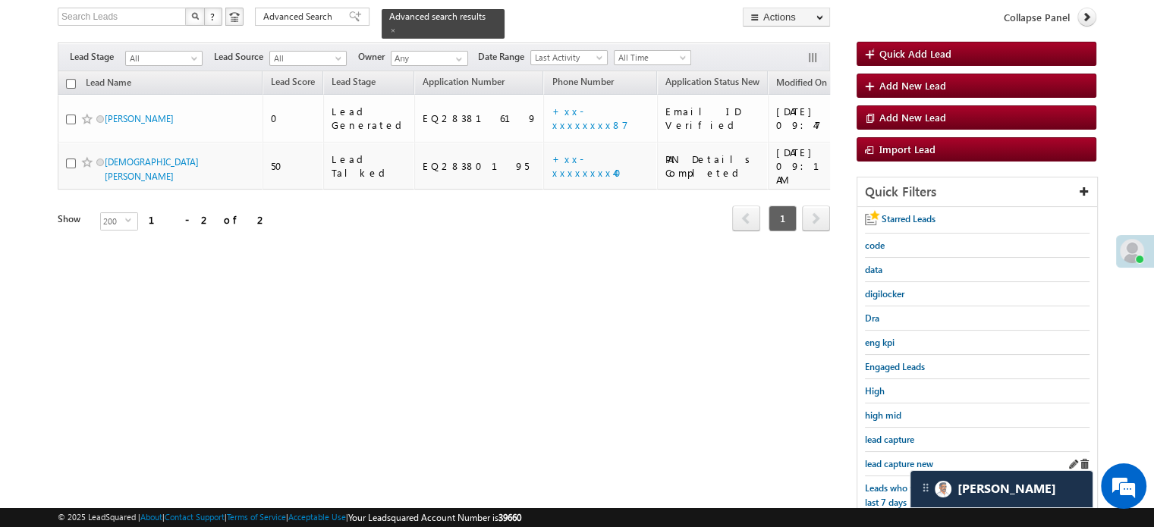
click at [882, 452] on div "lead capture new" at bounding box center [977, 464] width 225 height 24
click at [882, 458] on span "lead capture new" at bounding box center [899, 463] width 68 height 11
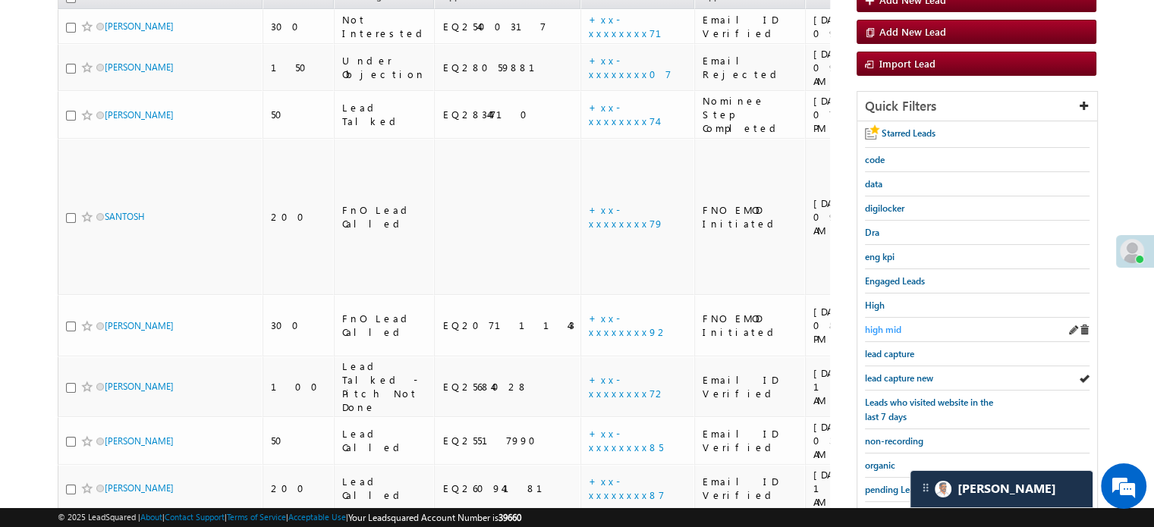
scroll to position [174, 0]
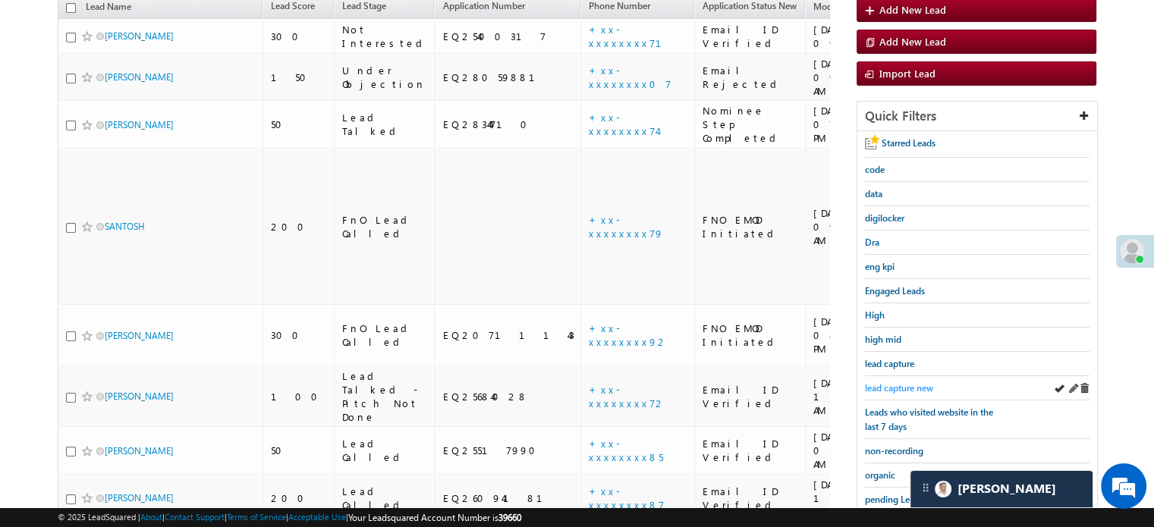
click at [893, 385] on span "lead capture new" at bounding box center [899, 387] width 68 height 11
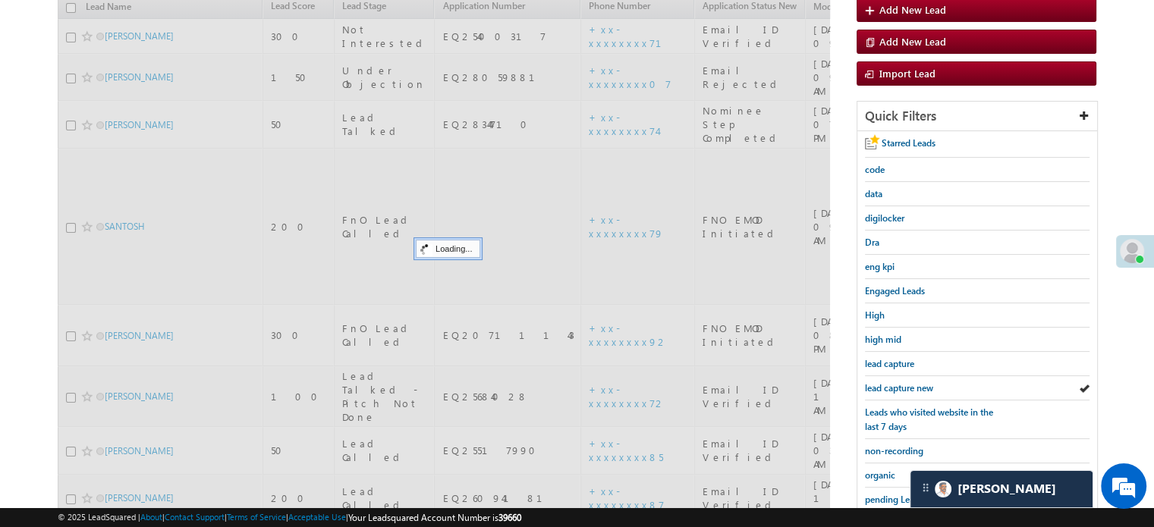
scroll to position [98, 0]
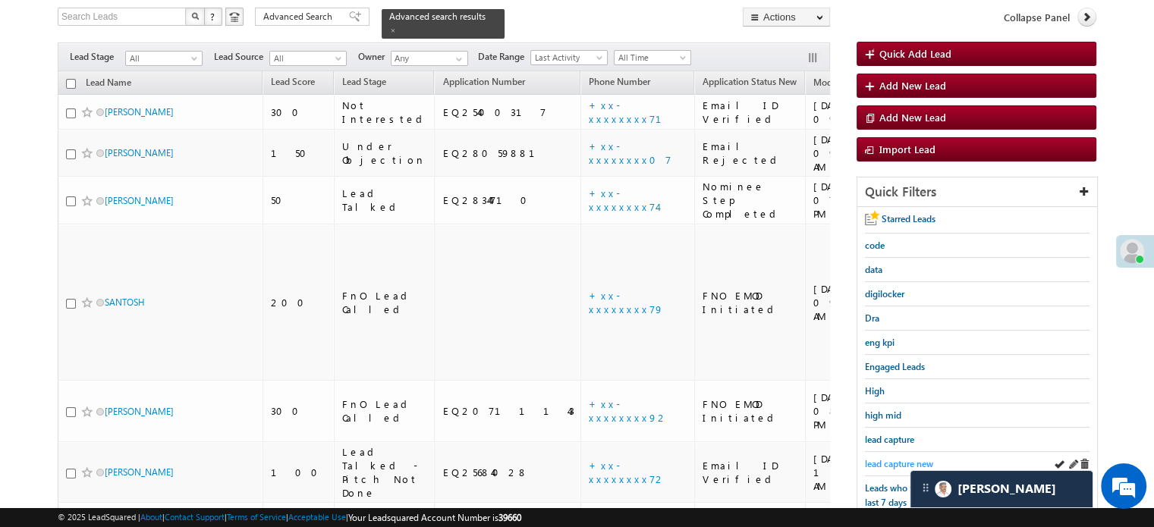
click at [896, 458] on span "lead capture new" at bounding box center [899, 463] width 68 height 11
click at [909, 462] on span "lead capture new" at bounding box center [899, 463] width 68 height 11
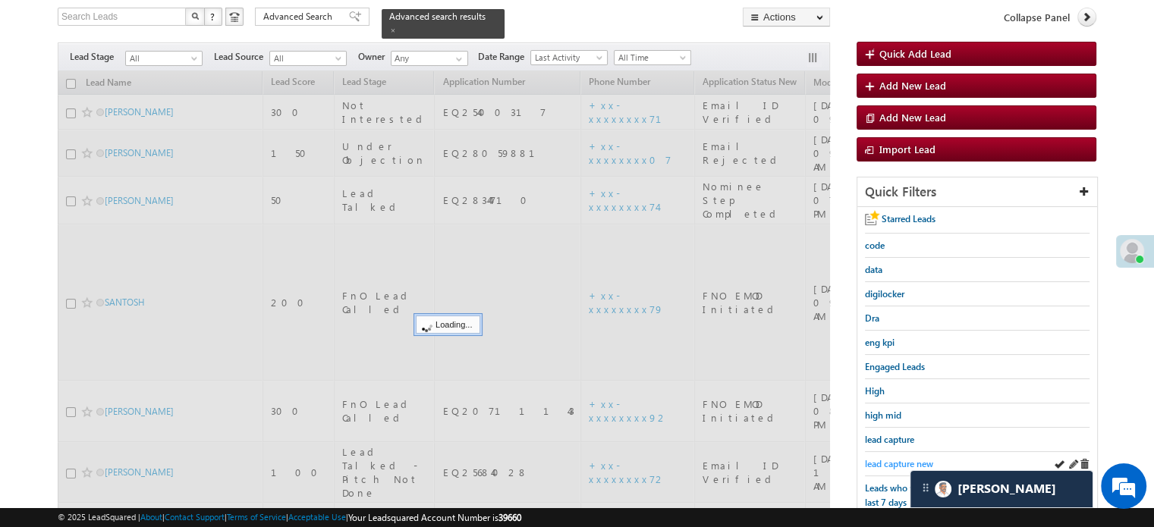
click at [904, 461] on span "lead capture new" at bounding box center [899, 463] width 68 height 11
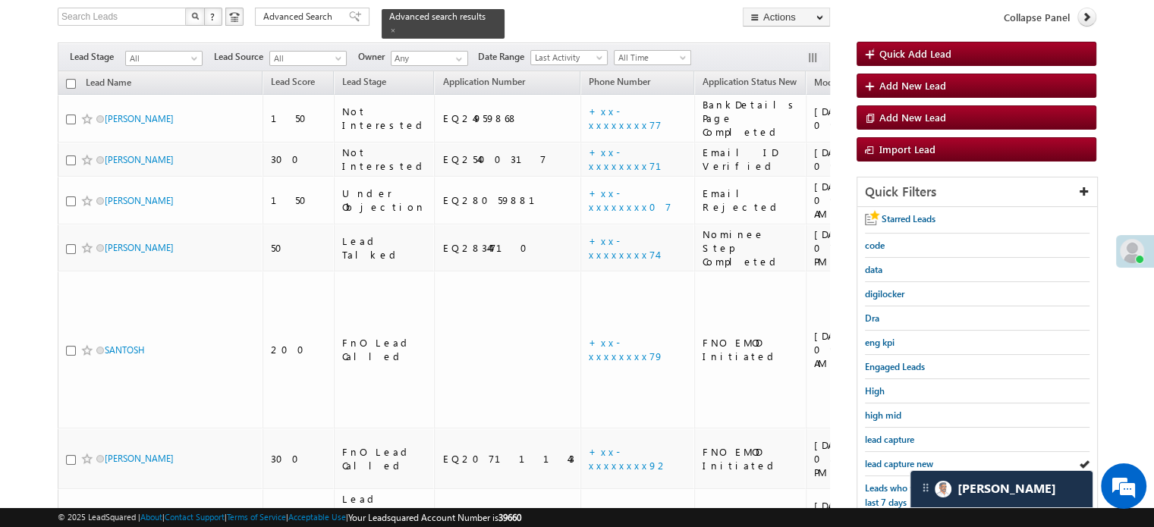
click at [904, 461] on span "lead capture new" at bounding box center [899, 463] width 68 height 11
click at [892, 466] on div "lead capture new" at bounding box center [977, 464] width 225 height 24
click at [895, 465] on span "lead capture new" at bounding box center [899, 463] width 68 height 11
click at [873, 458] on span "lead capture new" at bounding box center [899, 463] width 68 height 11
click at [901, 452] on div "lead capture new" at bounding box center [977, 464] width 225 height 24
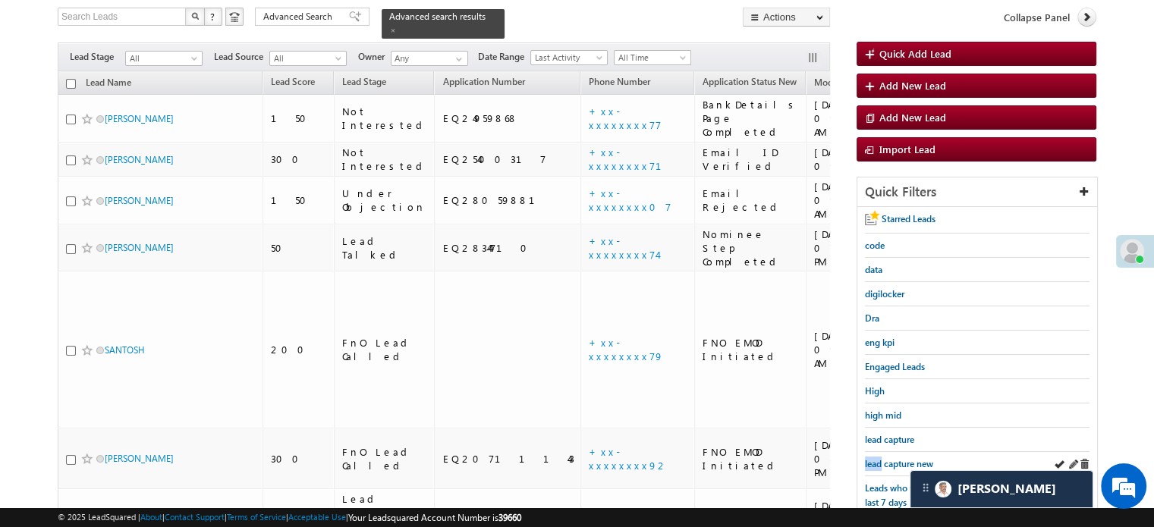
click at [901, 452] on div "lead capture new" at bounding box center [977, 464] width 225 height 24
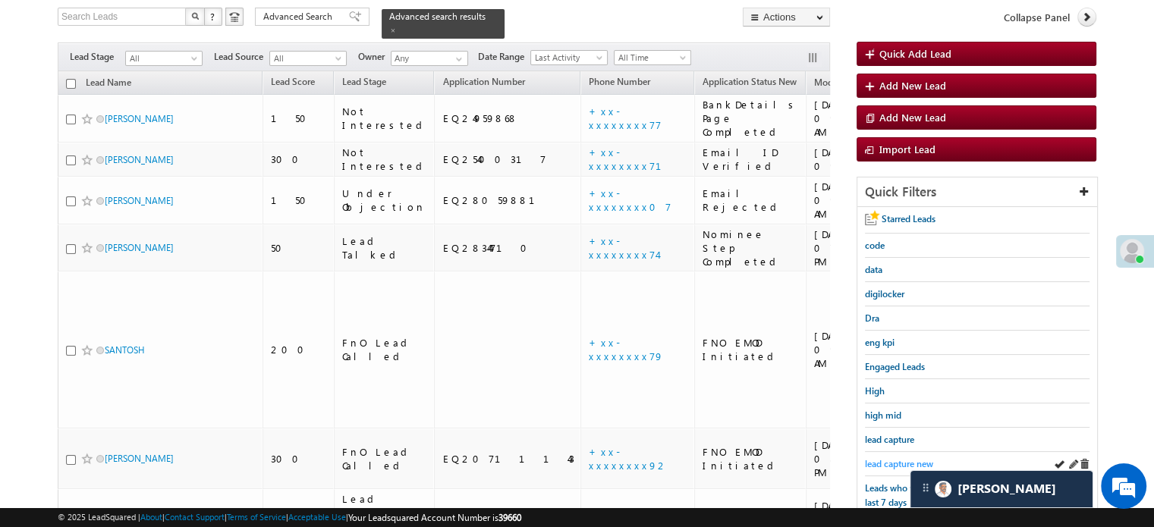
click at [895, 458] on span "lead capture new" at bounding box center [899, 463] width 68 height 11
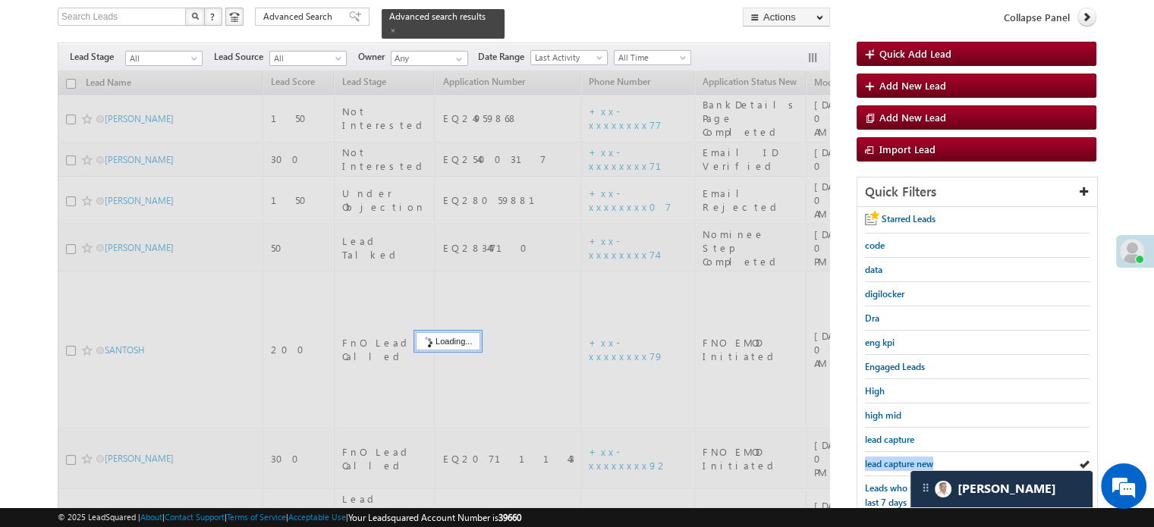
click at [895, 458] on span "lead capture new" at bounding box center [899, 463] width 68 height 11
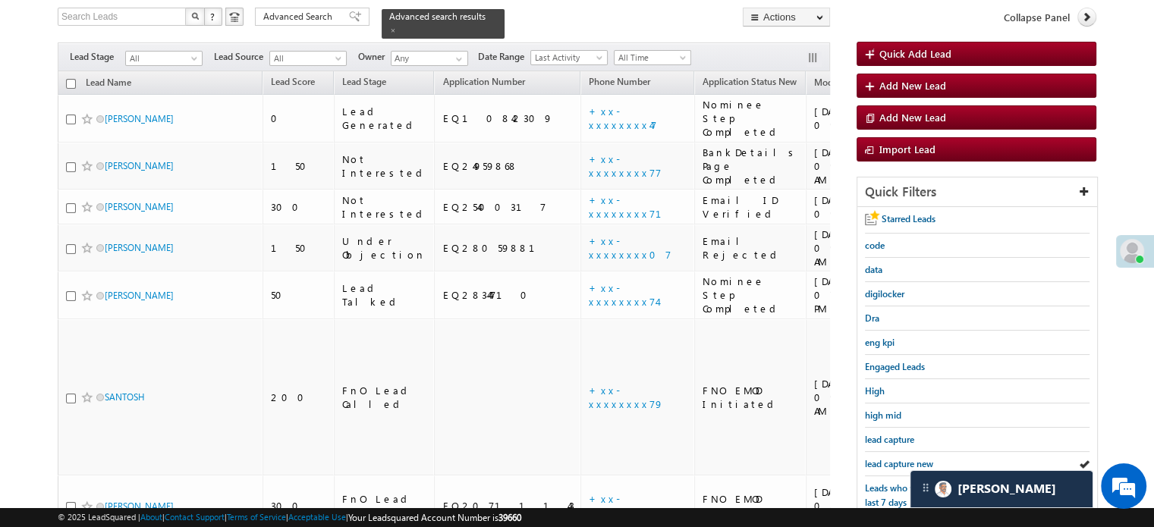
click at [895, 458] on span "lead capture new" at bounding box center [899, 463] width 68 height 11
click at [898, 458] on span "lead capture new" at bounding box center [899, 463] width 68 height 11
click at [880, 458] on span "lead capture new" at bounding box center [899, 463] width 68 height 11
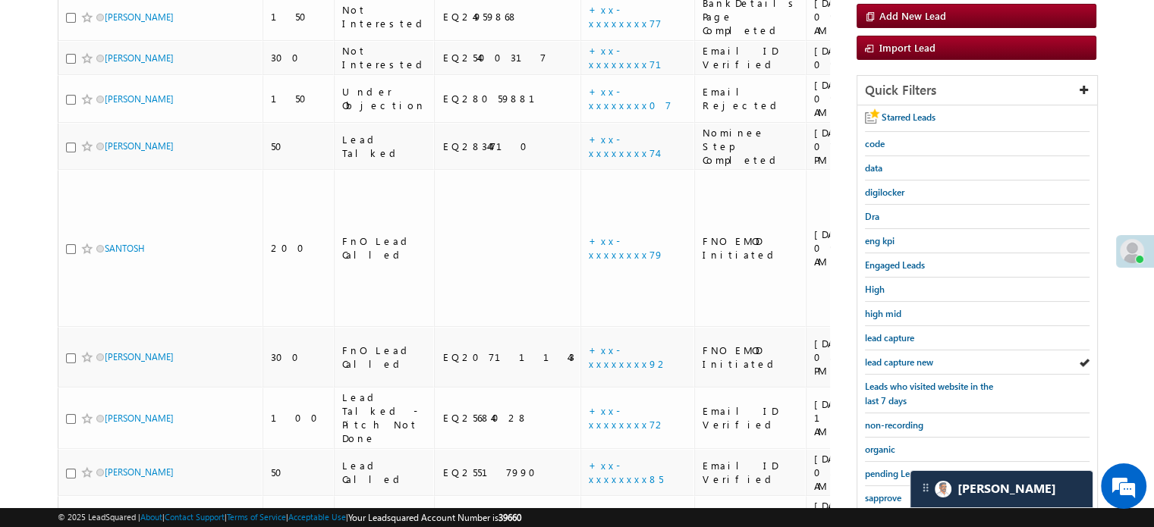
scroll to position [325, 0]
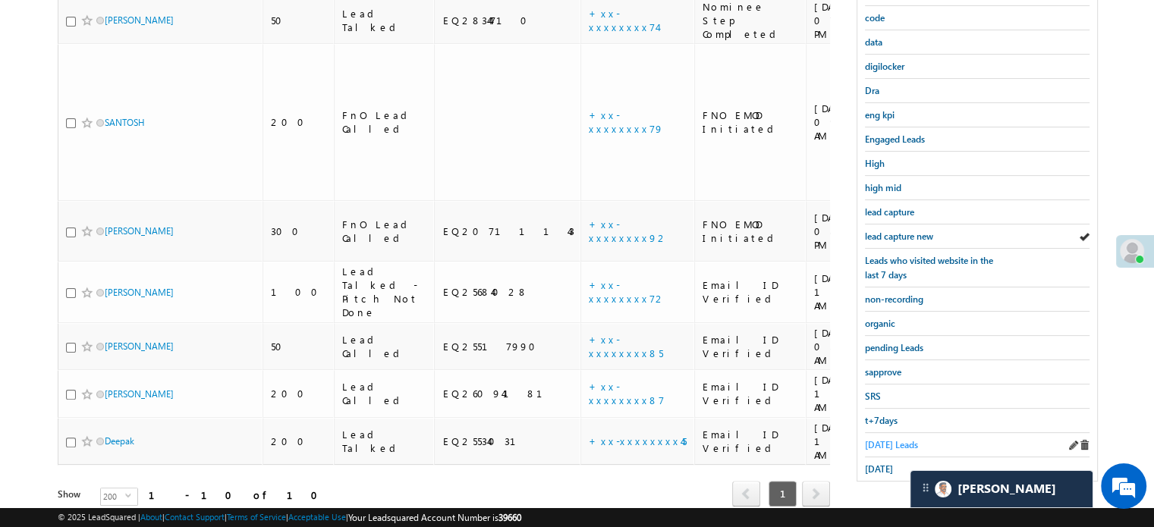
click at [868, 439] on span "Today's Leads" at bounding box center [891, 444] width 53 height 11
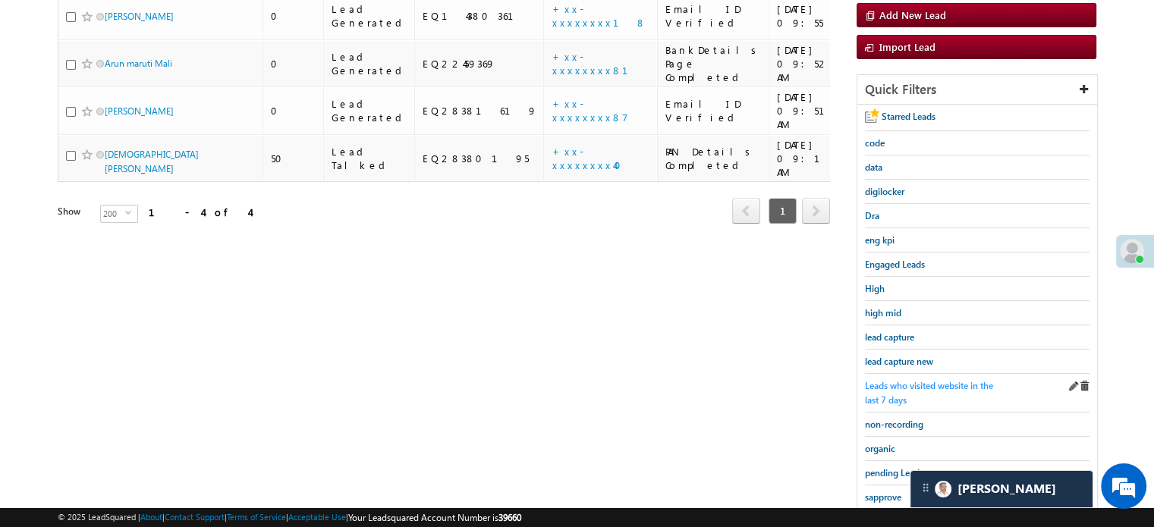
scroll to position [174, 0]
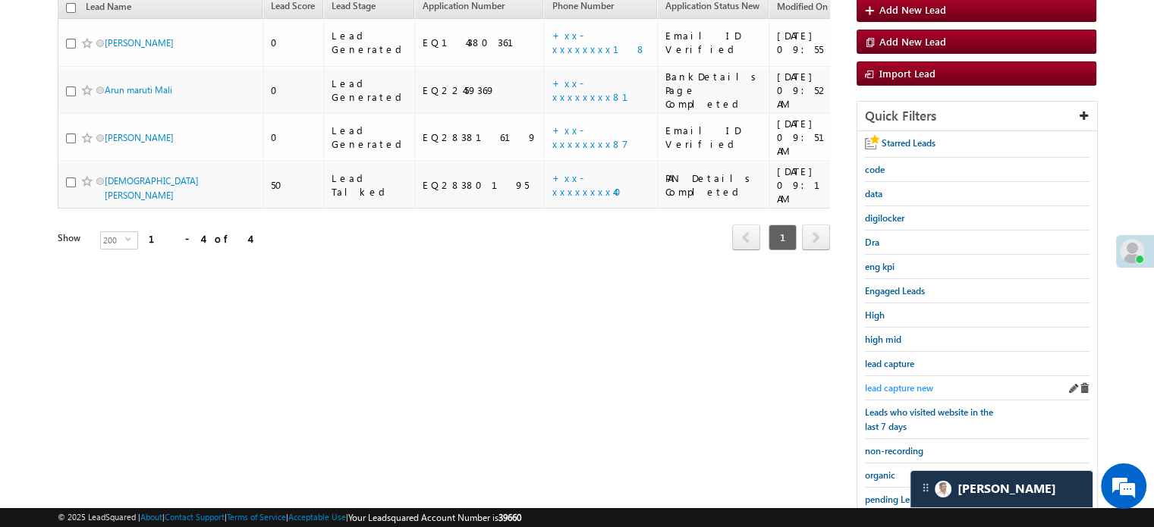
click at [895, 385] on span "lead capture new" at bounding box center [899, 387] width 68 height 11
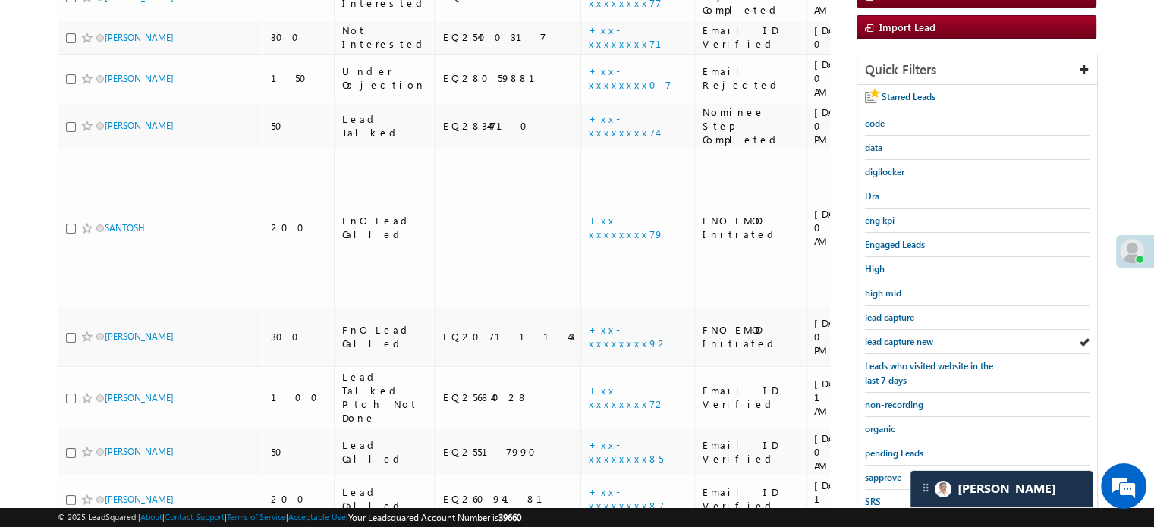
scroll to position [228, 0]
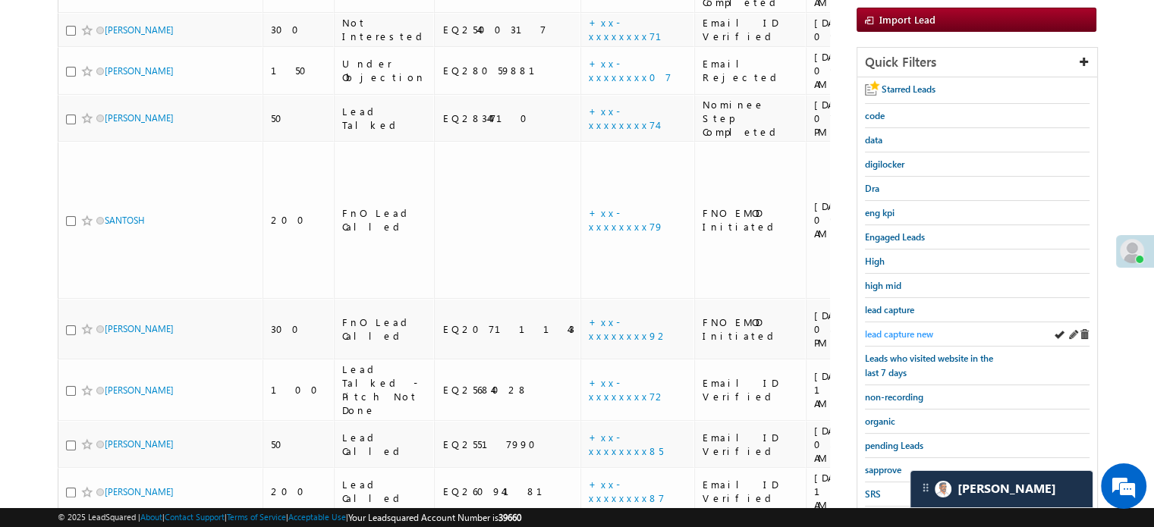
click at [898, 331] on span "lead capture new" at bounding box center [899, 333] width 68 height 11
click at [895, 400] on div "non-recording" at bounding box center [977, 397] width 225 height 24
click at [895, 394] on span "non-recording" at bounding box center [894, 396] width 58 height 11
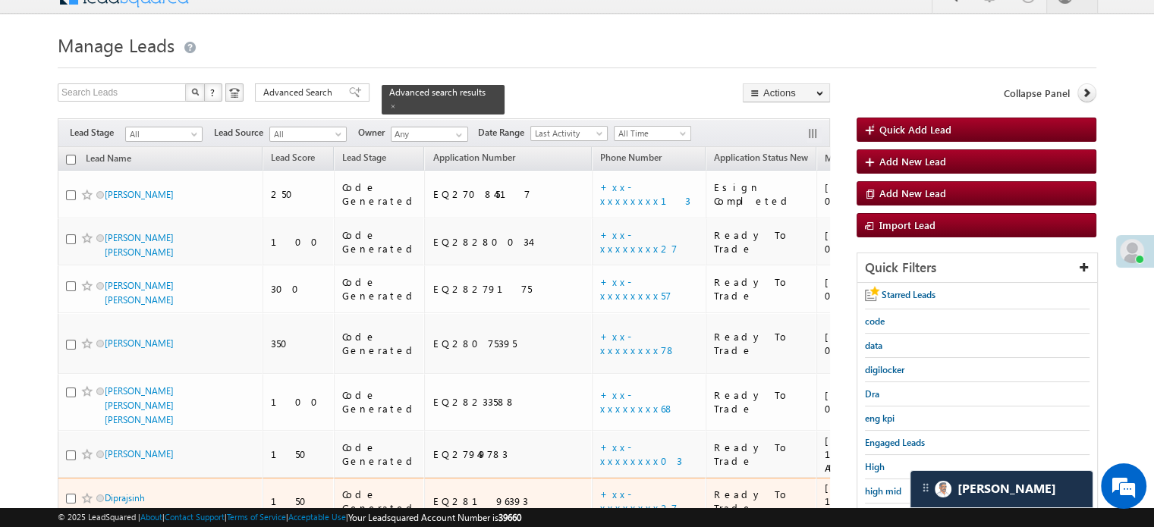
scroll to position [174, 0]
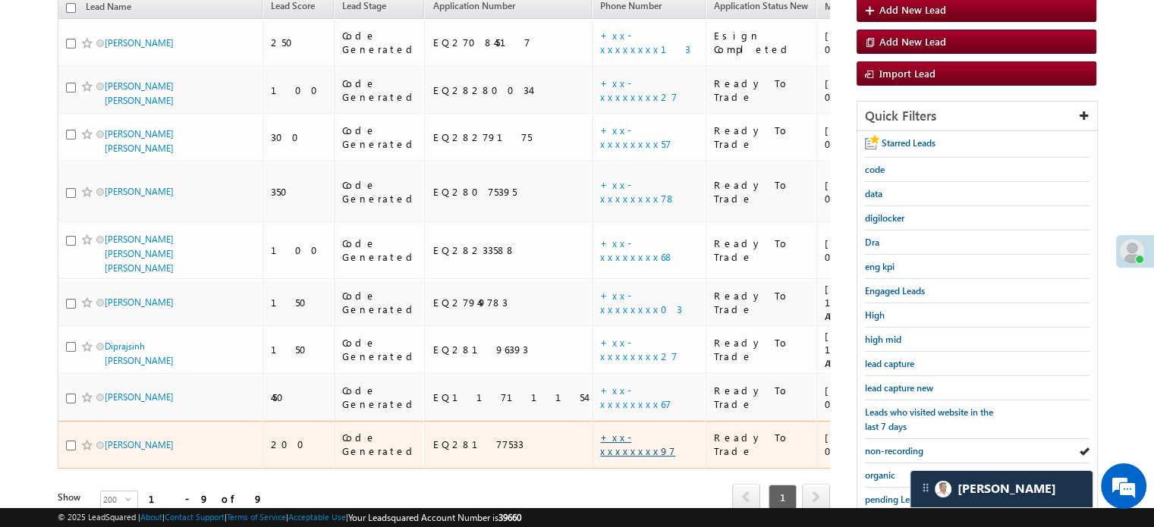
click at [600, 431] on link "+xx-xxxxxxxx97" at bounding box center [637, 444] width 75 height 27
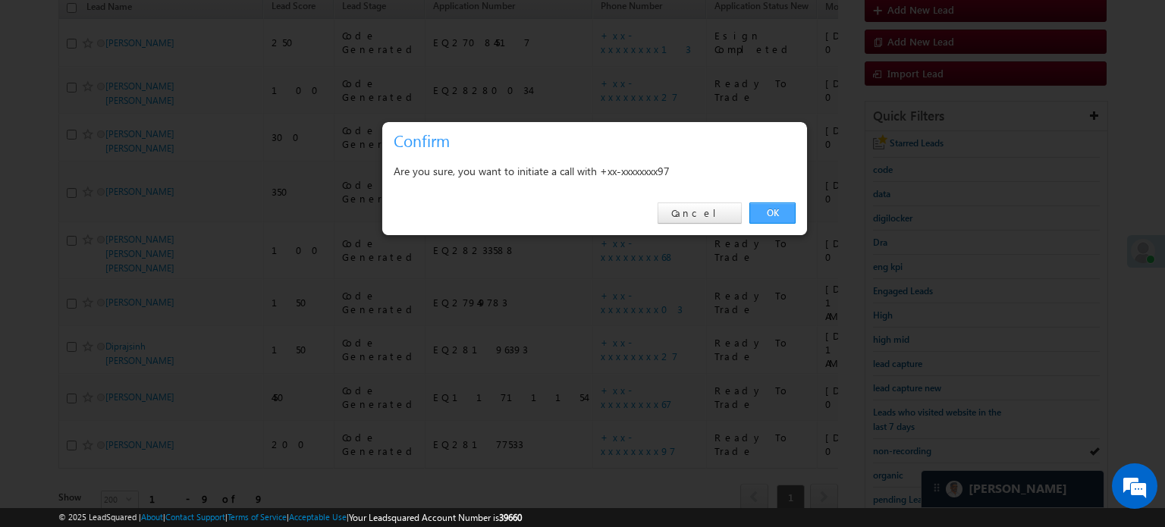
click at [789, 208] on link "OK" at bounding box center [772, 213] width 46 height 21
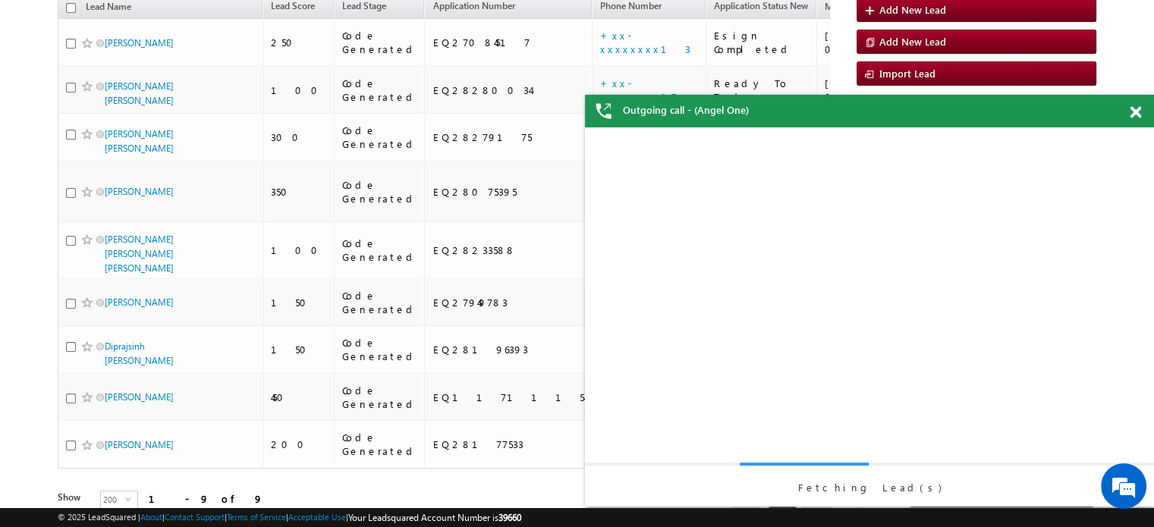
scroll to position [0, 0]
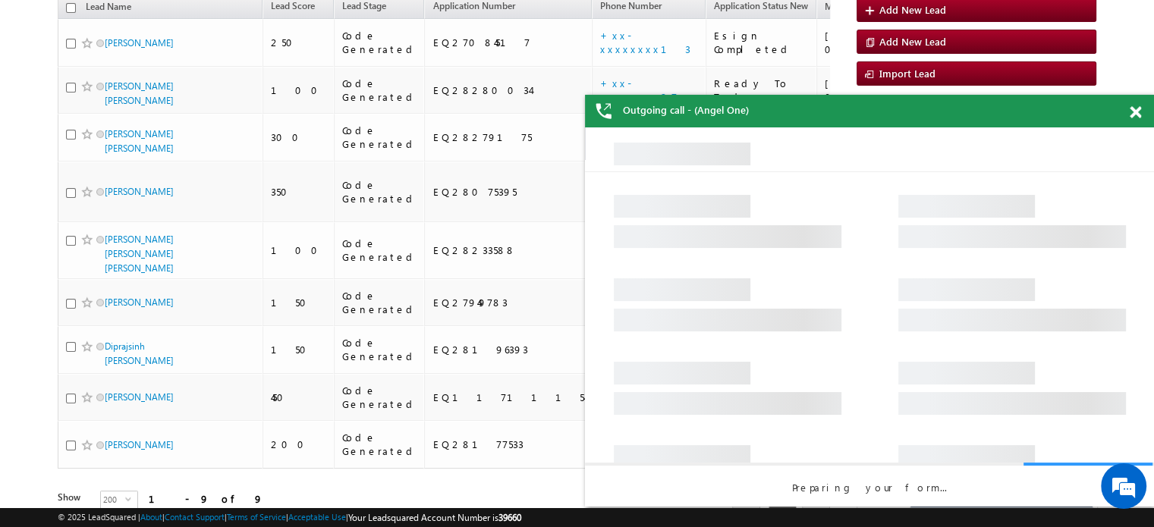
click at [1129, 108] on span at bounding box center [1134, 112] width 11 height 13
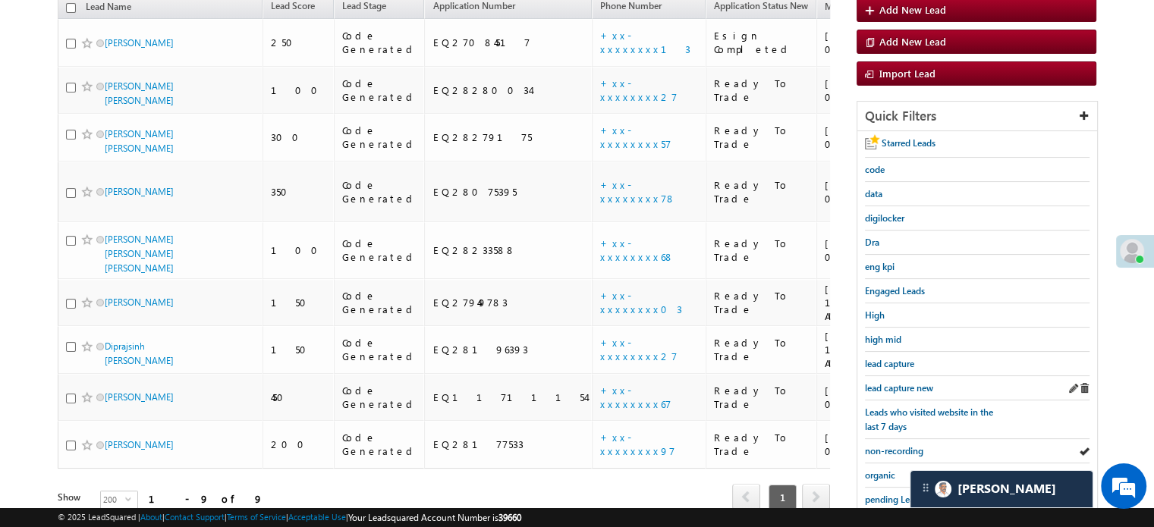
click at [921, 376] on div "lead capture new" at bounding box center [977, 388] width 225 height 24
click at [919, 382] on span "lead capture new" at bounding box center [899, 387] width 68 height 11
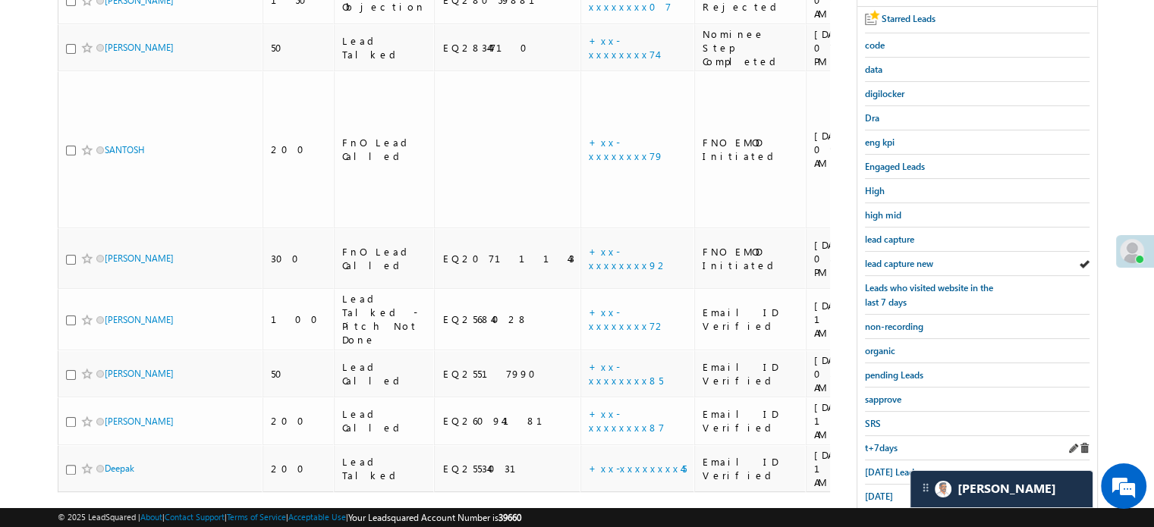
scroll to position [325, 0]
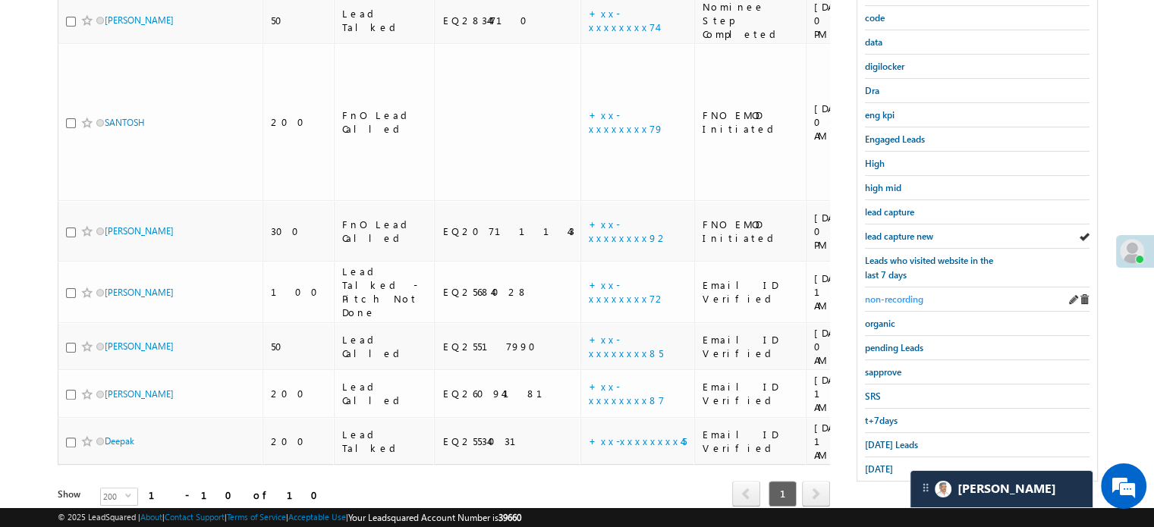
click at [902, 294] on span "non-recording" at bounding box center [894, 299] width 58 height 11
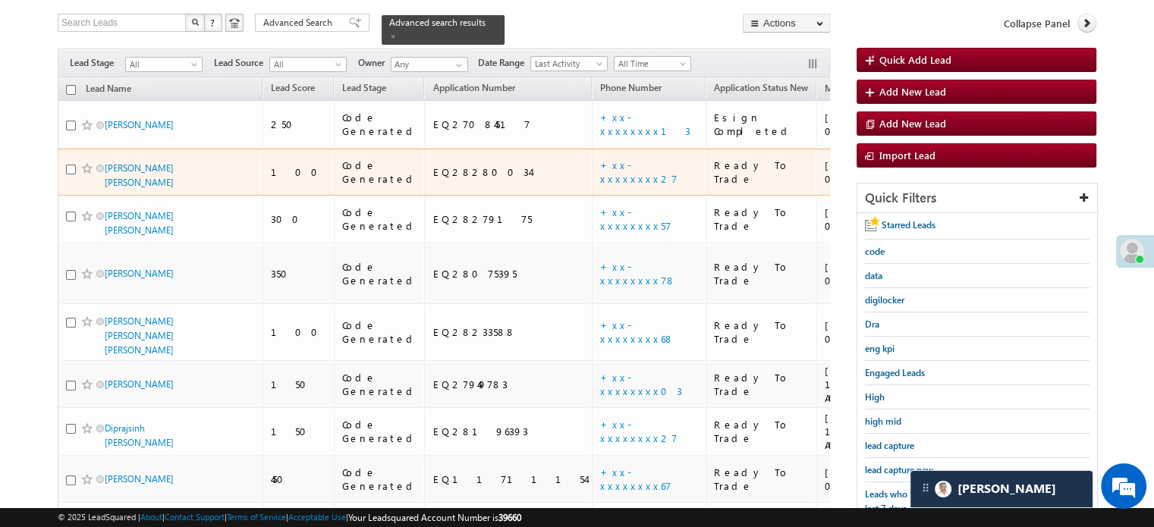
scroll to position [174, 0]
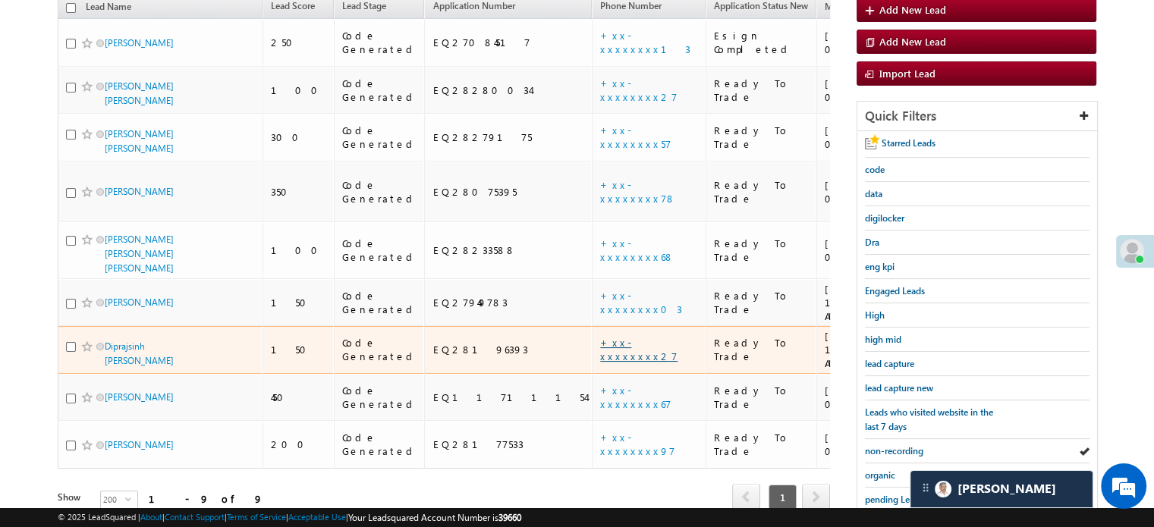
click at [600, 336] on link "+xx-xxxxxxxx27" at bounding box center [638, 349] width 77 height 27
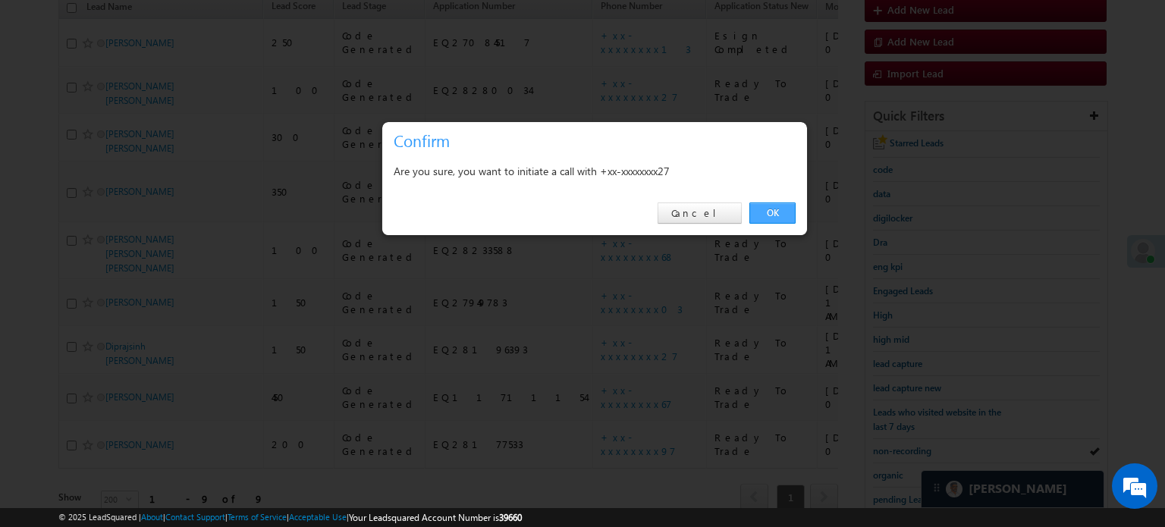
click at [758, 208] on link "OK" at bounding box center [772, 213] width 46 height 21
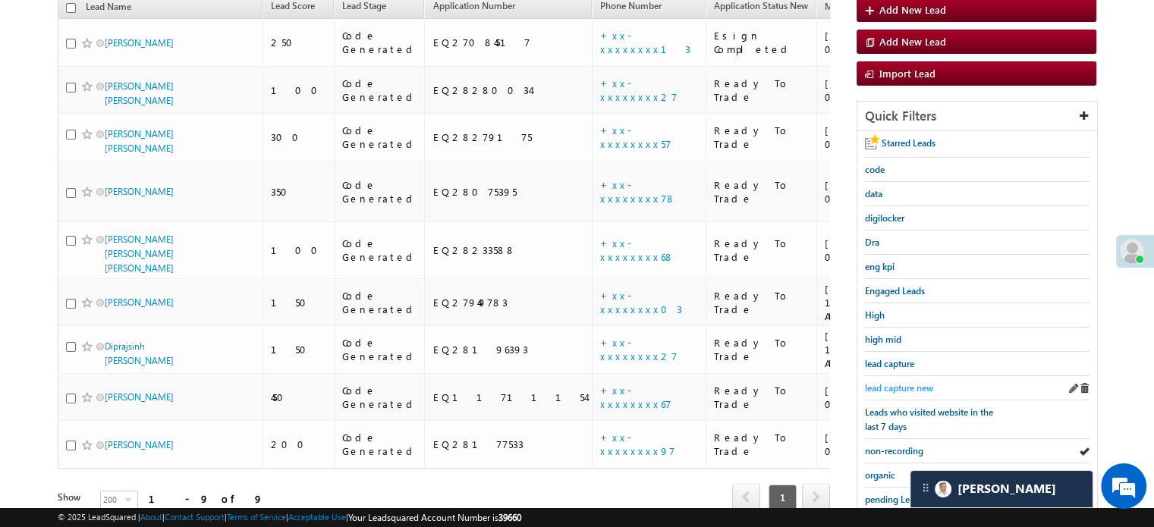
click at [879, 381] on link "lead capture new" at bounding box center [899, 388] width 68 height 14
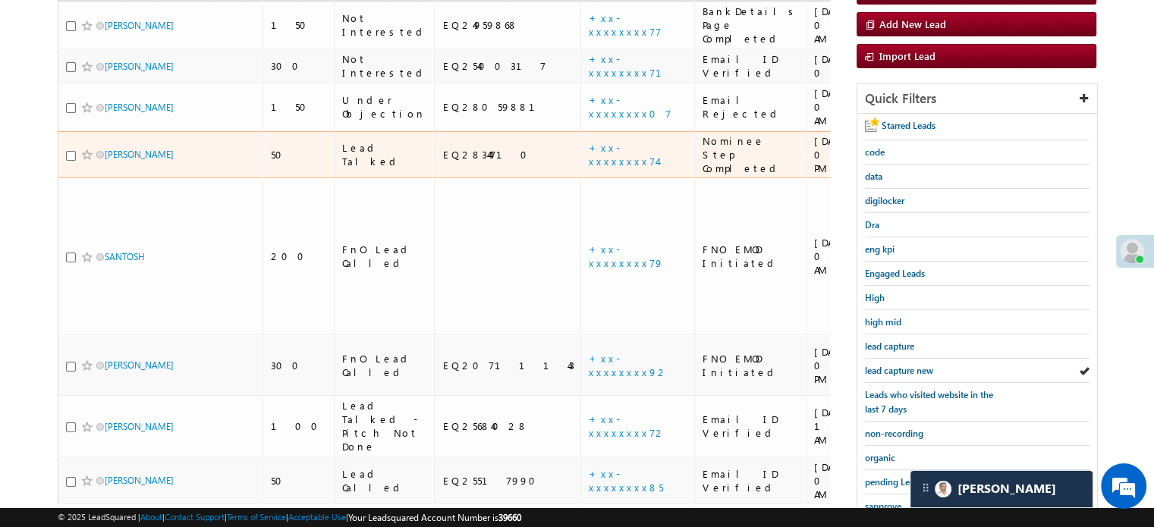
scroll to position [291, 0]
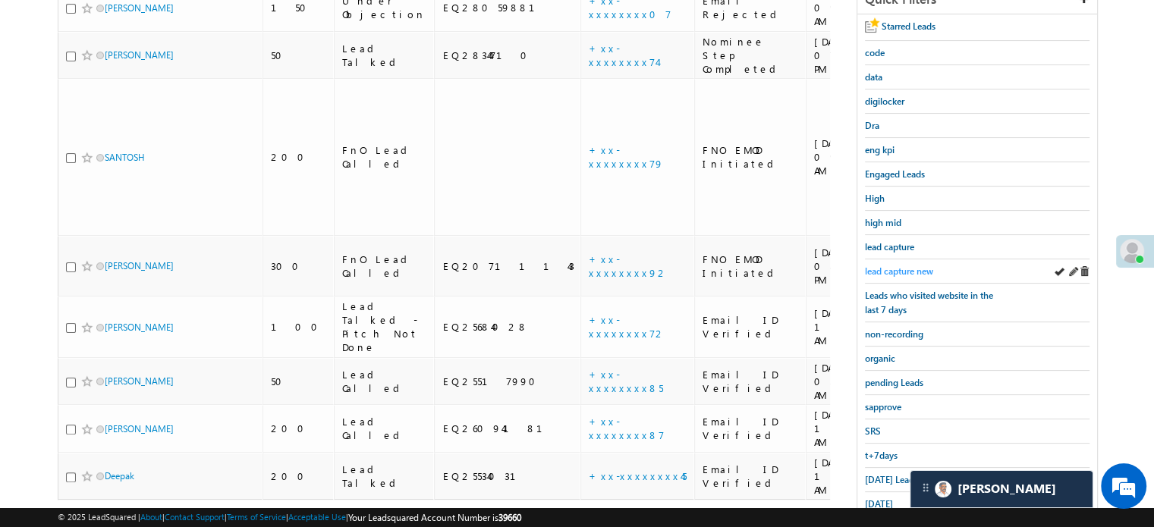
click at [865, 265] on span "lead capture new" at bounding box center [899, 270] width 68 height 11
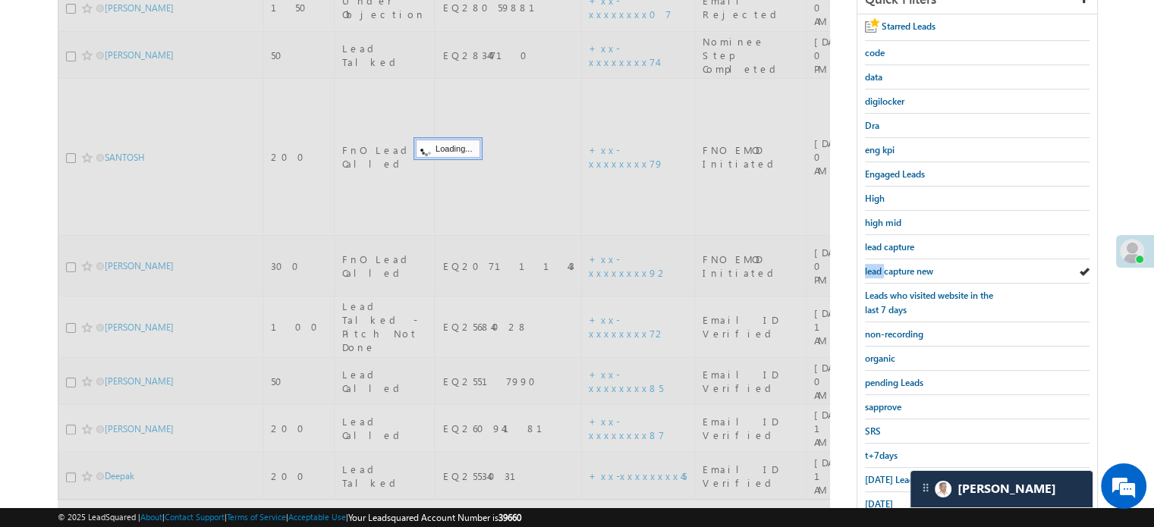
click at [865, 265] on span "lead capture new" at bounding box center [899, 270] width 68 height 11
click at [868, 265] on span "lead capture new" at bounding box center [899, 270] width 68 height 11
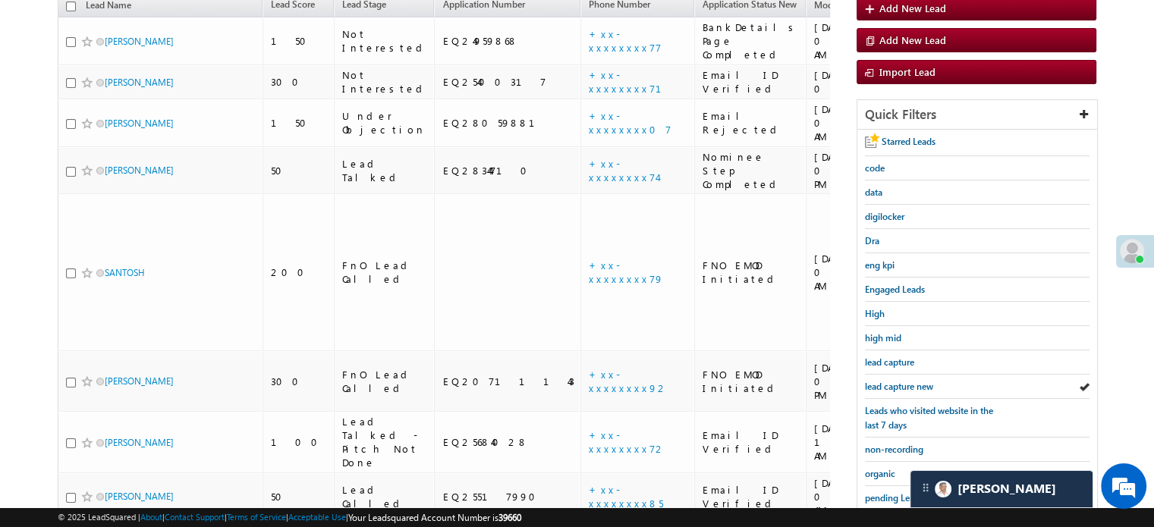
scroll to position [325, 0]
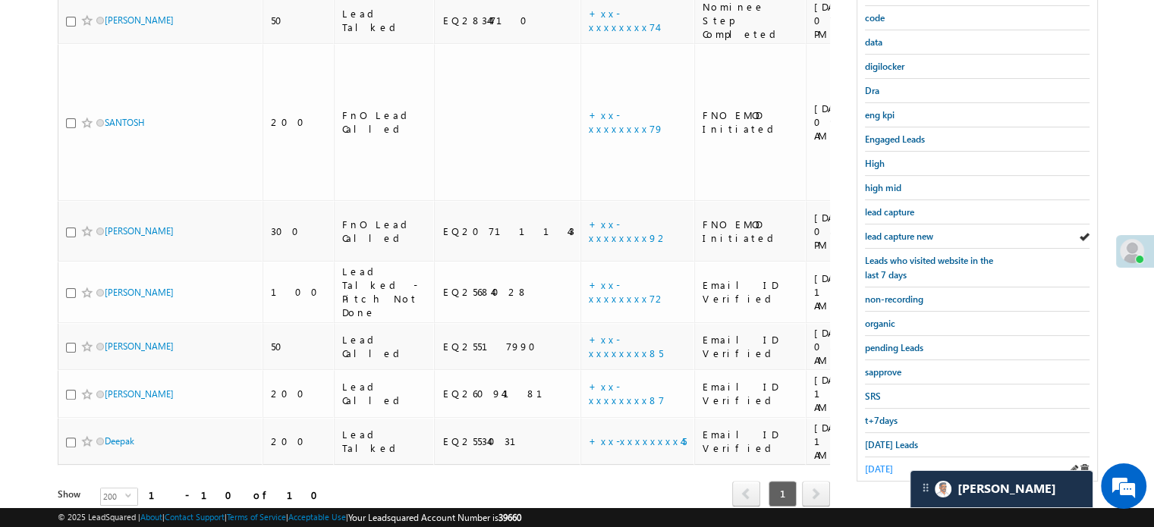
click at [877, 463] on span "yesterday" at bounding box center [879, 468] width 28 height 11
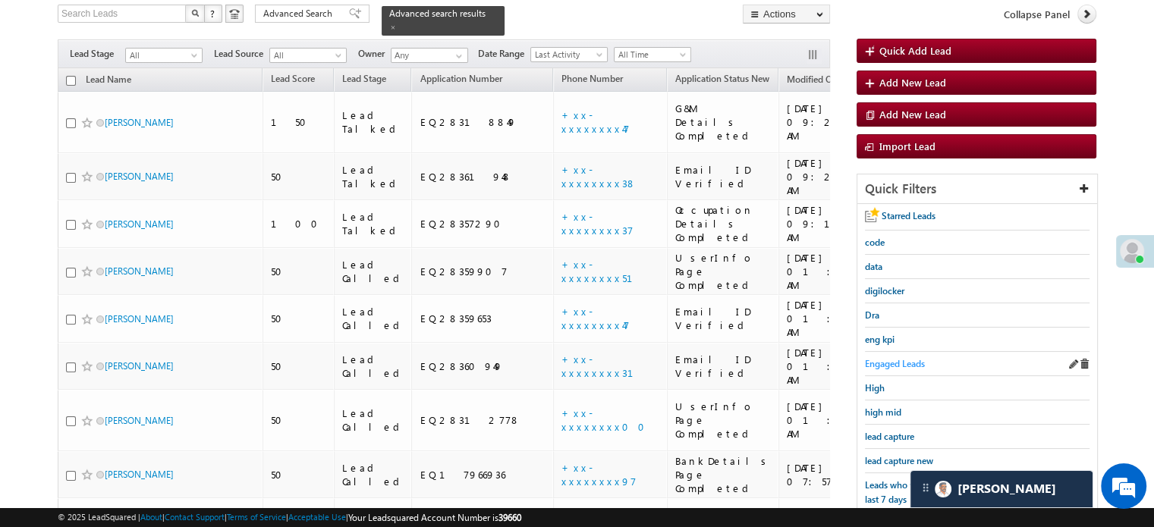
scroll to position [174, 0]
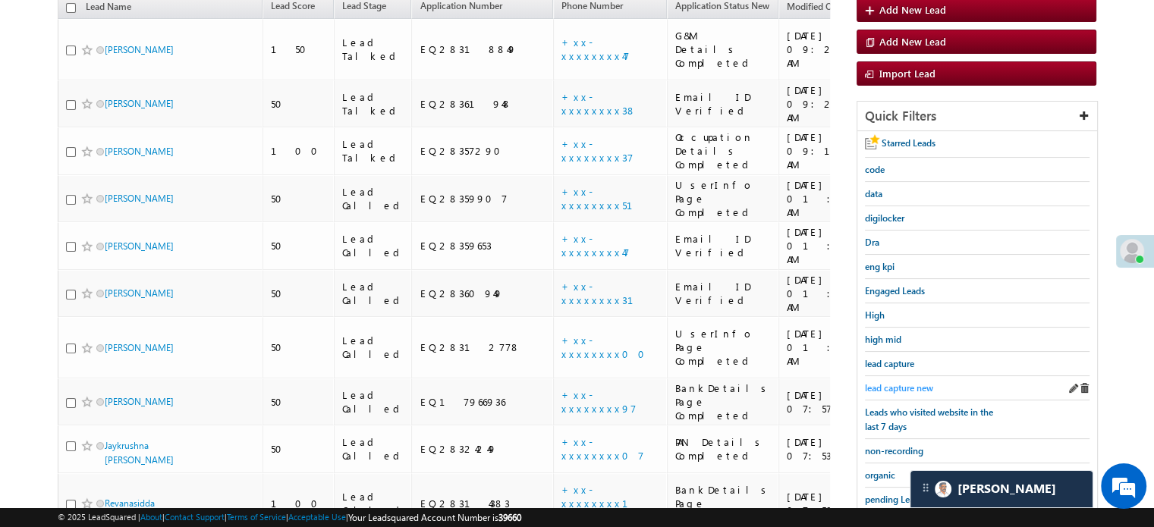
click at [890, 382] on span "lead capture new" at bounding box center [899, 387] width 68 height 11
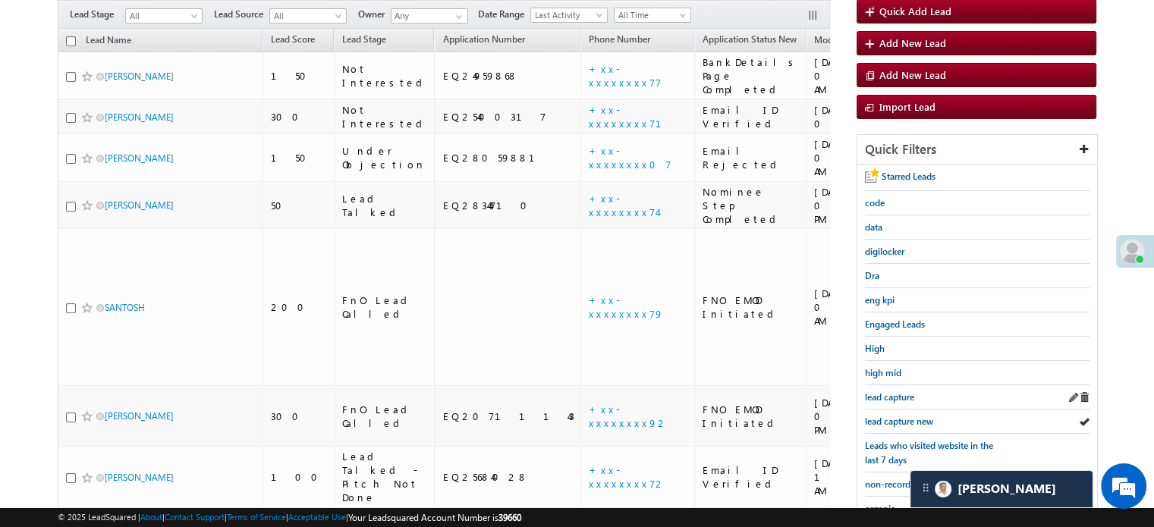
scroll to position [250, 0]
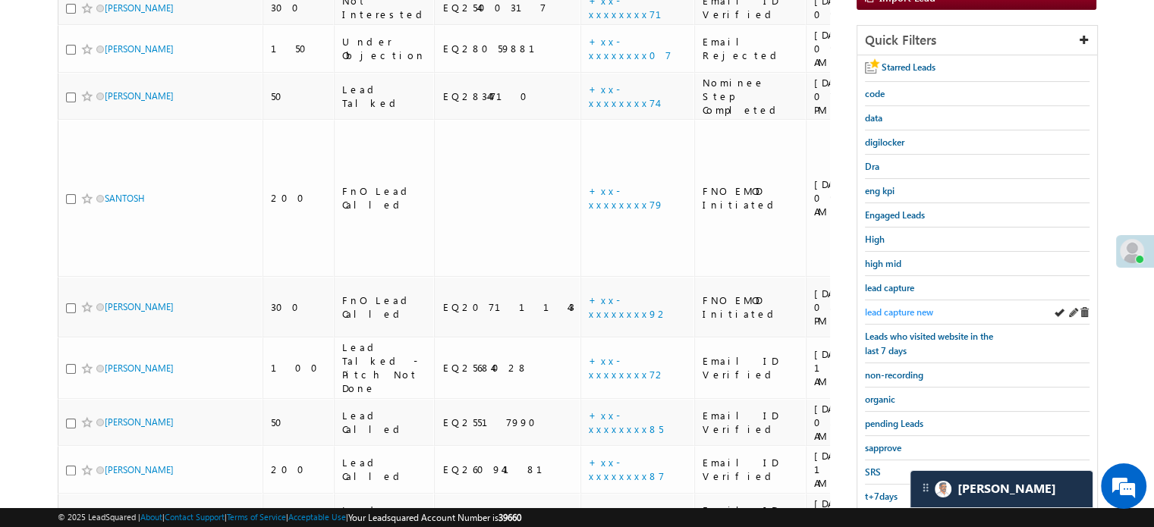
click at [912, 309] on span "lead capture new" at bounding box center [899, 311] width 68 height 11
click at [921, 310] on span "lead capture new" at bounding box center [899, 311] width 68 height 11
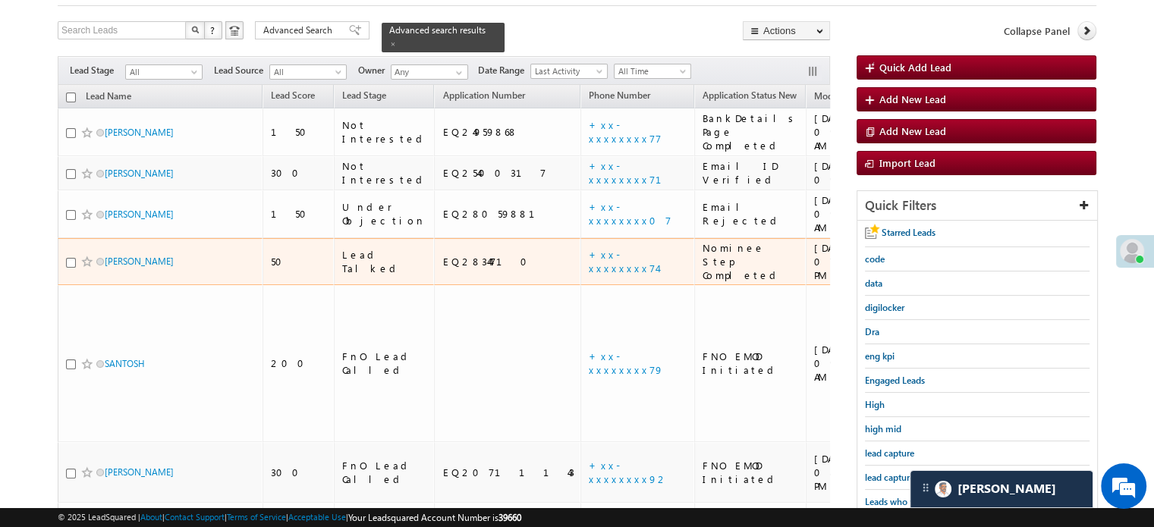
scroll to position [174, 0]
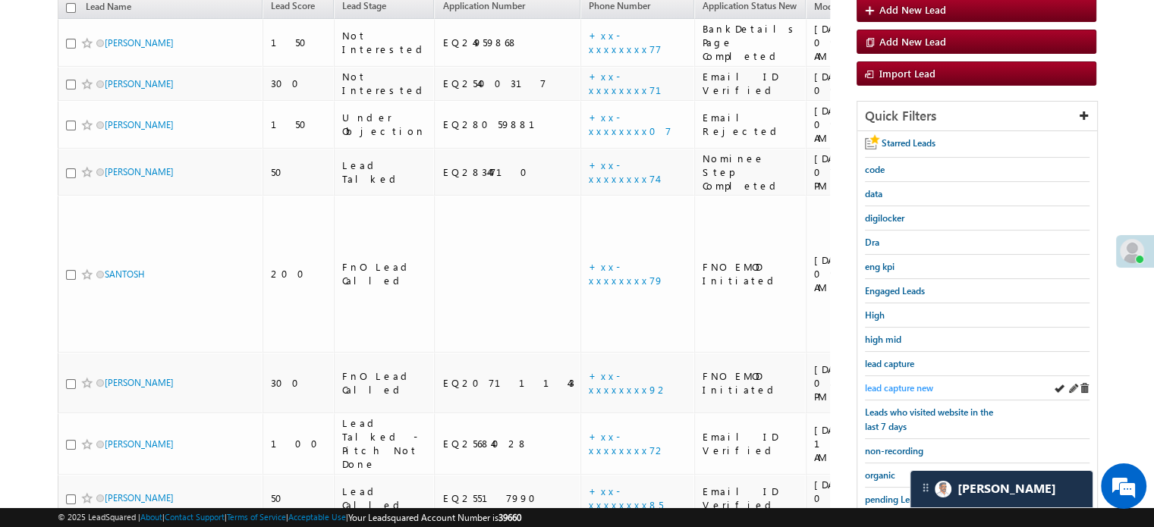
click at [901, 385] on span "lead capture new" at bounding box center [899, 387] width 68 height 11
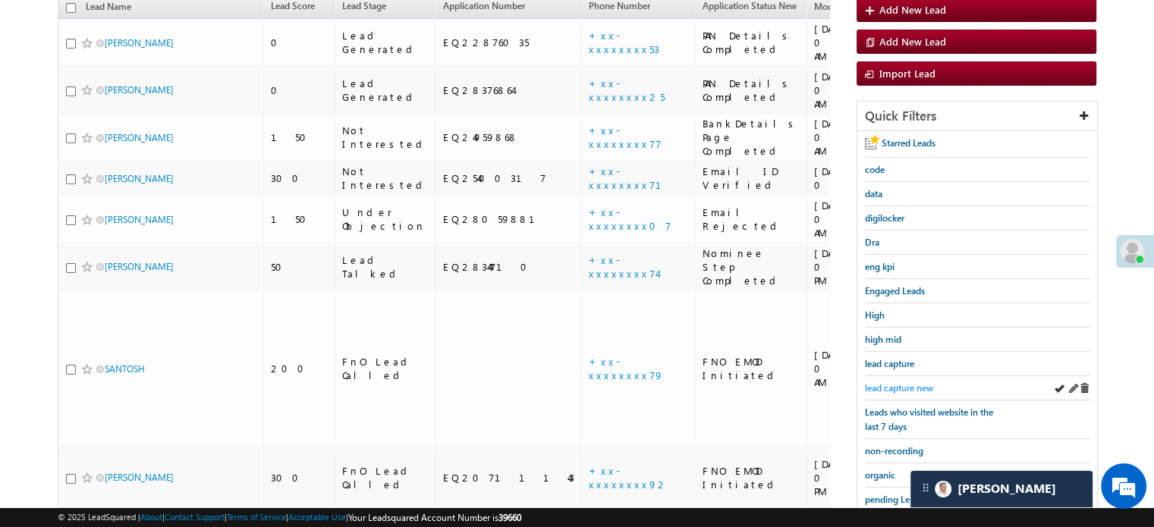
click at [895, 382] on span "lead capture new" at bounding box center [899, 387] width 68 height 11
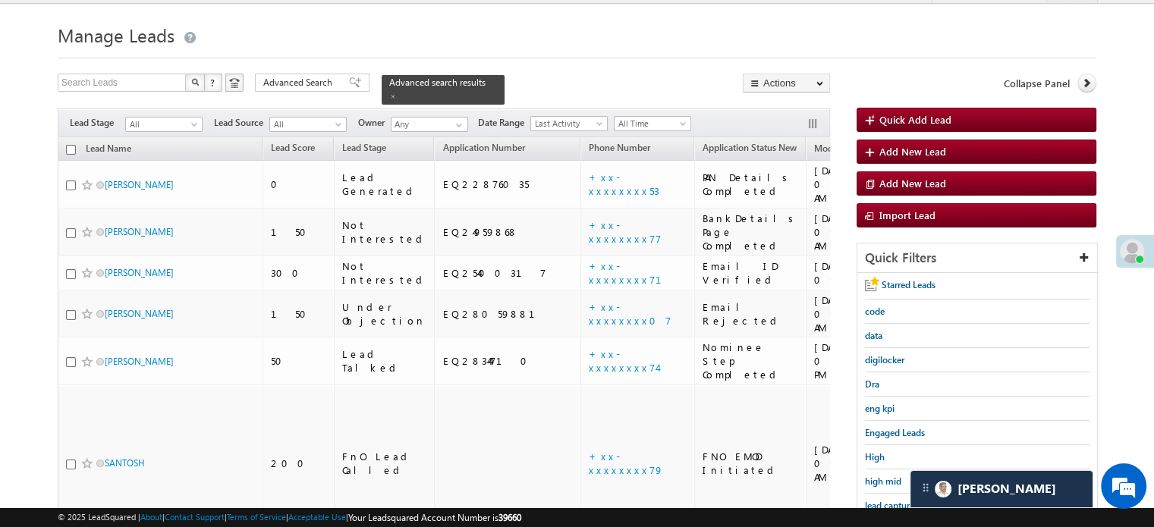
scroll to position [22, 0]
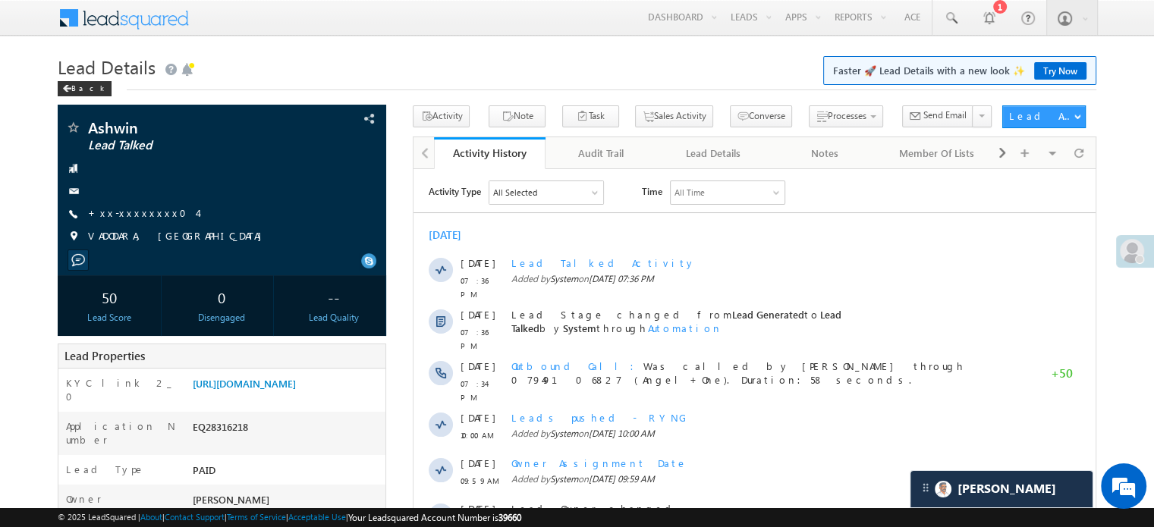
scroll to position [7439, 0]
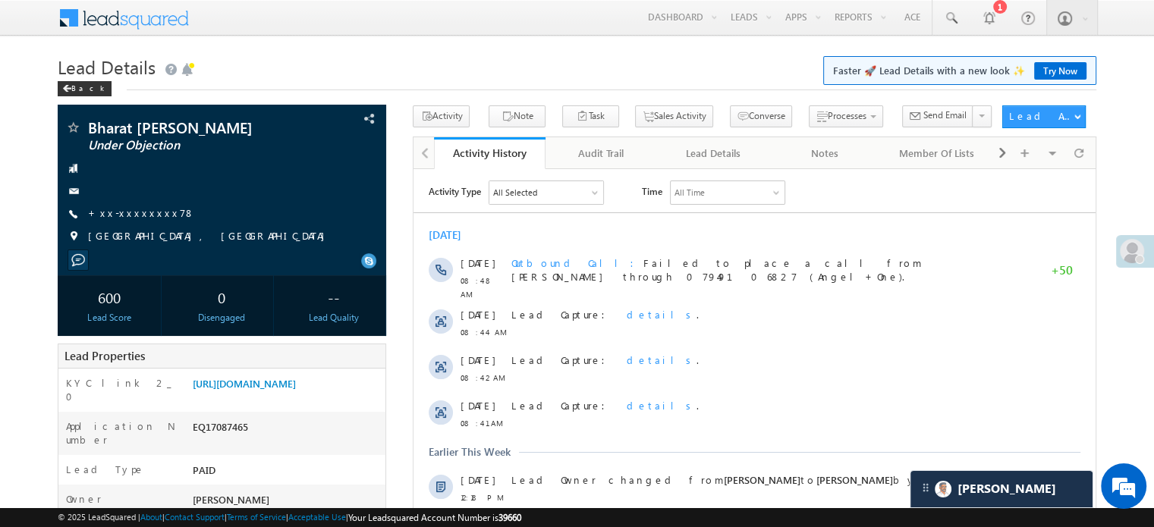
scroll to position [6523, 0]
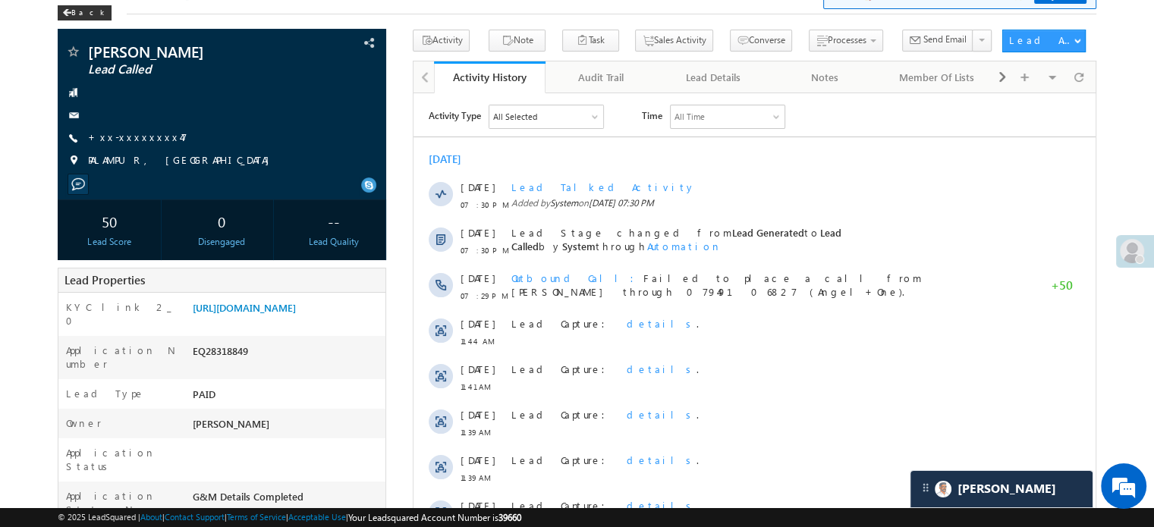
scroll to position [7439, 0]
click at [296, 314] on link "https://angelbroking1-pk3em7sa.customui-test.leadsquared.com?leadId=661144c5-c8…" at bounding box center [244, 307] width 103 height 13
click at [118, 135] on link "+xx-xxxxxxxx47" at bounding box center [137, 136] width 99 height 13
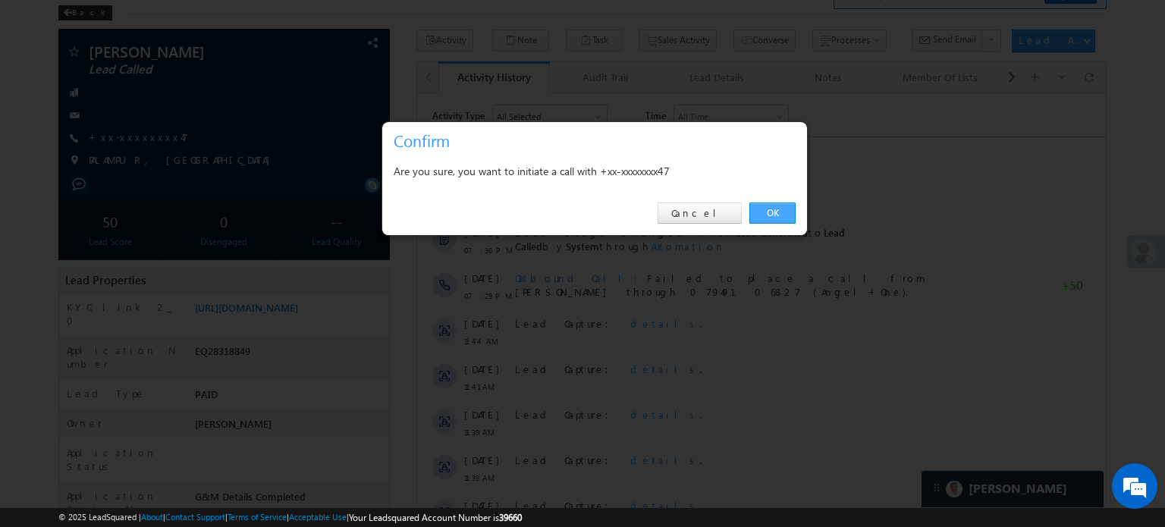
click at [765, 203] on link "OK" at bounding box center [772, 213] width 46 height 21
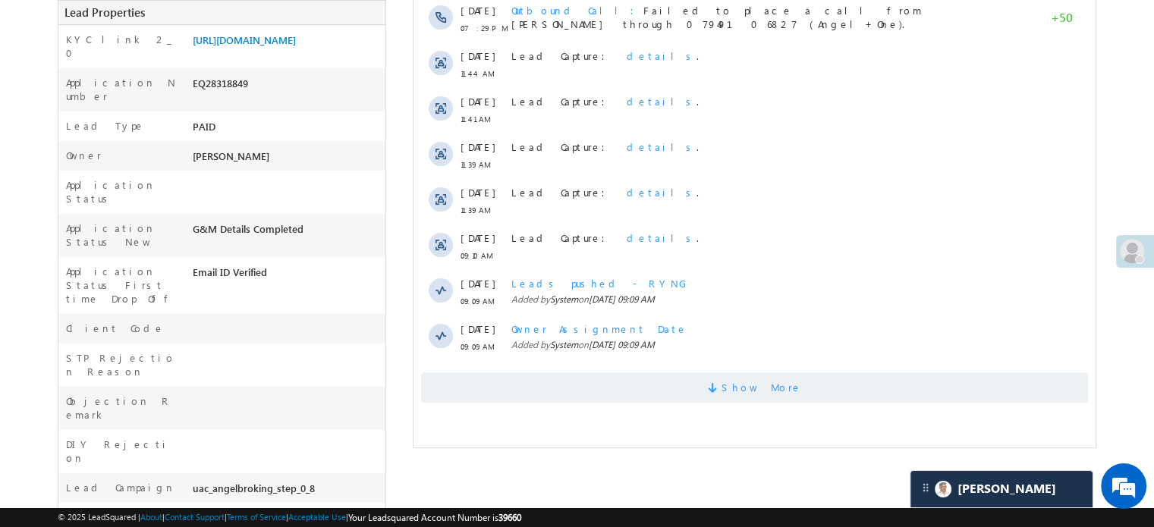
click at [611, 379] on span "Show More" at bounding box center [754, 387] width 667 height 30
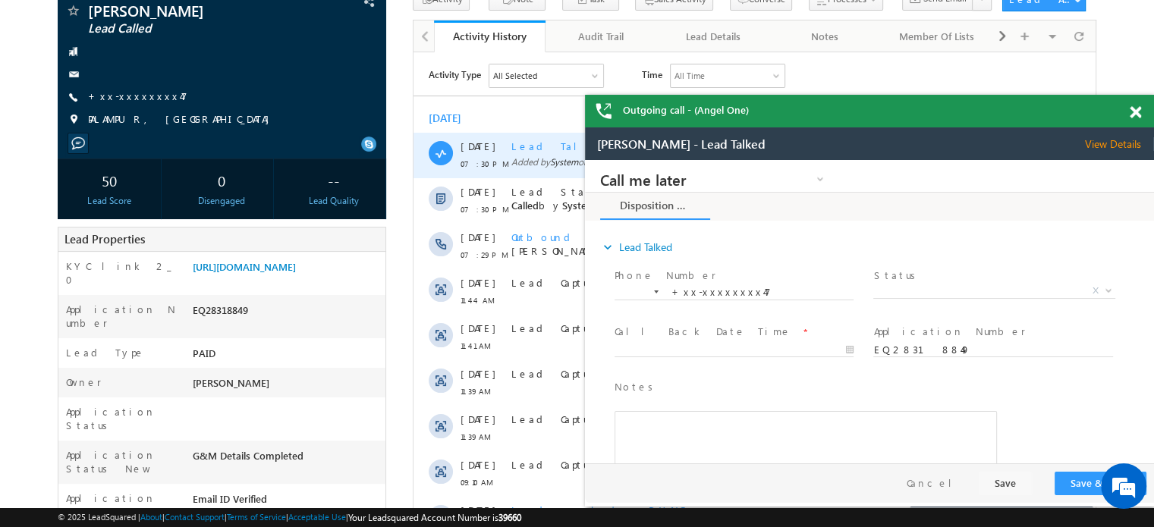
scroll to position [18, 0]
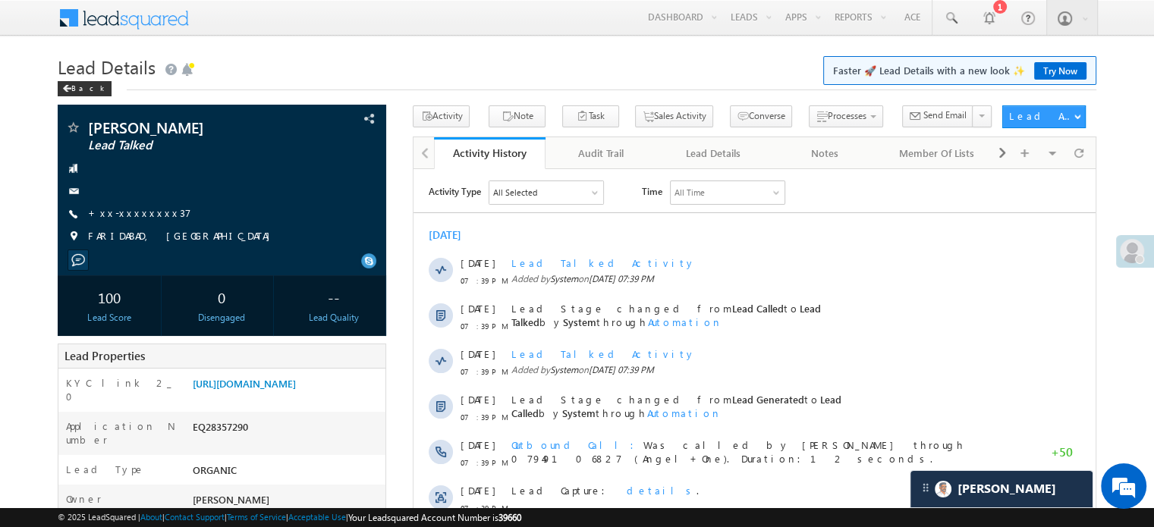
scroll to position [7439, 0]
click at [283, 390] on link "https://angelbroking1-pk3em7sa.customui-test.leadsquared.com?leadId=3dd63143-ce…" at bounding box center [244, 383] width 103 height 13
click at [296, 386] on link "https://angelbroking1-pk3em7sa.customui-test.leadsquared.com?leadId=3dd63143-ce…" at bounding box center [244, 383] width 103 height 13
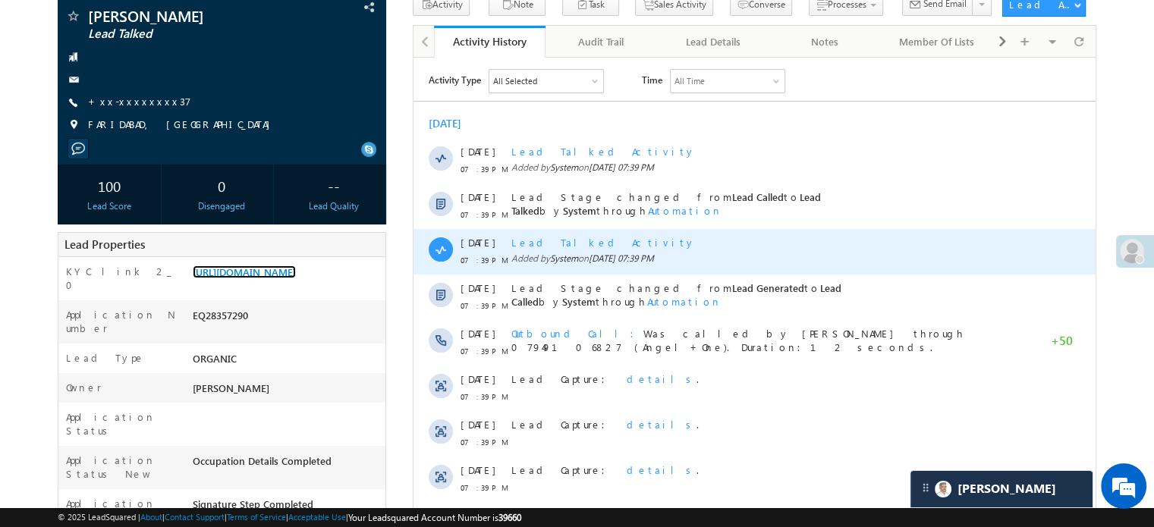
scroll to position [303, 0]
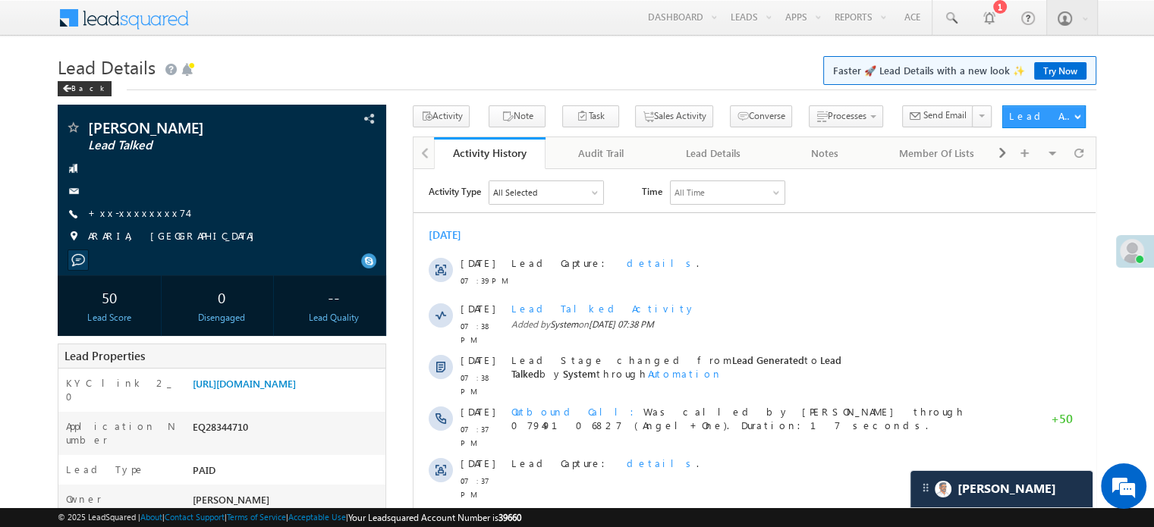
scroll to position [7439, 0]
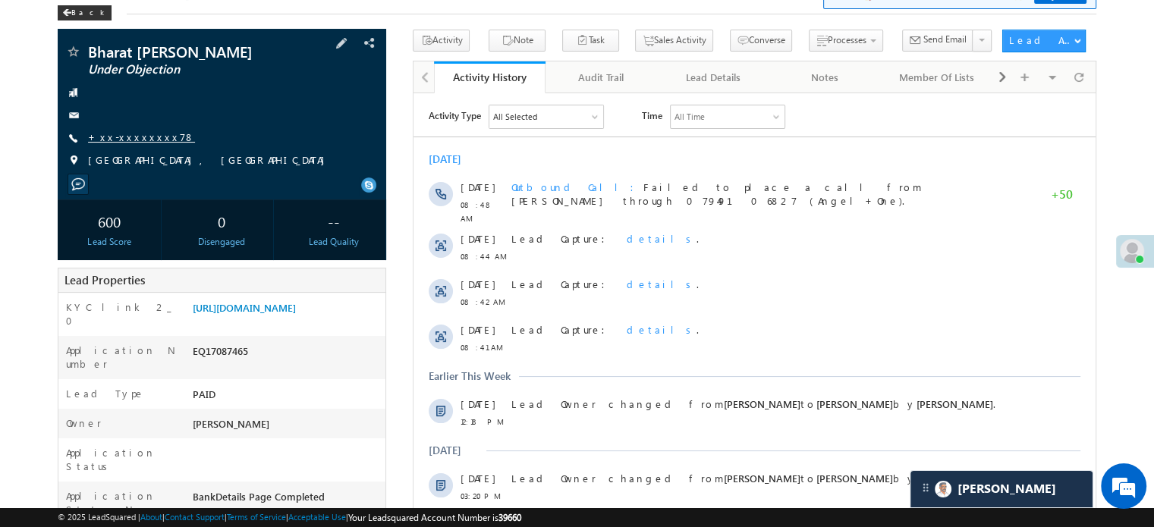
click at [143, 135] on link "+xx-xxxxxxxx78" at bounding box center [141, 136] width 107 height 13
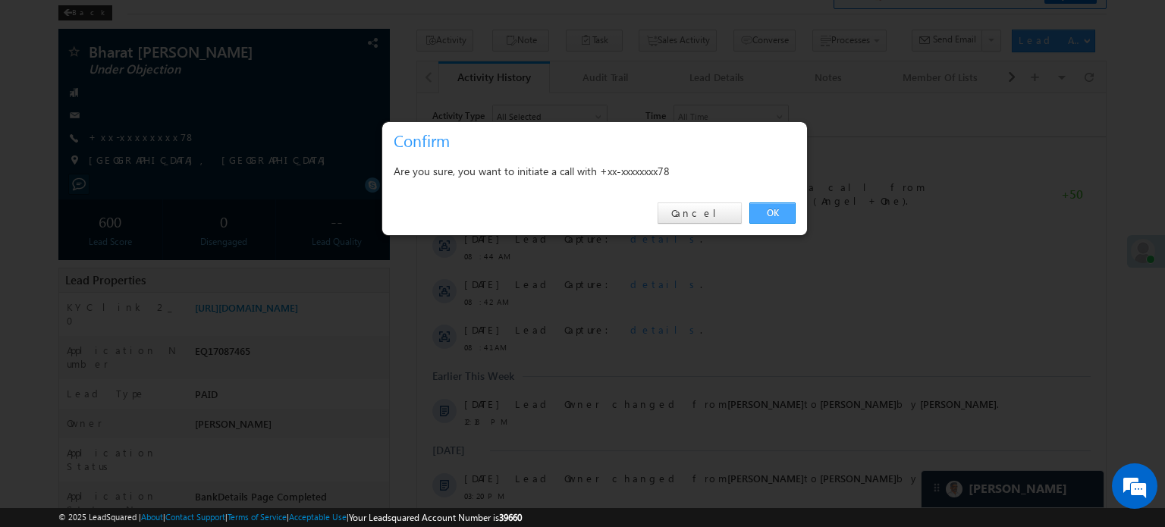
click at [780, 210] on link "OK" at bounding box center [772, 213] width 46 height 21
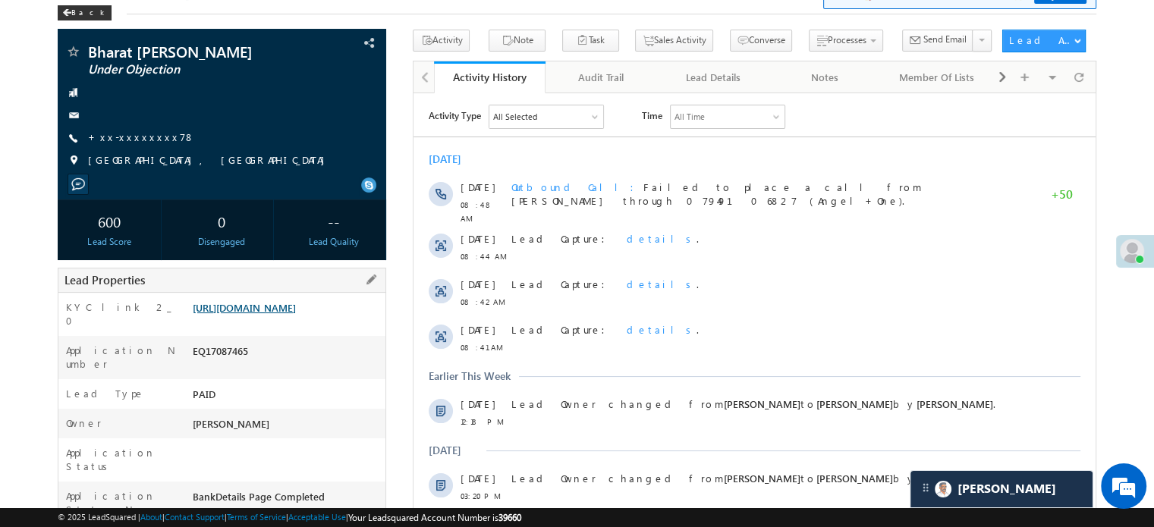
click at [233, 314] on link "[URL][DOMAIN_NAME]" at bounding box center [244, 307] width 103 height 13
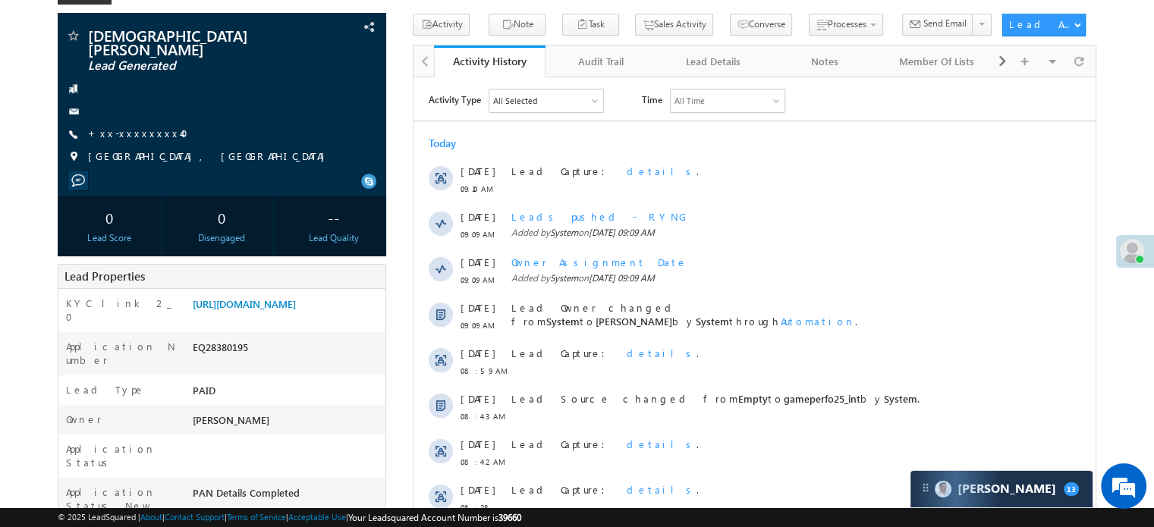
scroll to position [76, 0]
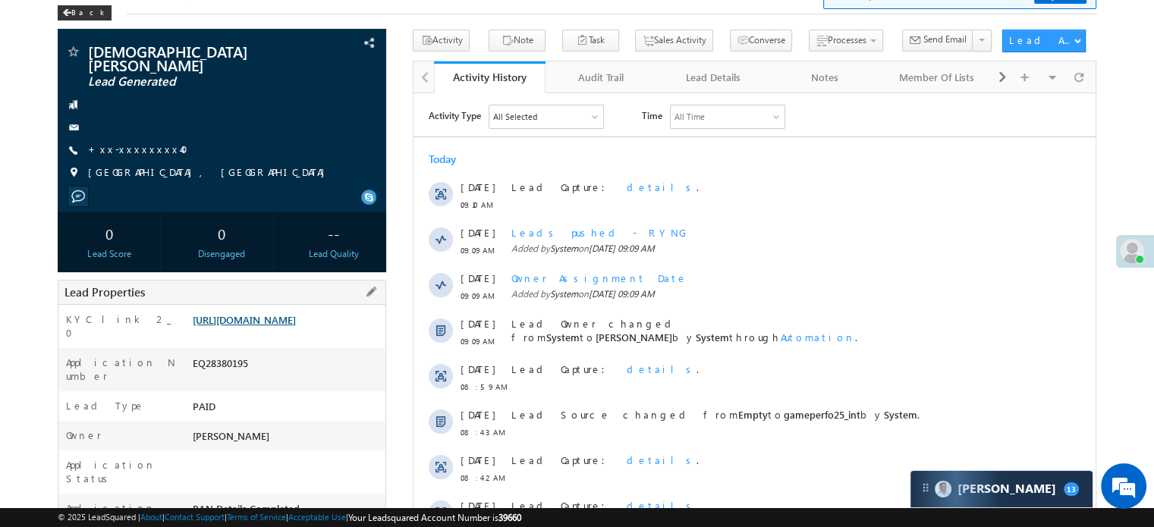
click at [296, 322] on link "[URL][DOMAIN_NAME]" at bounding box center [244, 319] width 103 height 13
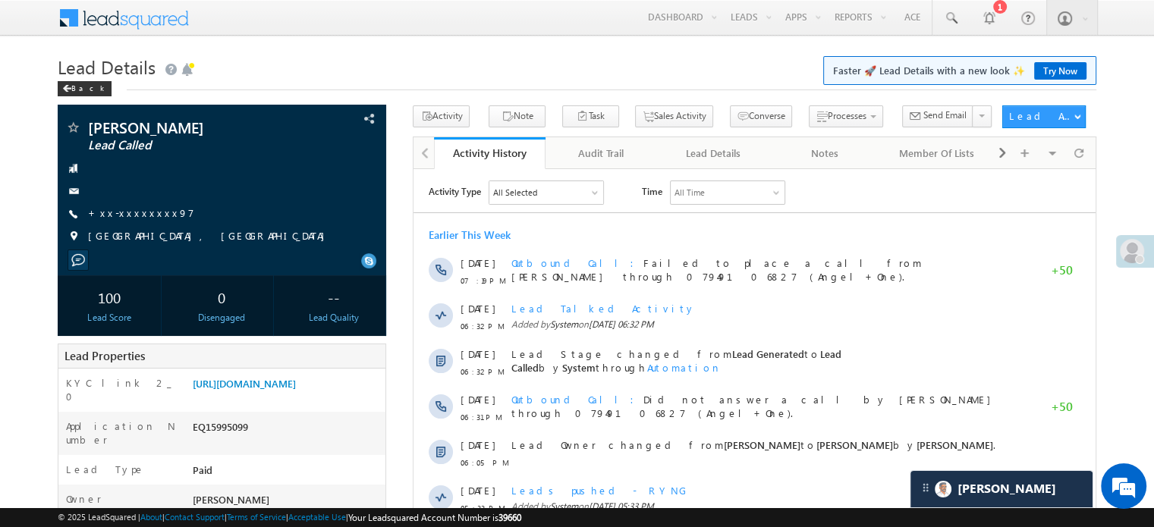
scroll to position [7439, 0]
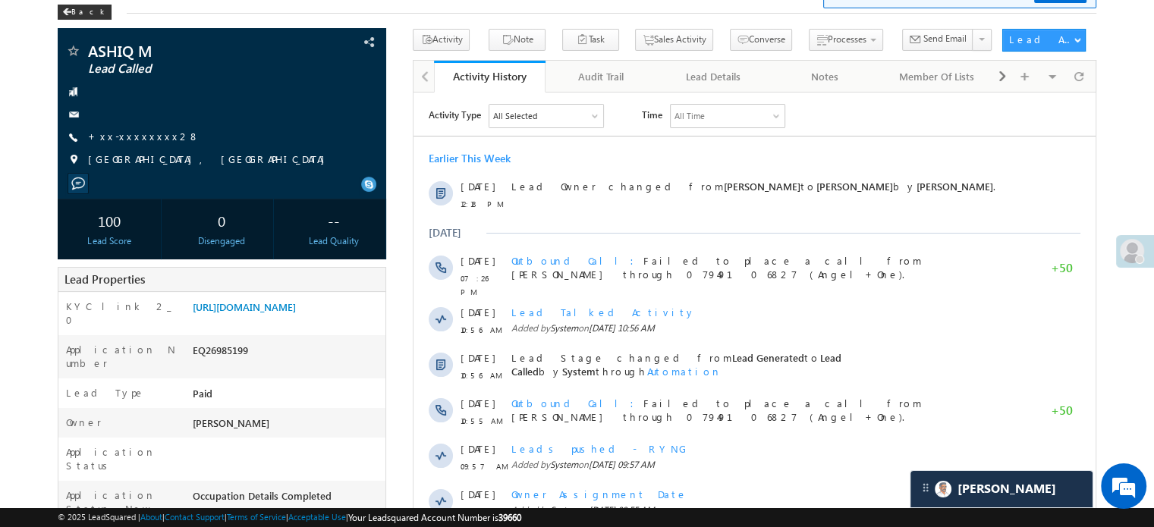
scroll to position [7439, 0]
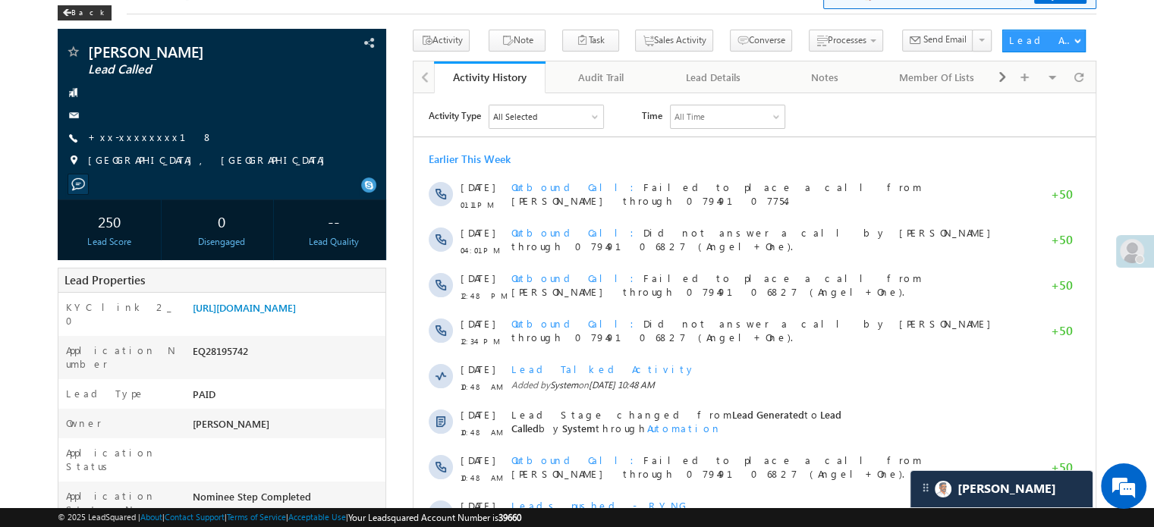
scroll to position [7439, 0]
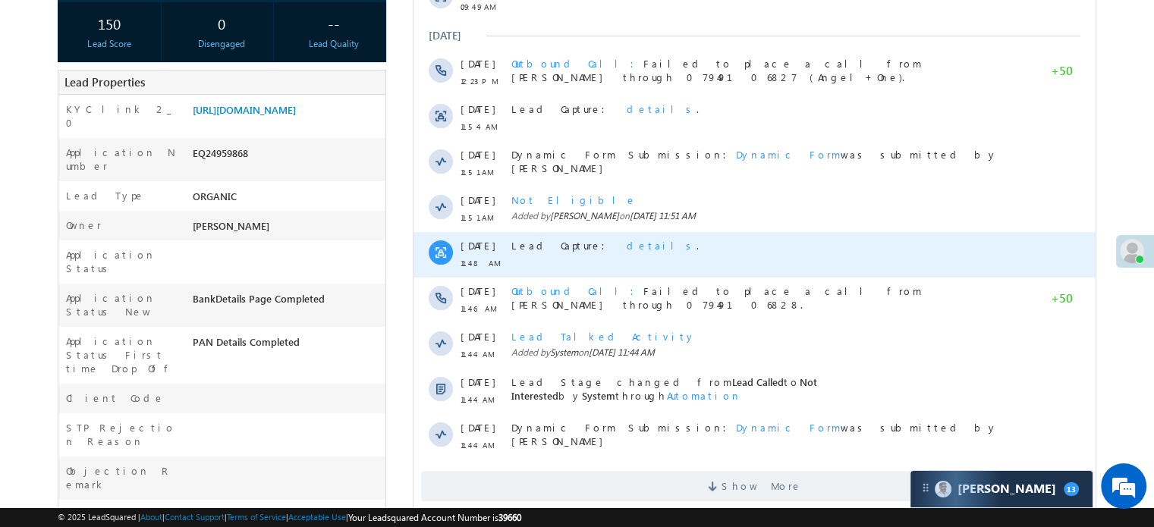
scroll to position [46, 0]
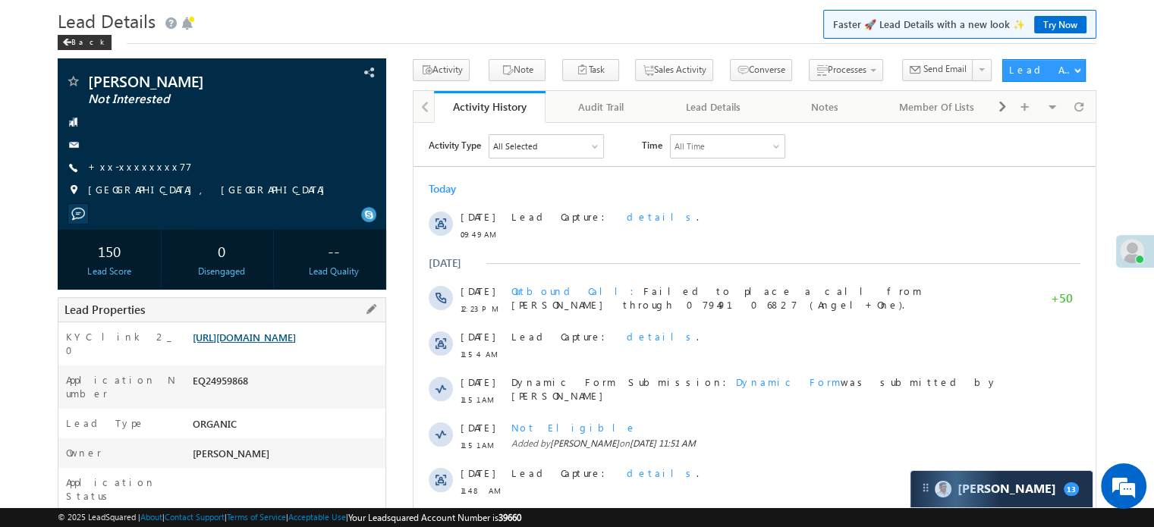
click at [288, 334] on link "[URL][DOMAIN_NAME]" at bounding box center [244, 337] width 103 height 13
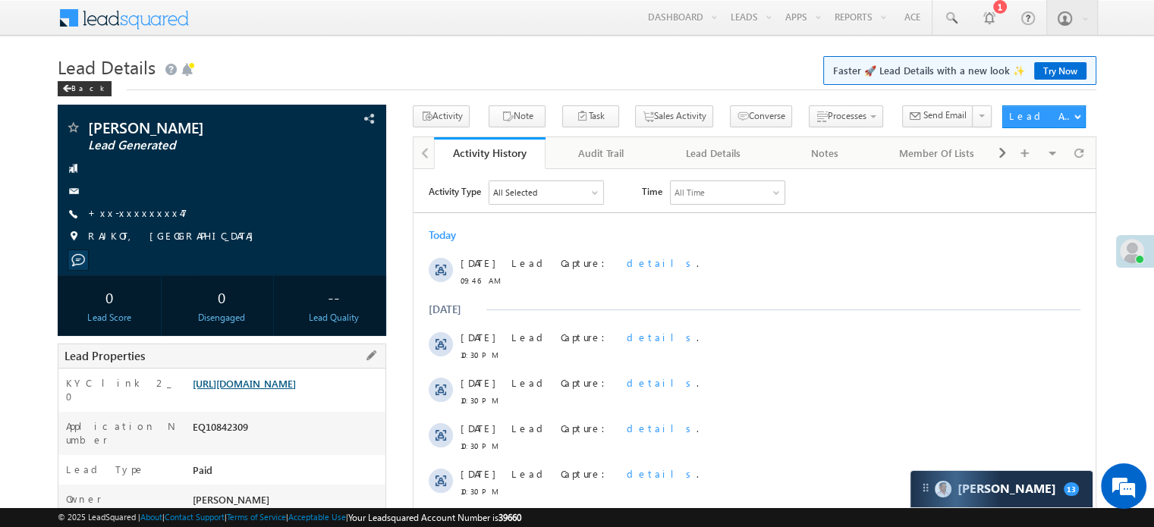
click at [296, 390] on link "[URL][DOMAIN_NAME]" at bounding box center [244, 383] width 103 height 13
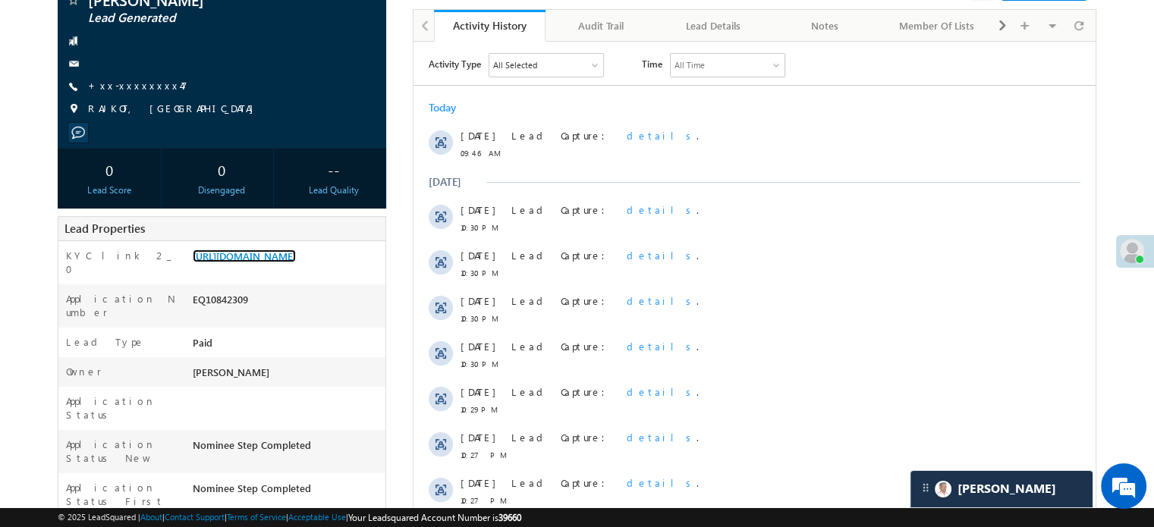
scroll to position [76, 0]
